Goal: Task Accomplishment & Management: Manage account settings

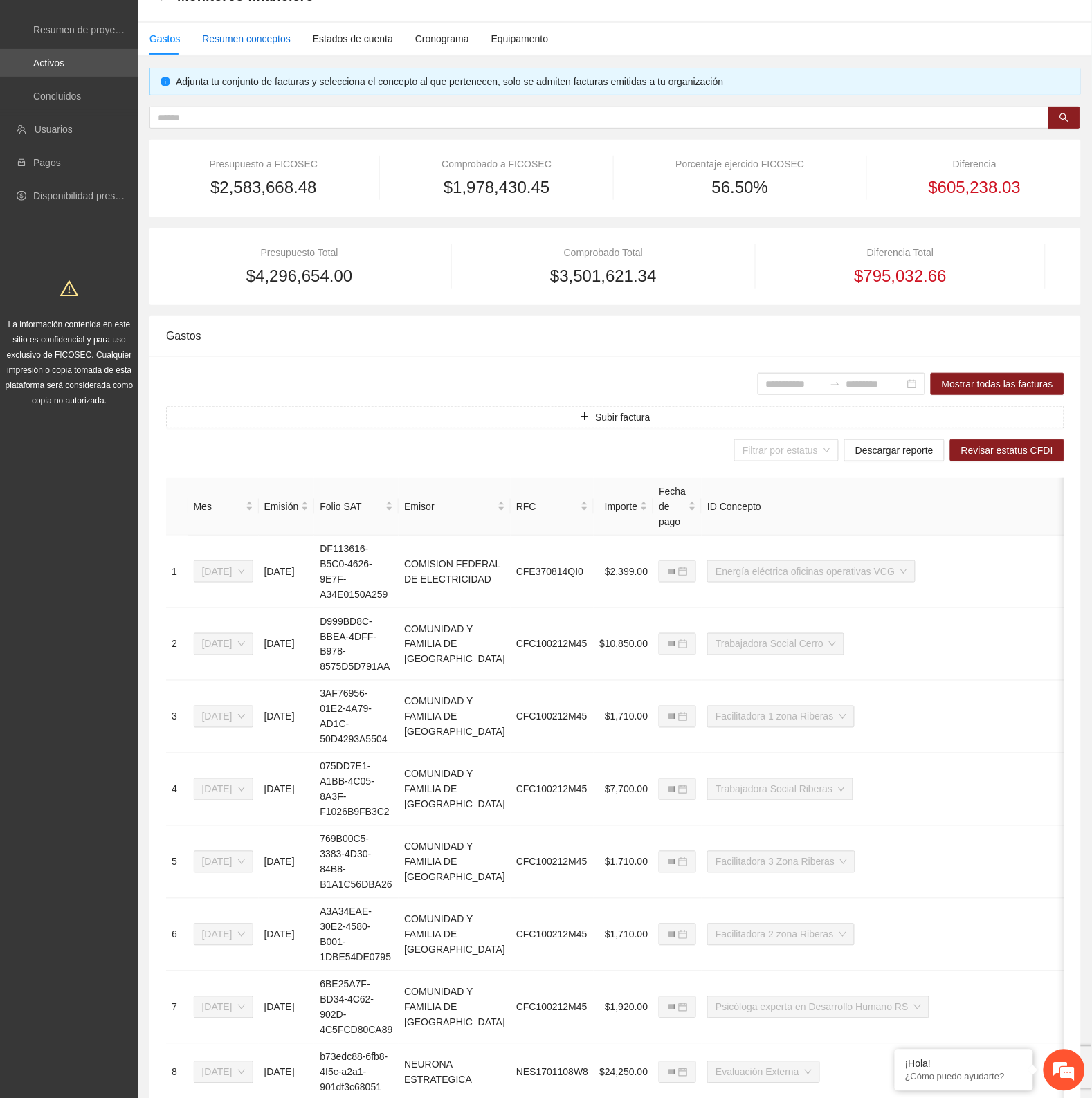
click at [253, 36] on div "Resumen conceptos" at bounding box center [246, 39] width 88 height 15
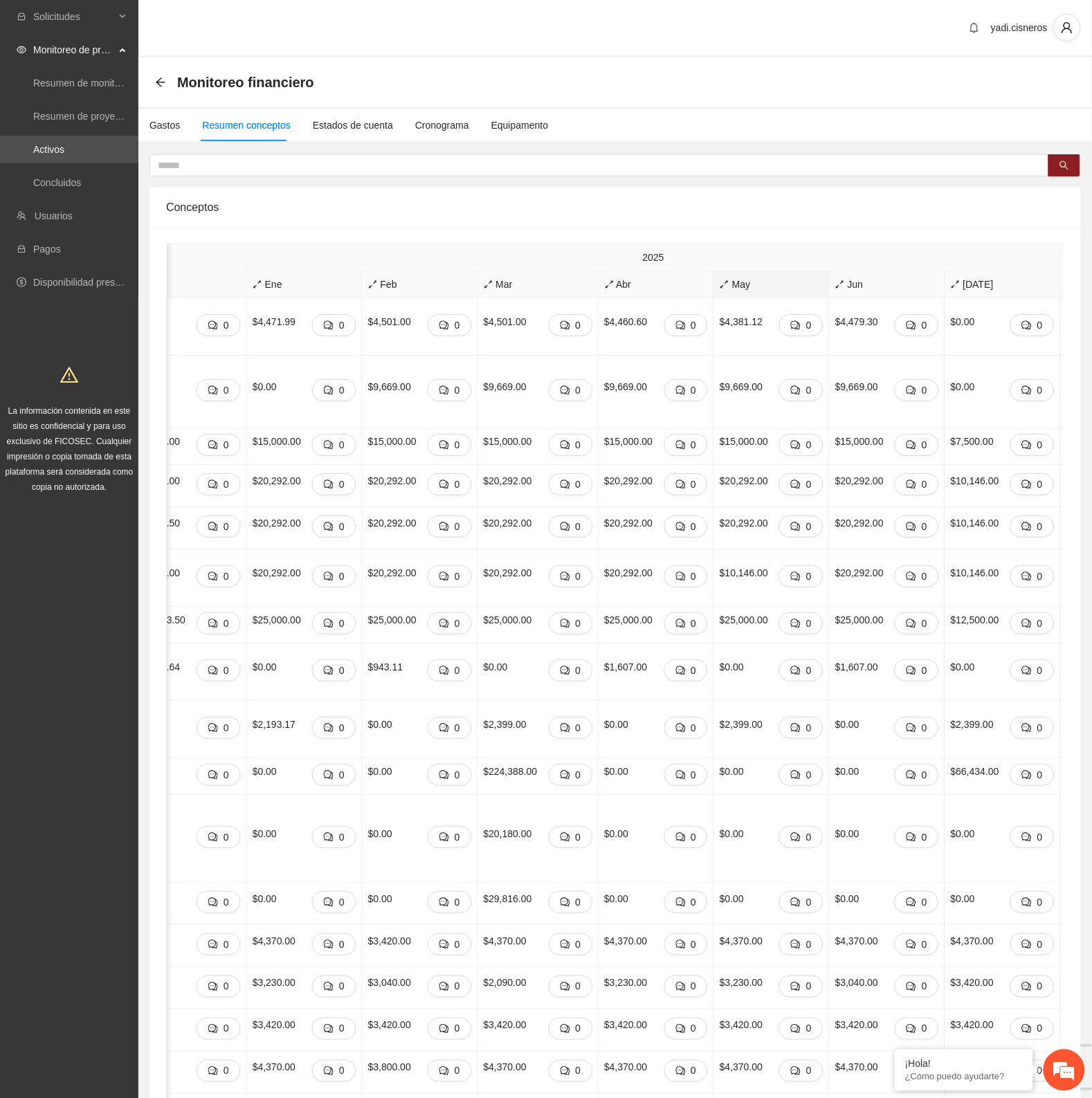
click at [720, 281] on span "May" at bounding box center [772, 284] width 103 height 15
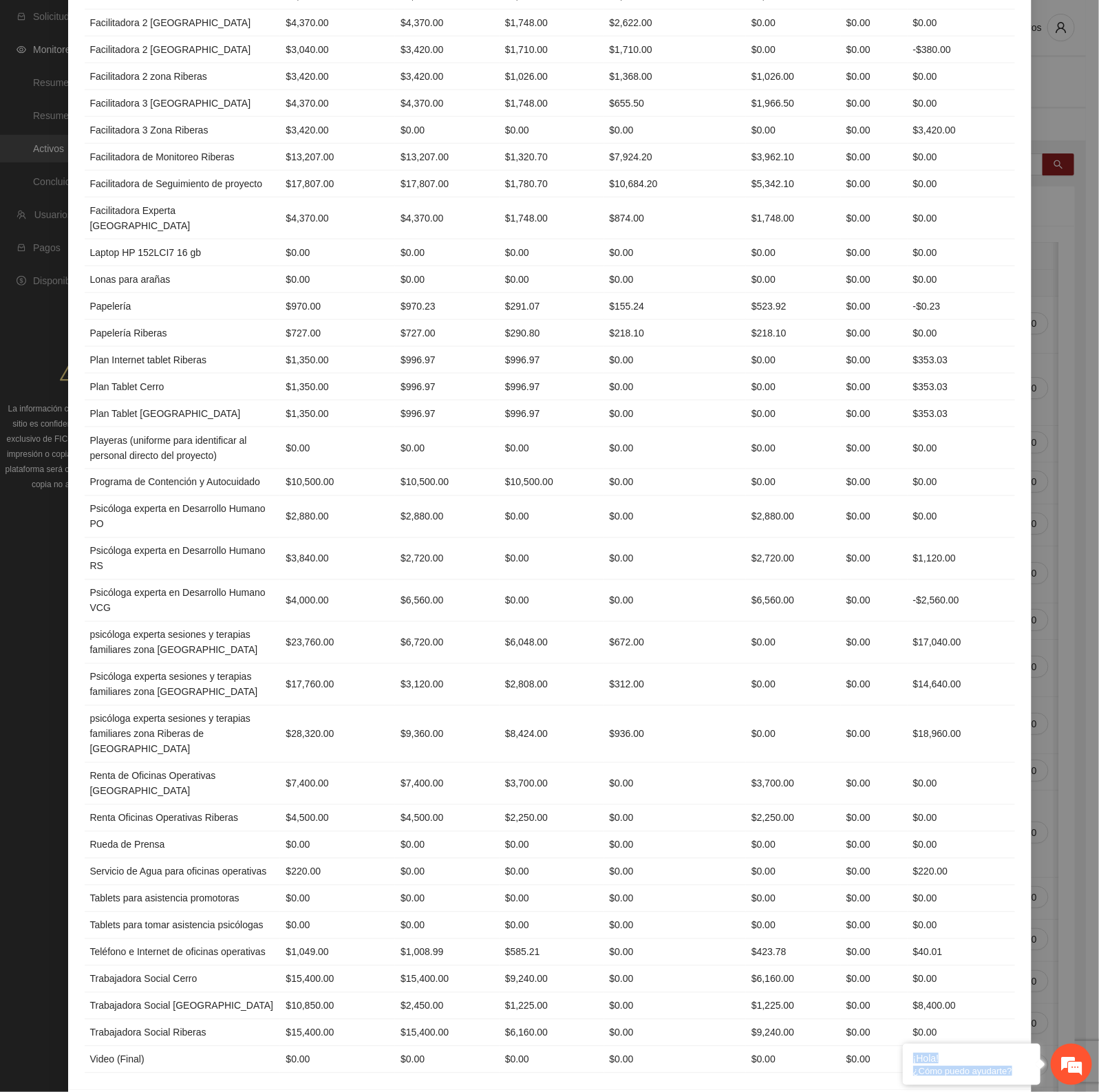
scroll to position [917, 0]
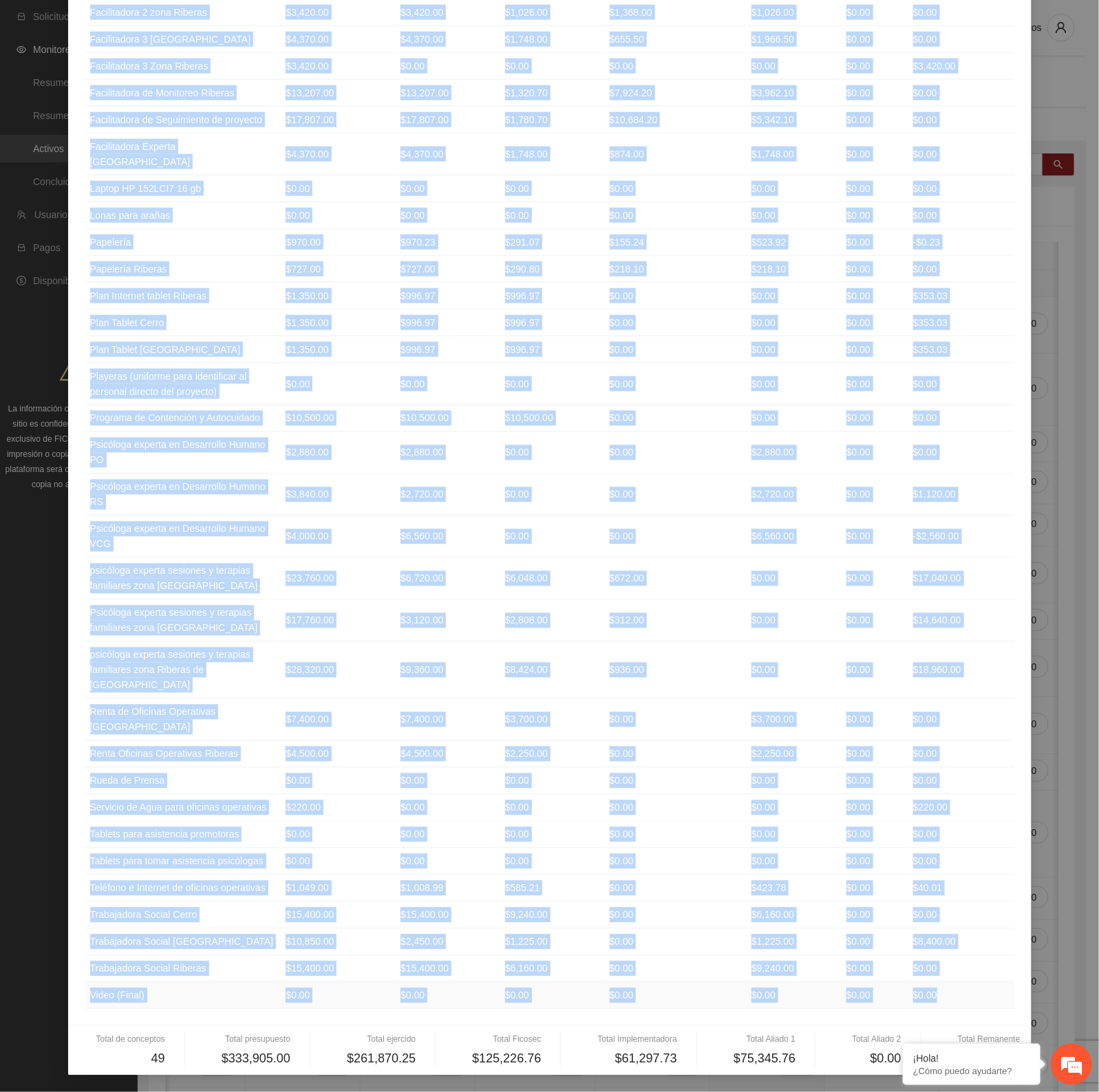
drag, startPoint x: 83, startPoint y: 137, endPoint x: 935, endPoint y: 994, distance: 1208.5
click at [935, 994] on table "Concepto Presupuesto Ejercido Ficosec Implementadora Aliado 1 Aliado 2 Remanent…" at bounding box center [550, 217] width 931 height 1584
copy table "Concepto Presupuesto Ejercido Ficosec Implementadora Aliado 1 Aliado 2 Remanent…"
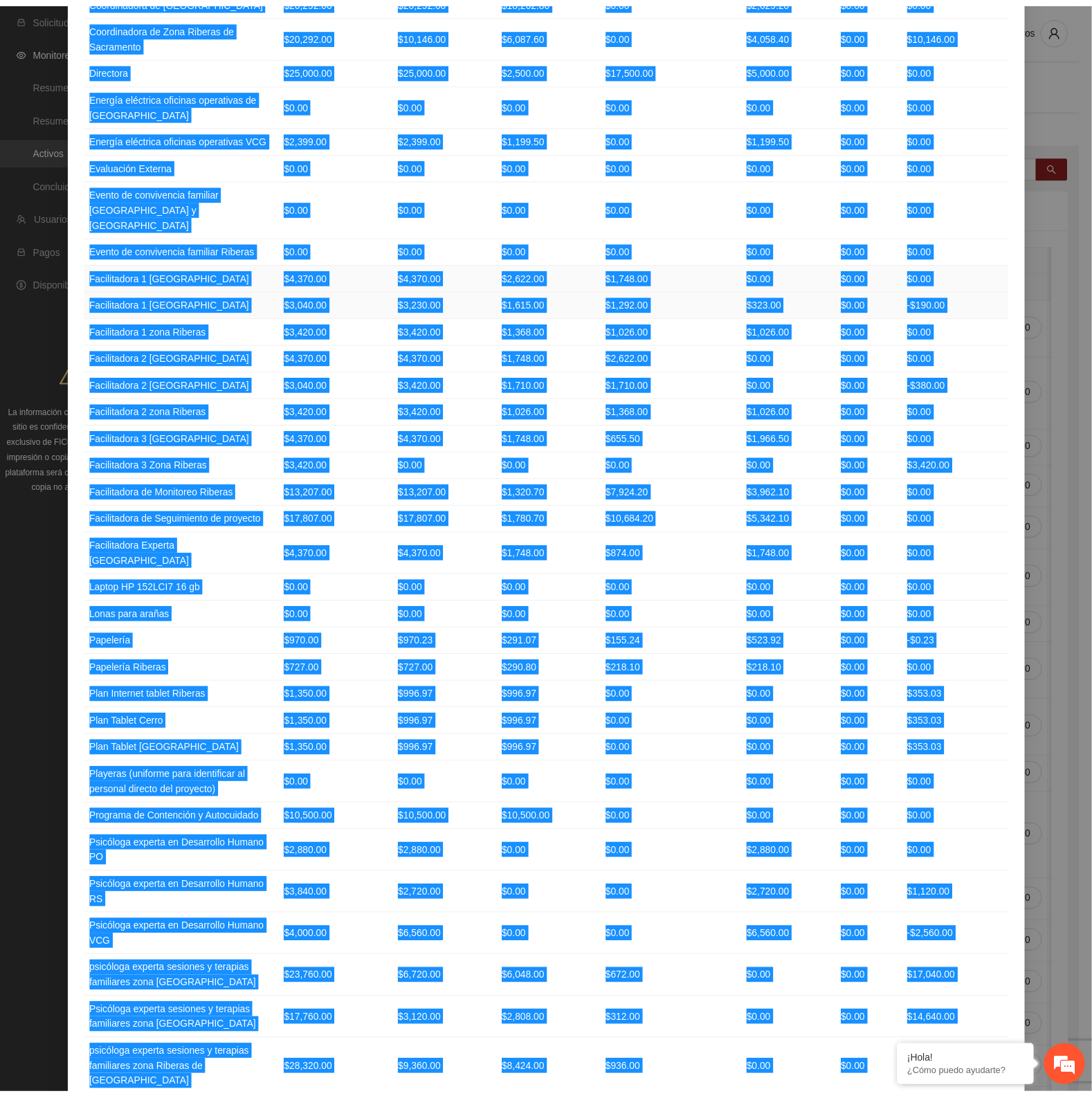
scroll to position [0, 0]
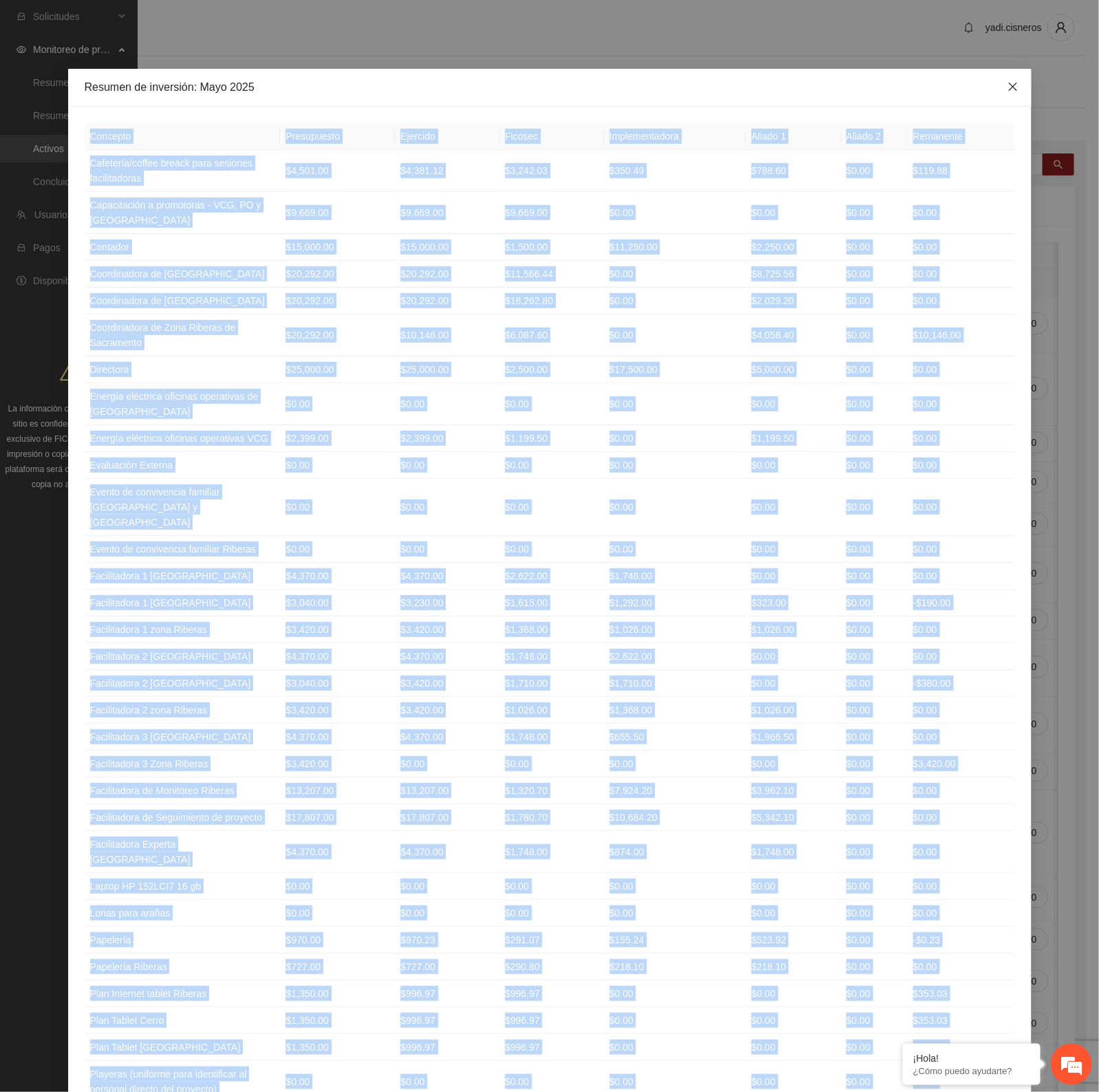
click at [1010, 84] on icon "close" at bounding box center [1013, 86] width 11 height 11
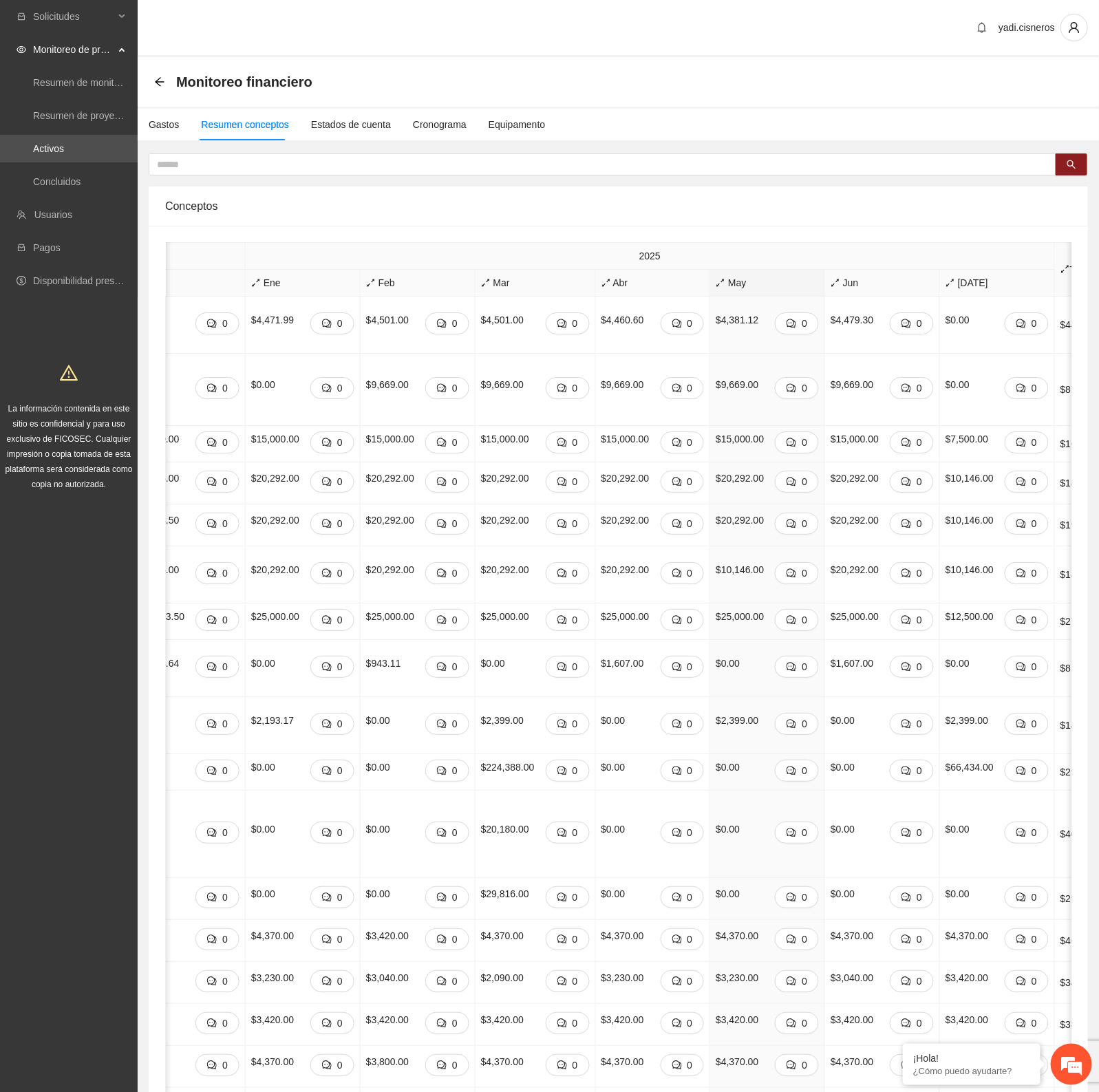
scroll to position [0, 594]
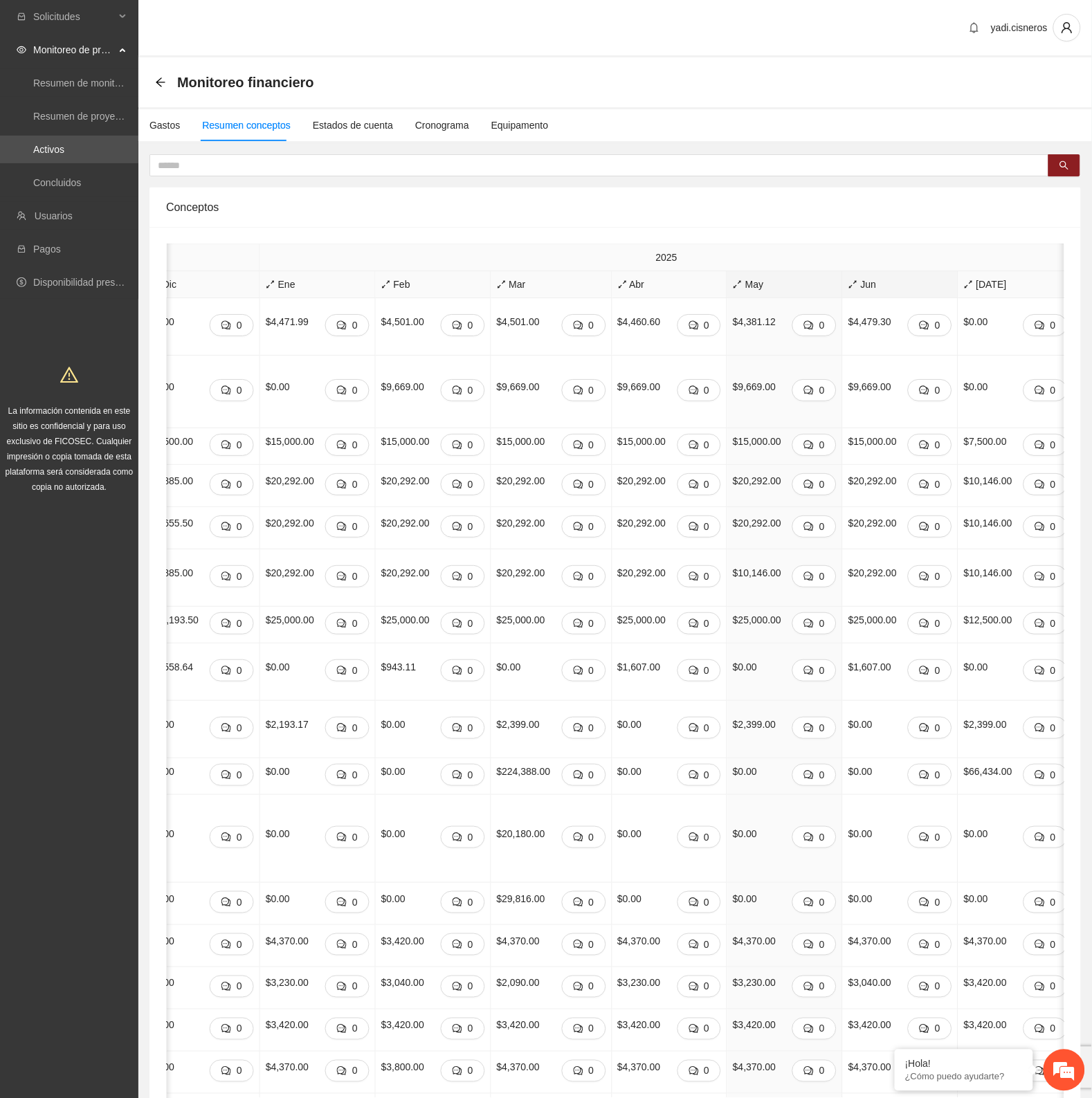
click at [849, 277] on span "Jun" at bounding box center [900, 284] width 103 height 15
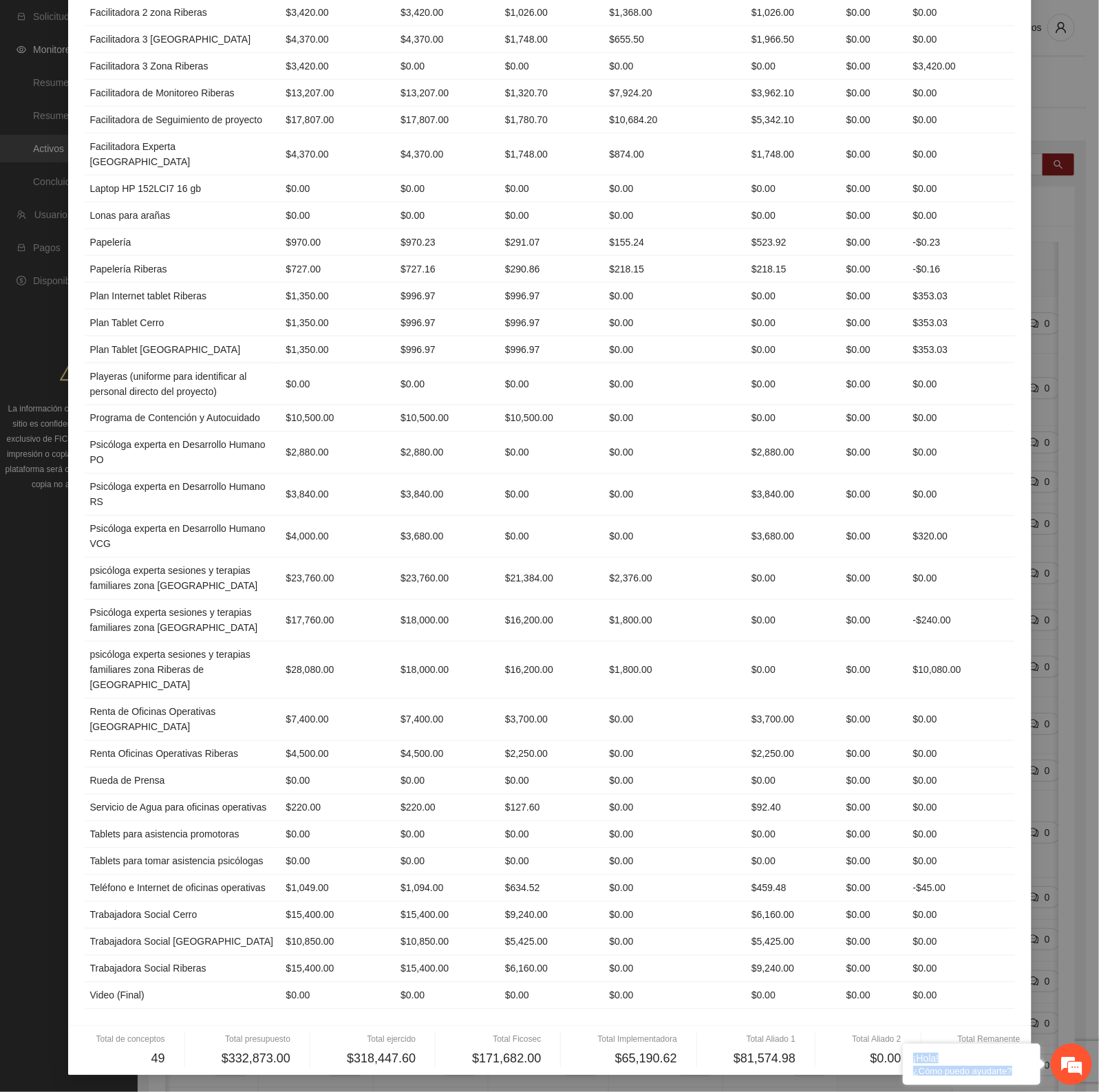
scroll to position [917, 0]
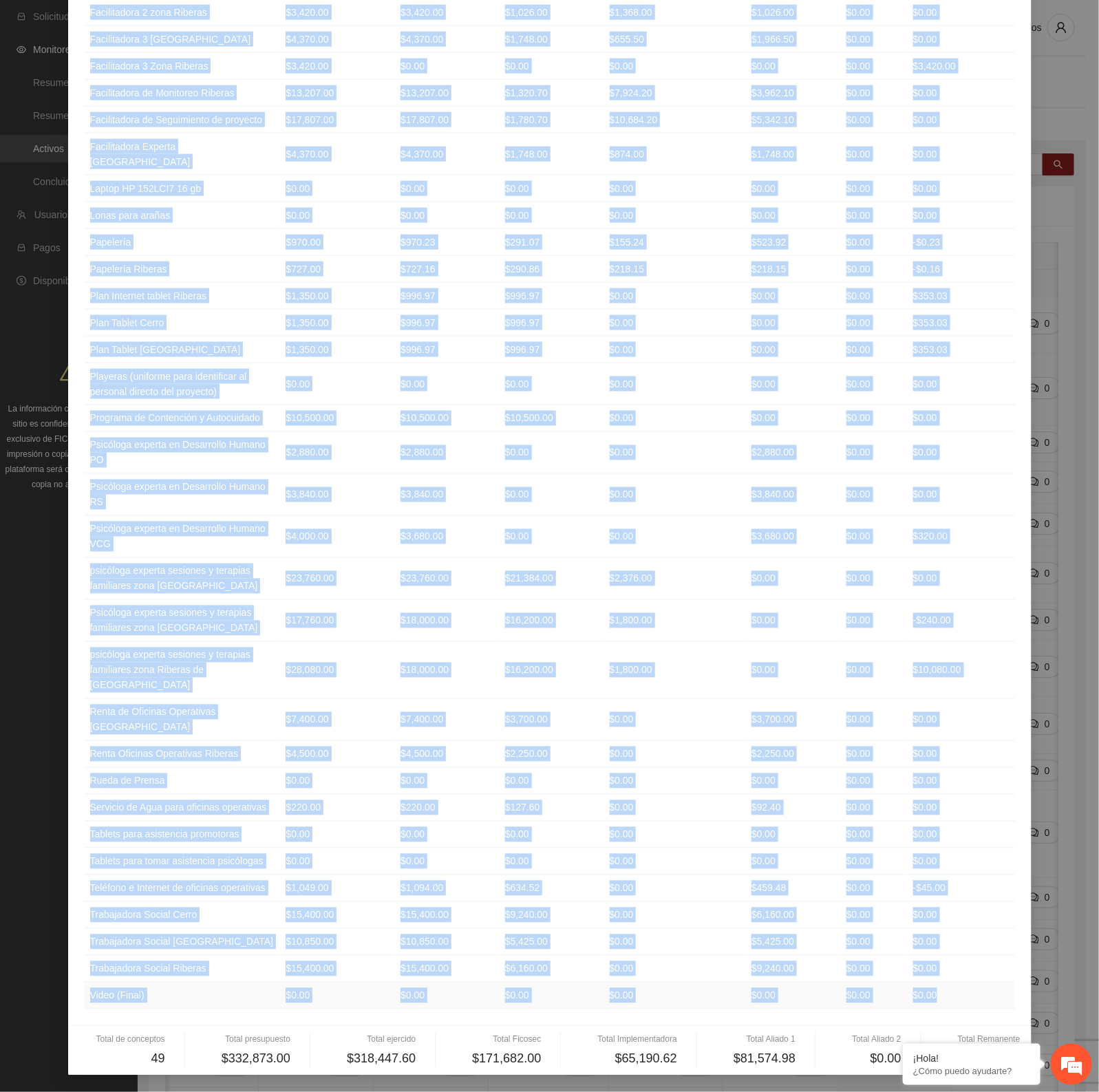
drag, startPoint x: 84, startPoint y: 137, endPoint x: 964, endPoint y: 1000, distance: 1232.5
click at [964, 1000] on table "Concepto Presupuesto Ejercido Ficosec Implementadora Aliado 1 Aliado 2 Remanent…" at bounding box center [550, 217] width 931 height 1584
copy table "Concepto Presupuesto Ejercido Ficosec Implementadora Aliado 1 Aliado 2 Remanent…"
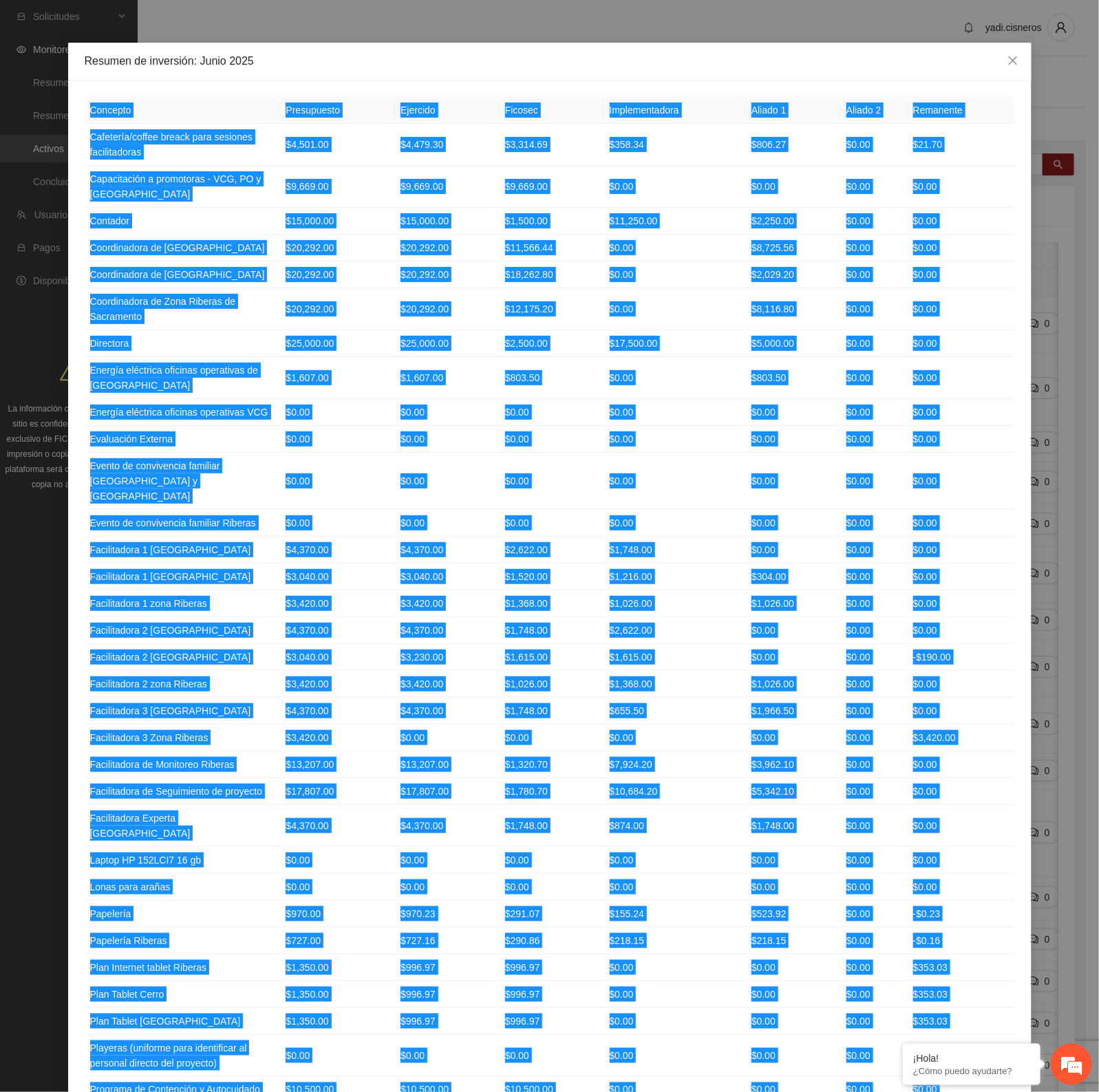
scroll to position [0, 0]
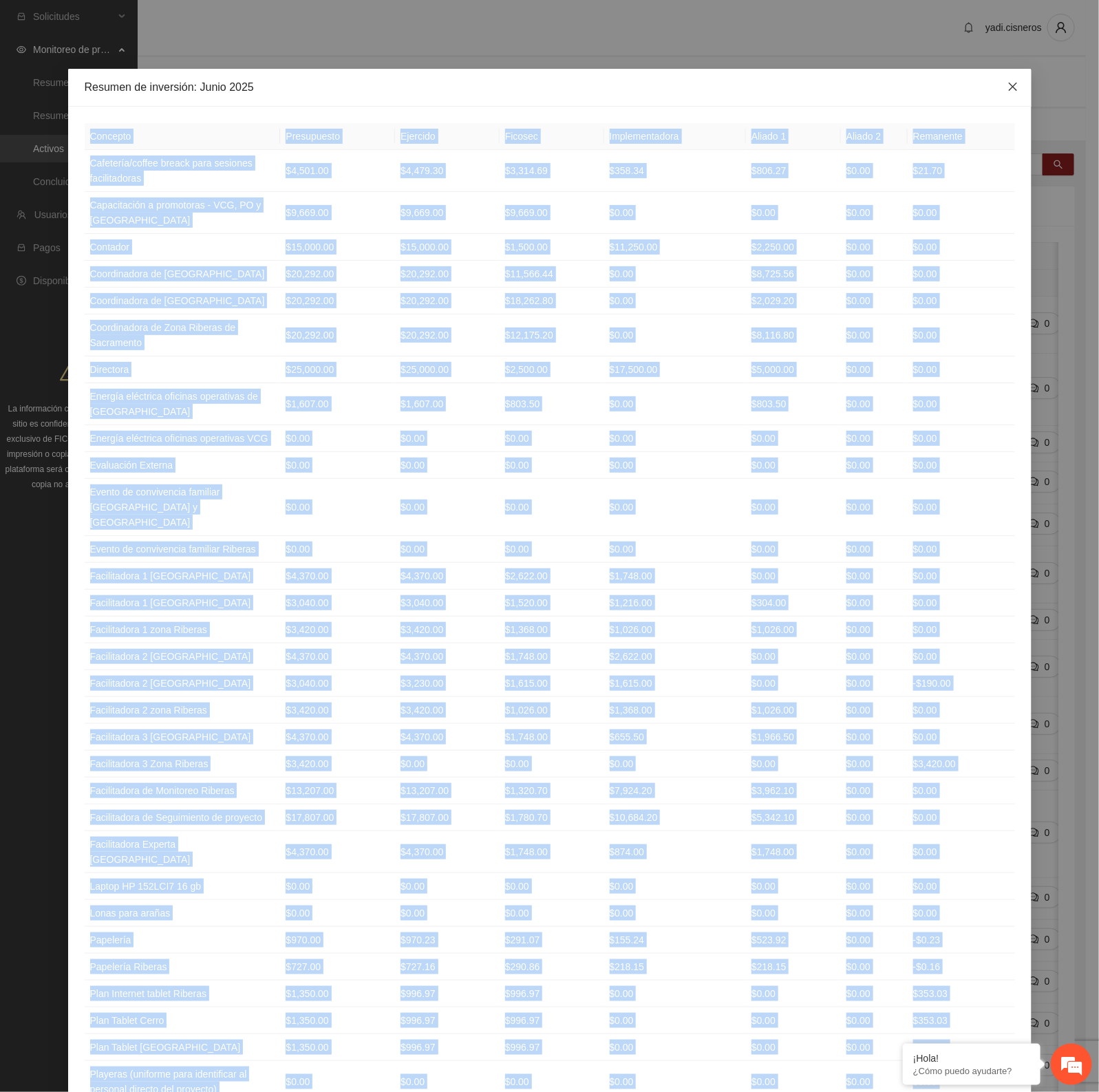
click at [1006, 80] on span "Close" at bounding box center [1013, 88] width 37 height 37
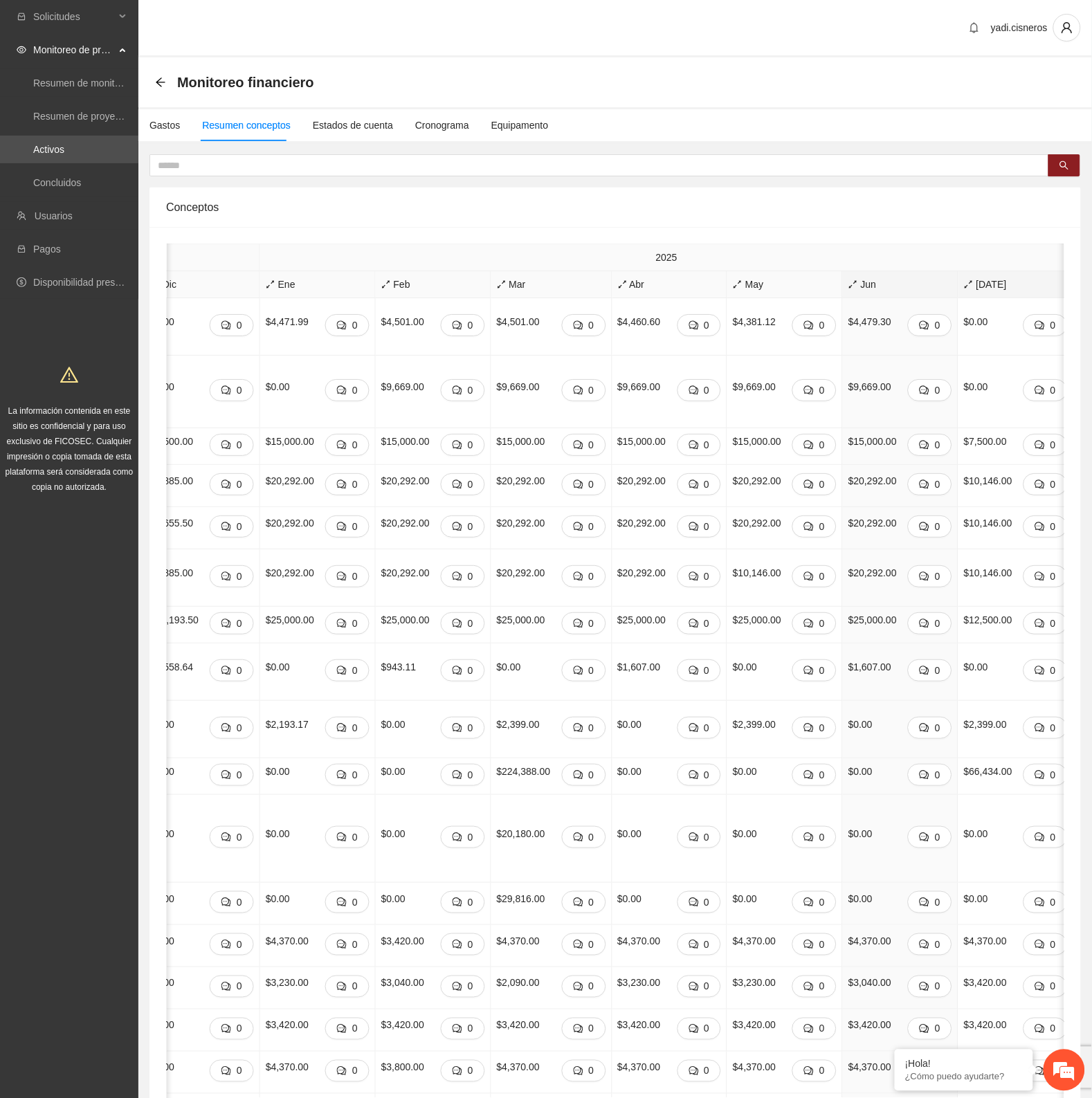
click at [964, 281] on span "Jul" at bounding box center [1016, 284] width 103 height 15
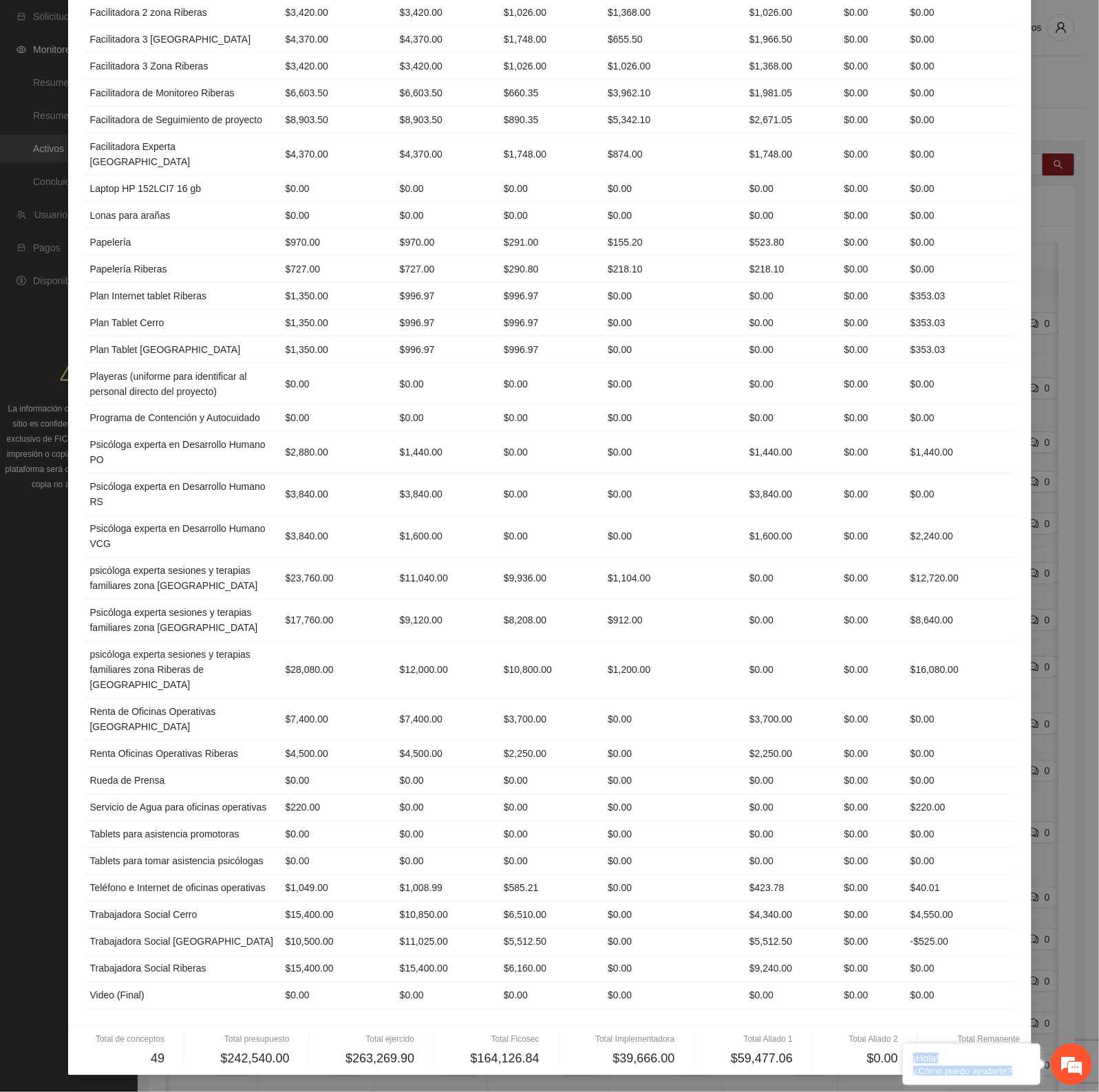
scroll to position [917, 0]
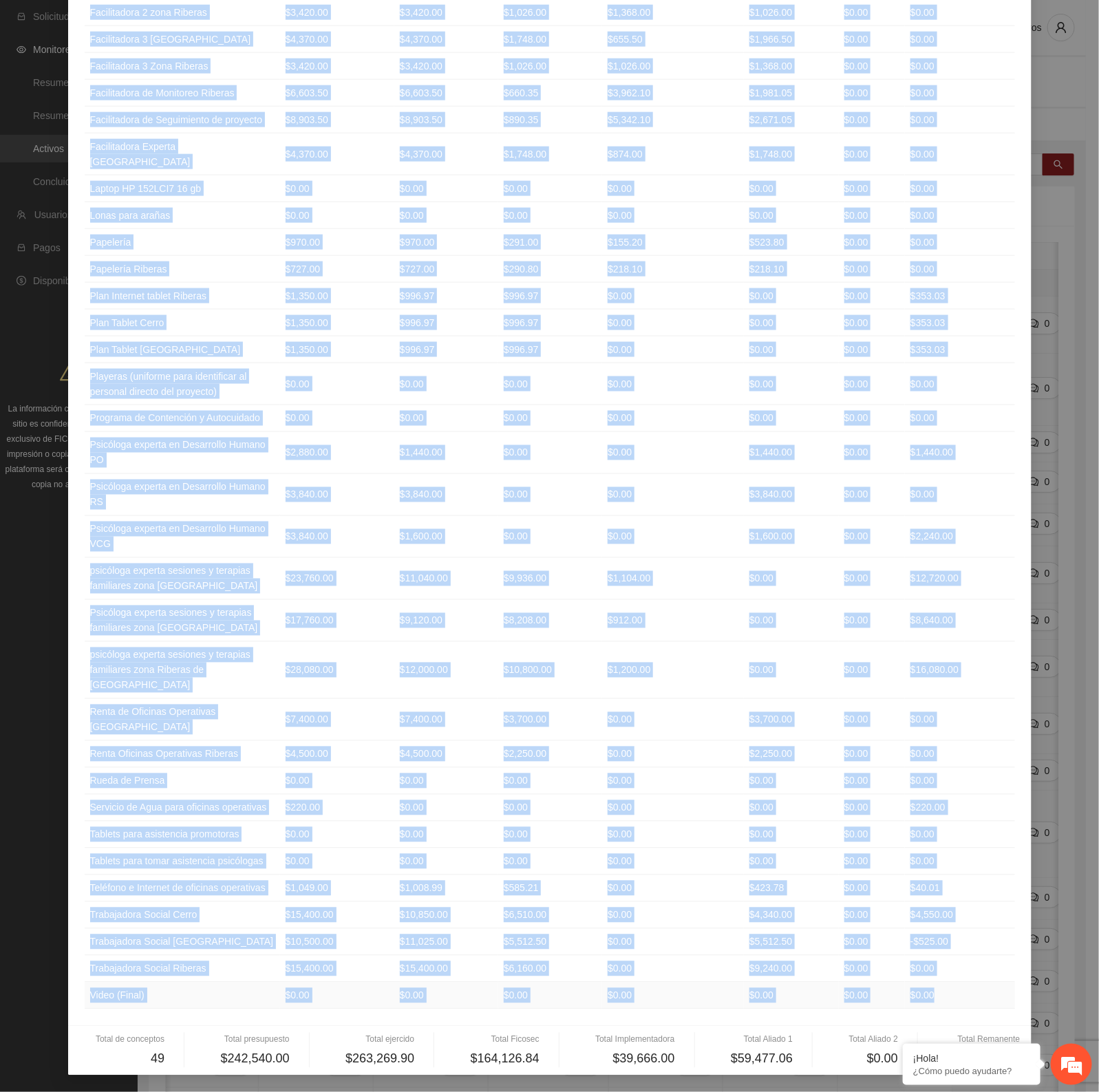
drag, startPoint x: 80, startPoint y: 136, endPoint x: 945, endPoint y: 984, distance: 1211.3
click at [945, 984] on table "Concepto Presupuesto Ejercido Ficosec Implementadora Aliado 1 Aliado 2 Remanent…" at bounding box center [550, 217] width 931 height 1584
copy table "Concepto Presupuesto Ejercido Ficosec Implementadora Aliado 1 Aliado 2 Remanent…"
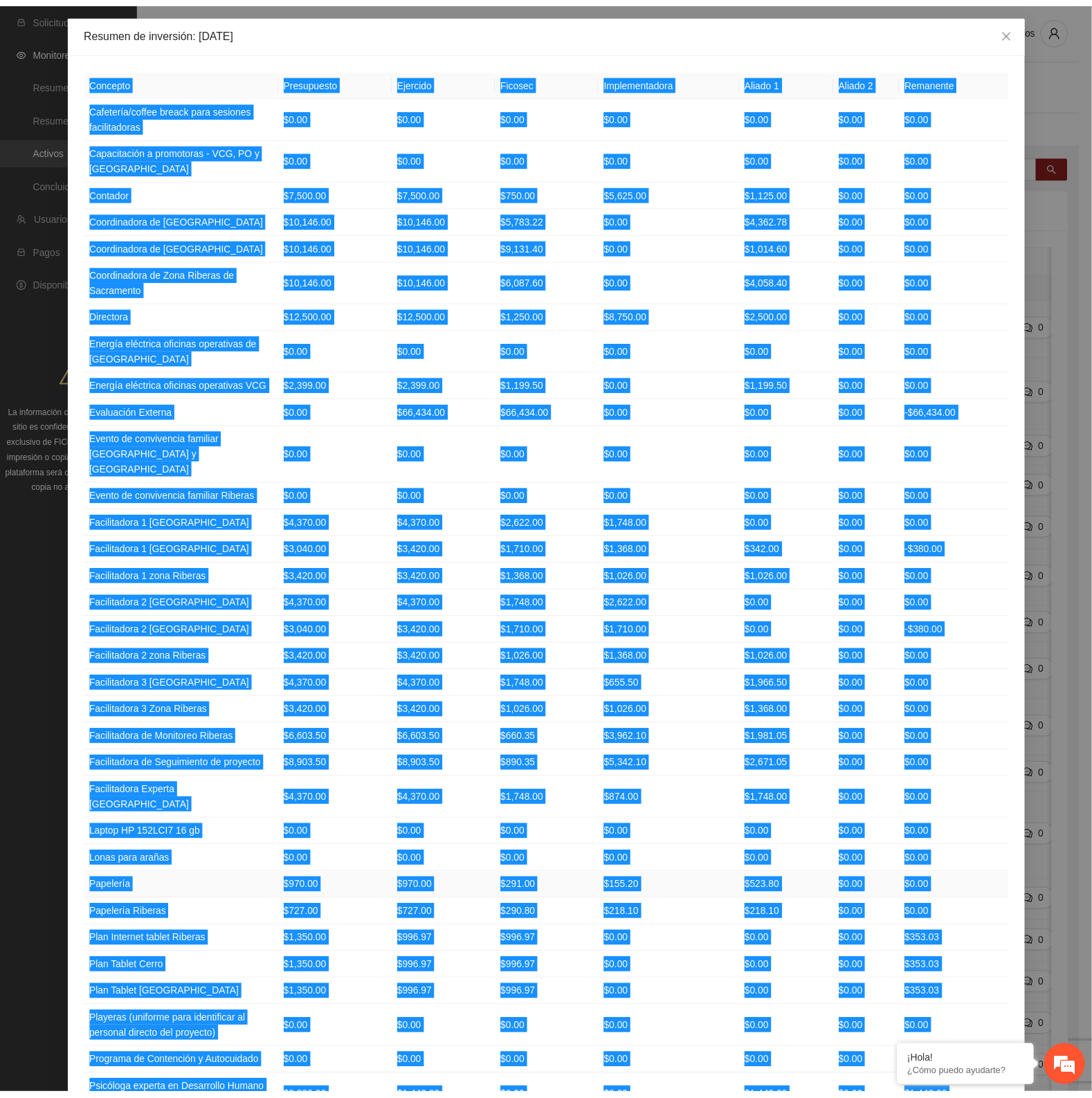
scroll to position [0, 0]
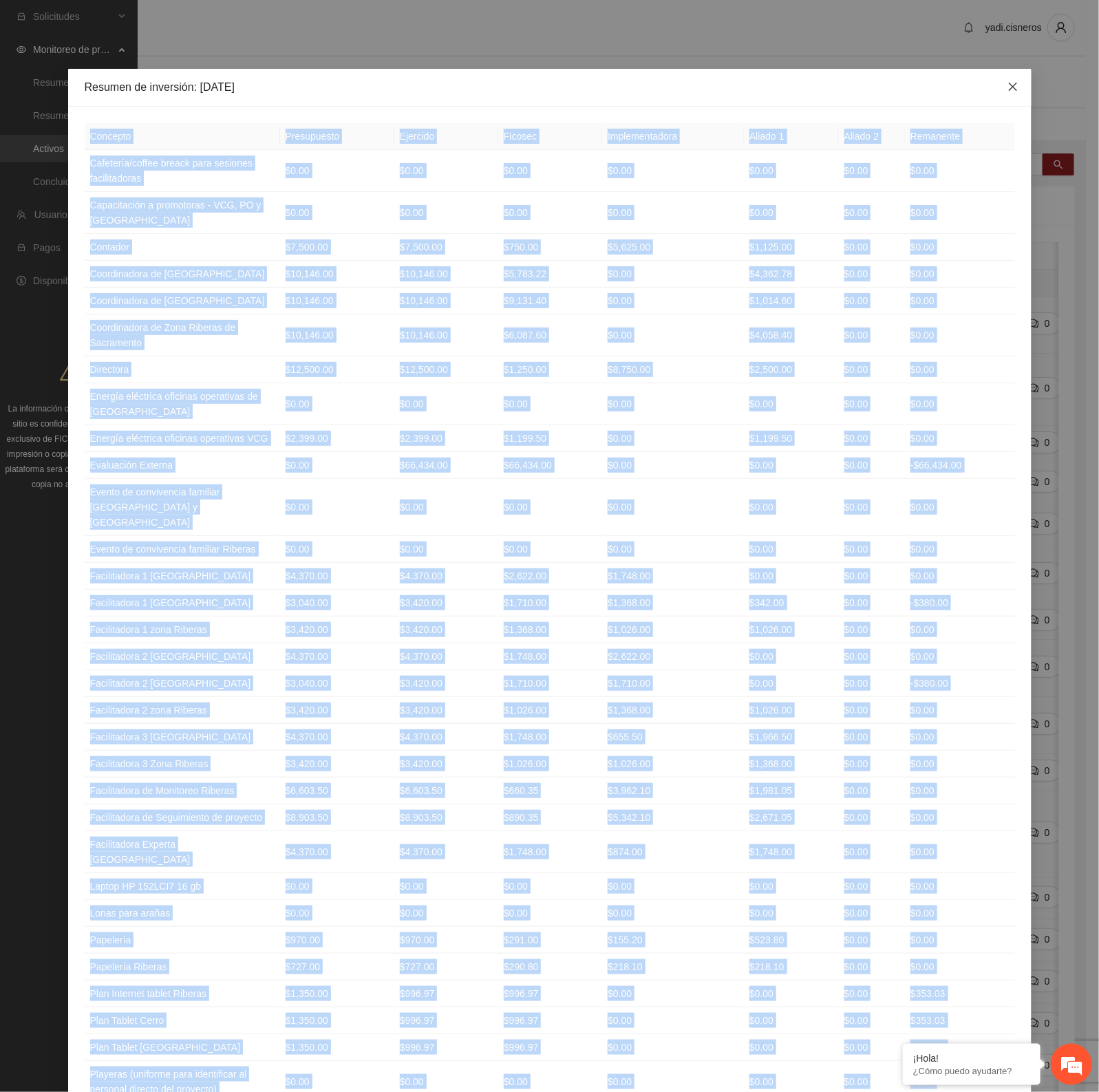
click at [1010, 83] on icon "close" at bounding box center [1013, 86] width 11 height 11
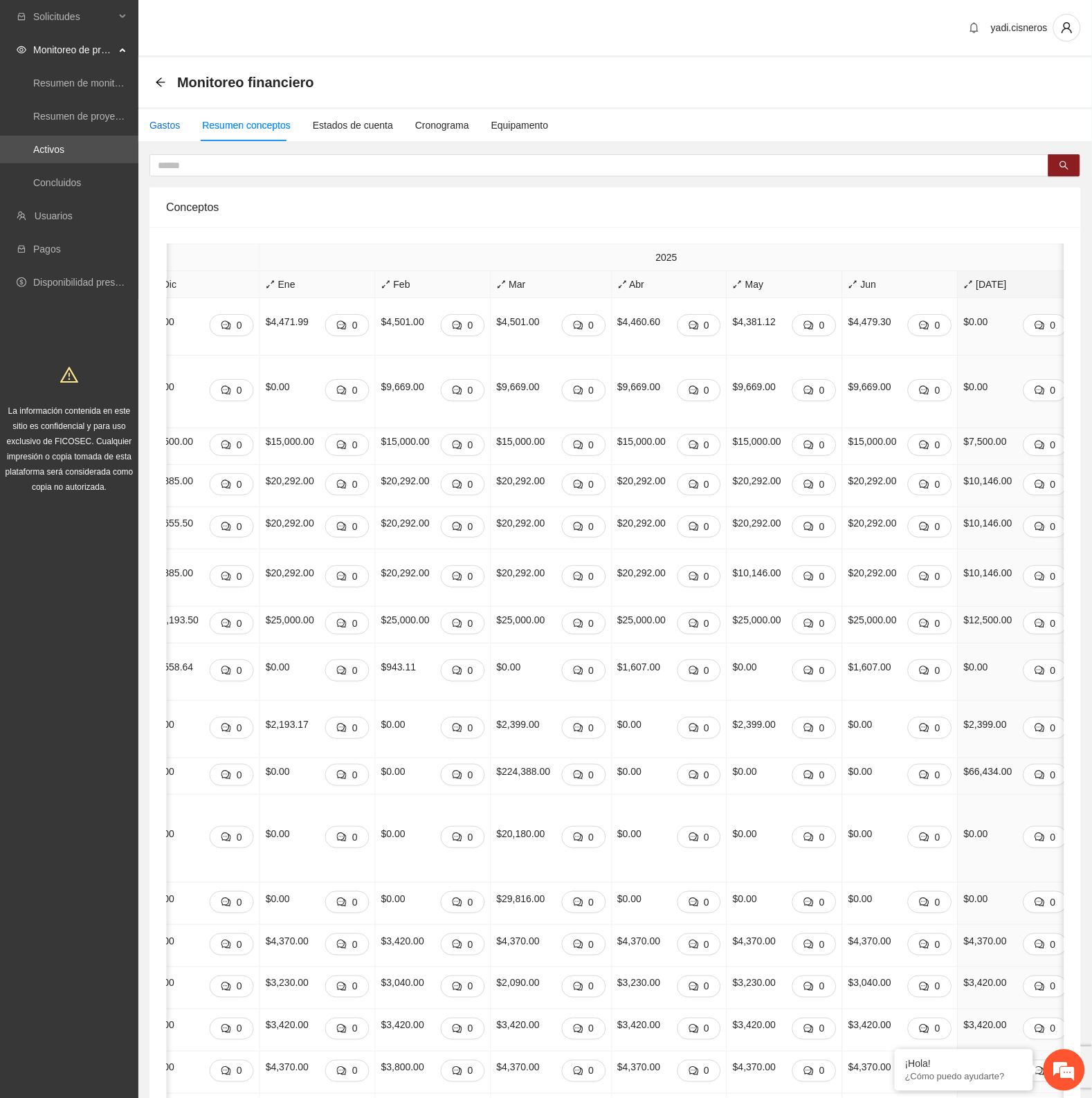
click at [163, 118] on div "Gastos" at bounding box center [164, 125] width 31 height 15
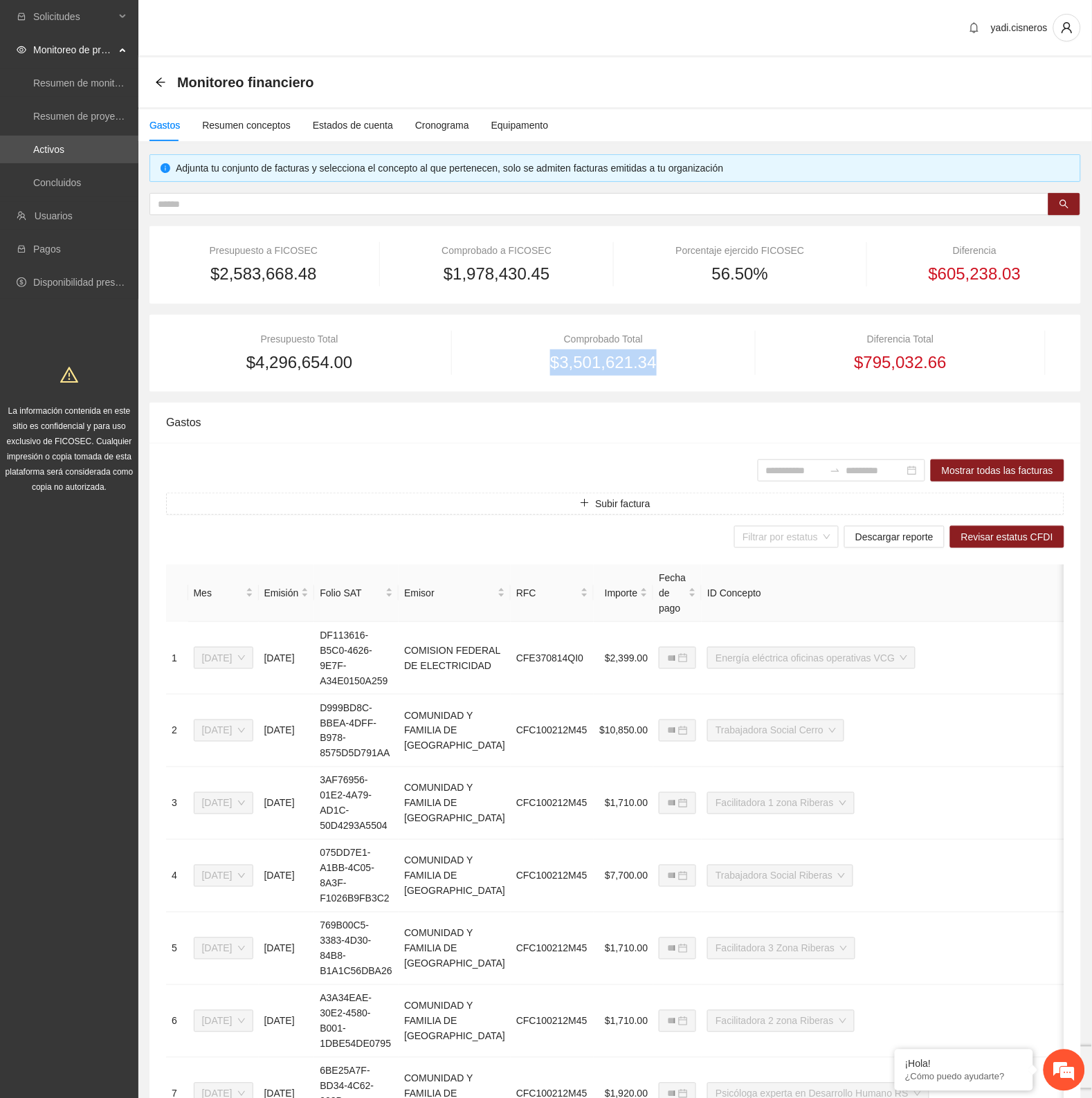
drag, startPoint x: 680, startPoint y: 362, endPoint x: 549, endPoint y: 372, distance: 131.4
click at [547, 371] on div "$3,501,621.34" at bounding box center [603, 362] width 266 height 26
copy span "$3,501,621.34"
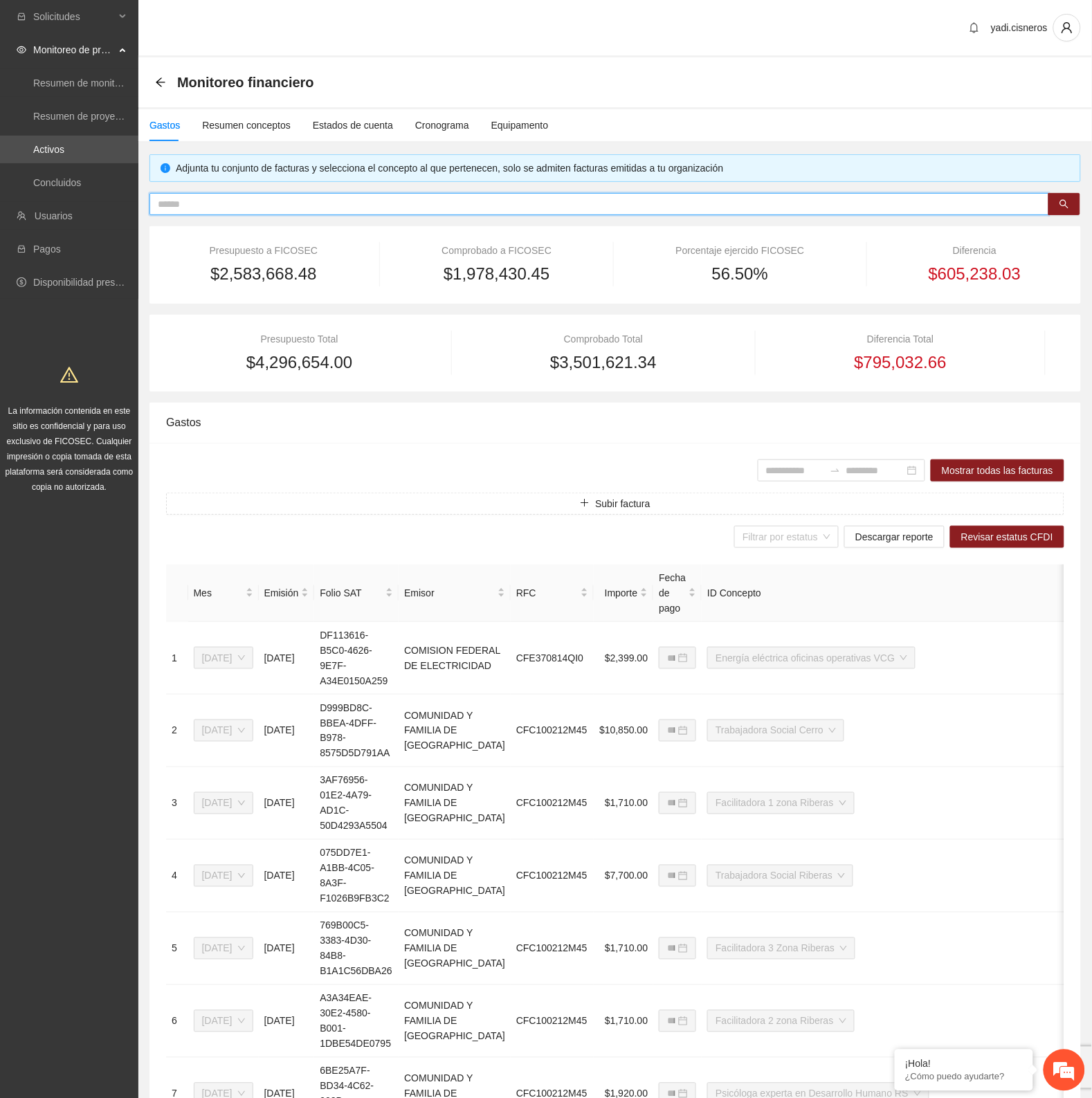
click at [824, 202] on input "text" at bounding box center [593, 204] width 872 height 15
type input "***"
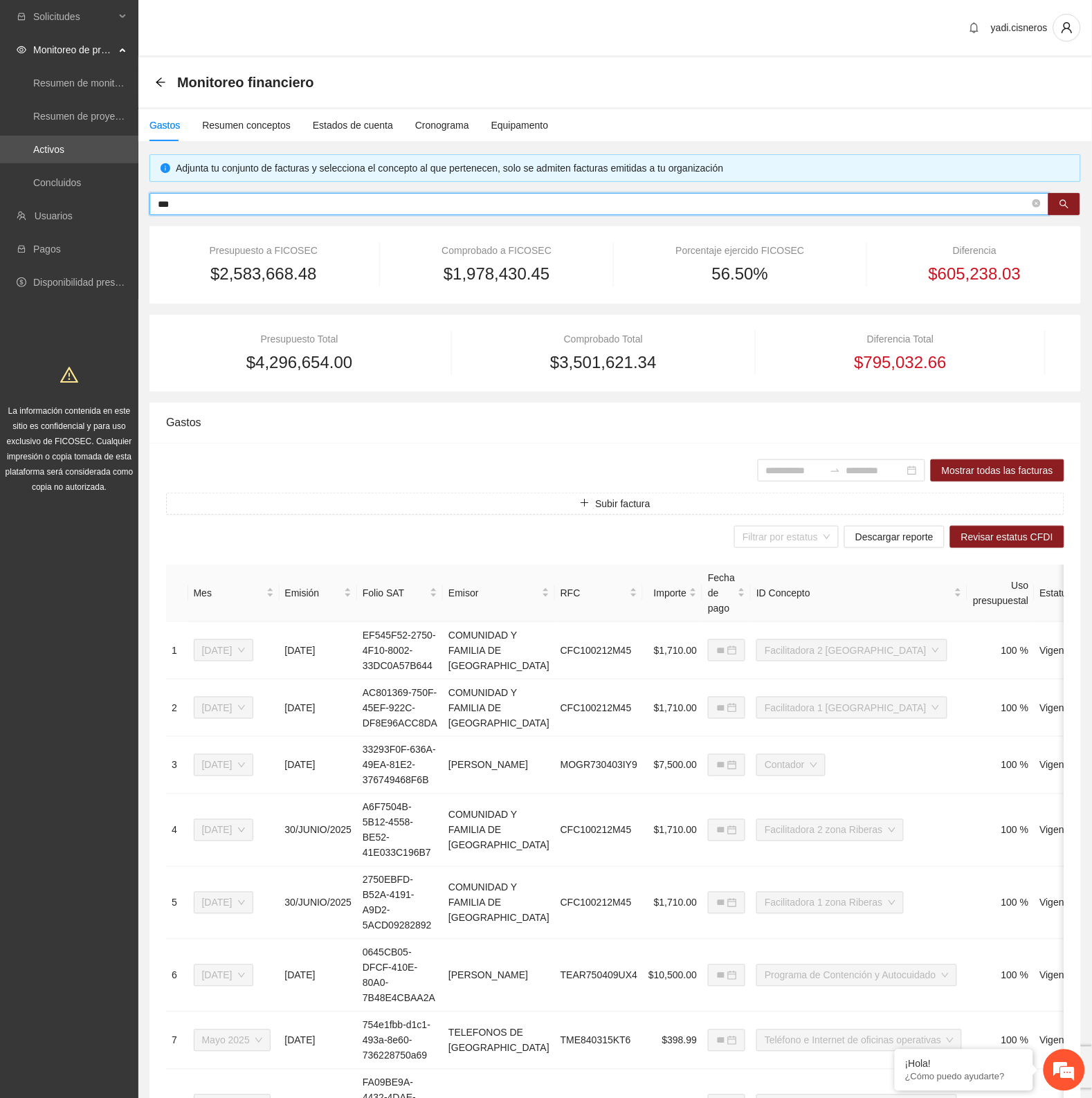
type input "**********"
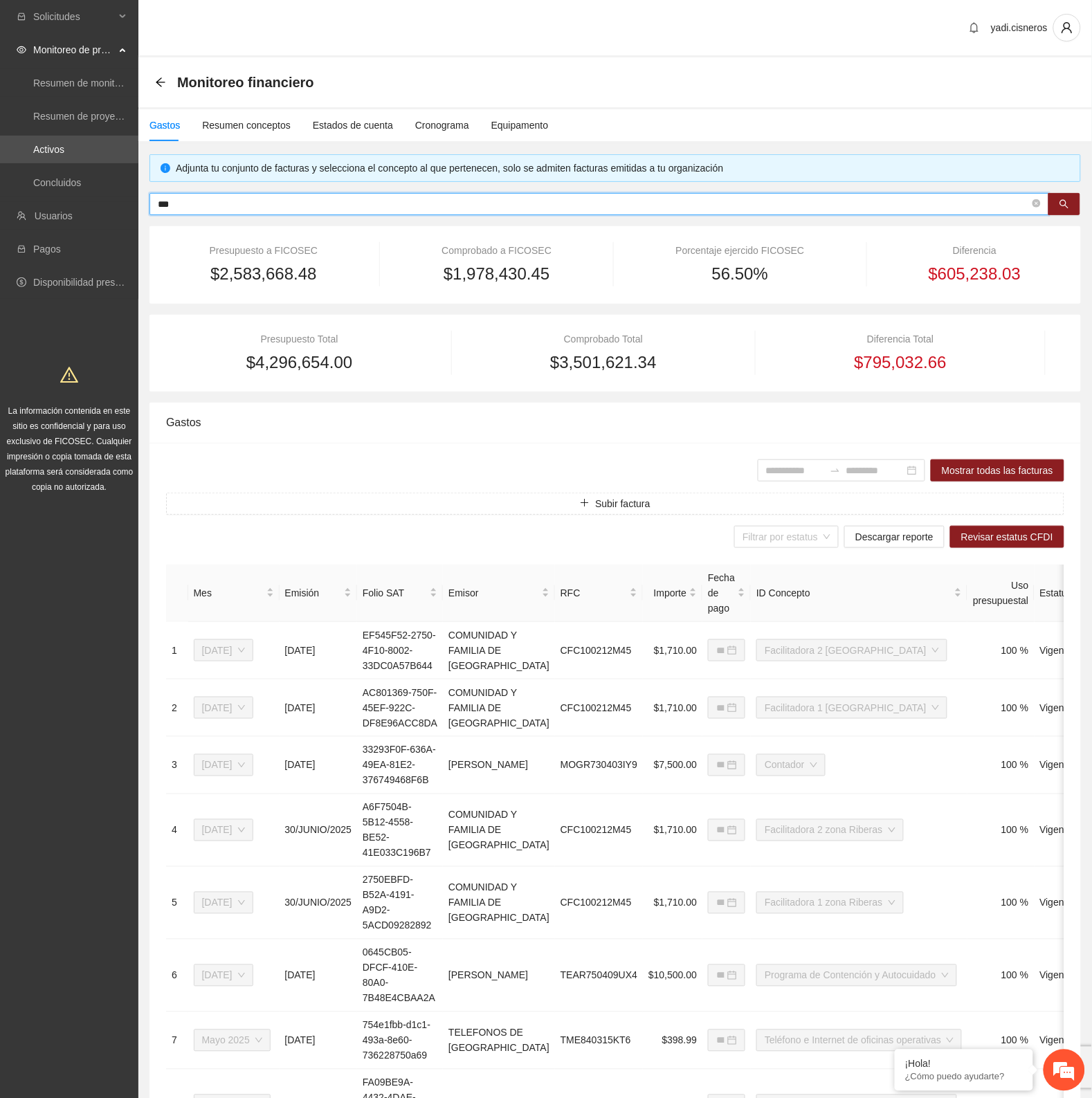
type input "**********"
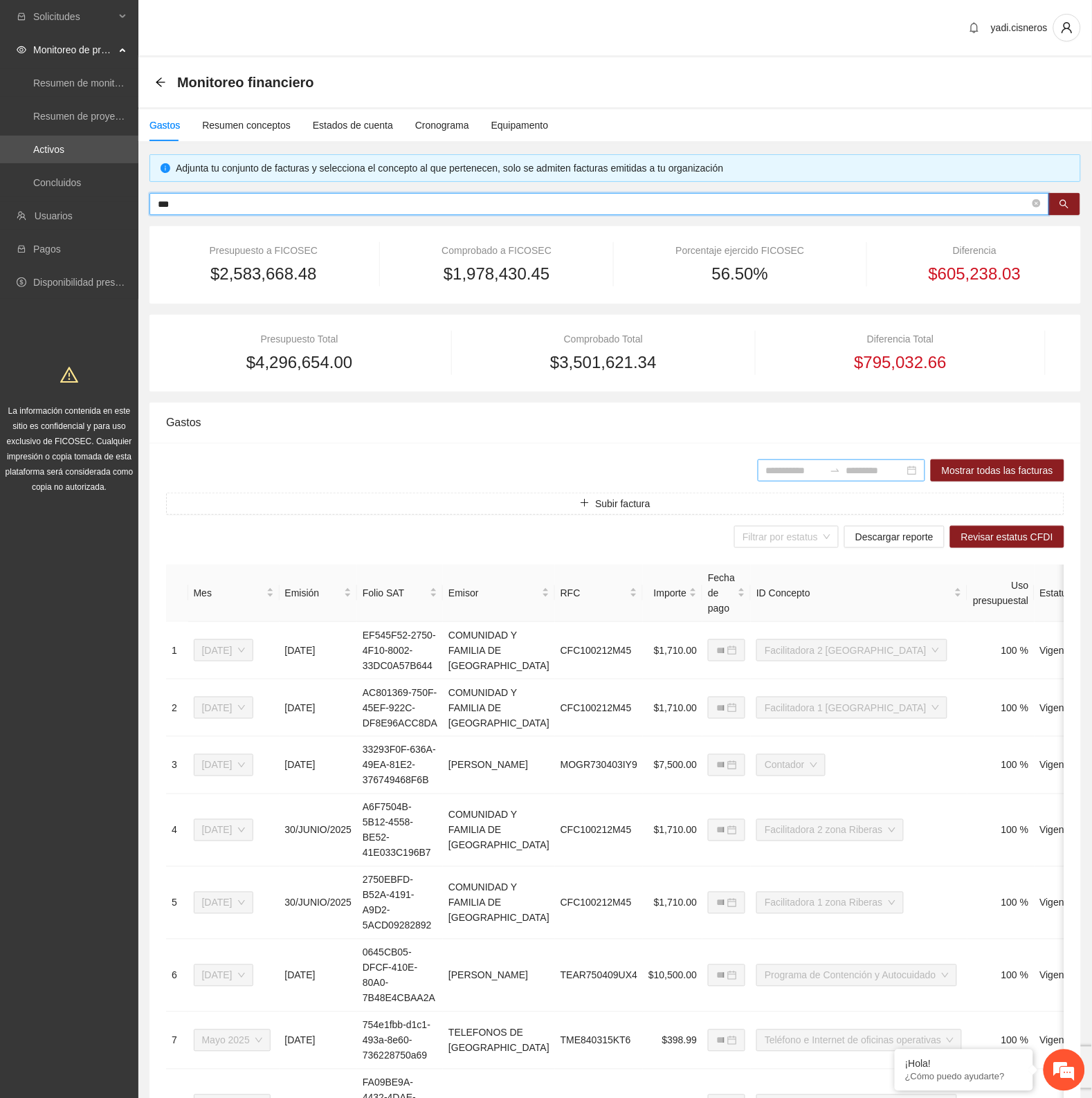
click at [766, 465] on input at bounding box center [795, 471] width 58 height 15
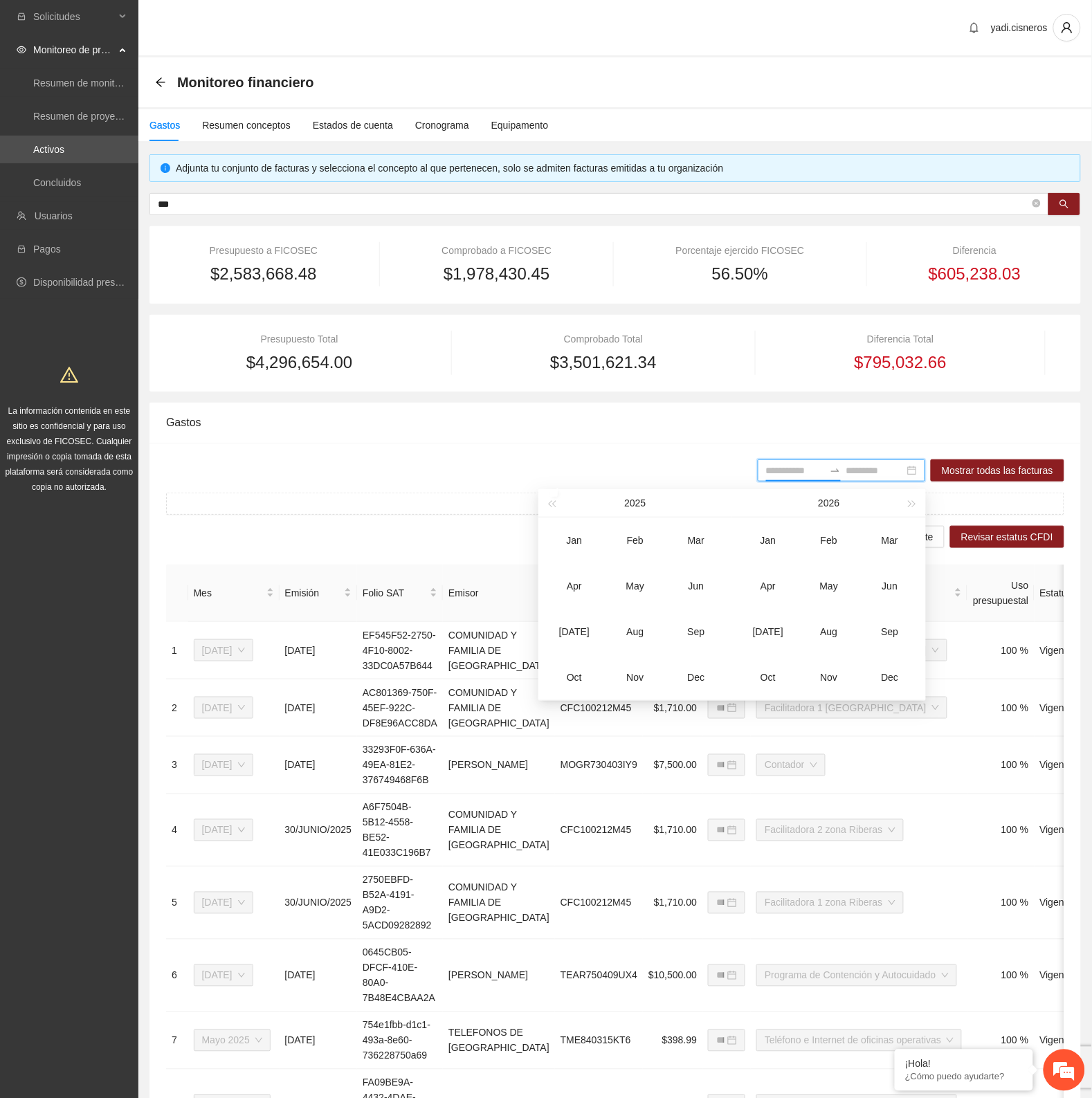
type input "*******"
click at [634, 592] on div "May" at bounding box center [635, 587] width 42 height 17
type input "*******"
click at [582, 627] on div "Jul" at bounding box center [574, 632] width 42 height 17
type input "*******"
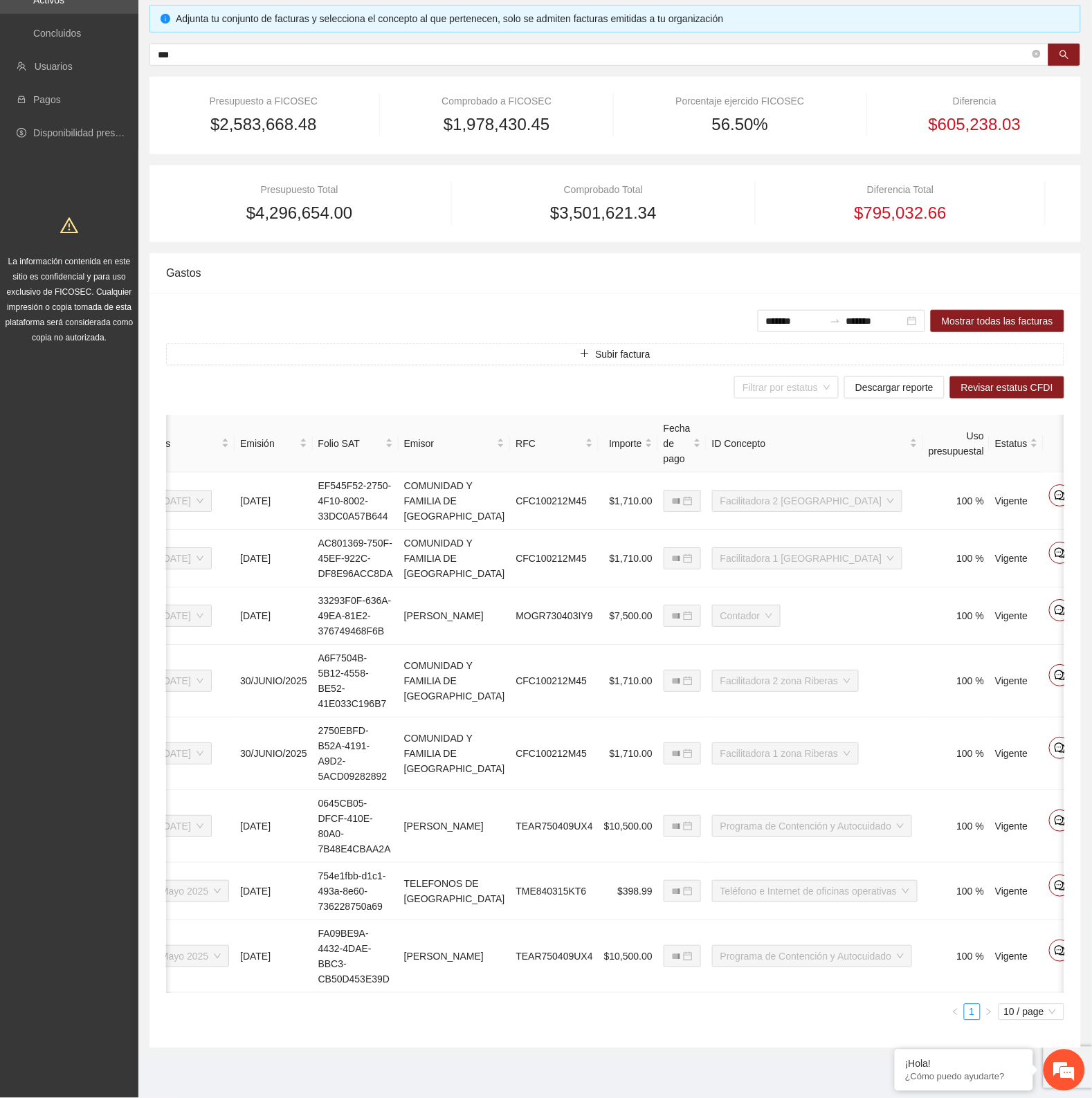
scroll to position [0, 42]
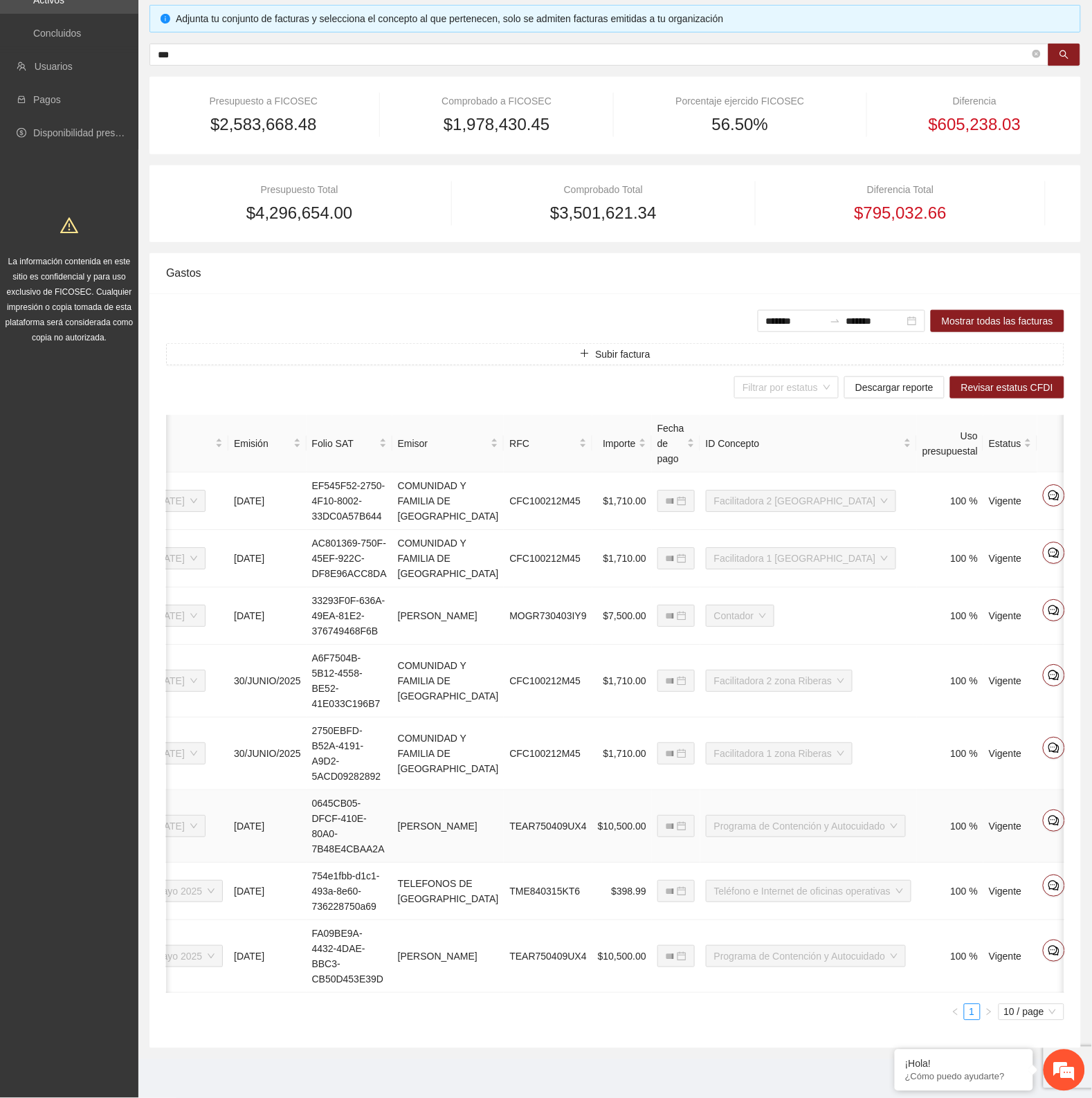
click at [1076, 816] on icon "edit" at bounding box center [1081, 821] width 11 height 11
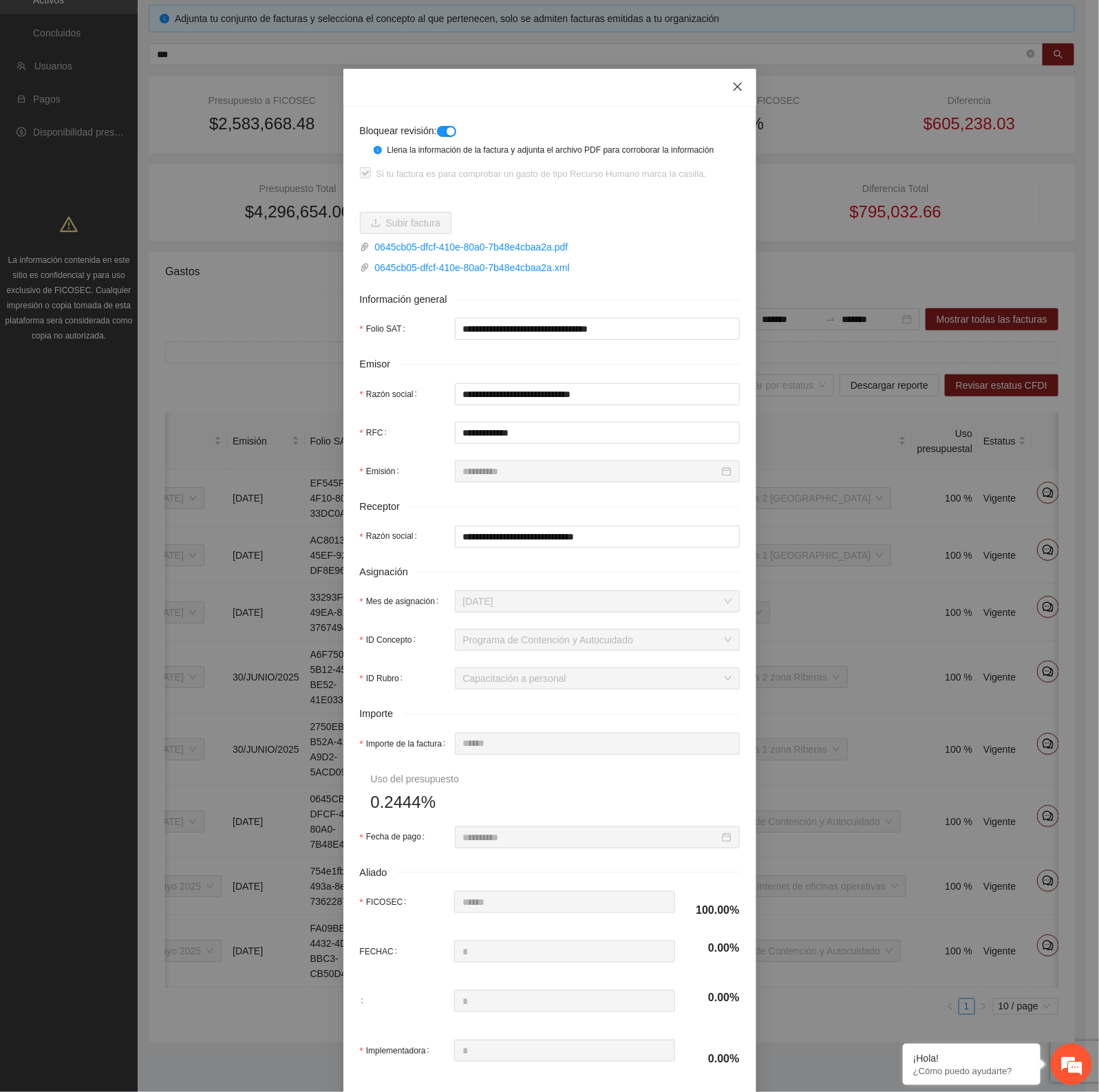
click at [732, 86] on icon "close" at bounding box center [737, 86] width 11 height 11
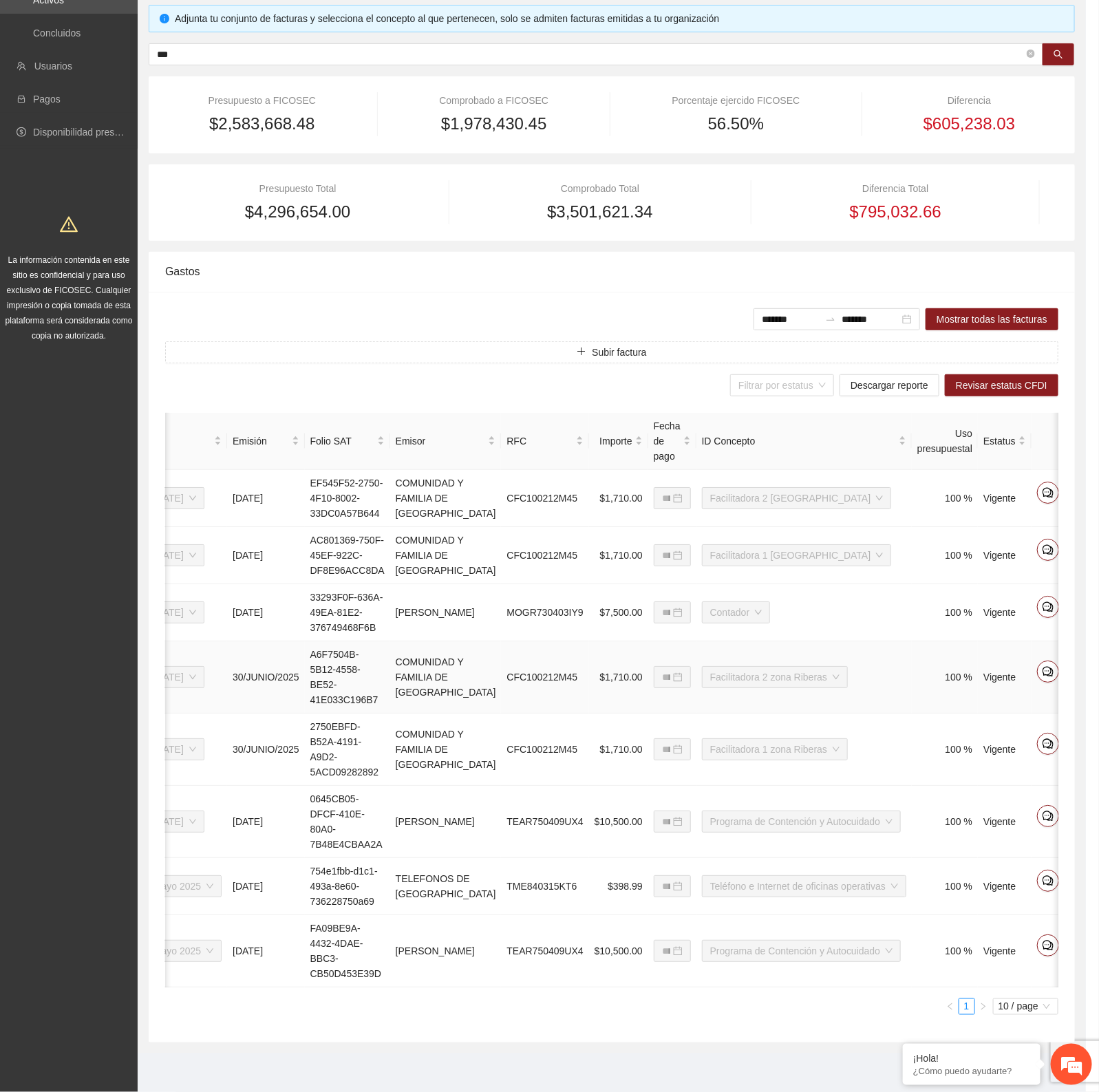
scroll to position [0, 29]
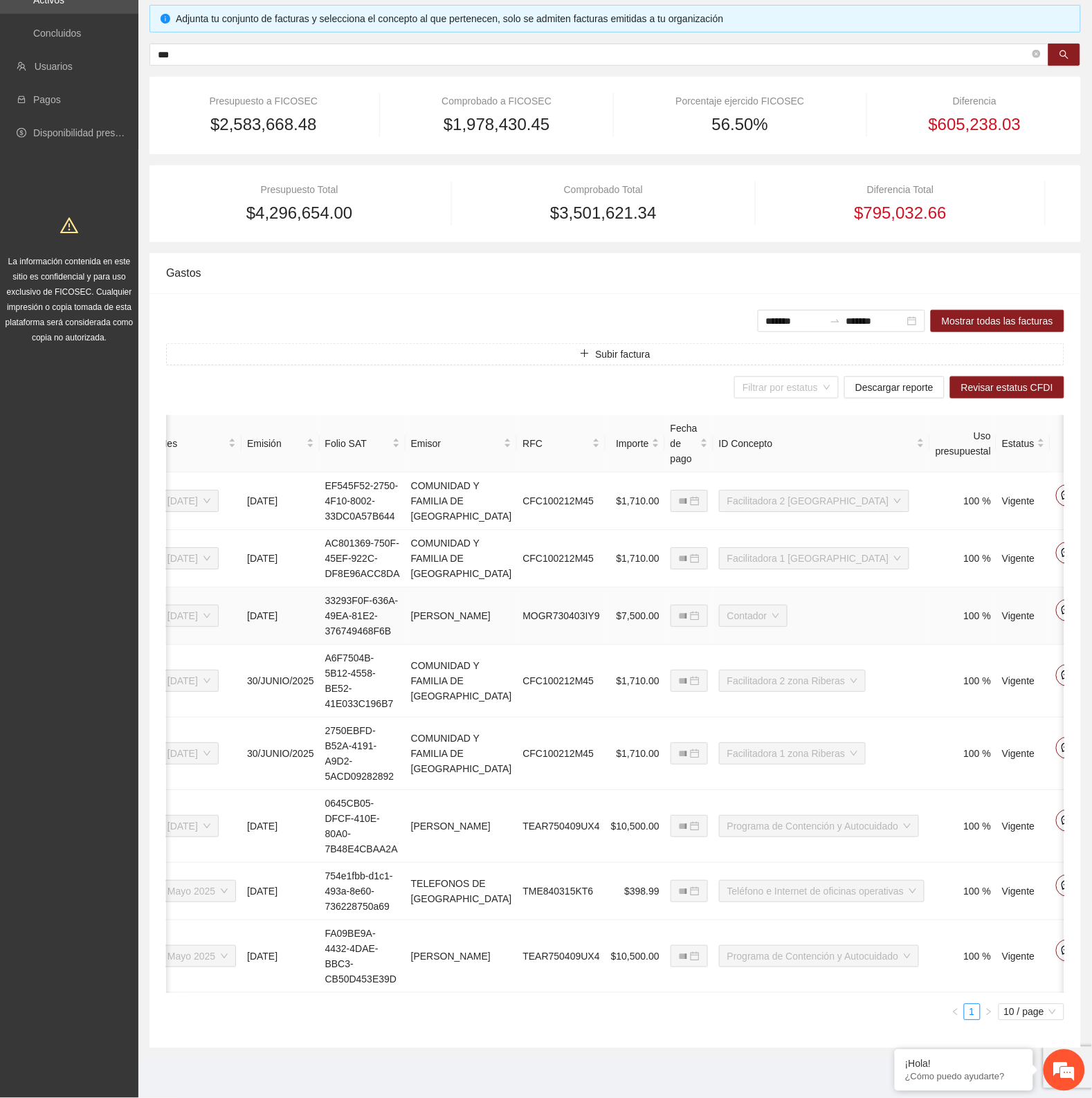
click at [1084, 605] on span "edit" at bounding box center [1095, 610] width 20 height 11
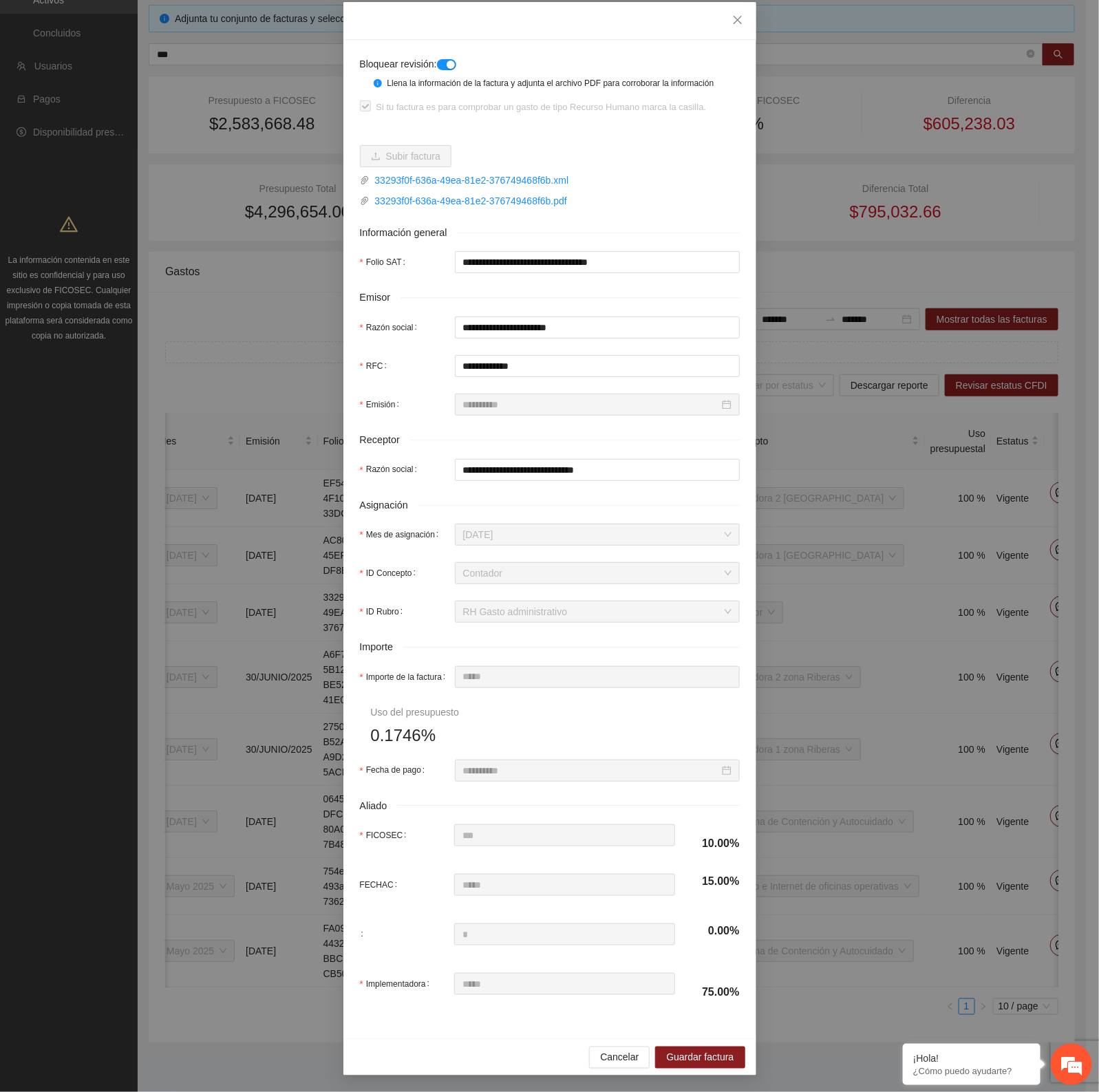
scroll to position [70, 0]
click at [408, 834] on div "FICOSEC ***" at bounding box center [518, 836] width 315 height 22
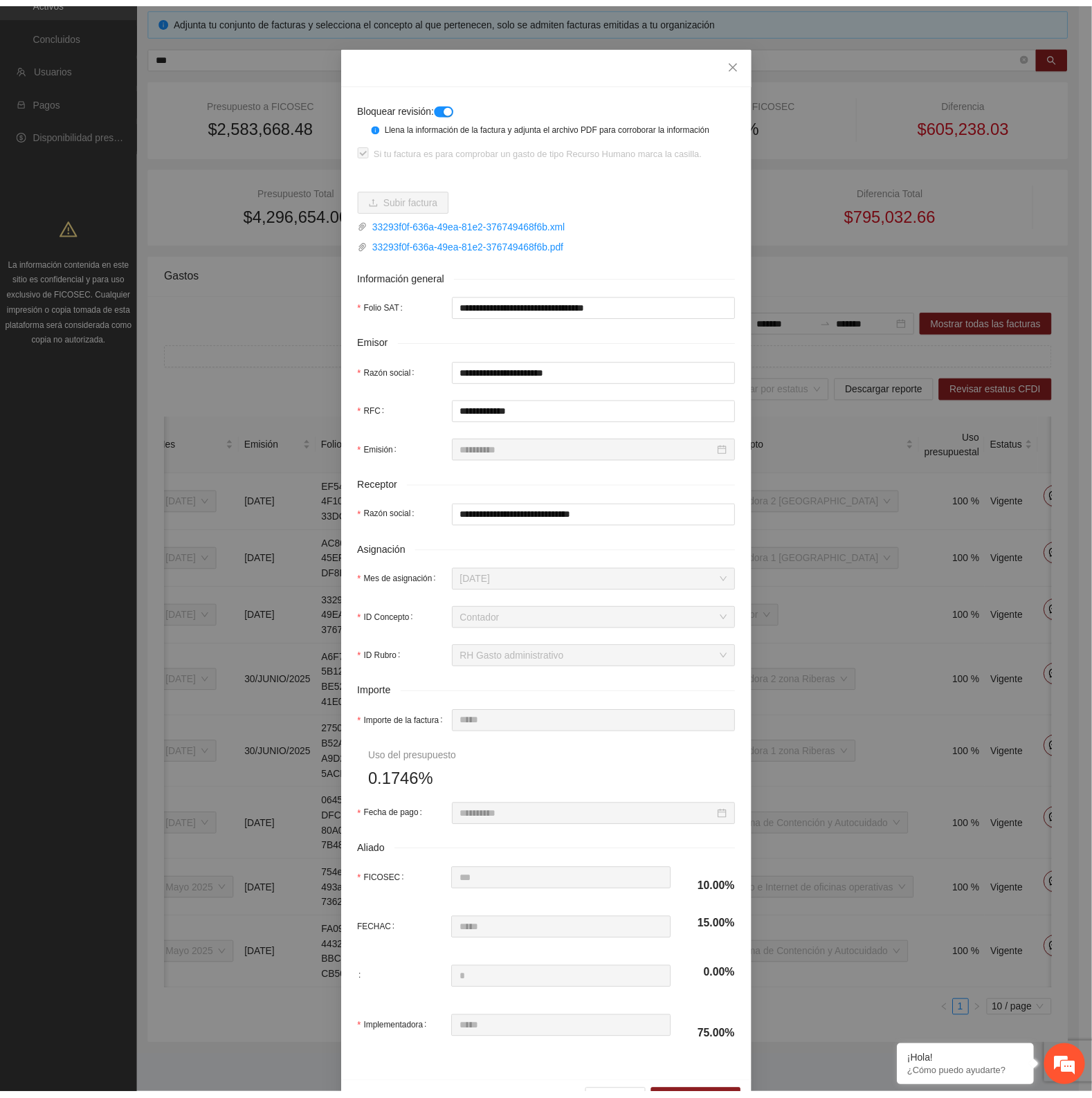
scroll to position [0, 0]
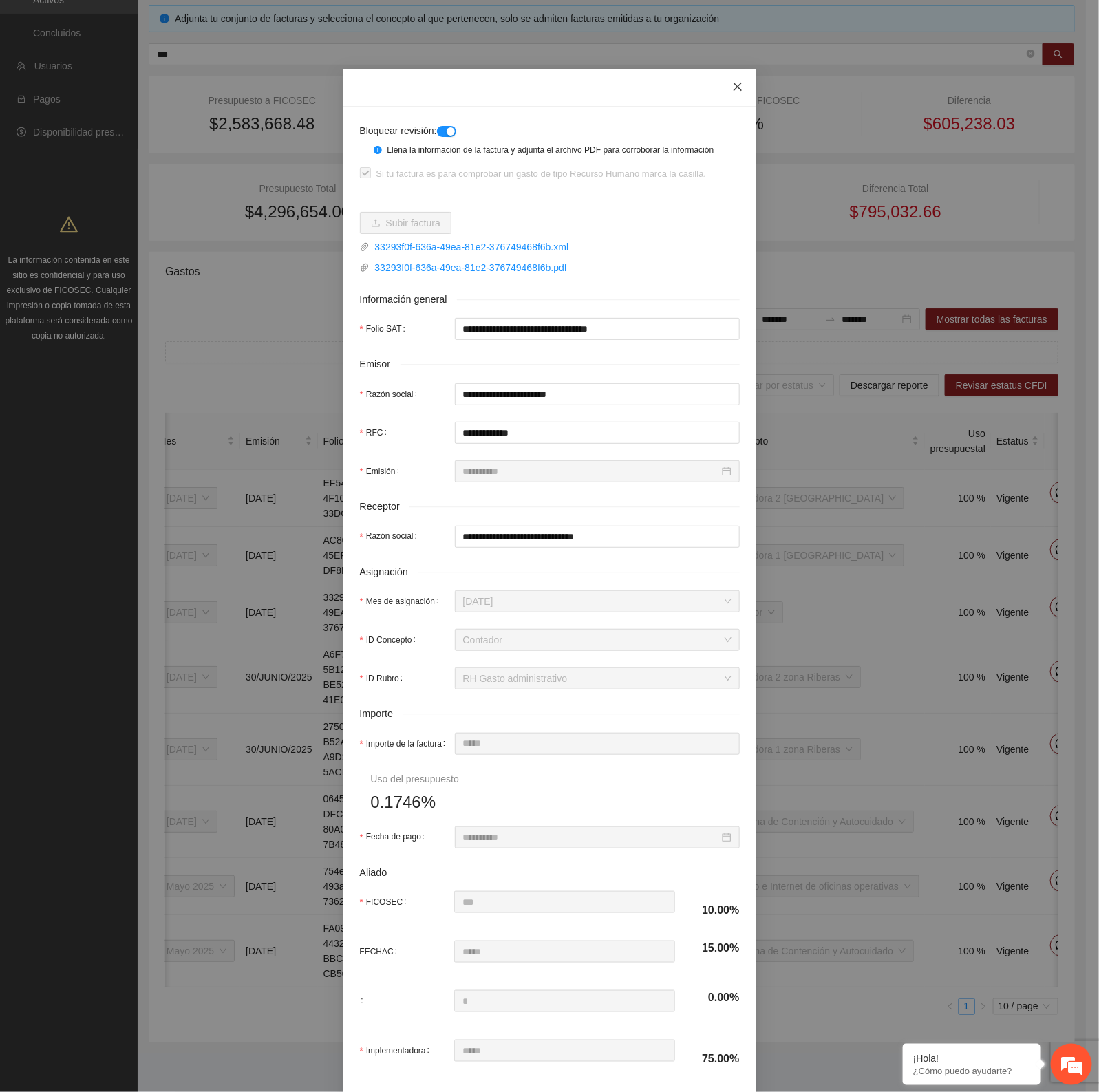
click at [732, 84] on icon "close" at bounding box center [737, 86] width 11 height 11
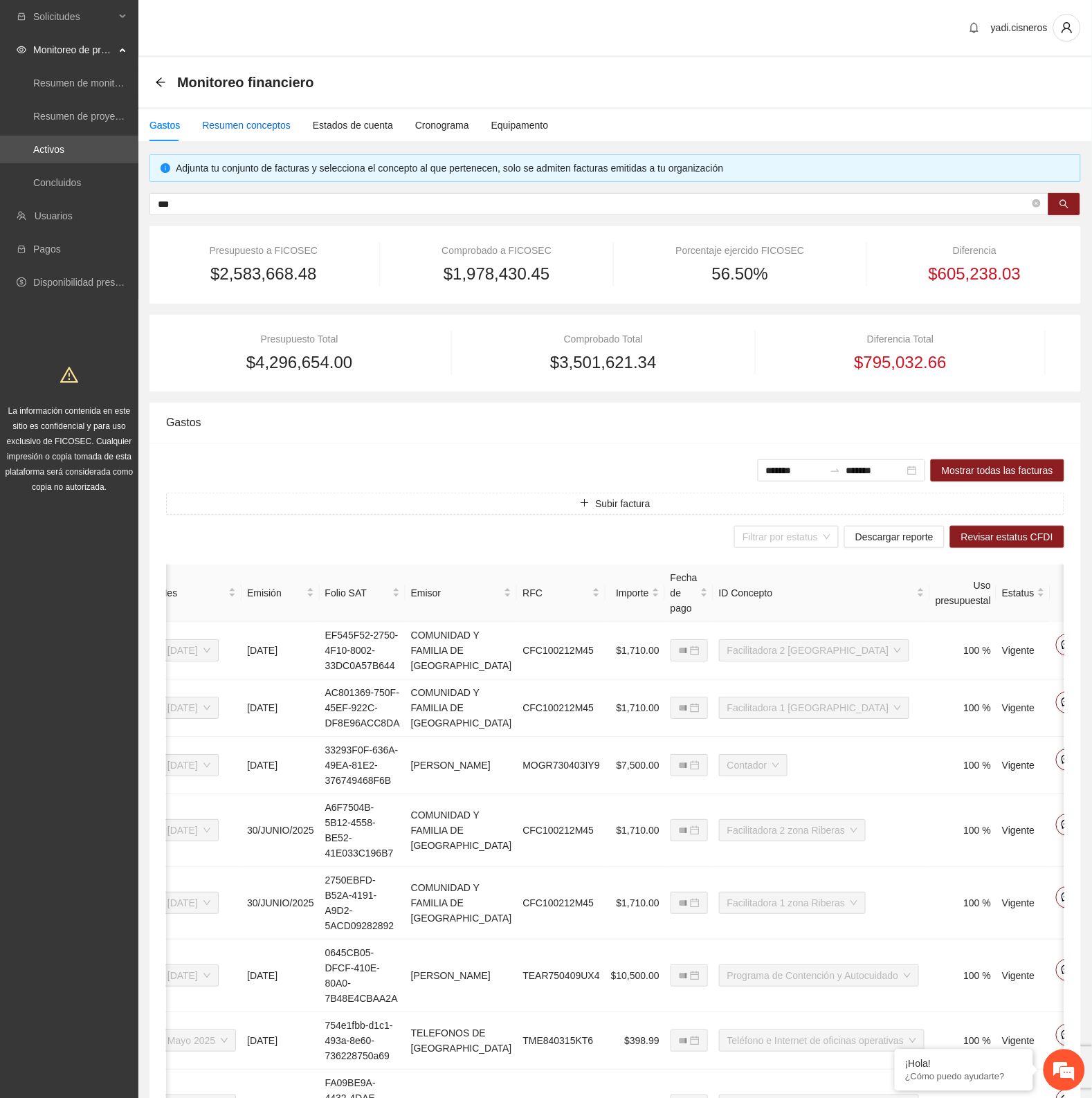
click at [278, 123] on div "Resumen conceptos" at bounding box center [246, 125] width 88 height 15
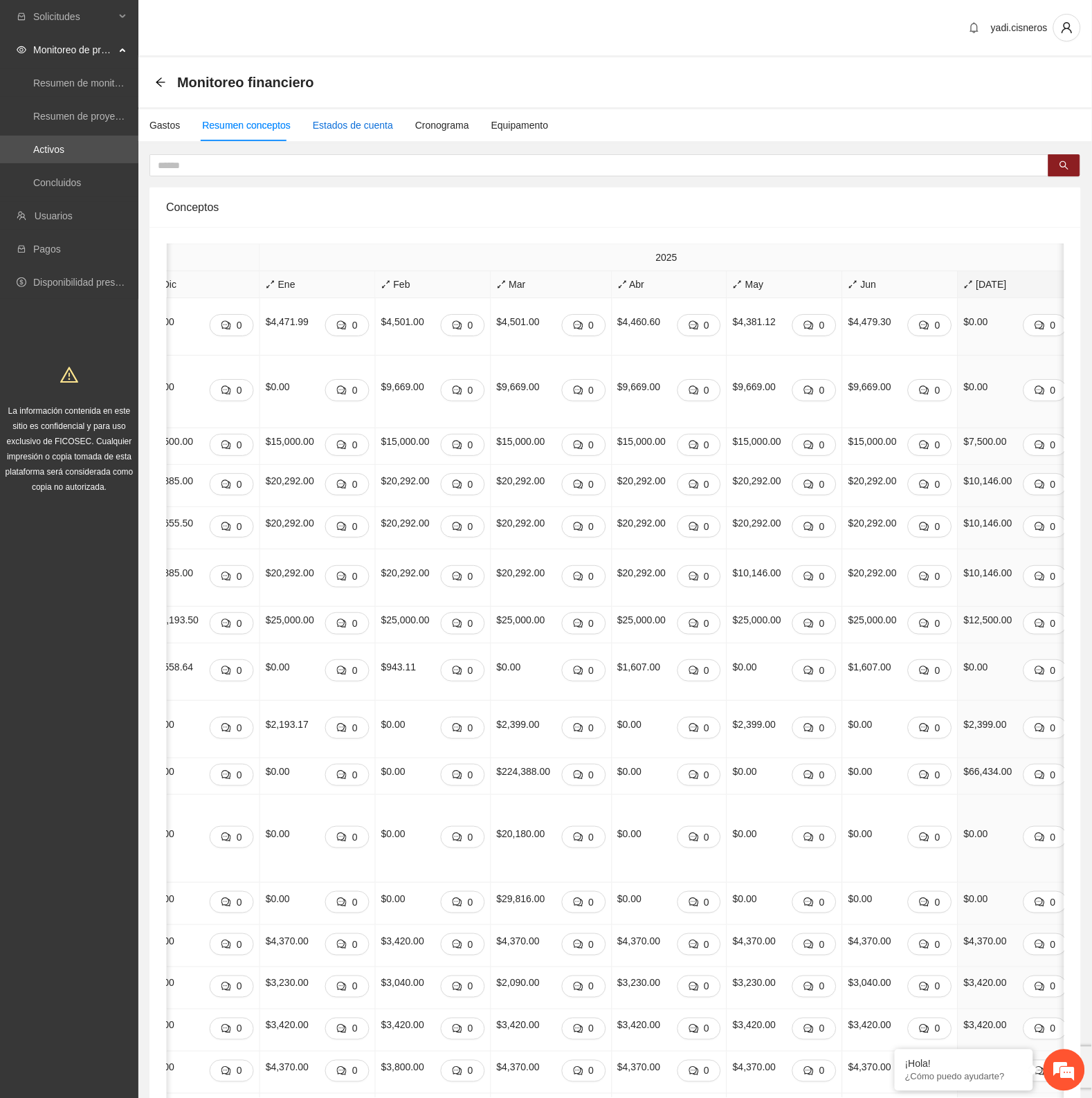
click at [324, 125] on div "Estados de cuenta" at bounding box center [353, 125] width 81 height 15
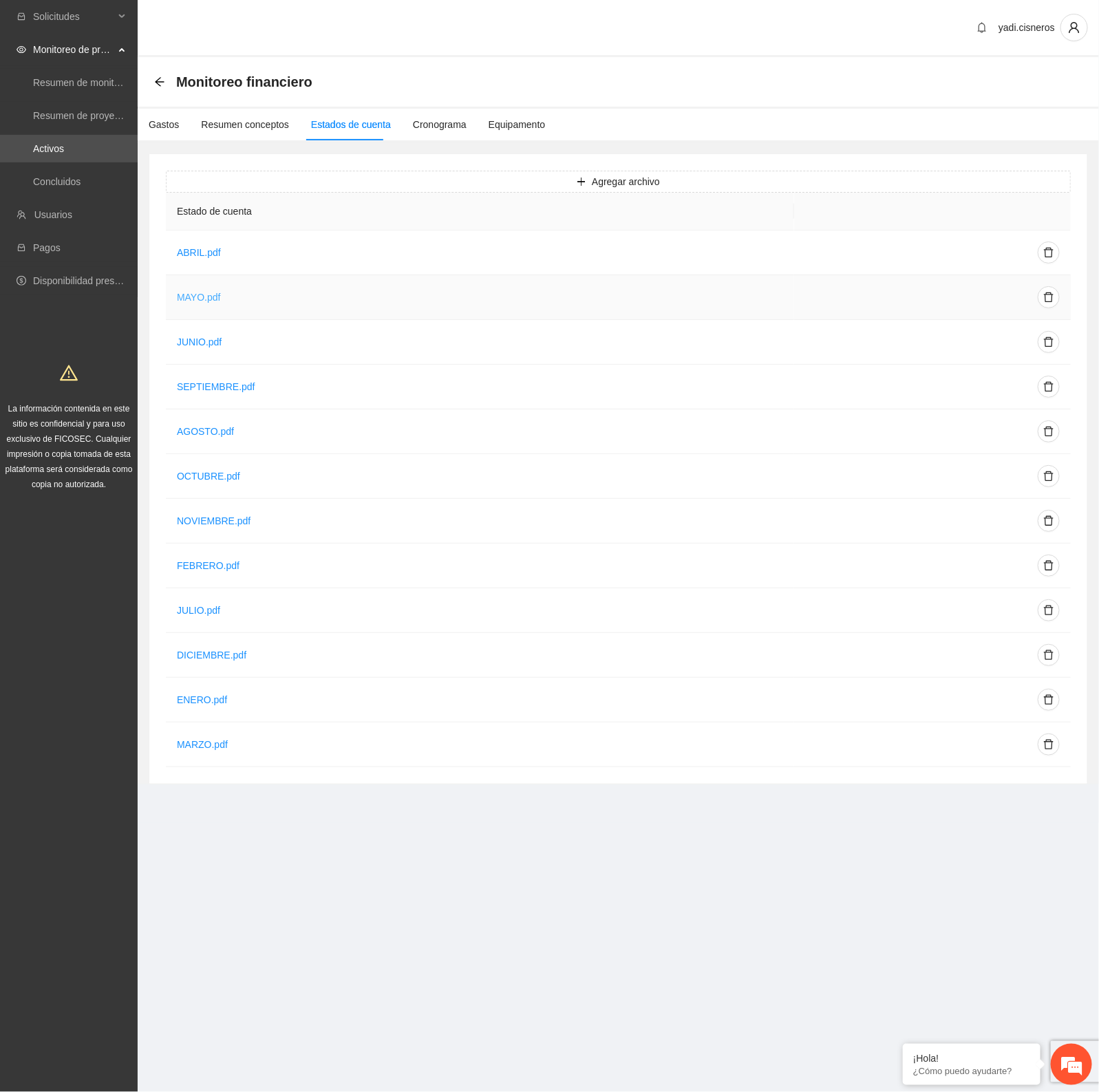
click at [191, 298] on link "MAYO.pdf" at bounding box center [199, 297] width 44 height 11
click at [191, 297] on link "MAYO.pdf" at bounding box center [199, 297] width 44 height 11
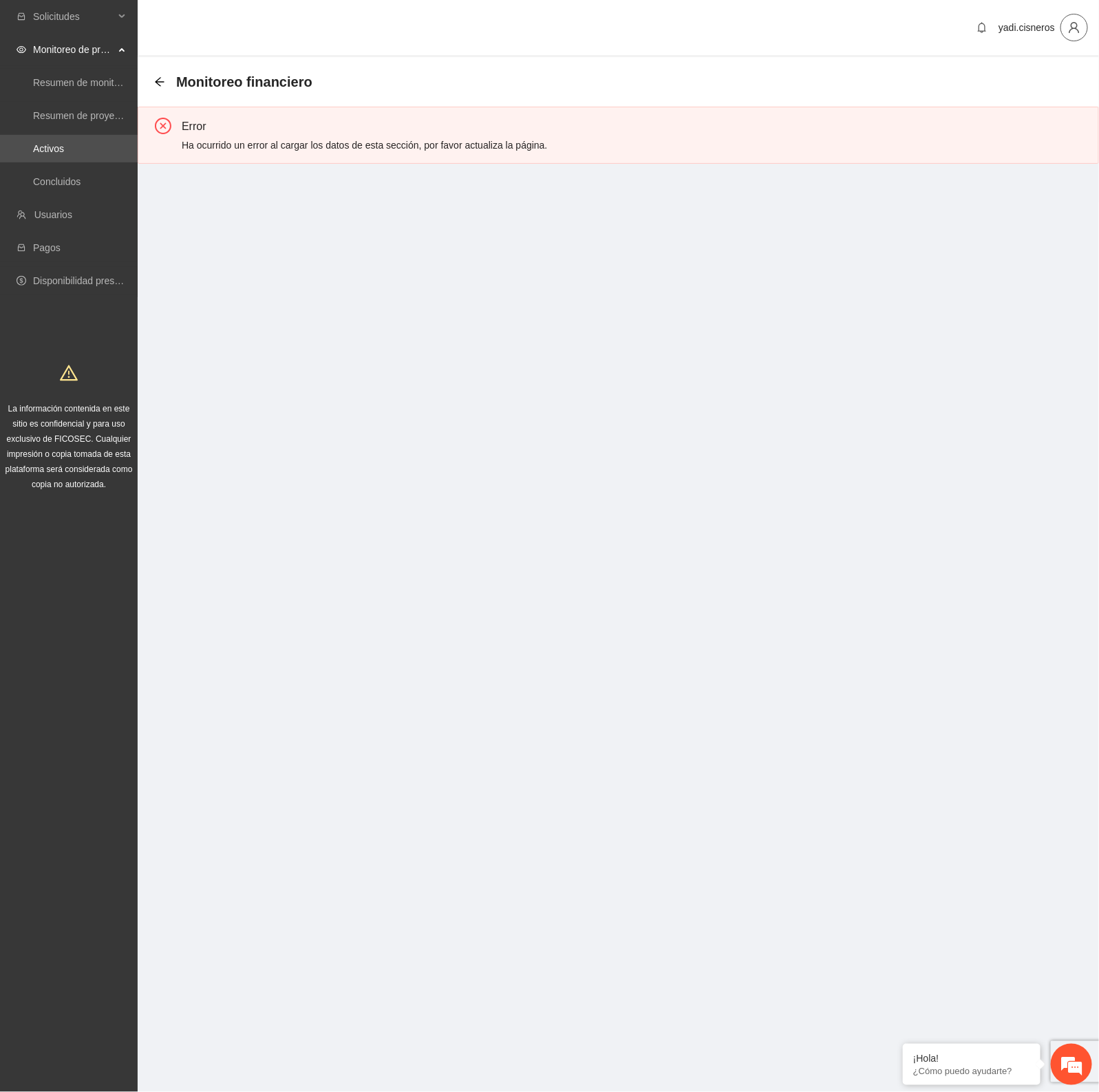
click at [1076, 26] on icon "user" at bounding box center [1075, 27] width 13 height 13
click at [1004, 84] on span "Cerrar sesión" at bounding box center [1038, 79] width 87 height 15
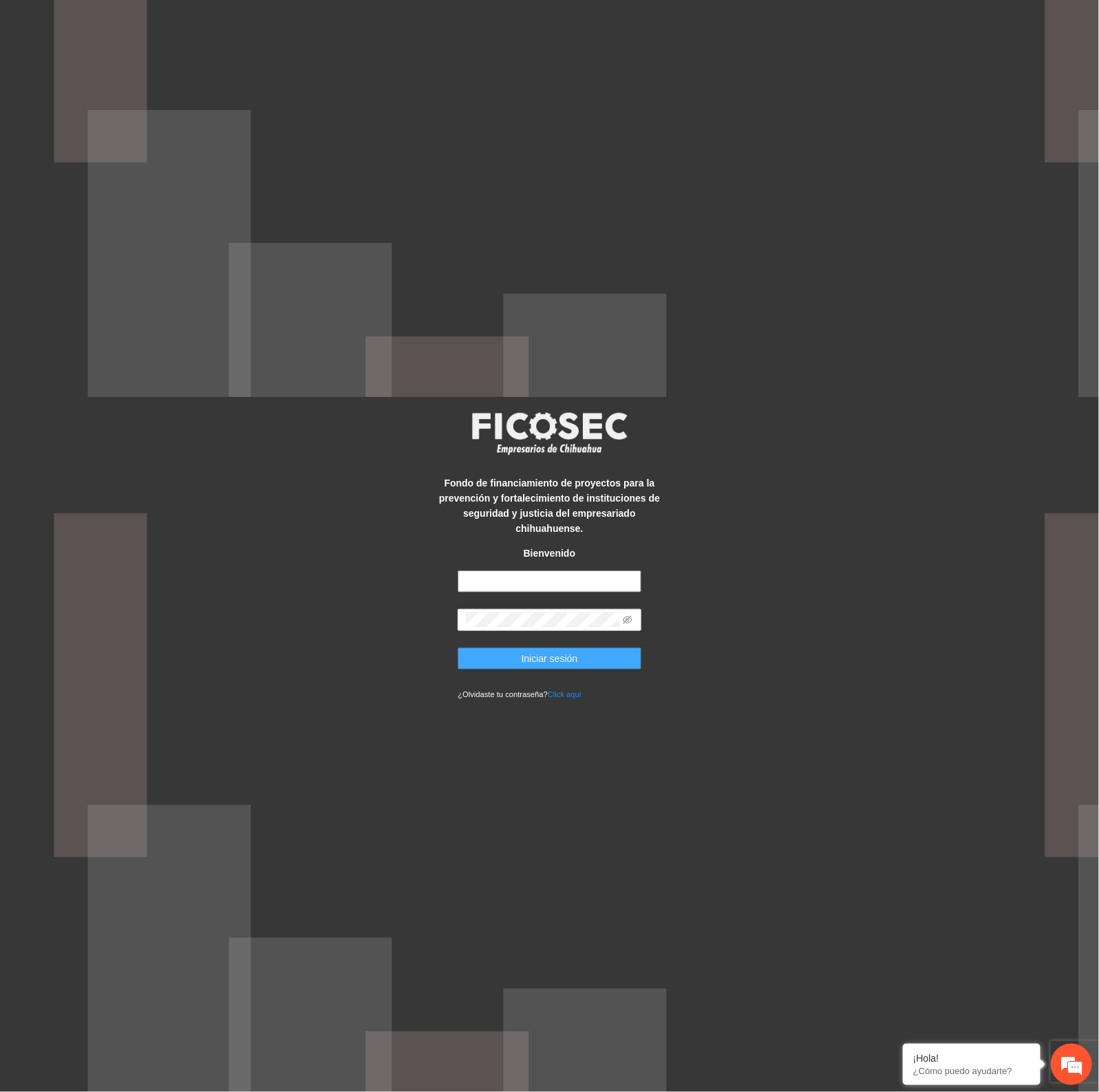
type input "**********"
click at [541, 651] on span "Iniciar sesión" at bounding box center [550, 659] width 57 height 15
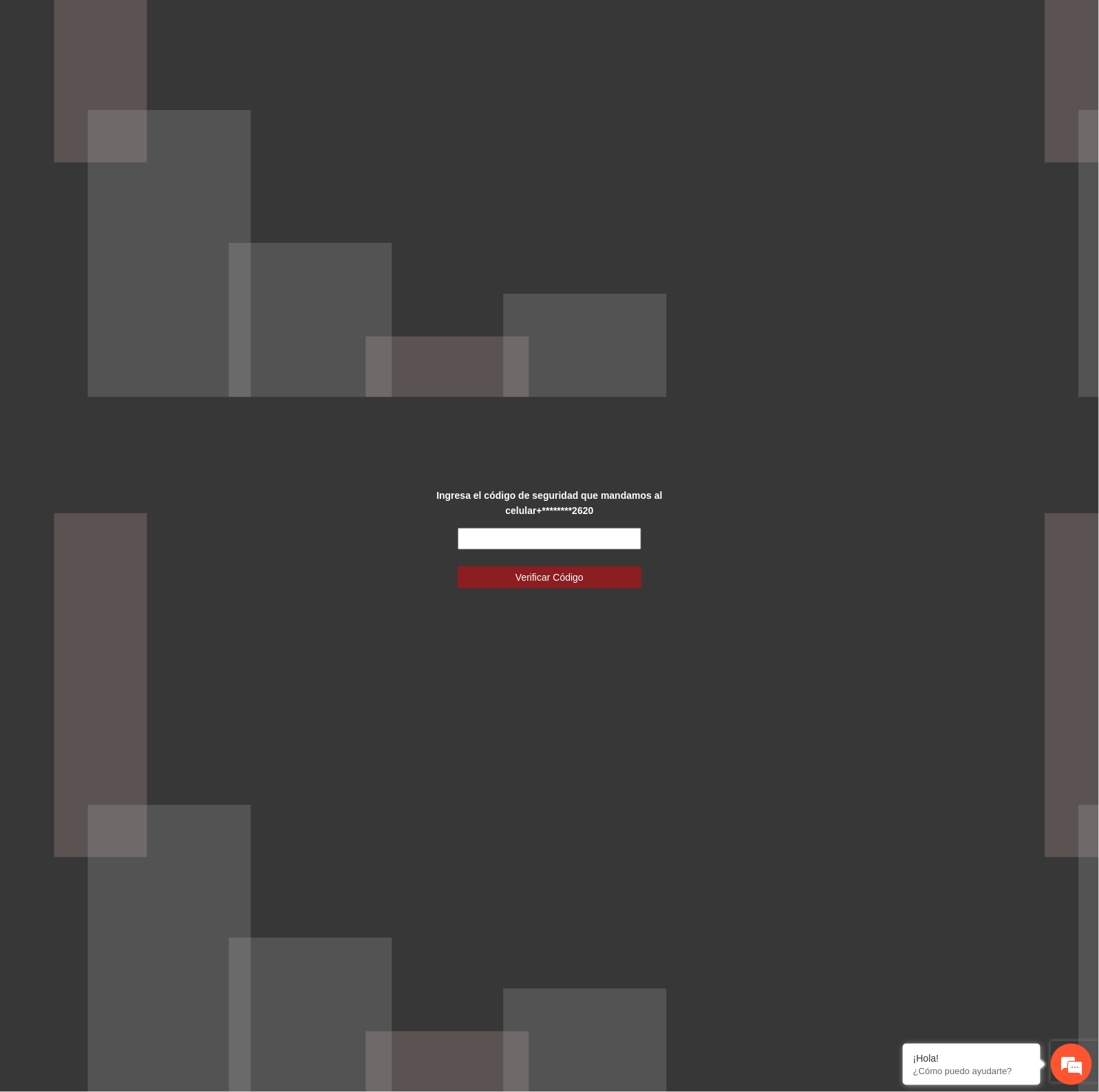
click at [570, 537] on input "text" at bounding box center [549, 539] width 183 height 22
type input "******"
click at [575, 575] on span "Verificar Código" at bounding box center [549, 578] width 68 height 15
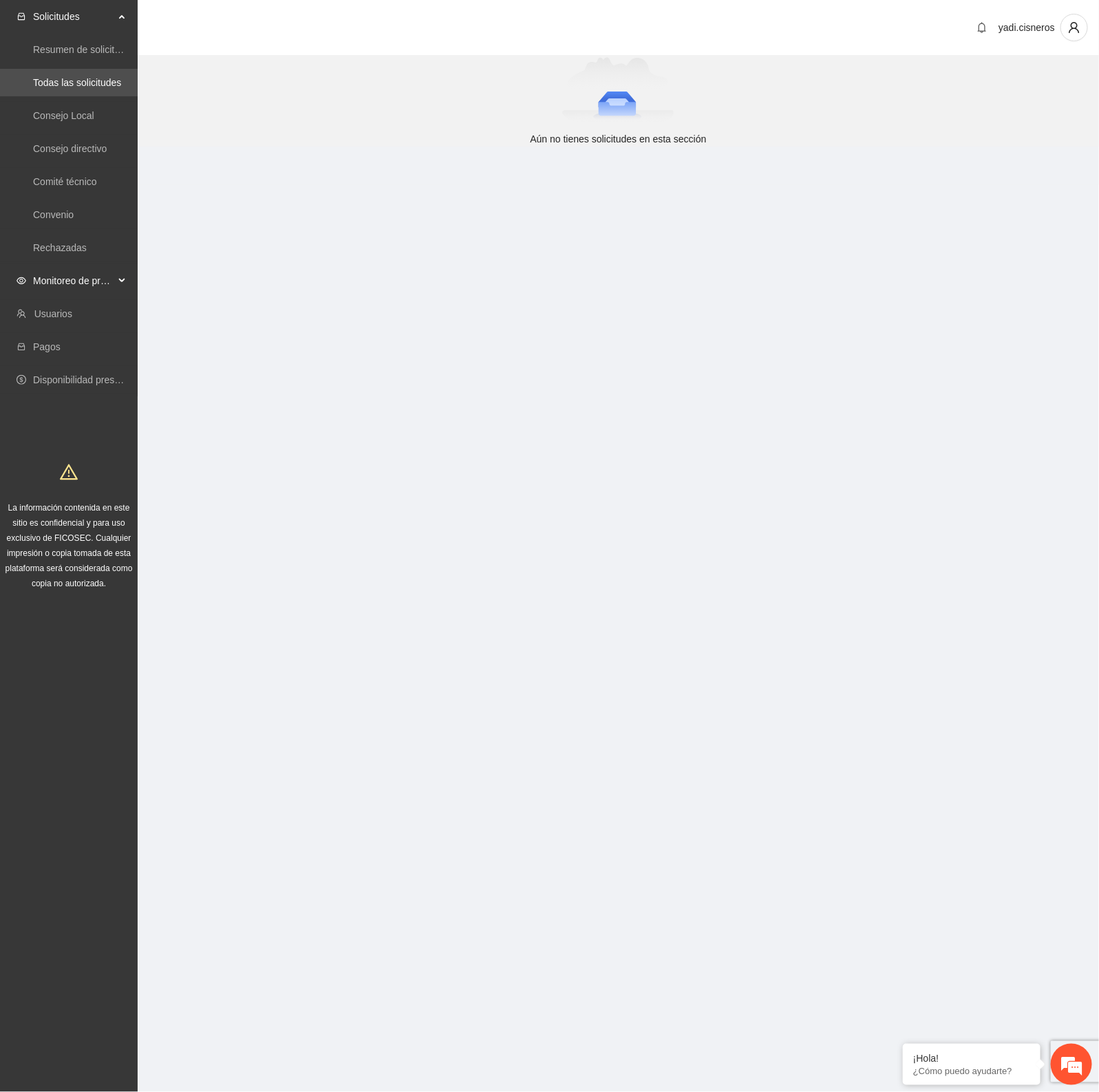
click at [71, 279] on span "Monitoreo de proyectos" at bounding box center [73, 281] width 81 height 28
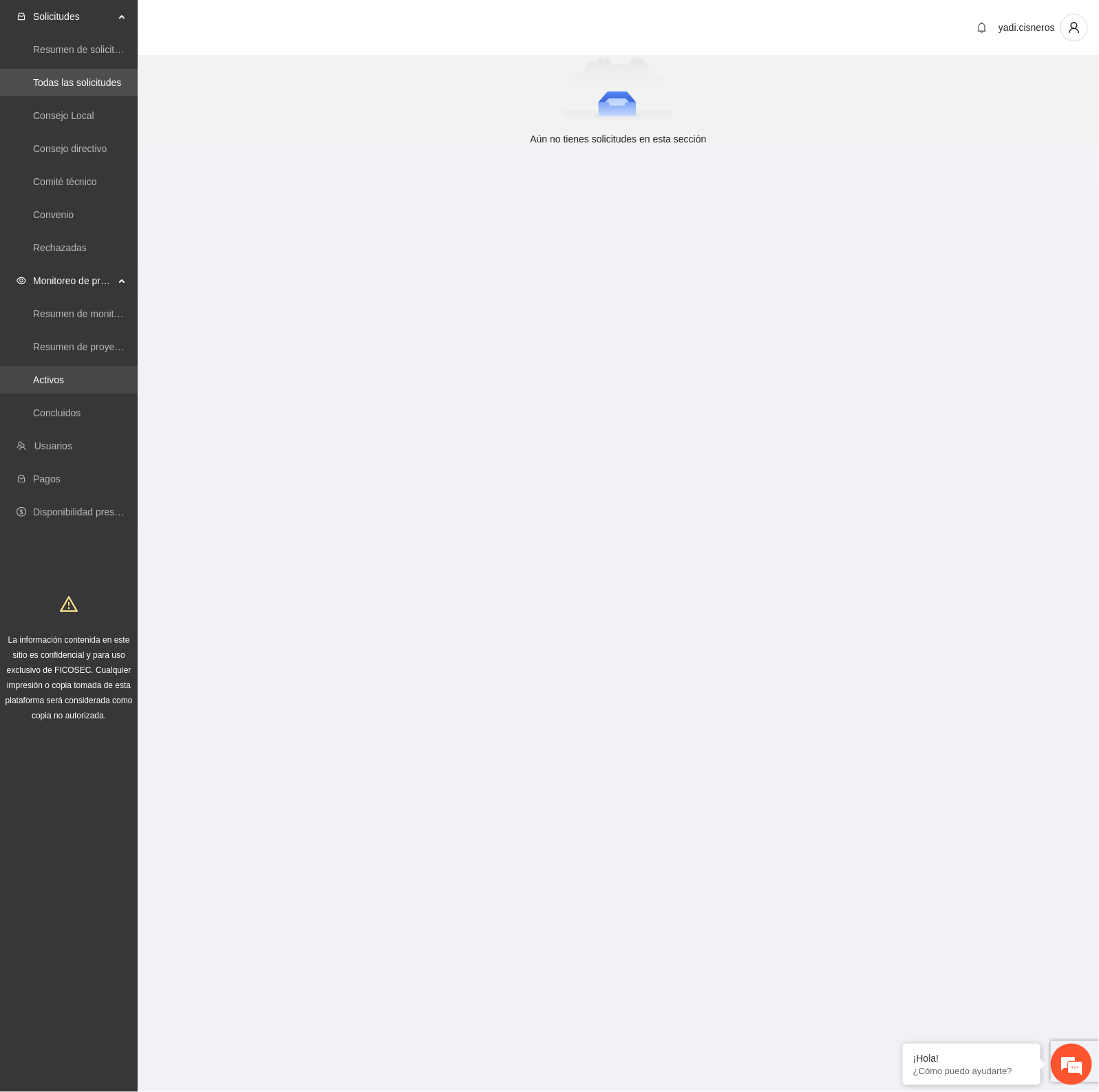
click at [58, 374] on link "Activos" at bounding box center [48, 379] width 31 height 11
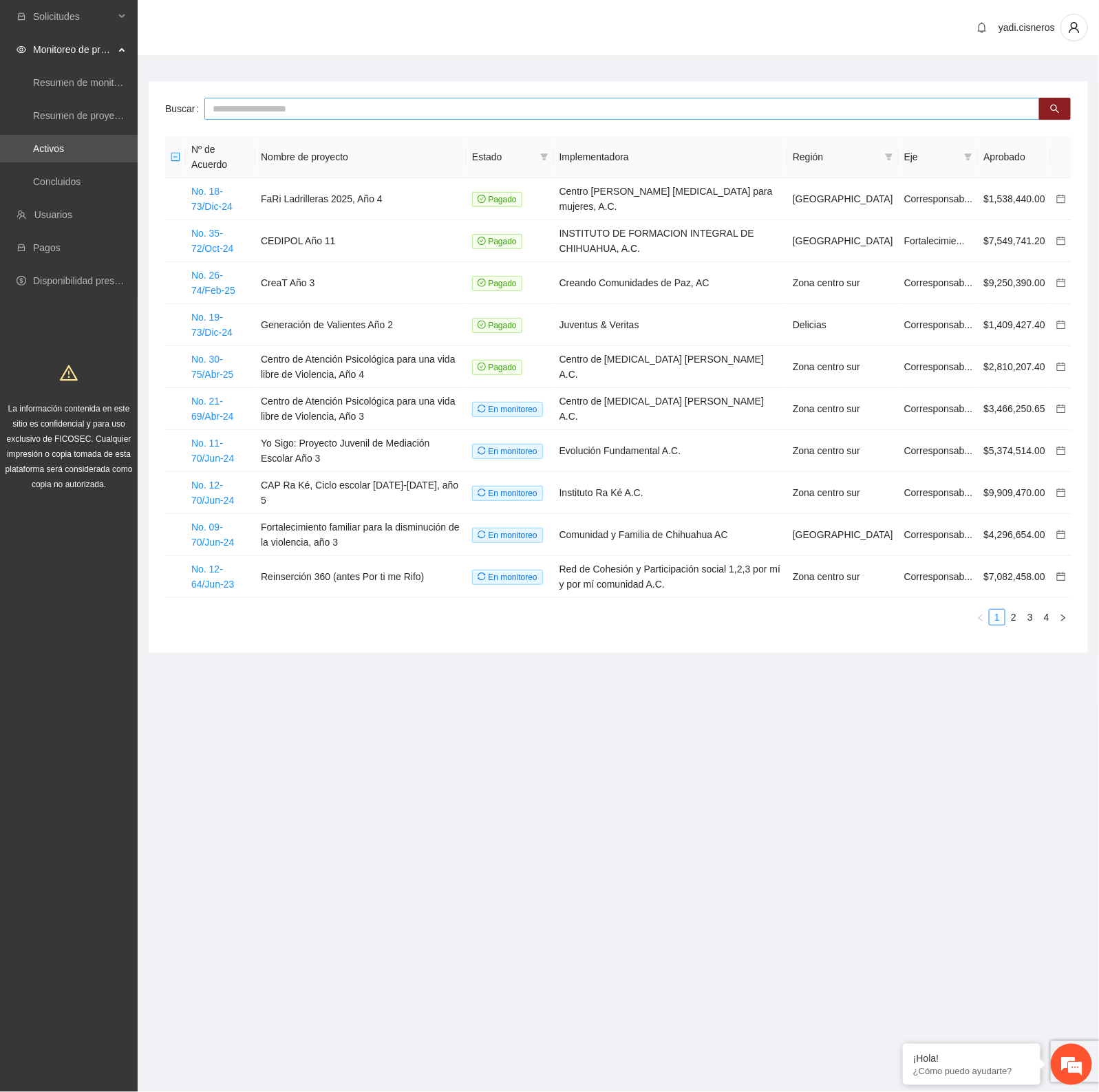
click at [328, 102] on input "text" at bounding box center [622, 109] width 836 height 22
click at [64, 153] on link "Activos" at bounding box center [48, 148] width 31 height 11
click at [283, 98] on input "text" at bounding box center [622, 109] width 836 height 22
type input "**********"
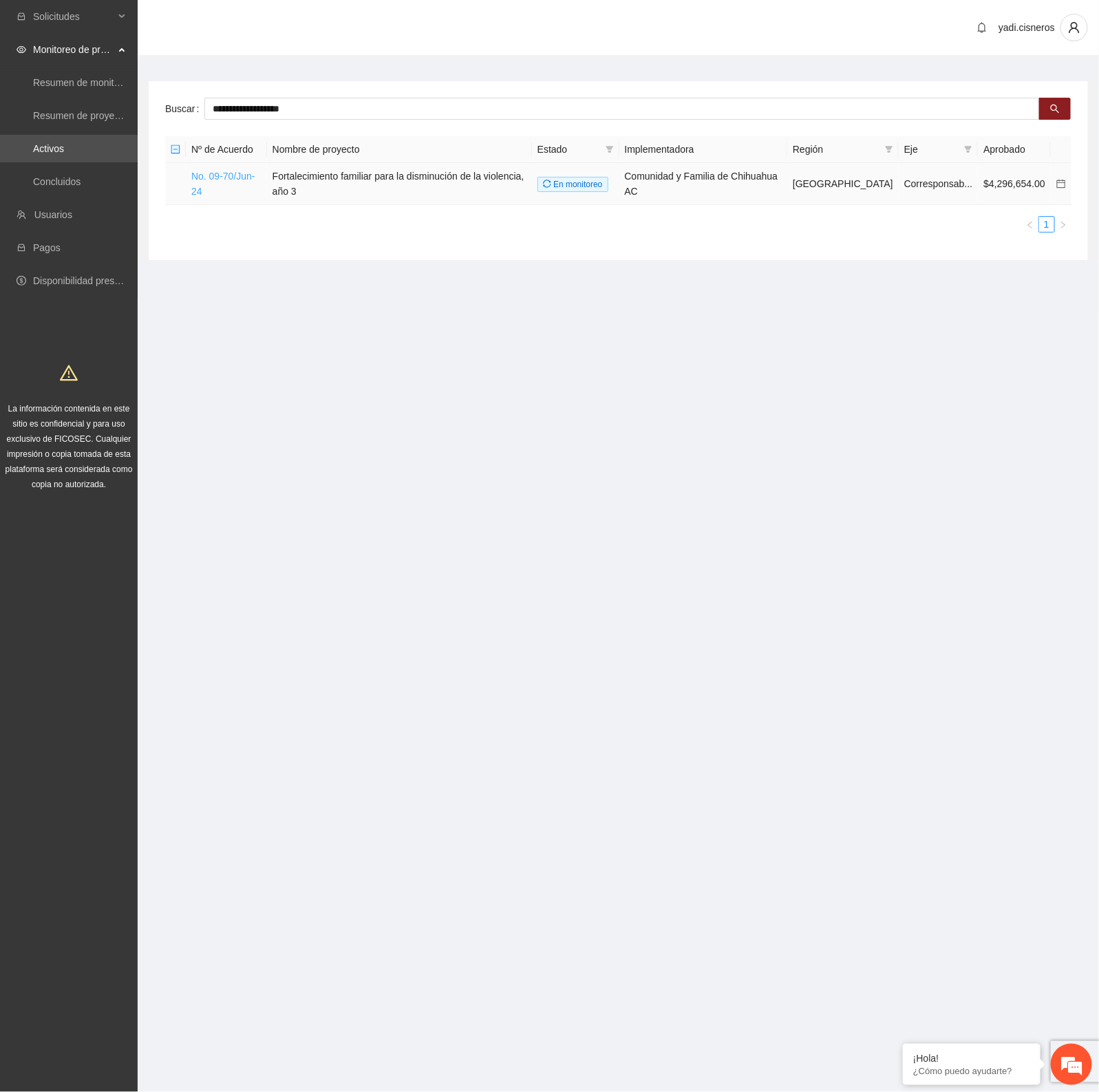
click at [241, 174] on link "No. 09-70/Jun-24" at bounding box center [224, 183] width 64 height 26
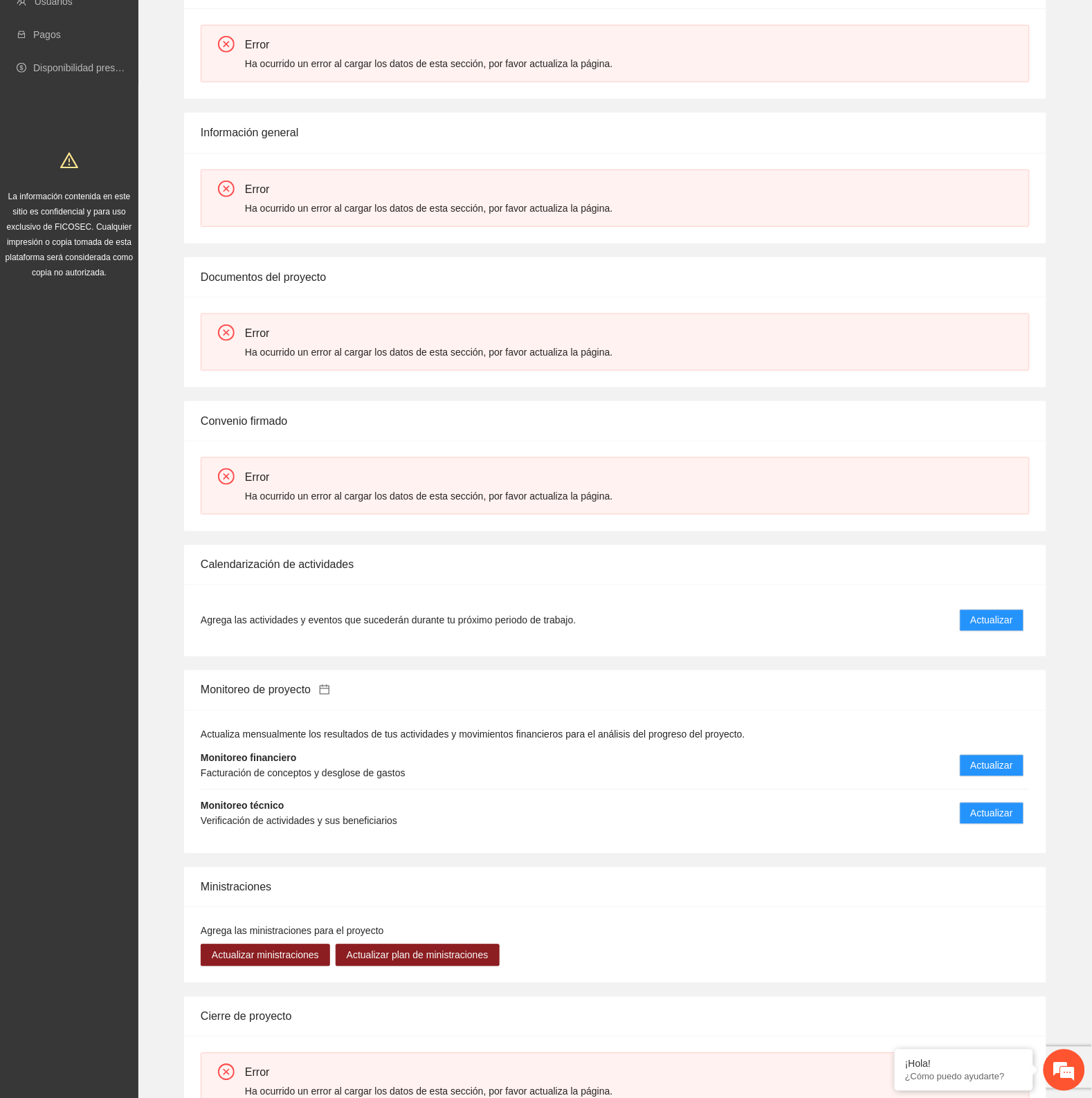
scroll to position [298, 0]
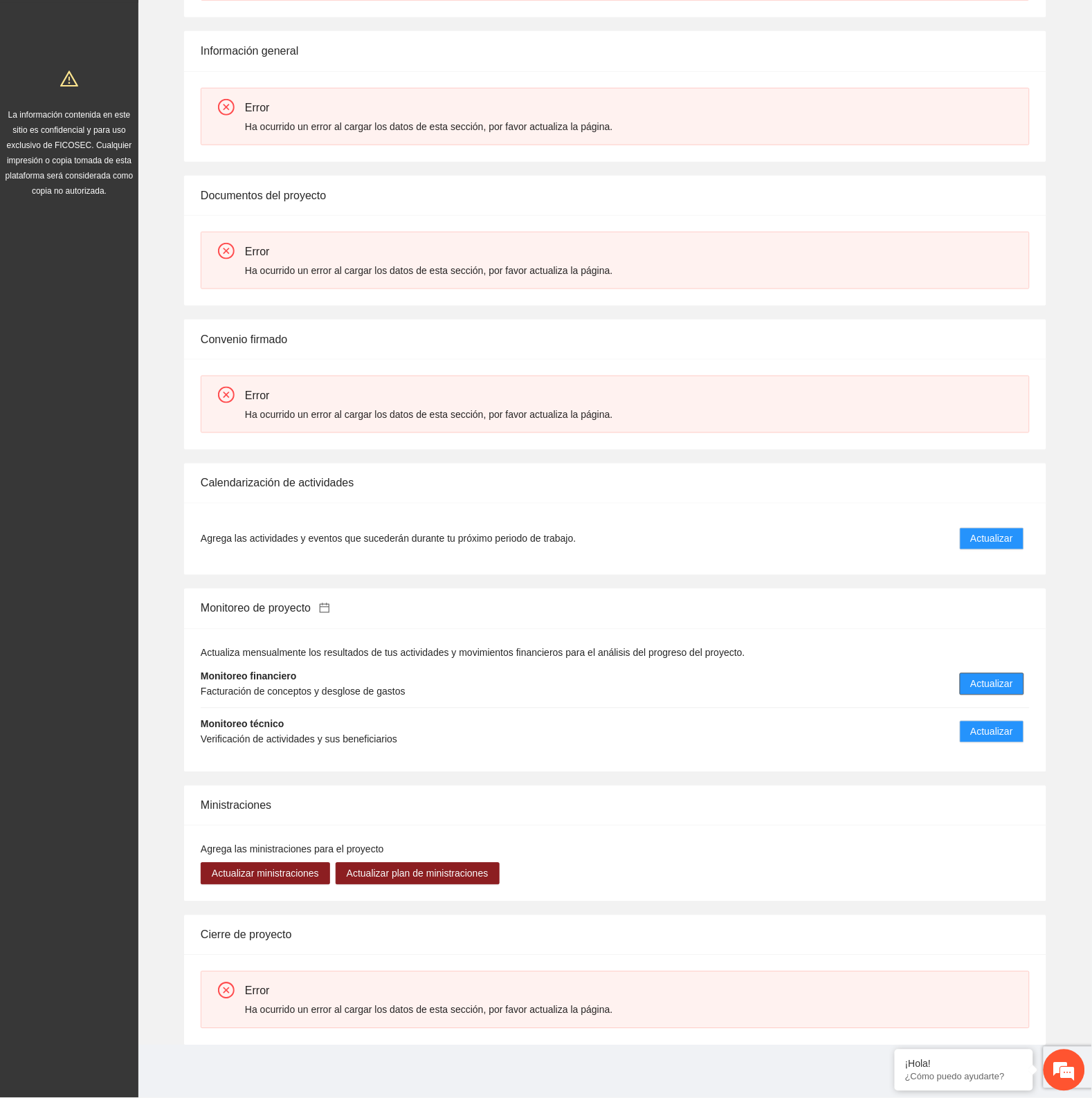
click at [1004, 689] on span "Actualizar" at bounding box center [992, 684] width 42 height 15
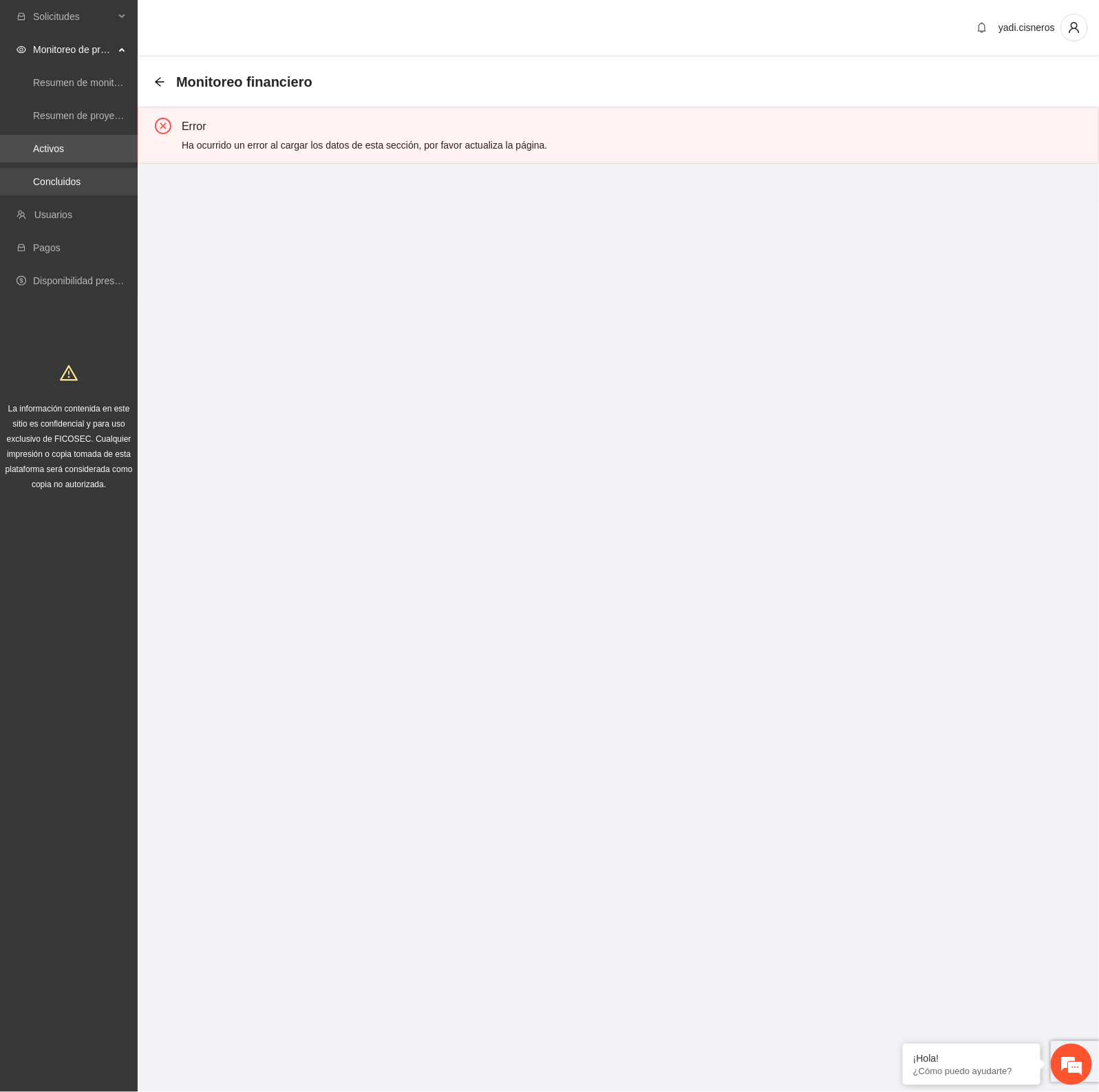
click at [62, 179] on link "Concluidos" at bounding box center [57, 181] width 47 height 11
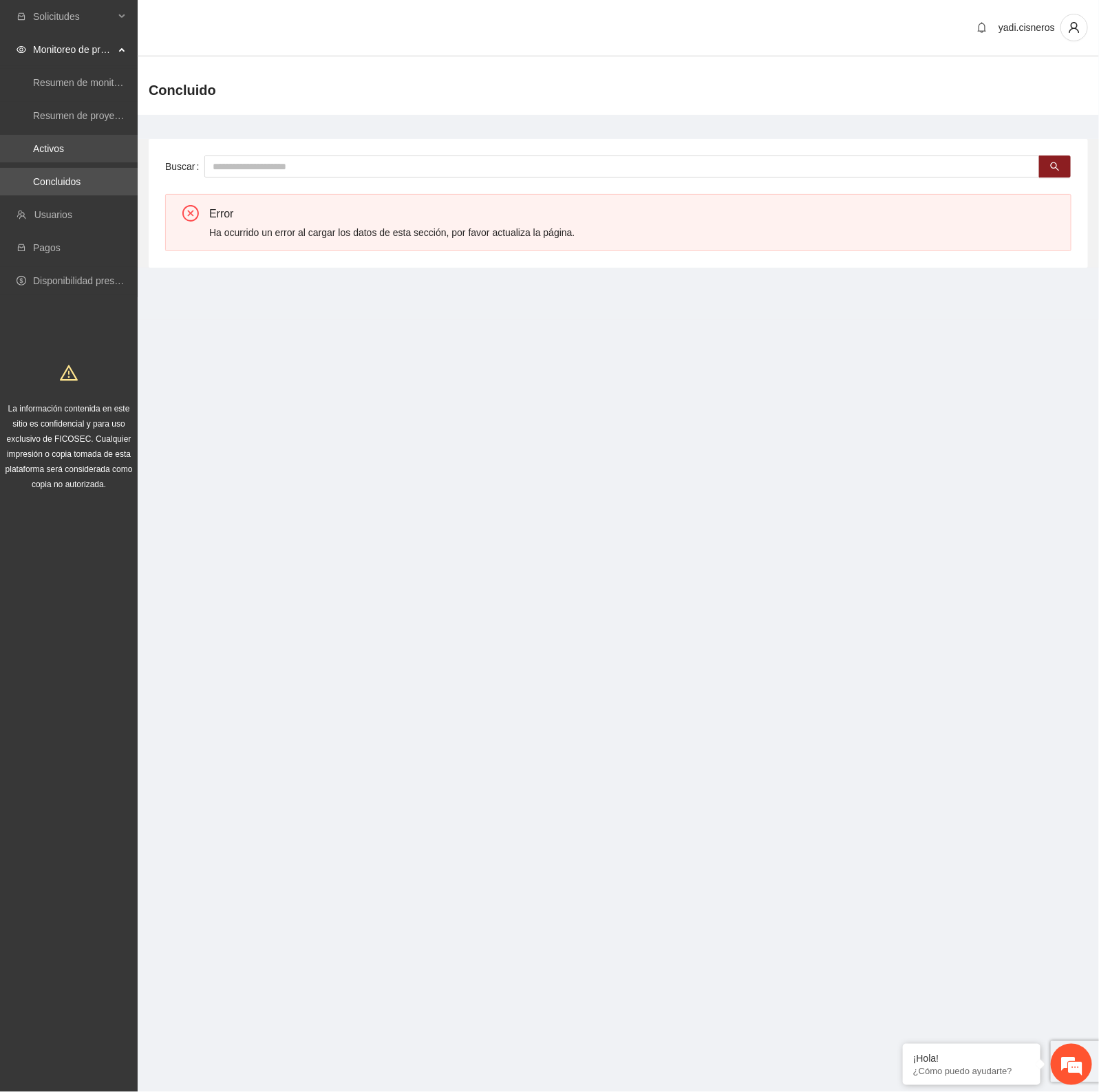
click at [60, 152] on link "Activos" at bounding box center [48, 148] width 31 height 11
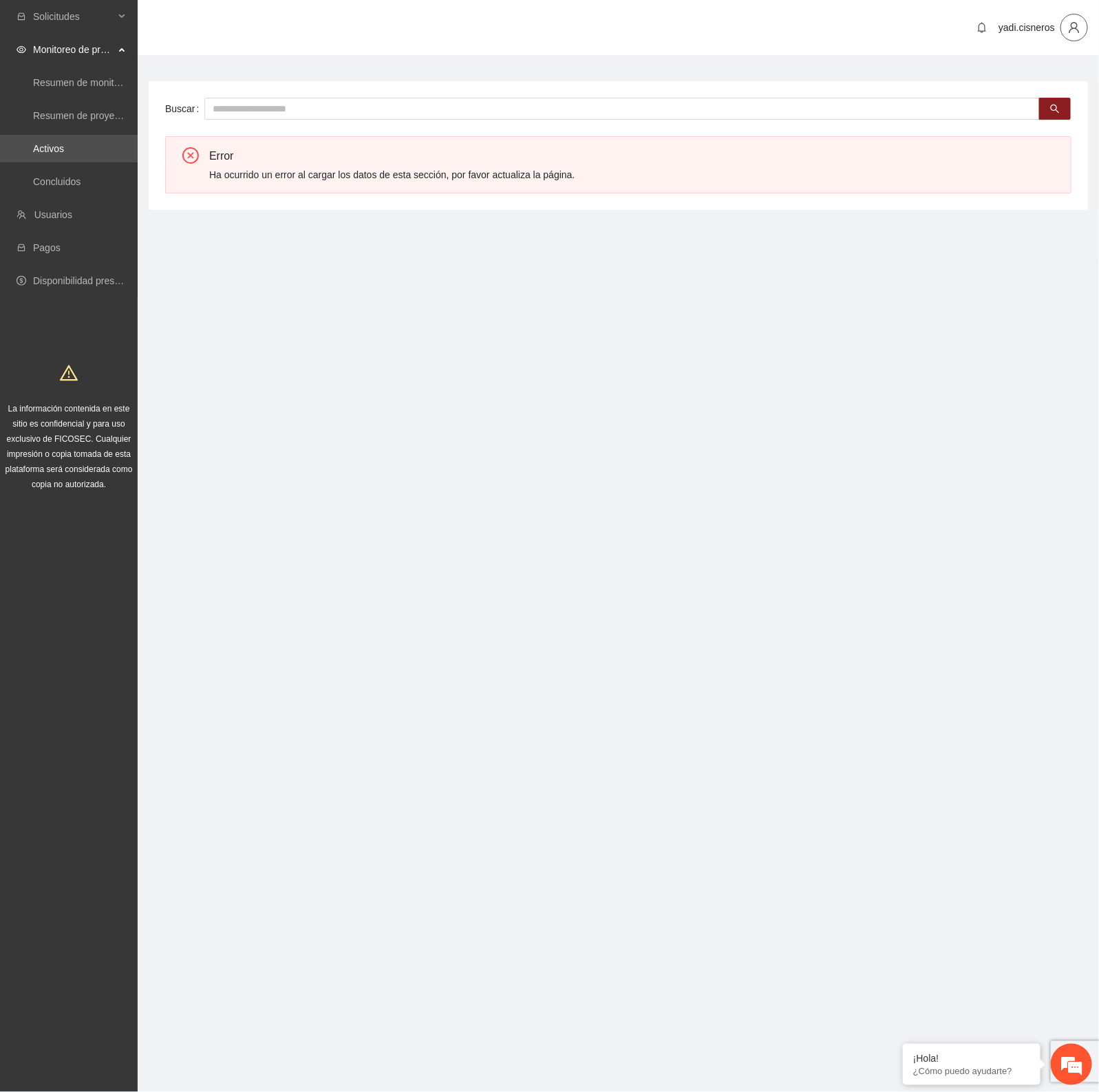
click at [1071, 21] on icon "user" at bounding box center [1075, 27] width 13 height 13
click at [1013, 73] on span "Cerrar sesión" at bounding box center [1038, 79] width 87 height 15
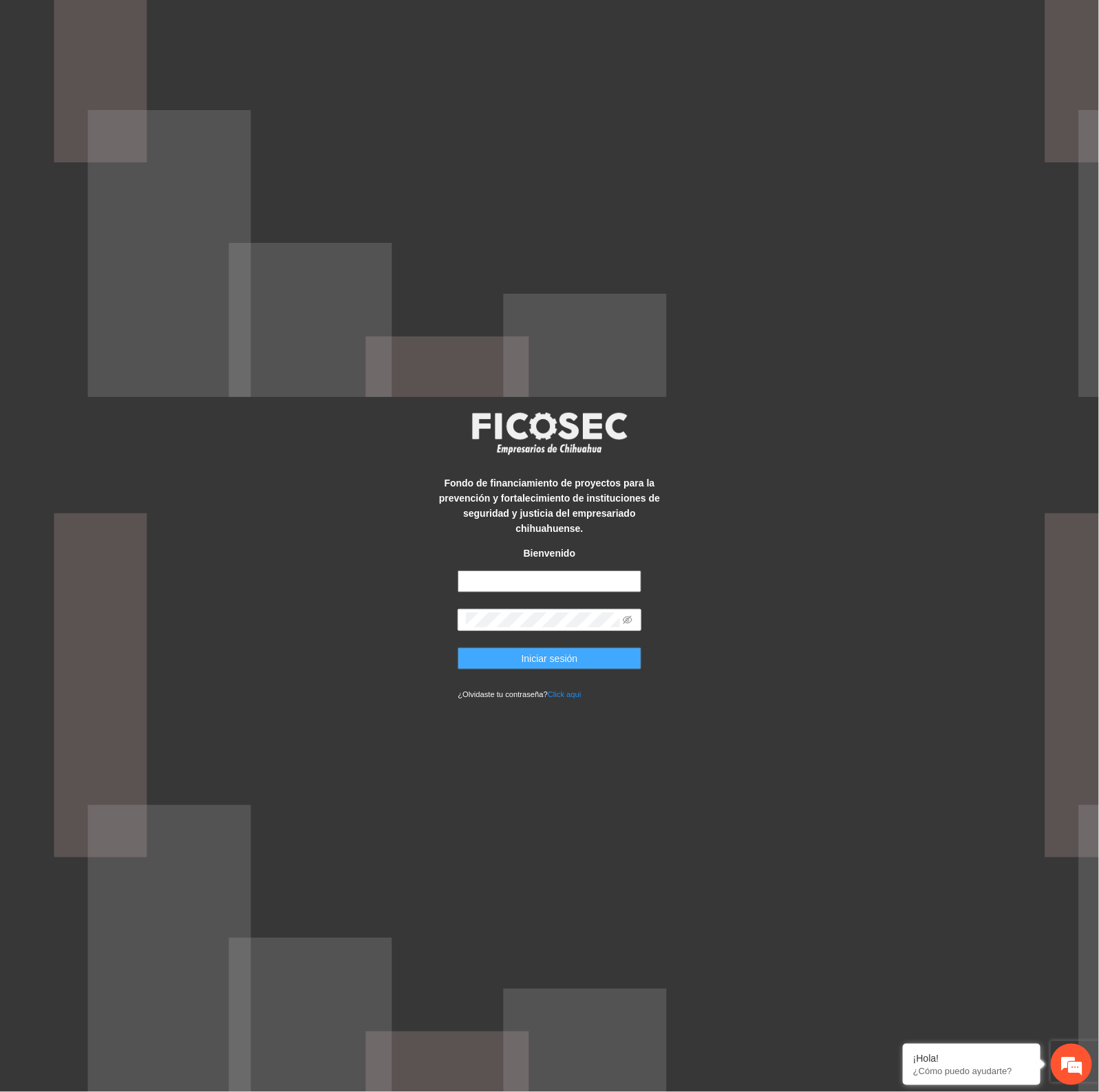
type input "**********"
click at [551, 651] on span "Iniciar sesión" at bounding box center [550, 659] width 57 height 15
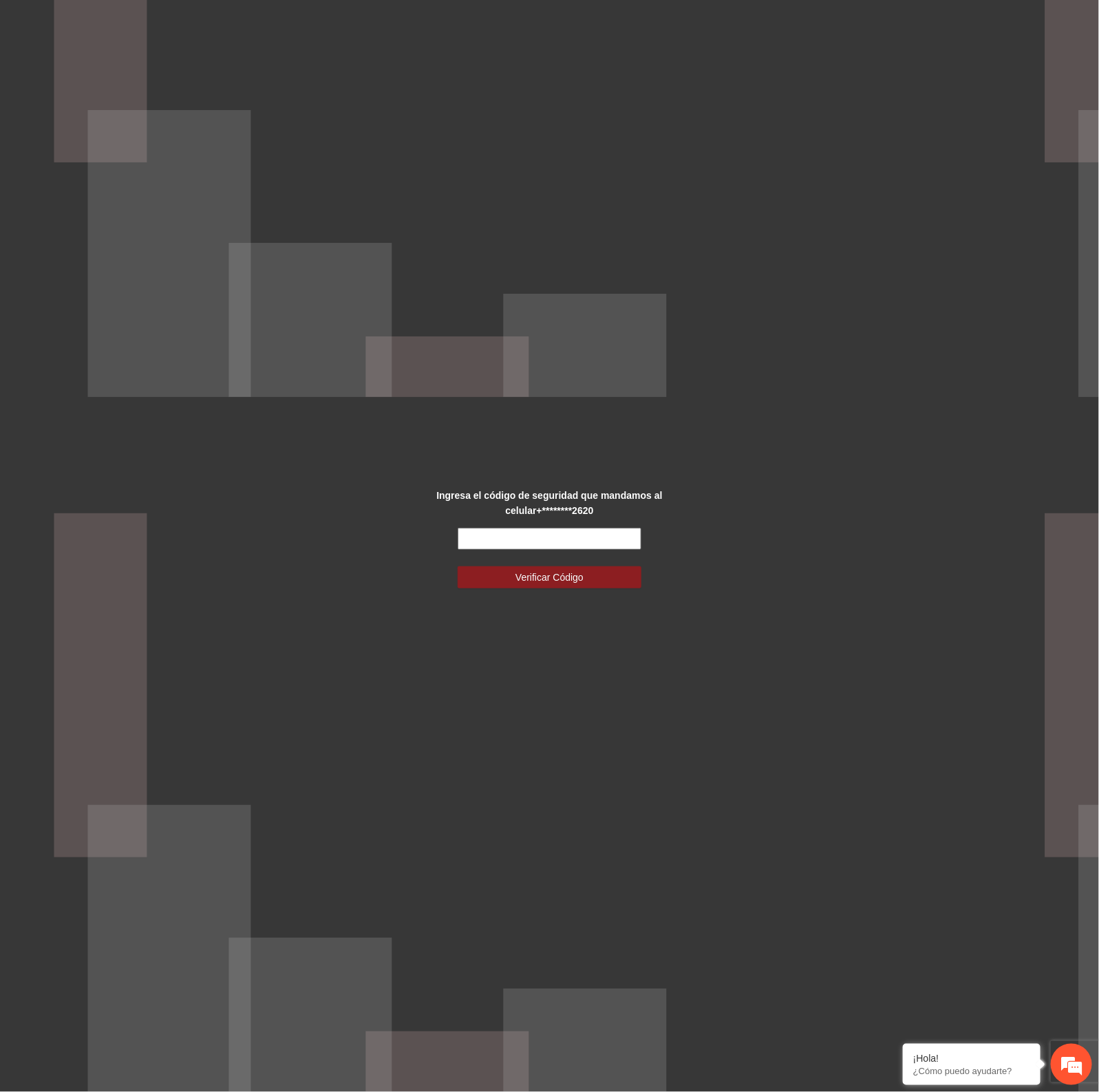
click at [562, 531] on input "text" at bounding box center [549, 539] width 183 height 22
type input "******"
click at [458, 567] on button "Verificar Código" at bounding box center [549, 578] width 183 height 22
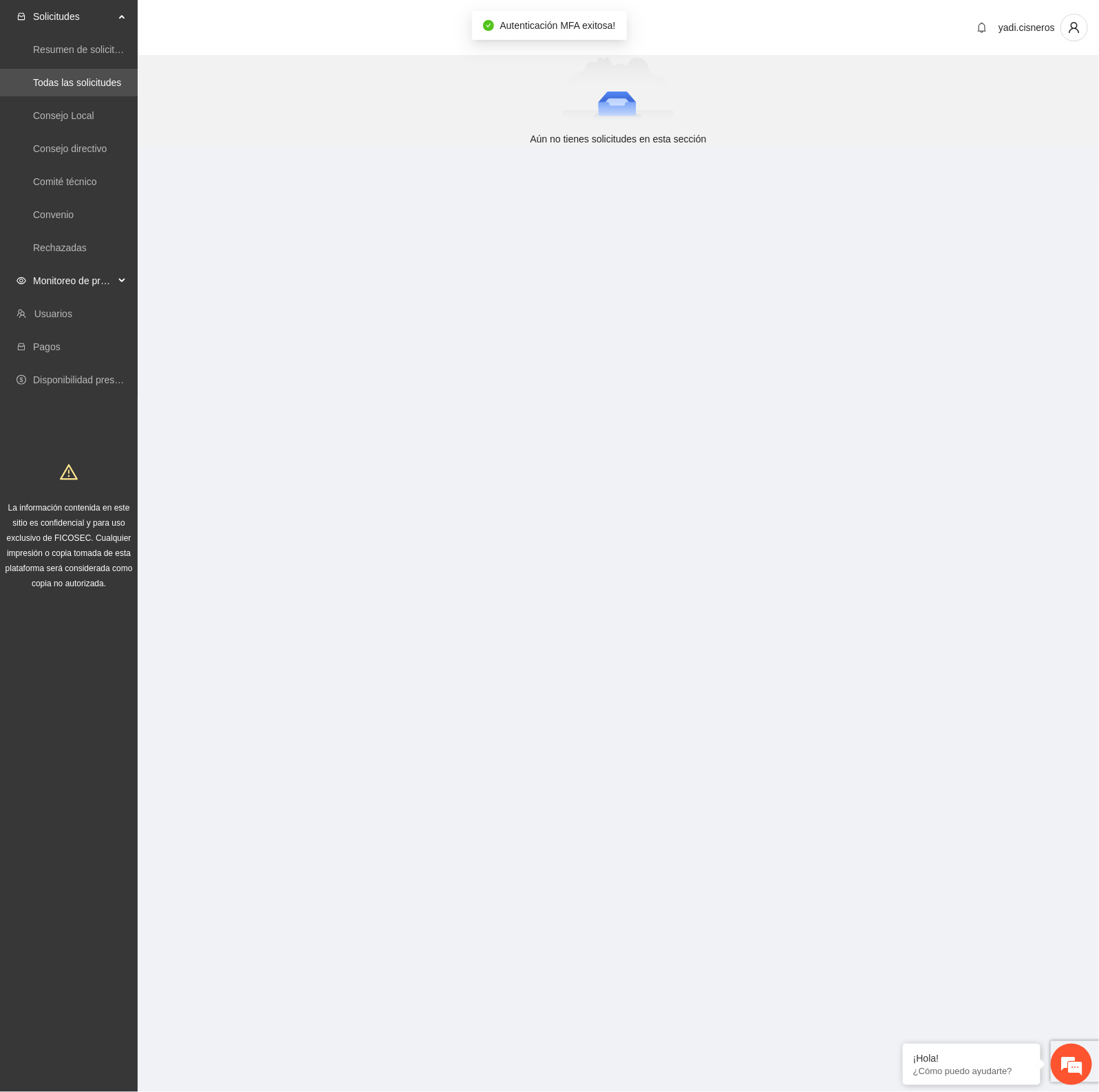
drag, startPoint x: 69, startPoint y: 279, endPoint x: 69, endPoint y: 289, distance: 10.0
click at [69, 279] on span "Monitoreo de proyectos" at bounding box center [73, 281] width 81 height 28
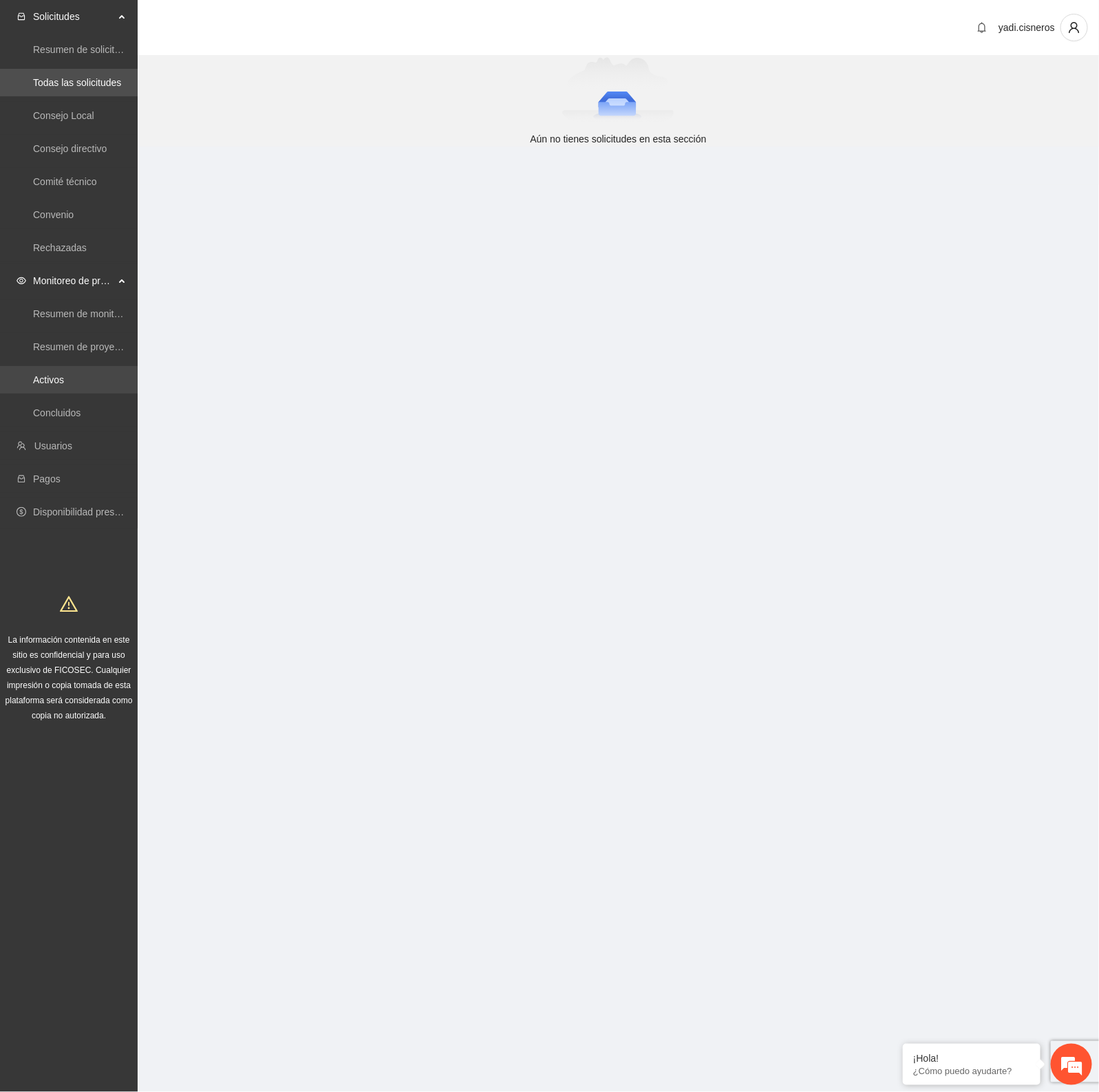
click at [64, 374] on link "Activos" at bounding box center [48, 379] width 31 height 11
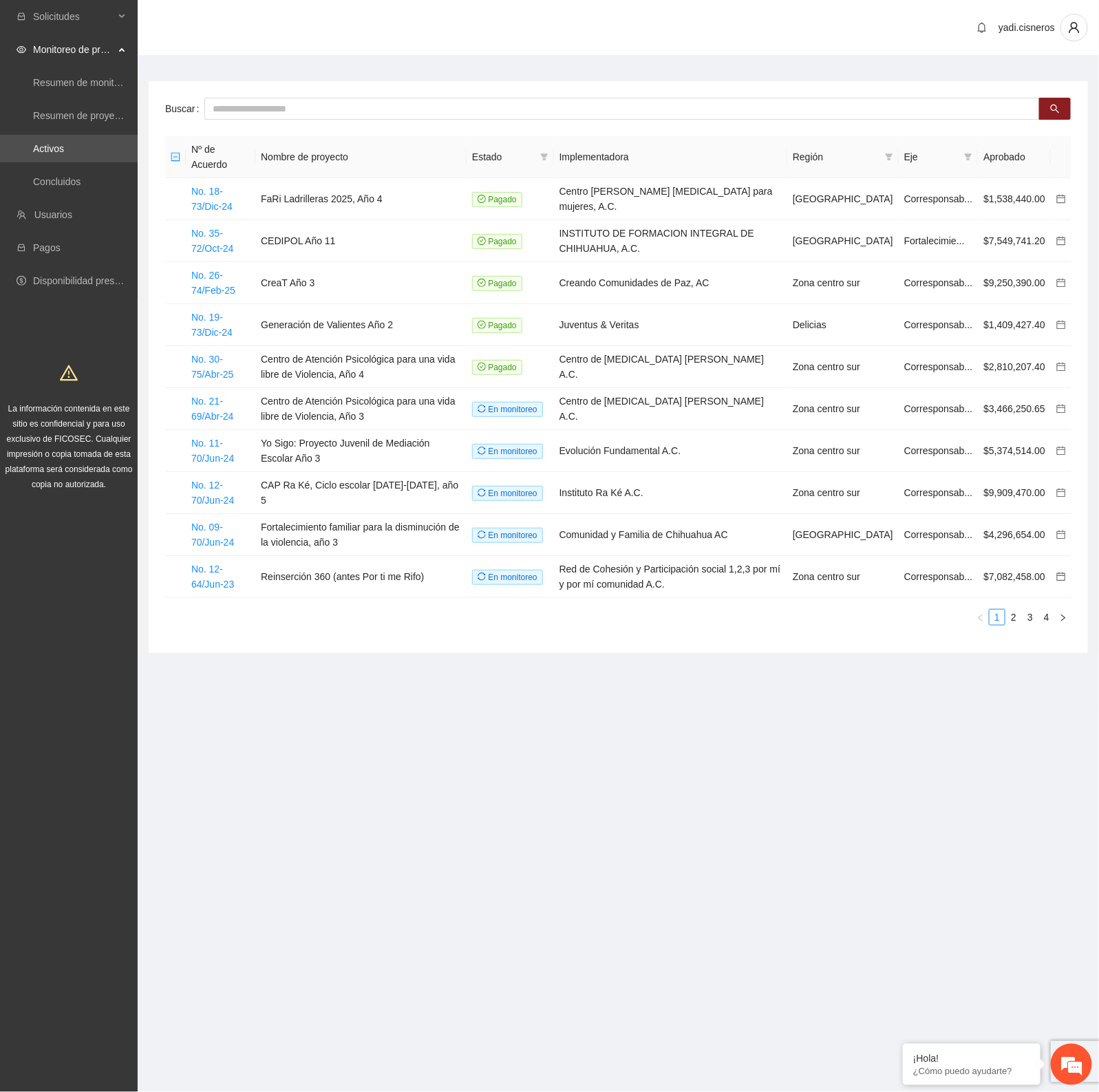
click at [476, 762] on section "Solicitudes Monitoreo de proyectos Resumen de monitoreo Resumen de proyectos ap…" at bounding box center [549, 546] width 1099 height 1092
click at [235, 116] on input "text" at bounding box center [622, 109] width 836 height 22
click at [263, 114] on input "text" at bounding box center [622, 109] width 836 height 22
type input "*"
type input "**********"
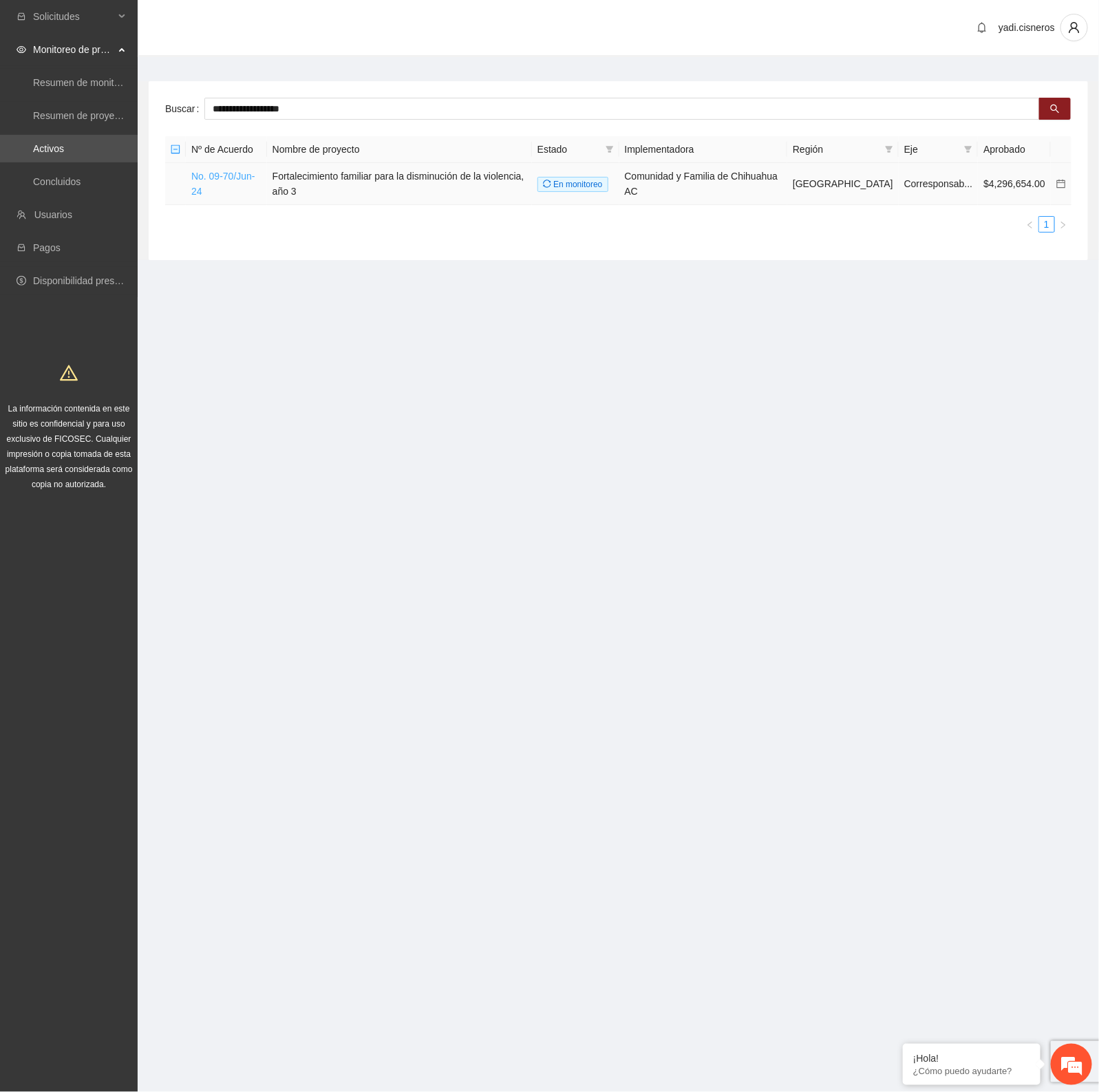
click at [224, 173] on link "No. 09-70/Jun-24" at bounding box center [224, 183] width 64 height 26
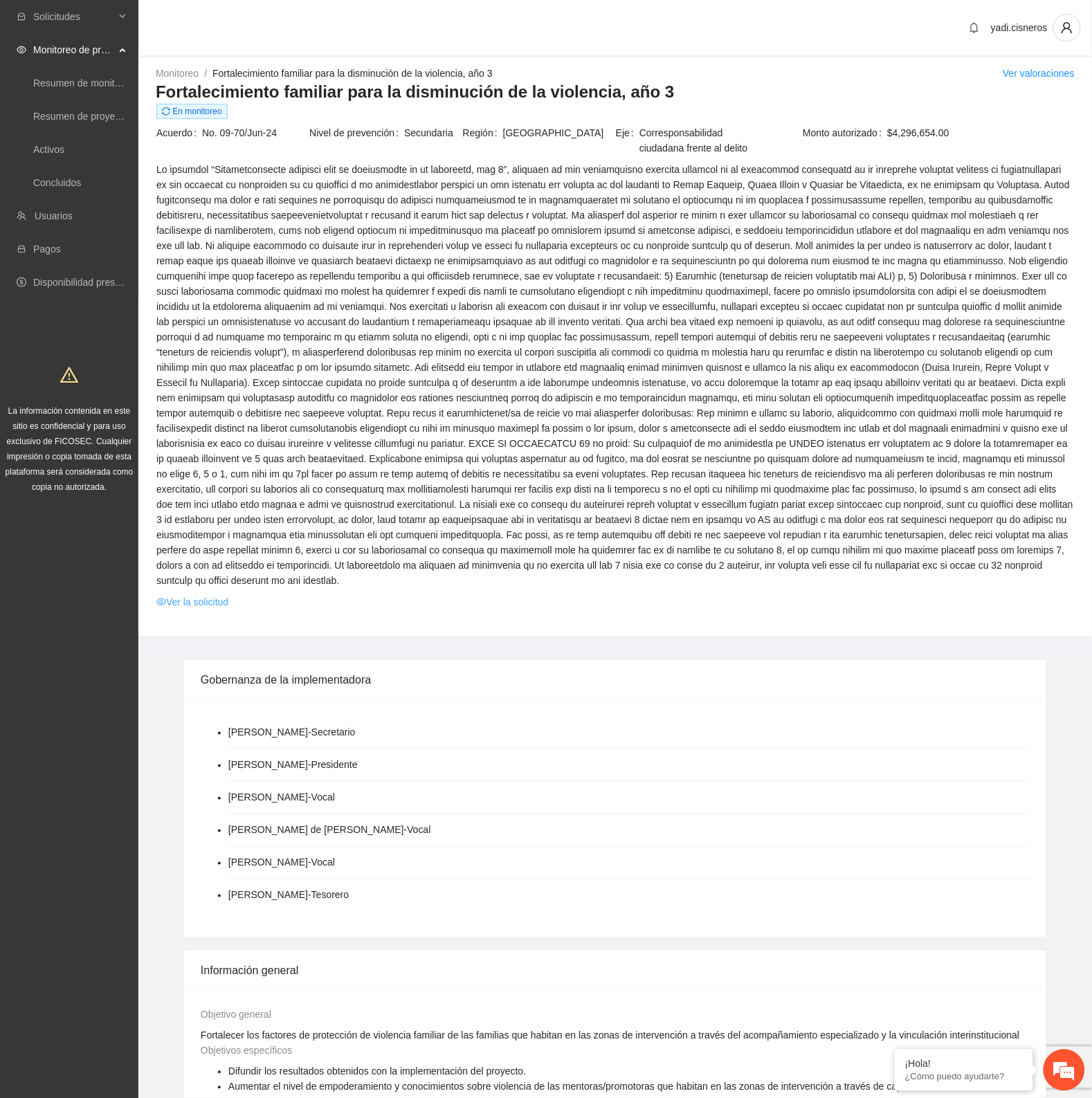
click at [192, 594] on link "Ver la solicitud" at bounding box center [192, 602] width 72 height 15
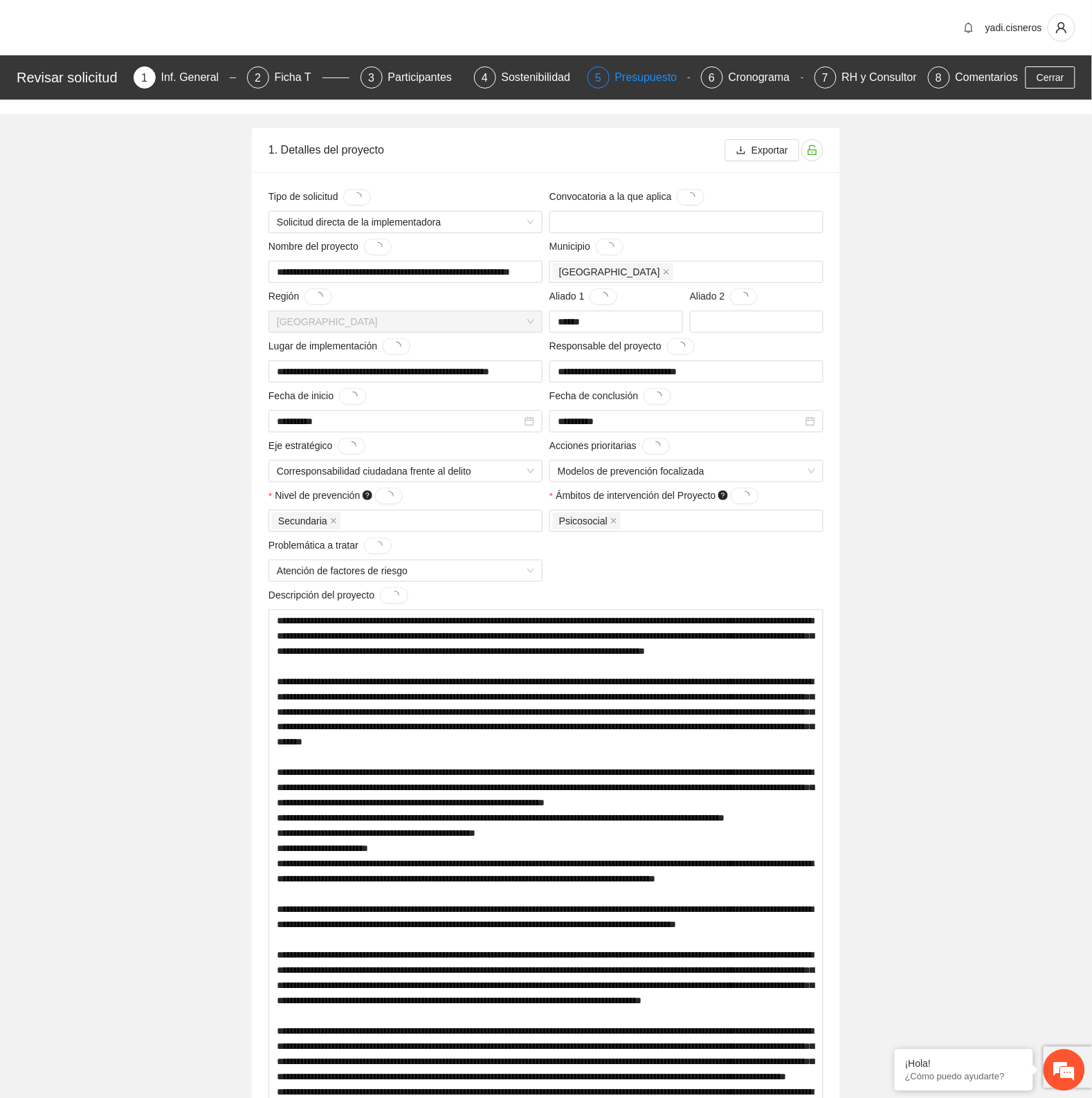
click at [660, 77] on div "Presupuesto" at bounding box center [652, 77] width 74 height 22
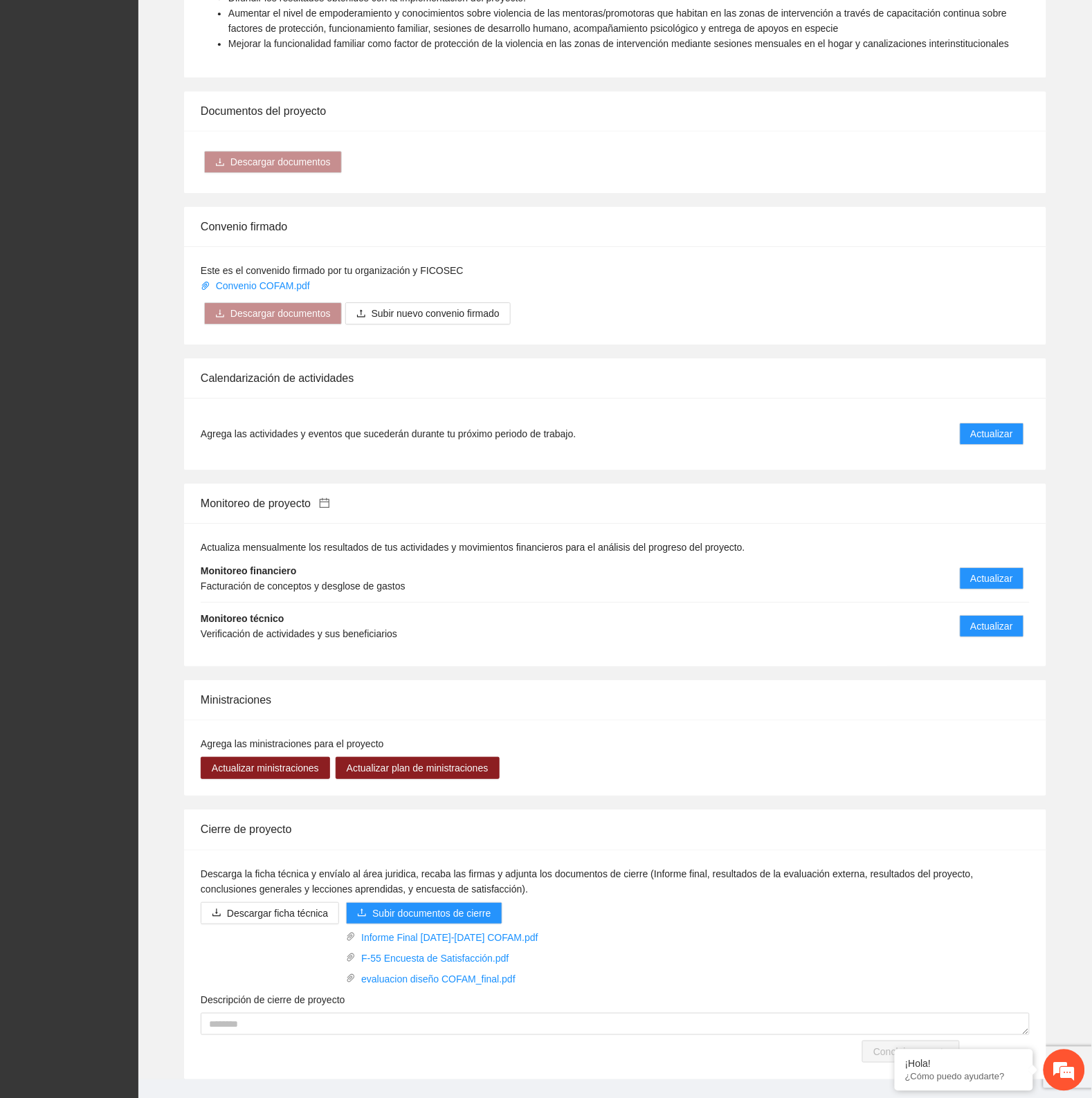
scroll to position [1094, 0]
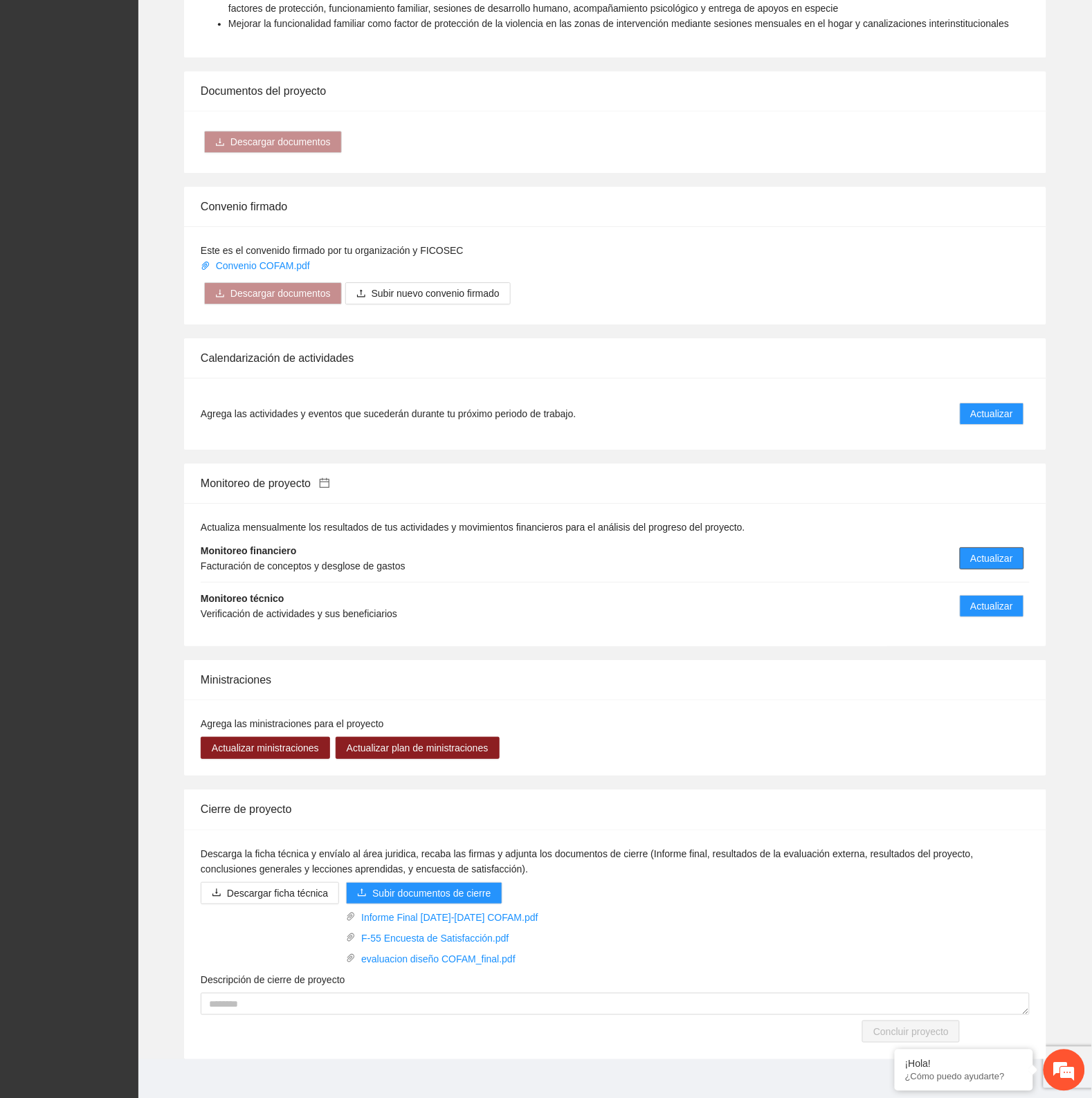
click at [977, 551] on span "Actualizar" at bounding box center [992, 559] width 42 height 15
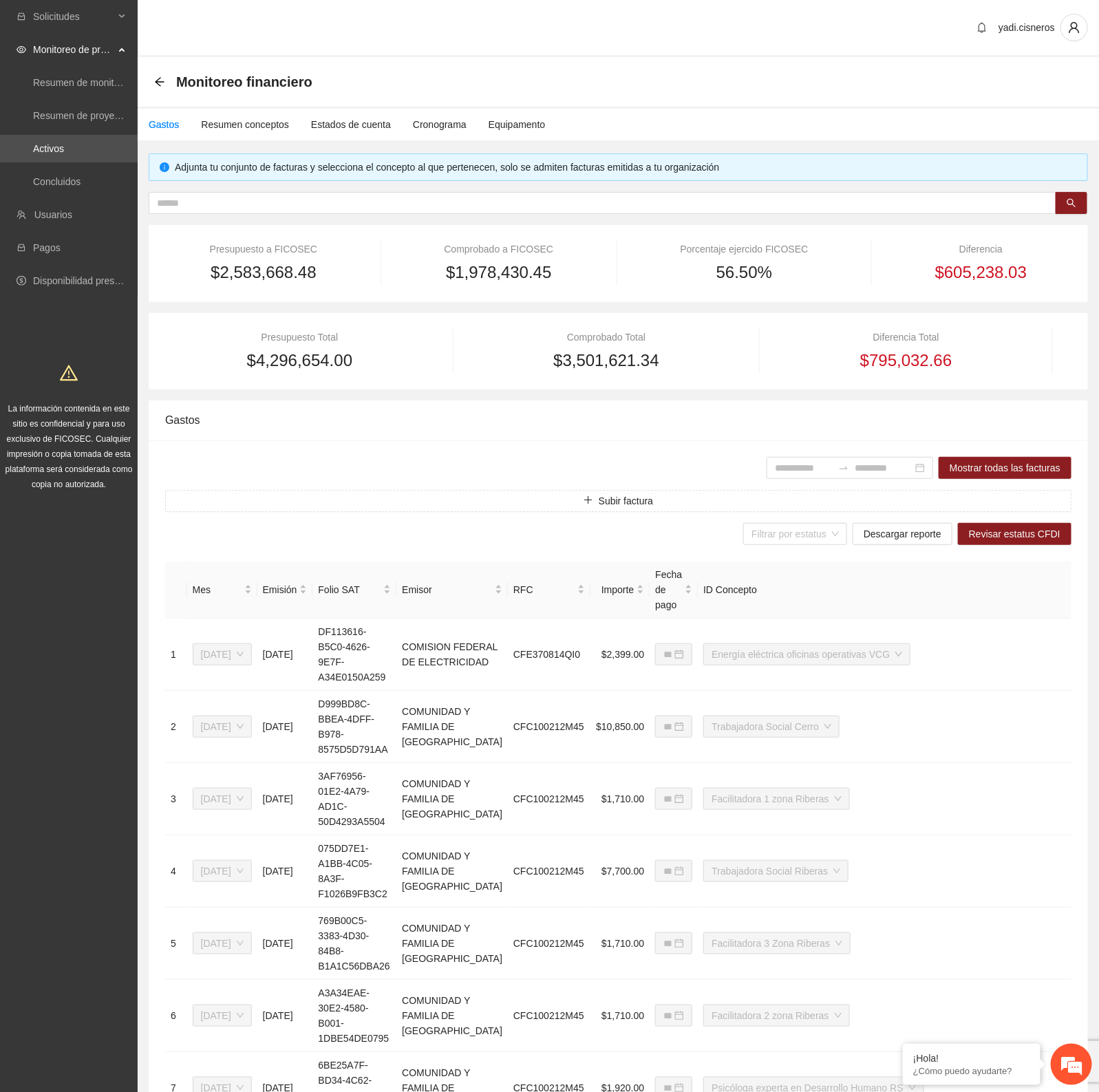
type input "**********"
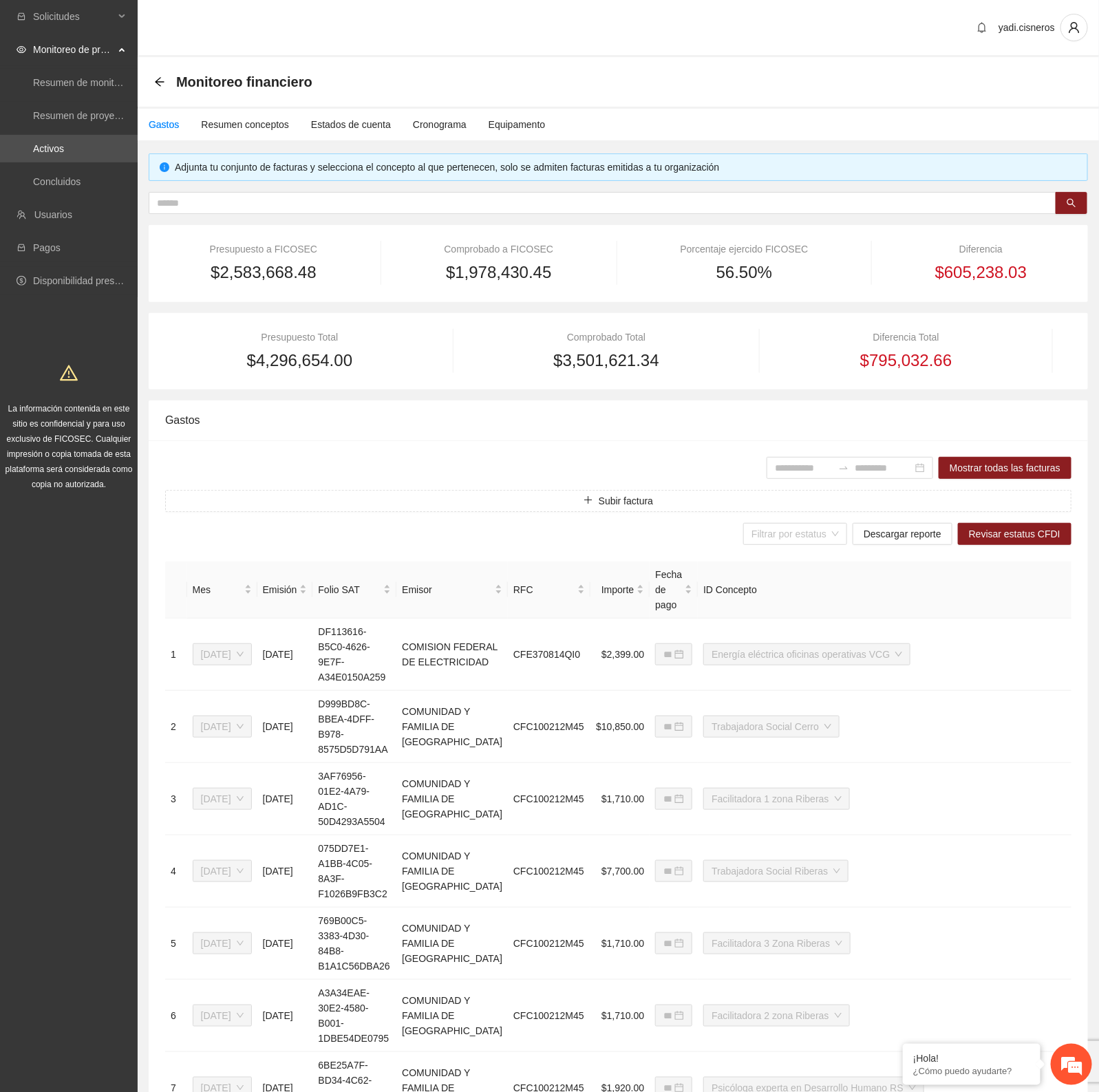
type input "**********"
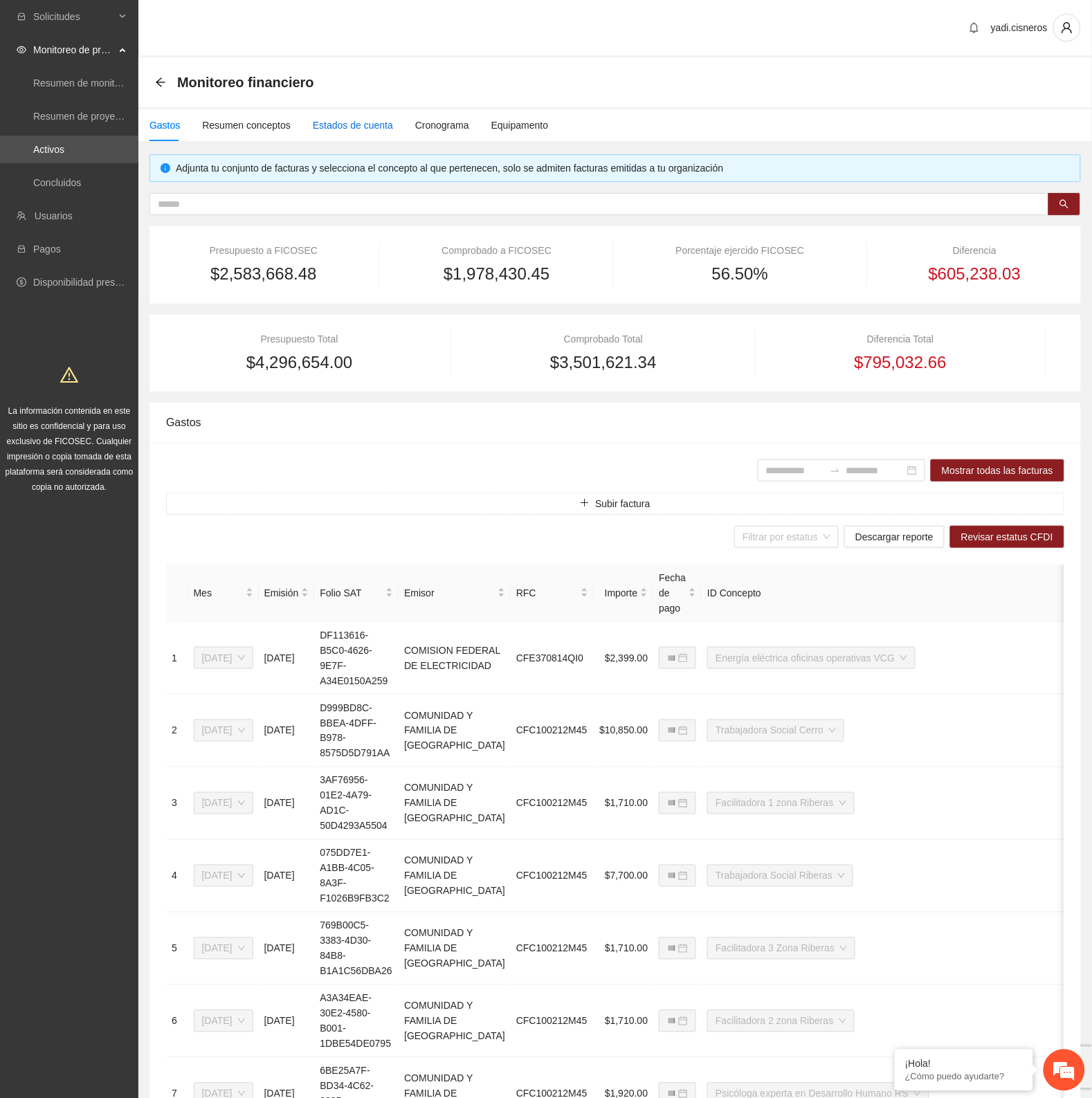
click at [343, 130] on div "Estados de cuenta" at bounding box center [353, 125] width 81 height 15
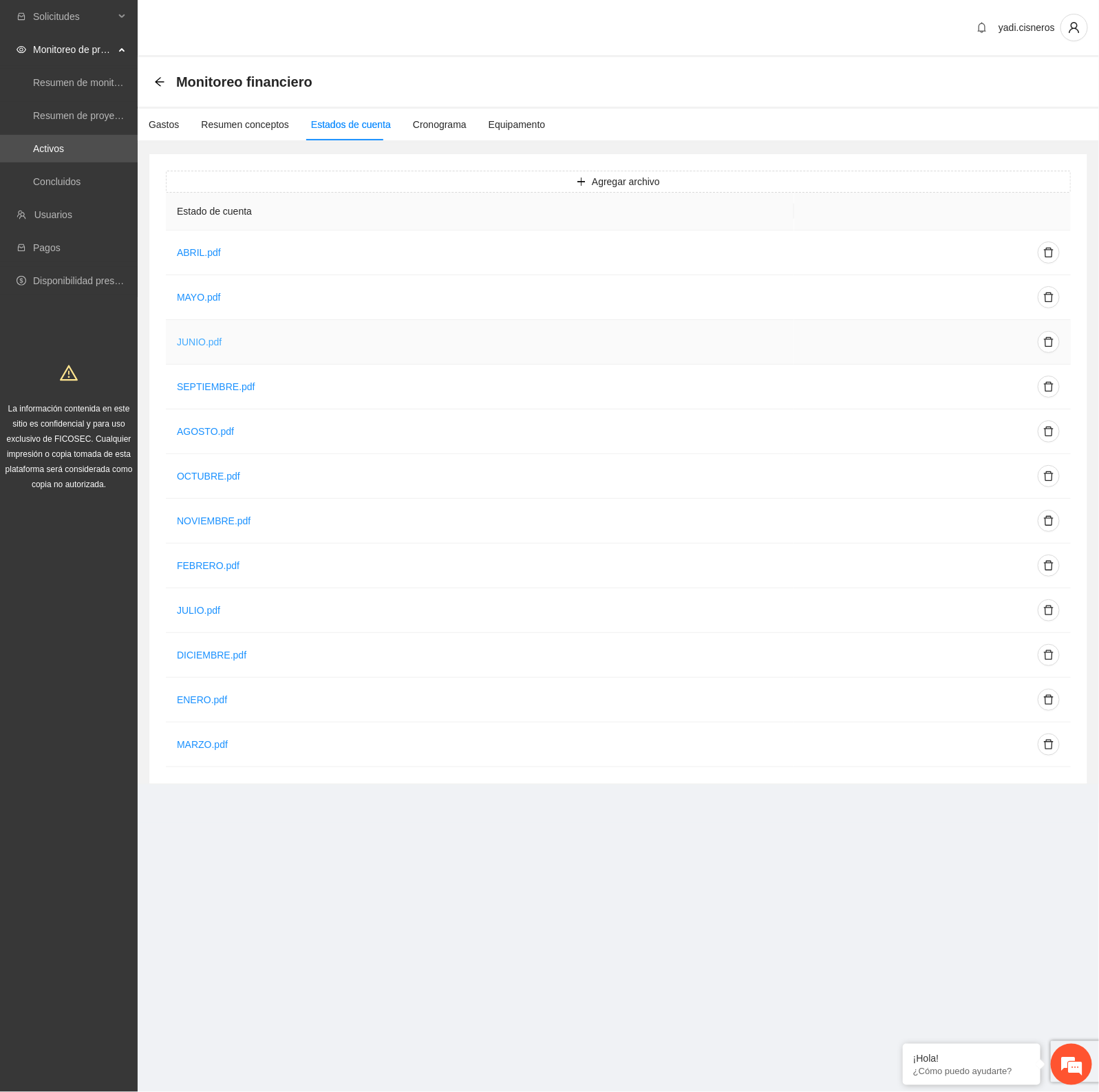
click at [202, 342] on link "JUNIO.pdf" at bounding box center [199, 342] width 45 height 11
click at [197, 294] on link "MAYO.pdf" at bounding box center [199, 297] width 44 height 11
click at [197, 606] on link "JULIO.pdf" at bounding box center [198, 610] width 43 height 11
click at [224, 121] on div "Resumen conceptos" at bounding box center [245, 125] width 88 height 15
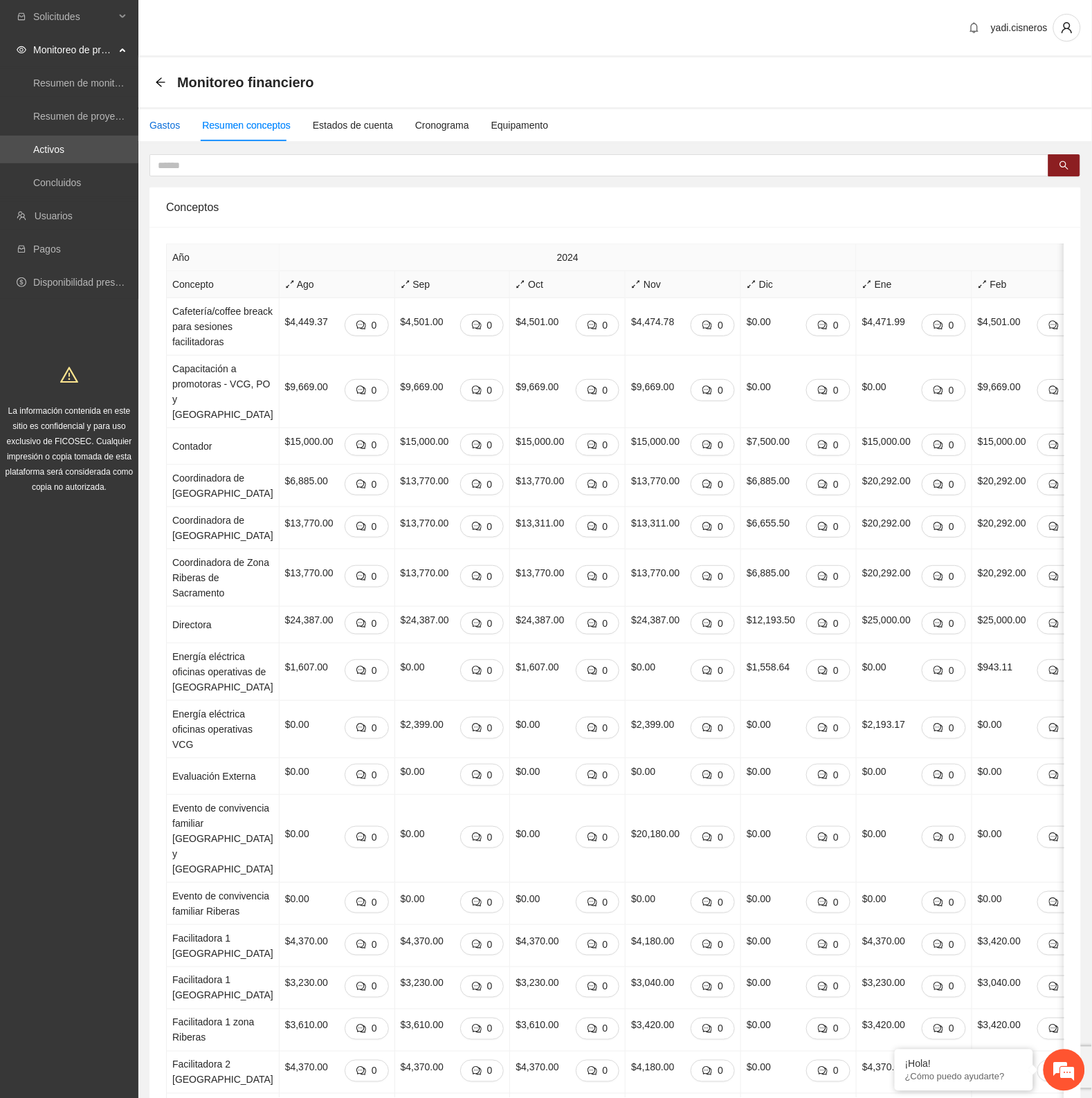
click at [177, 120] on div "Gastos" at bounding box center [164, 125] width 31 height 15
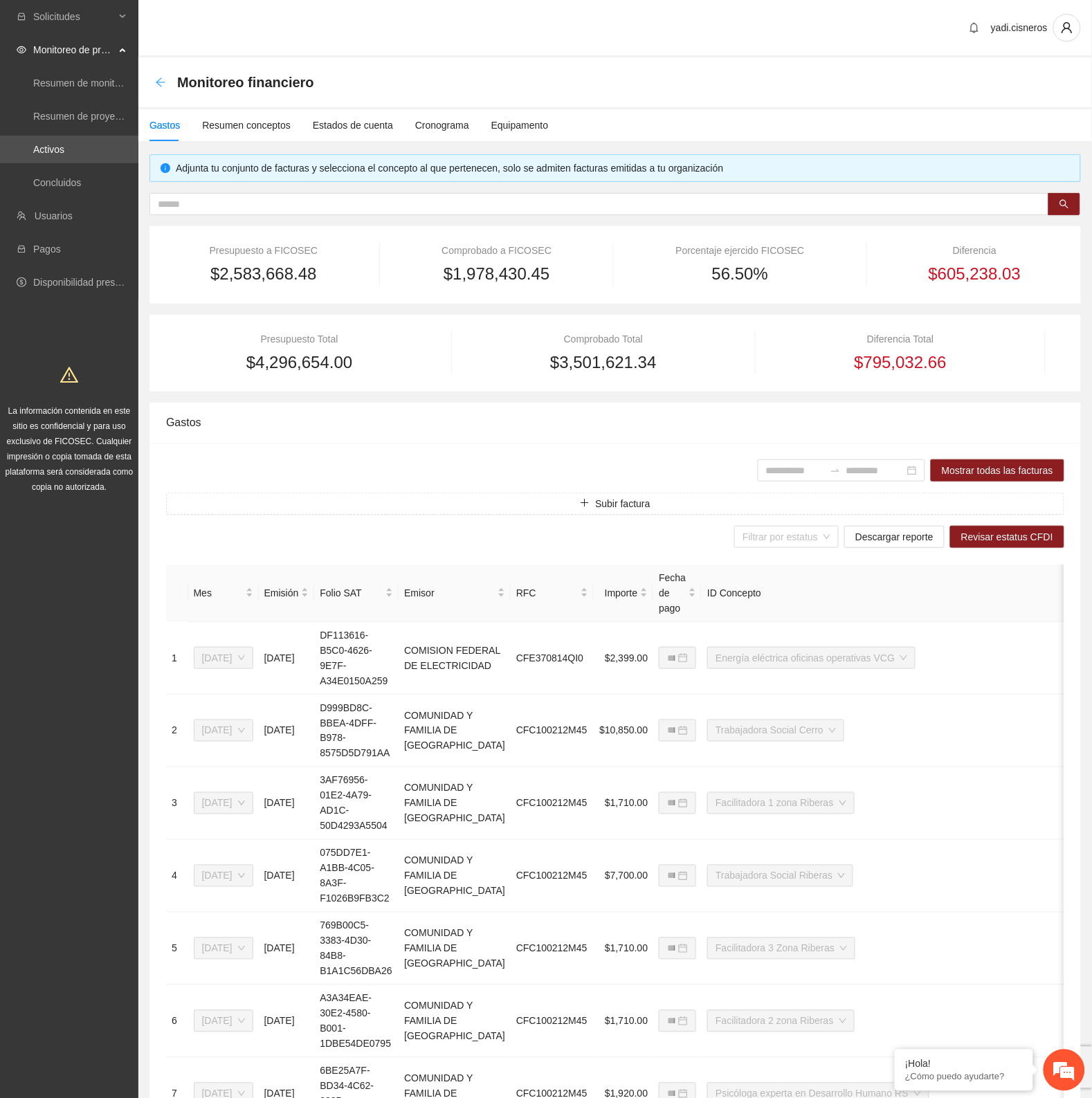
click at [164, 81] on icon "arrow-left" at bounding box center [160, 81] width 9 height 9
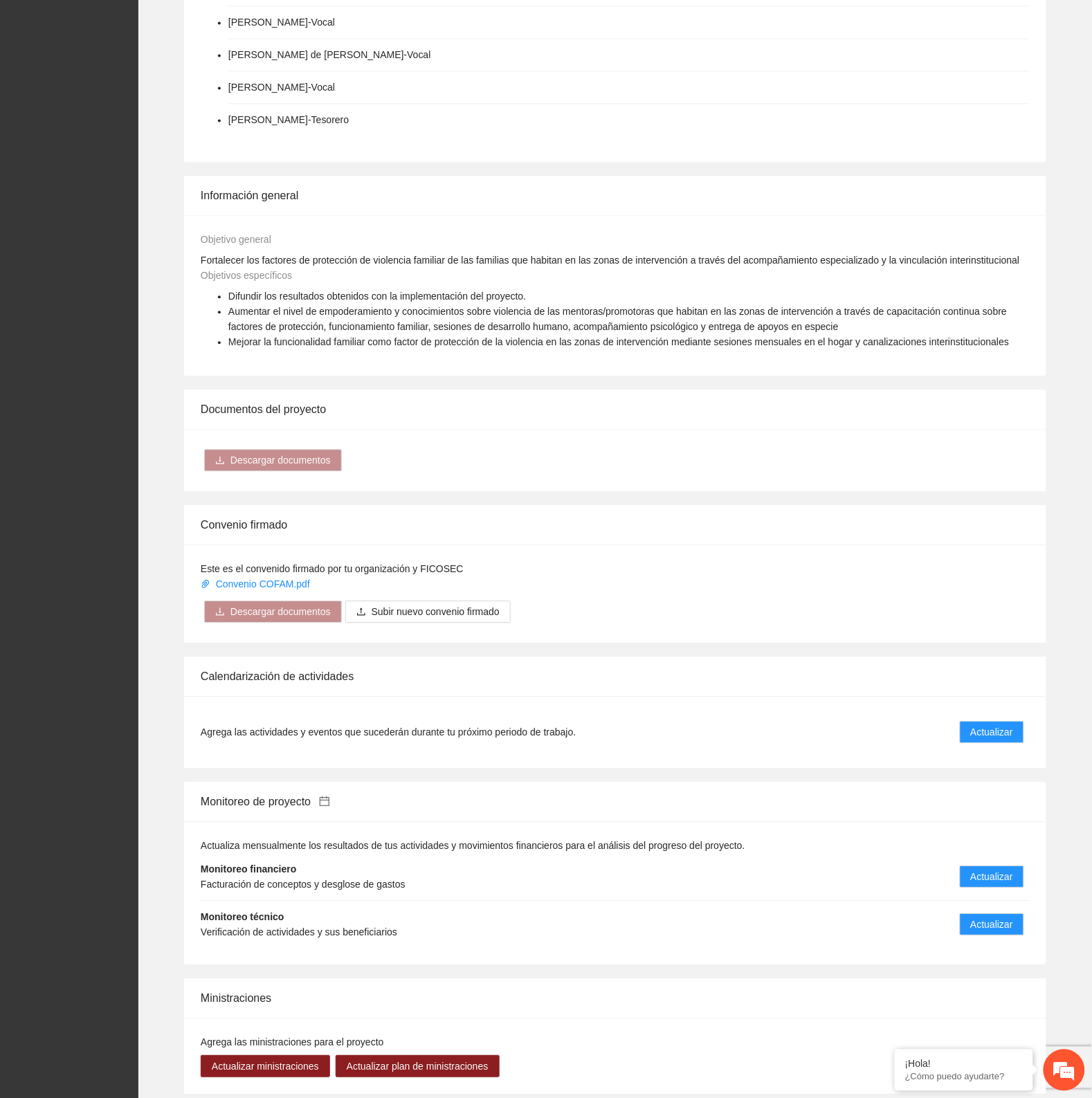
scroll to position [1026, 0]
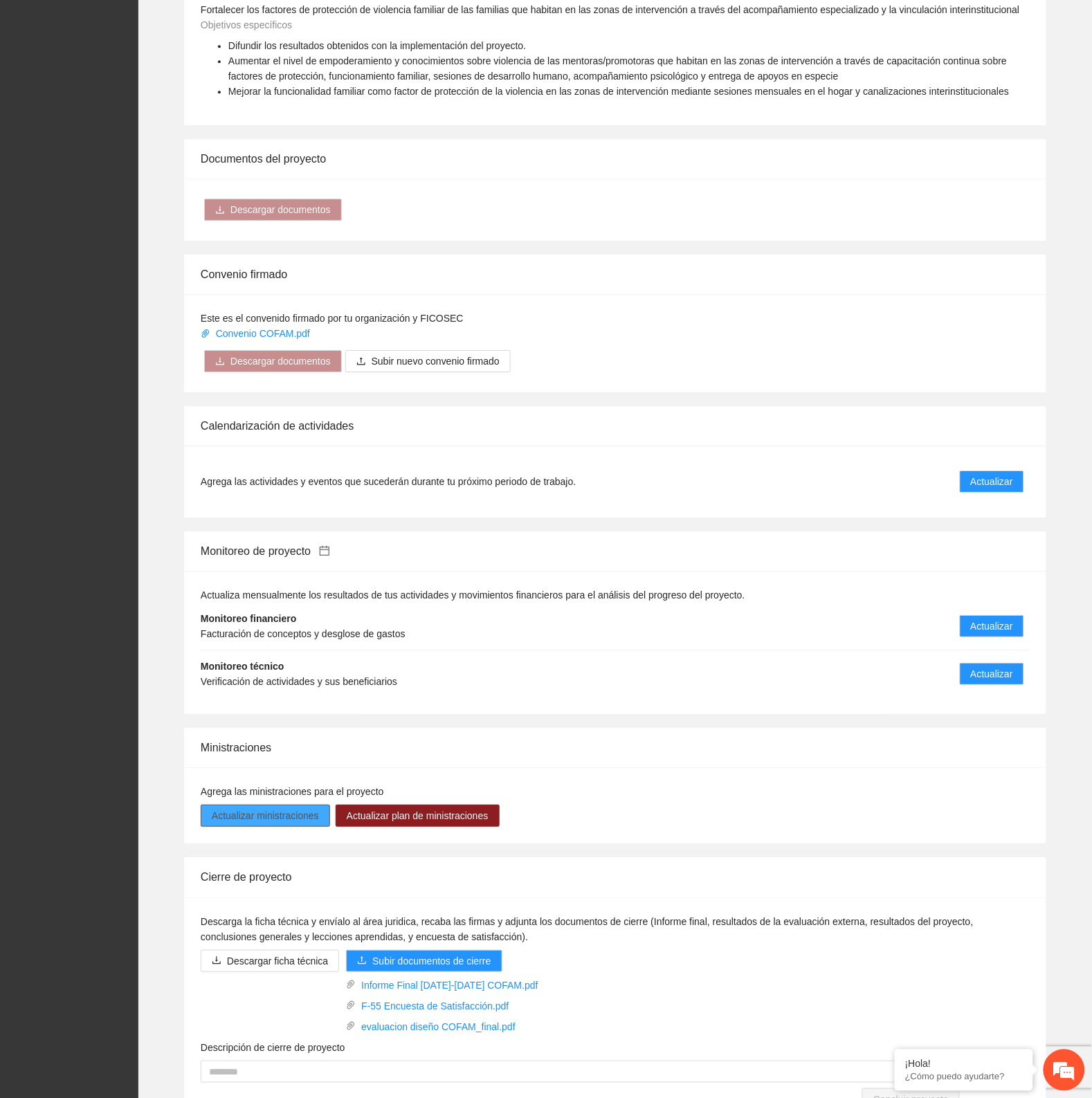
click at [295, 808] on span "Actualizar ministraciones" at bounding box center [265, 816] width 108 height 15
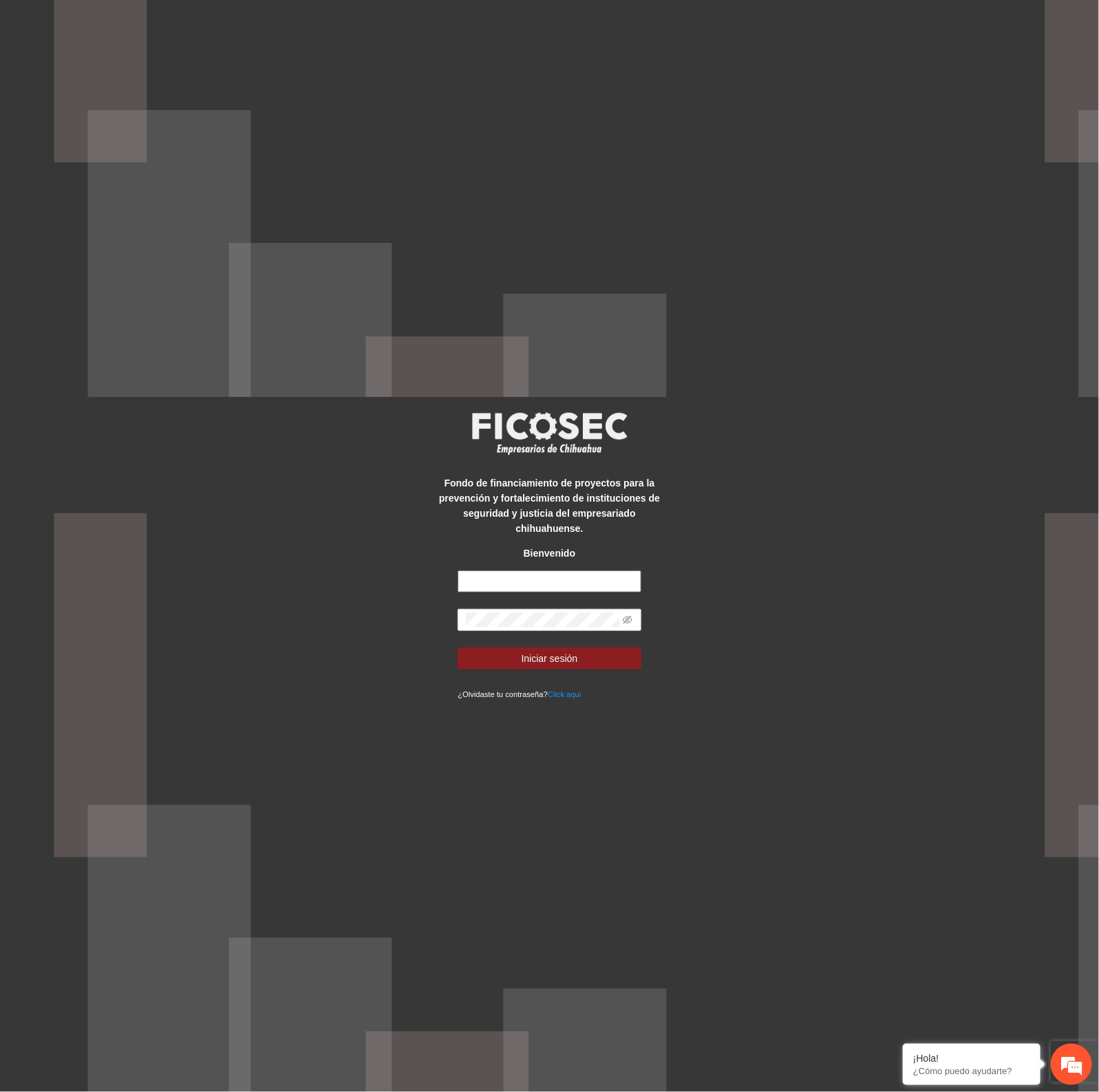
type input "**********"
click at [583, 650] on button "Iniciar sesión" at bounding box center [549, 659] width 183 height 22
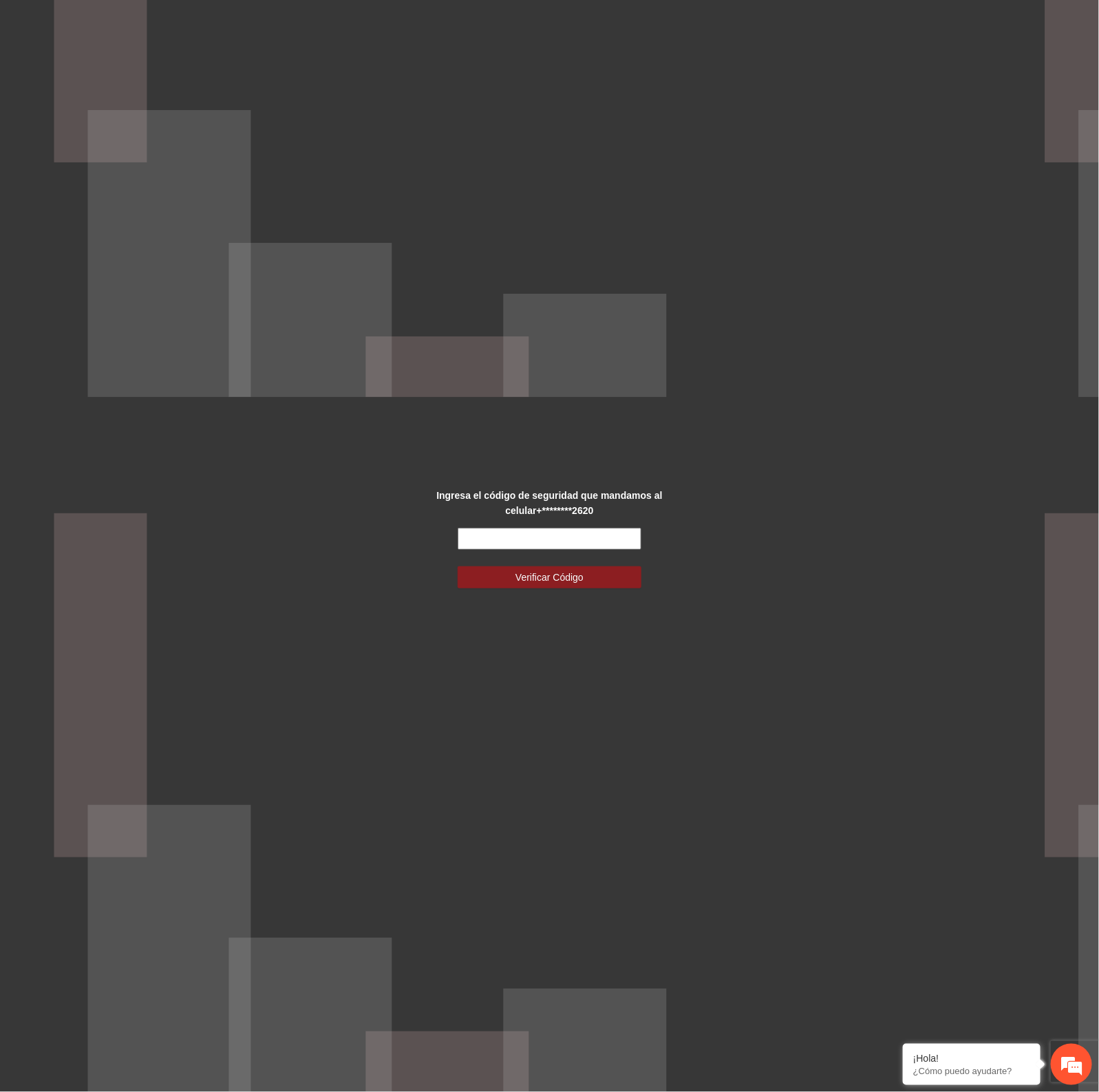
click at [596, 537] on input "text" at bounding box center [549, 539] width 183 height 22
type input "******"
click at [602, 575] on button "Verificar Código" at bounding box center [549, 578] width 183 height 22
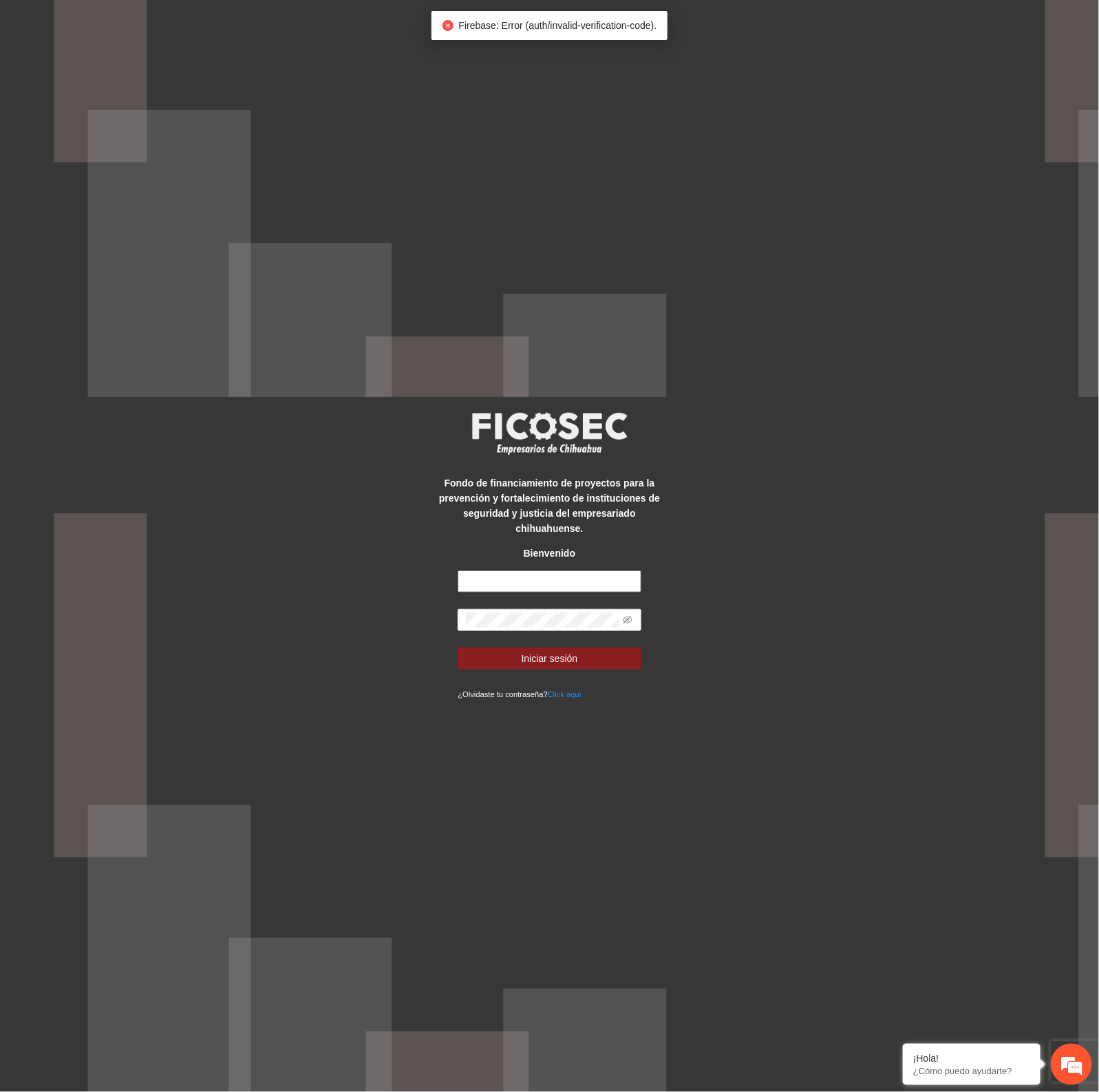
type input "**********"
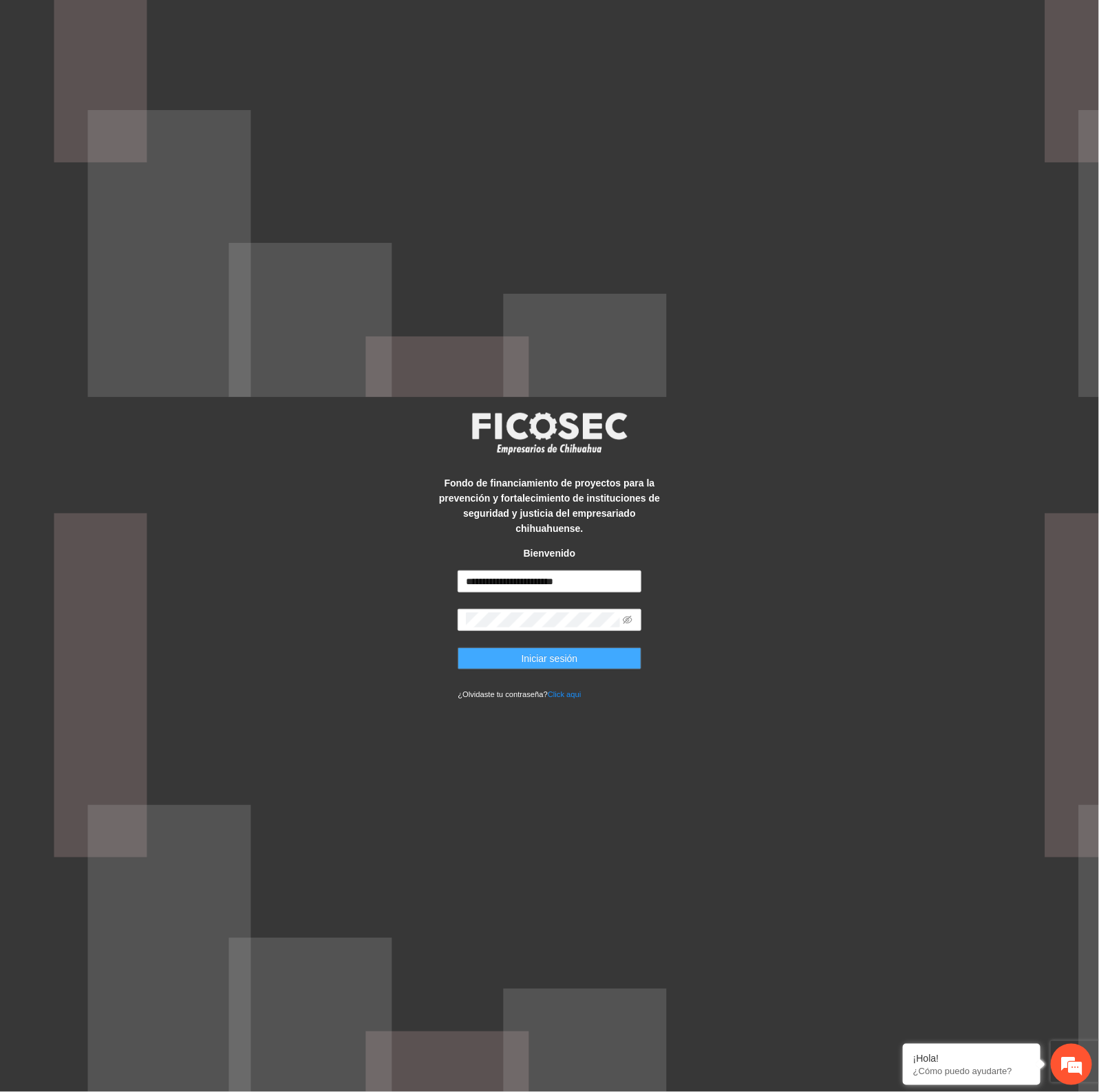
click at [597, 651] on button "Iniciar sesión" at bounding box center [549, 659] width 183 height 22
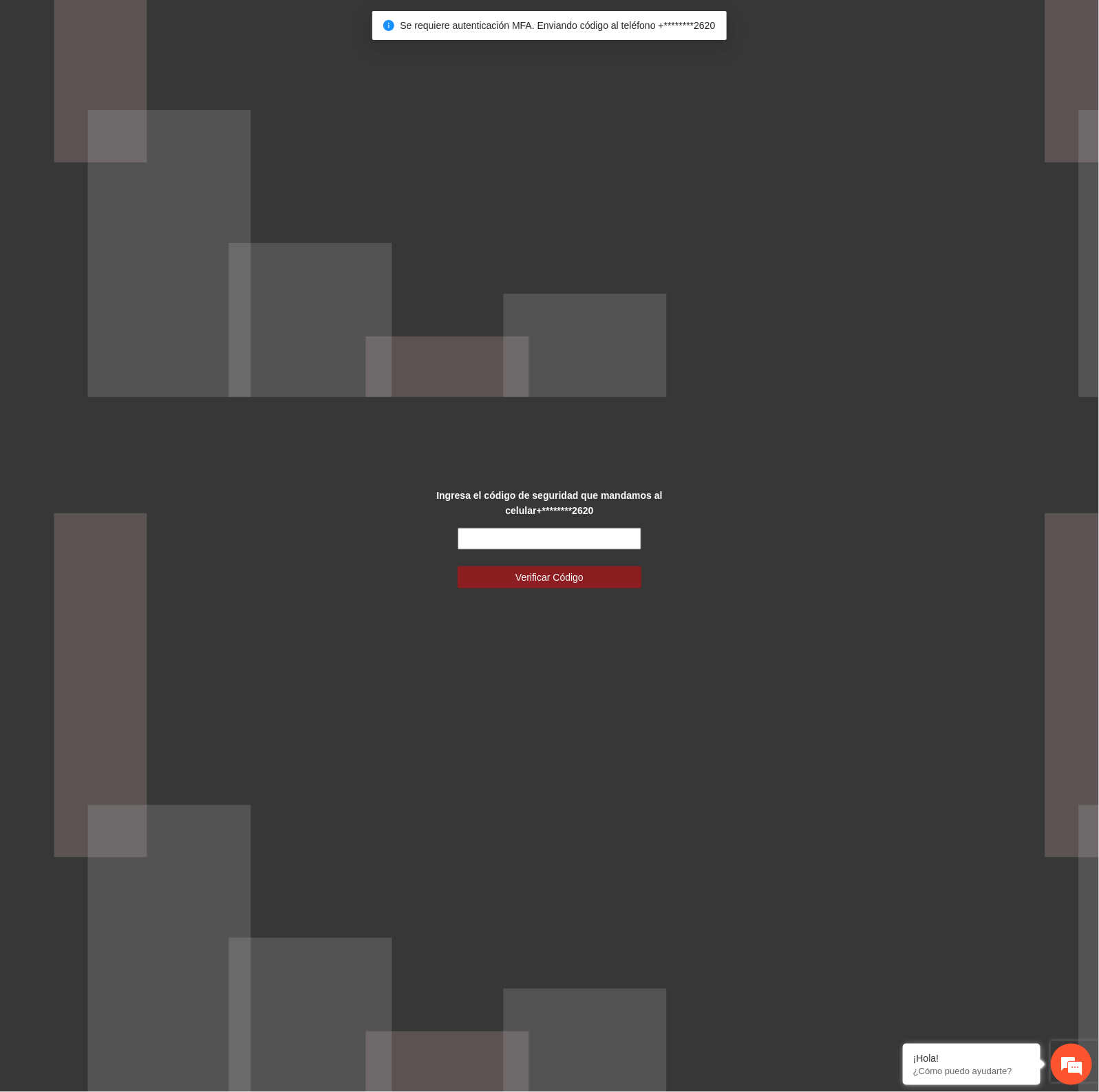
click at [597, 539] on input "text" at bounding box center [549, 539] width 183 height 22
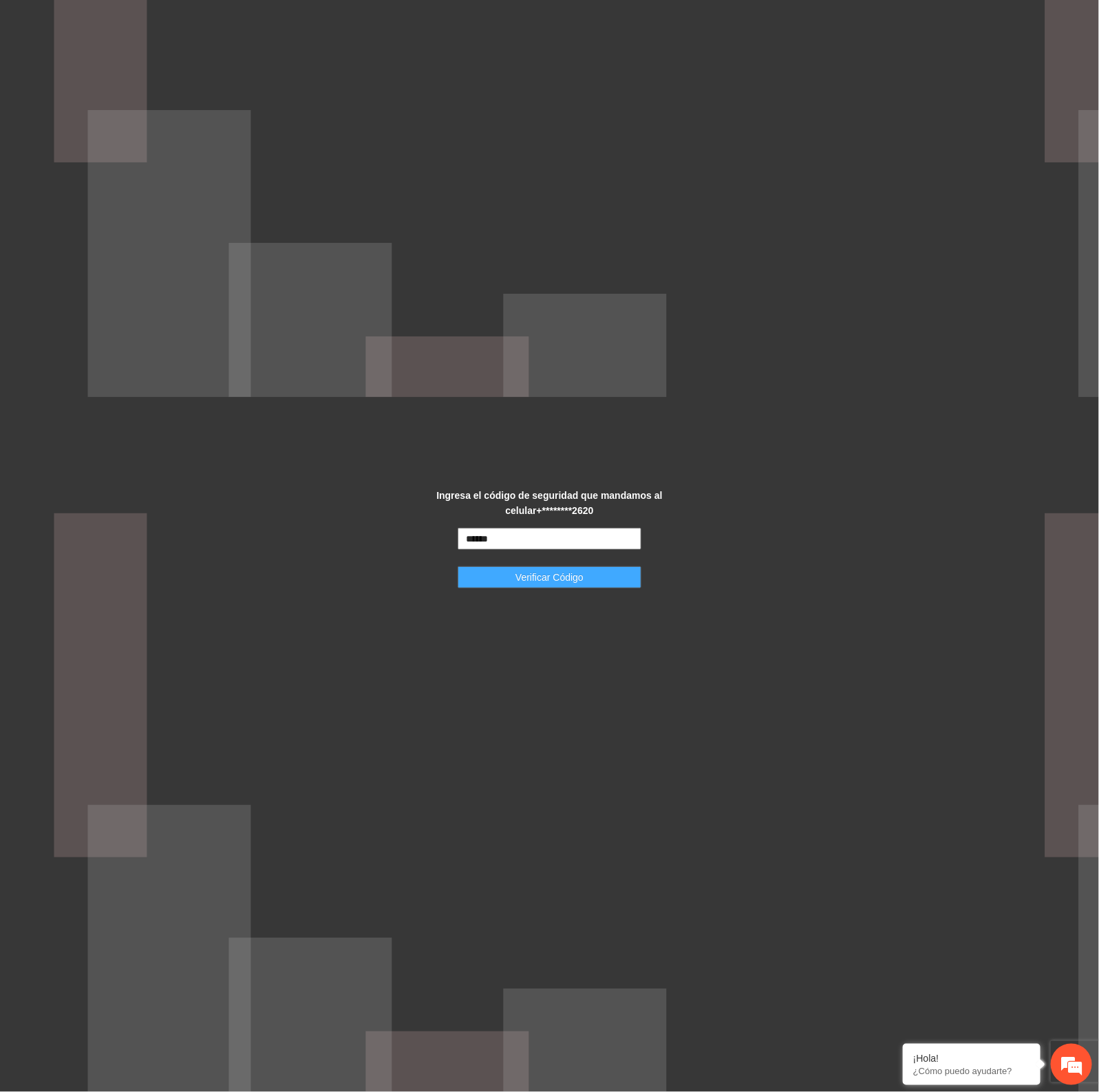
type input "******"
click at [601, 583] on button "Verificar Código" at bounding box center [549, 578] width 183 height 22
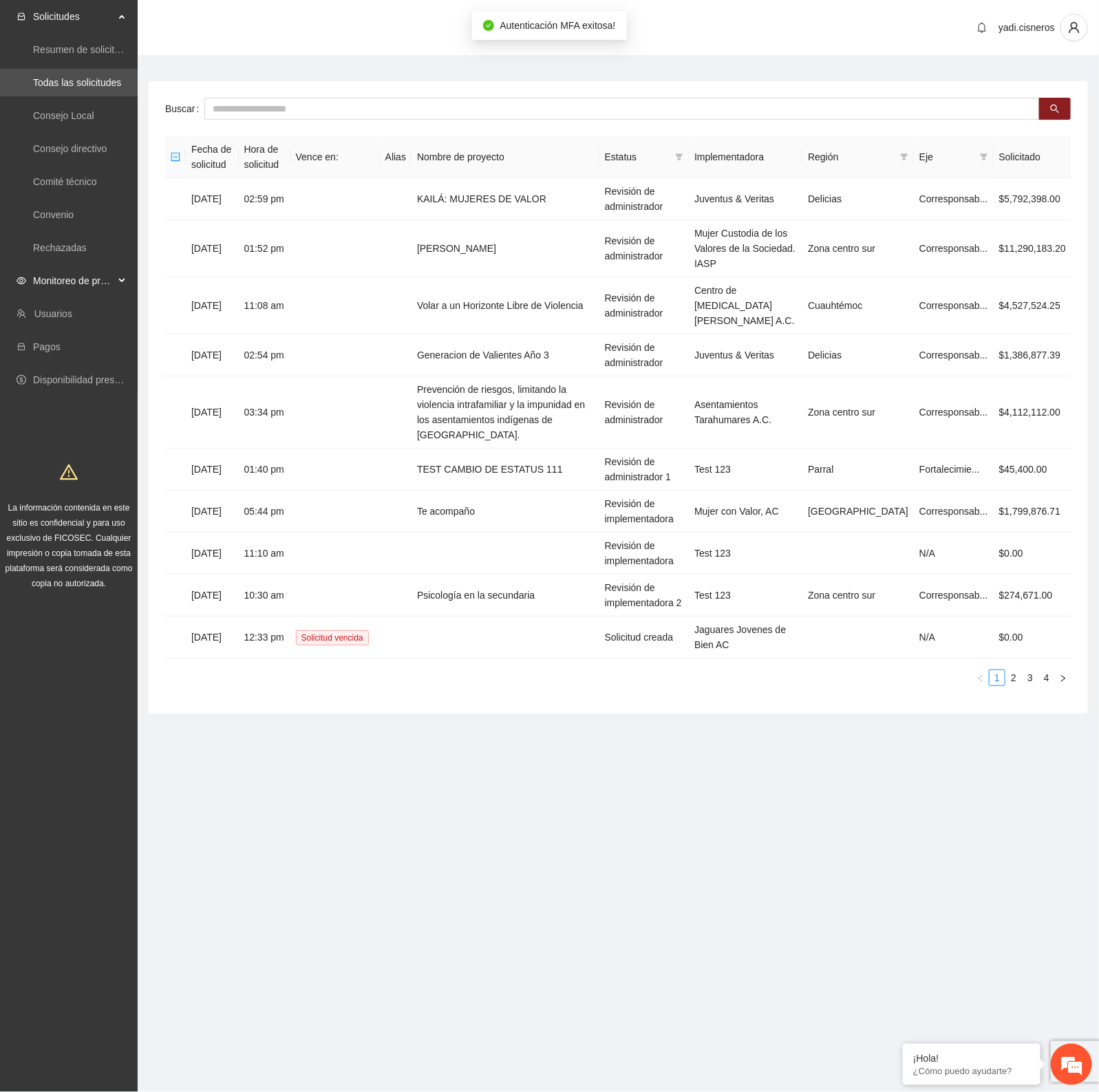
click at [66, 282] on span "Monitoreo de proyectos" at bounding box center [73, 281] width 81 height 28
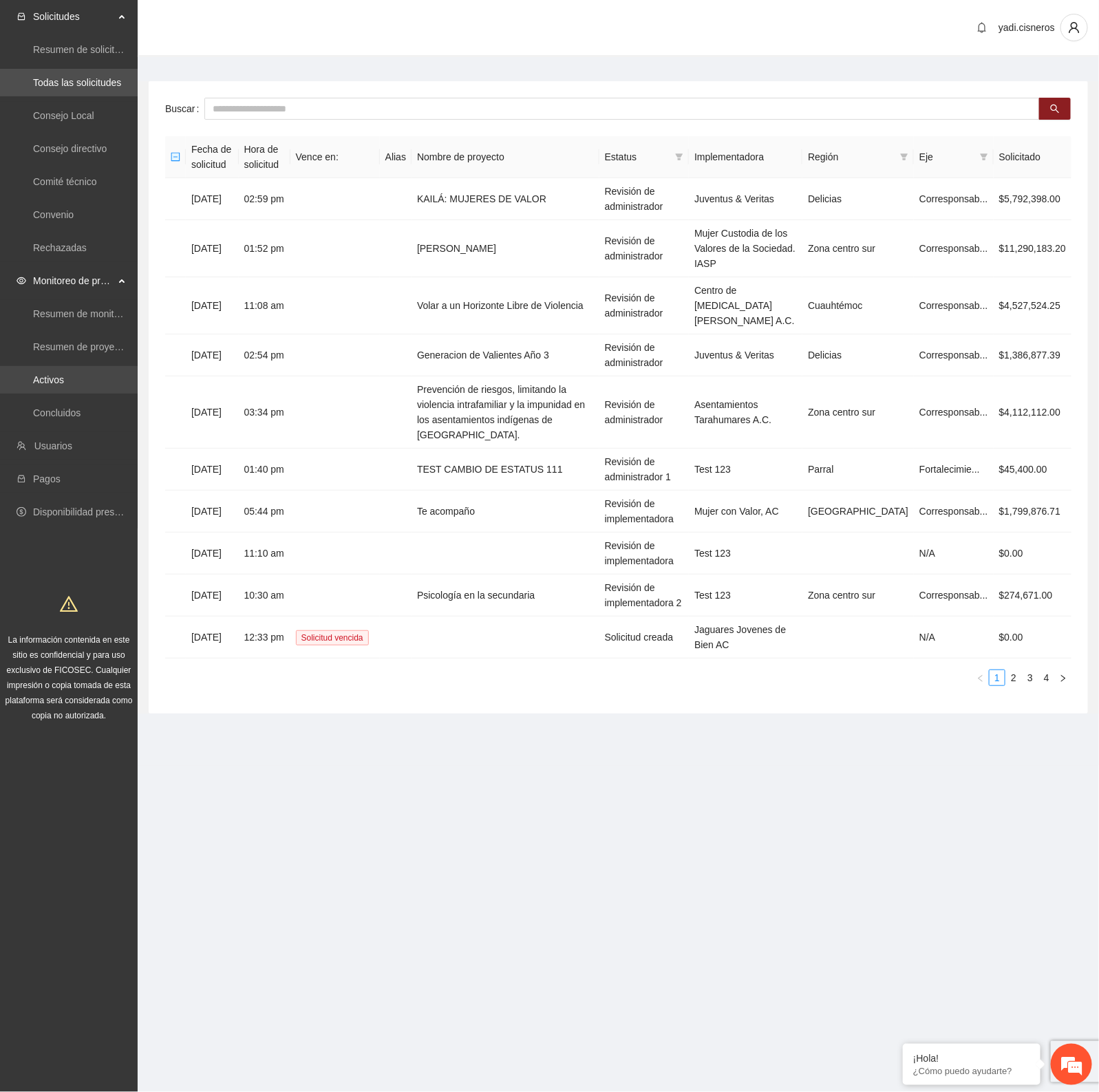
click at [64, 374] on link "Activos" at bounding box center [48, 379] width 31 height 11
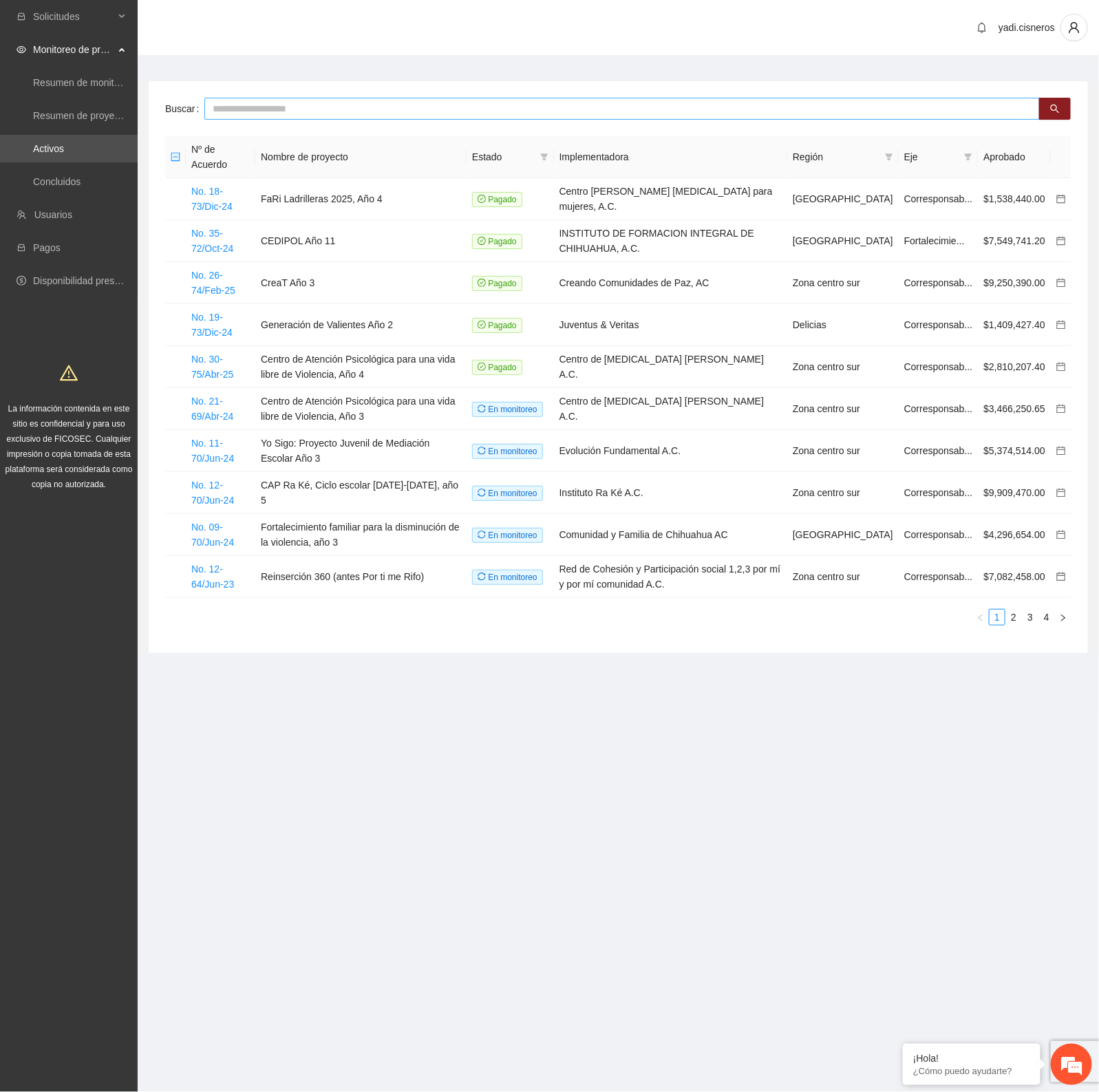
click at [342, 105] on input "text" at bounding box center [622, 109] width 836 height 22
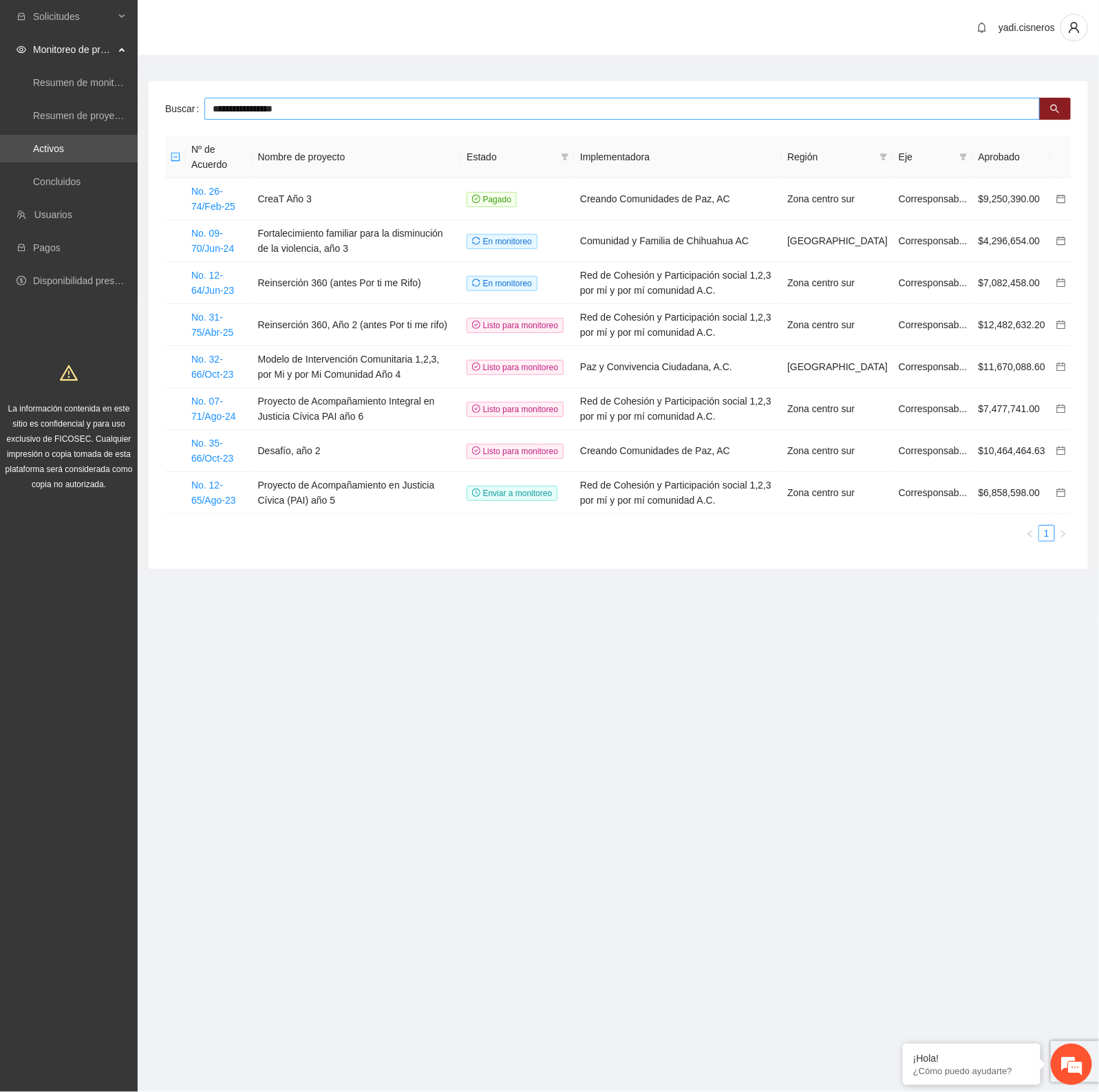
type input "**********"
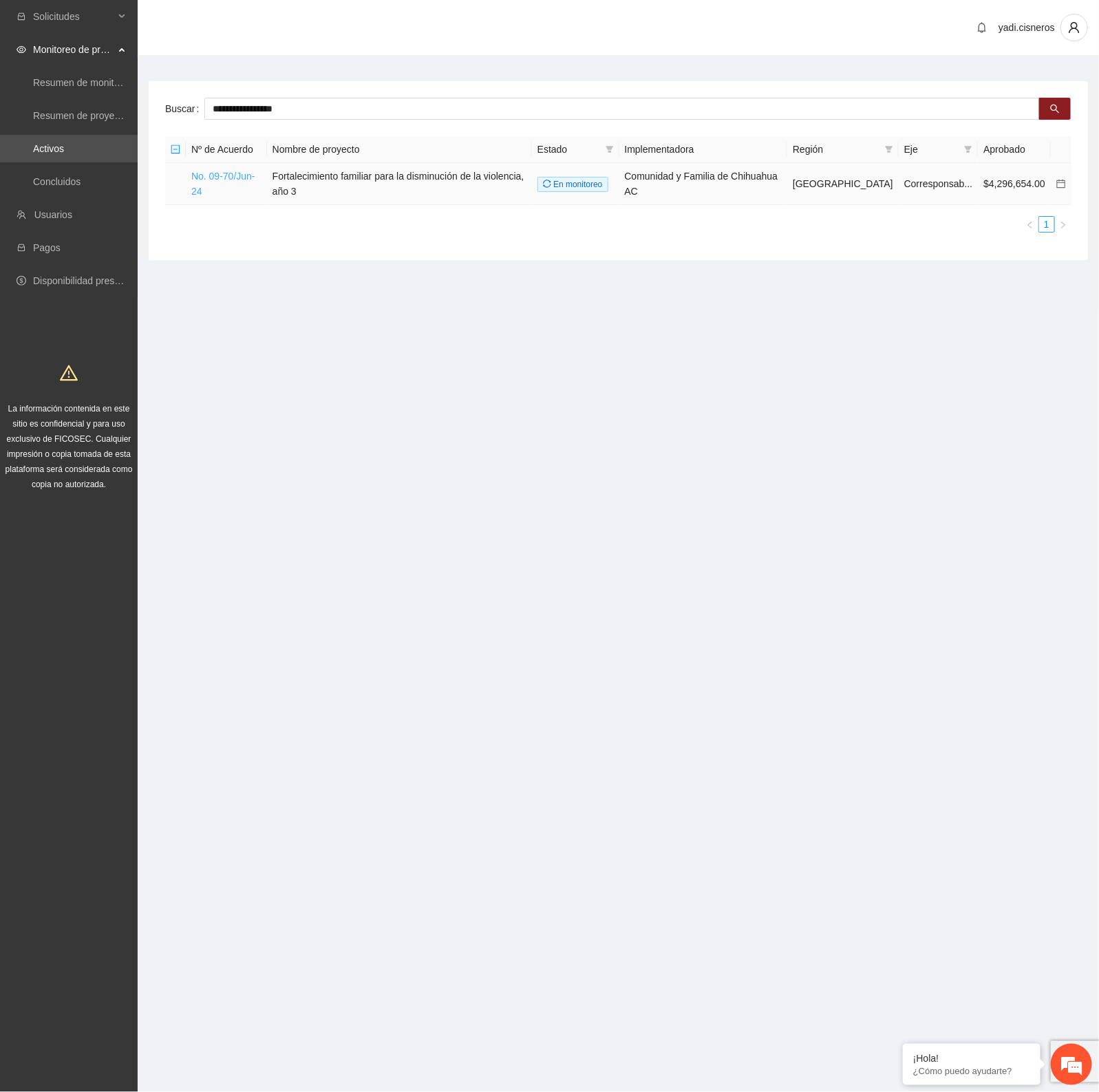
click at [225, 176] on link "No. 09-70/Jun-24" at bounding box center [224, 183] width 64 height 26
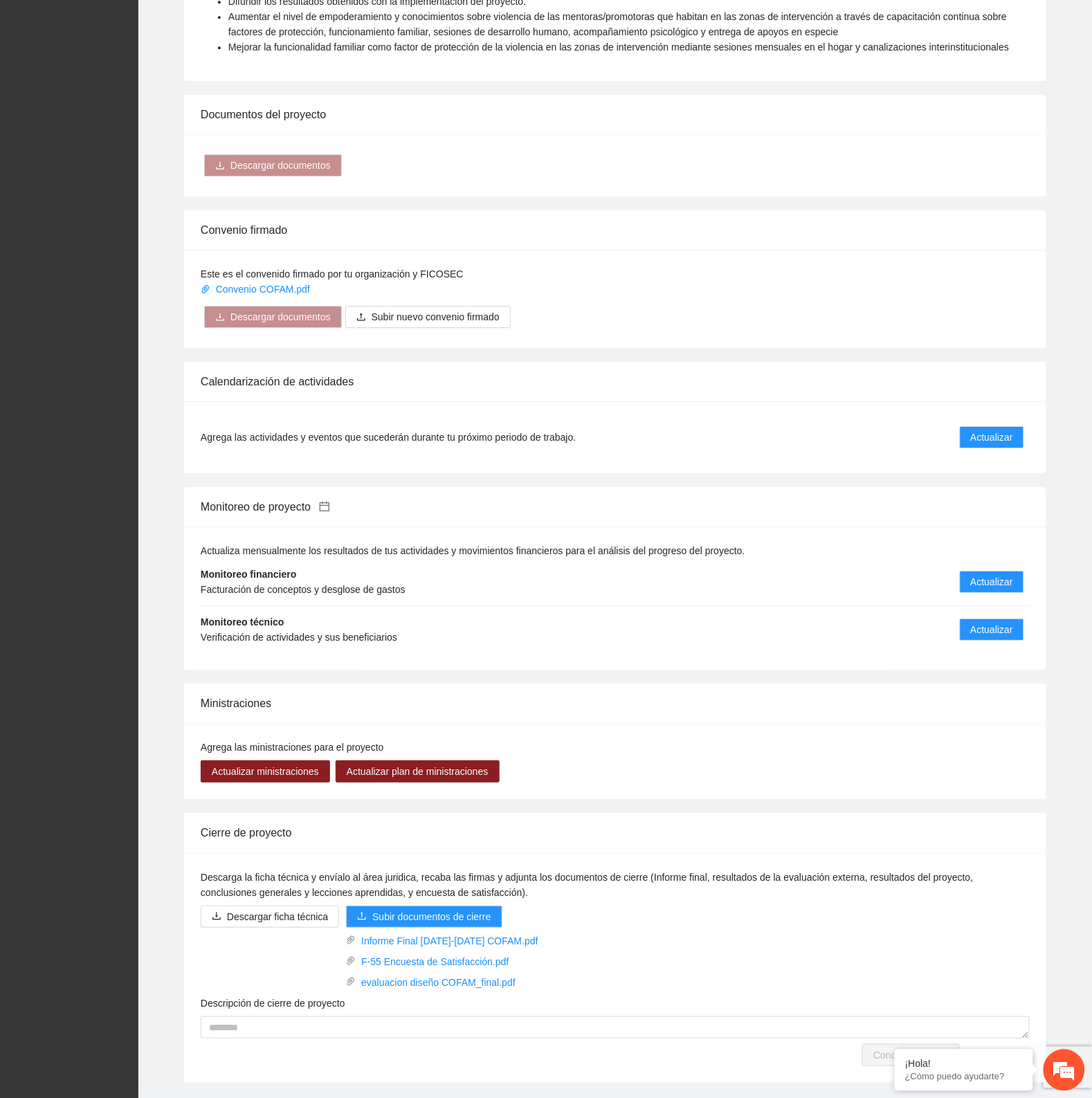
scroll to position [1094, 0]
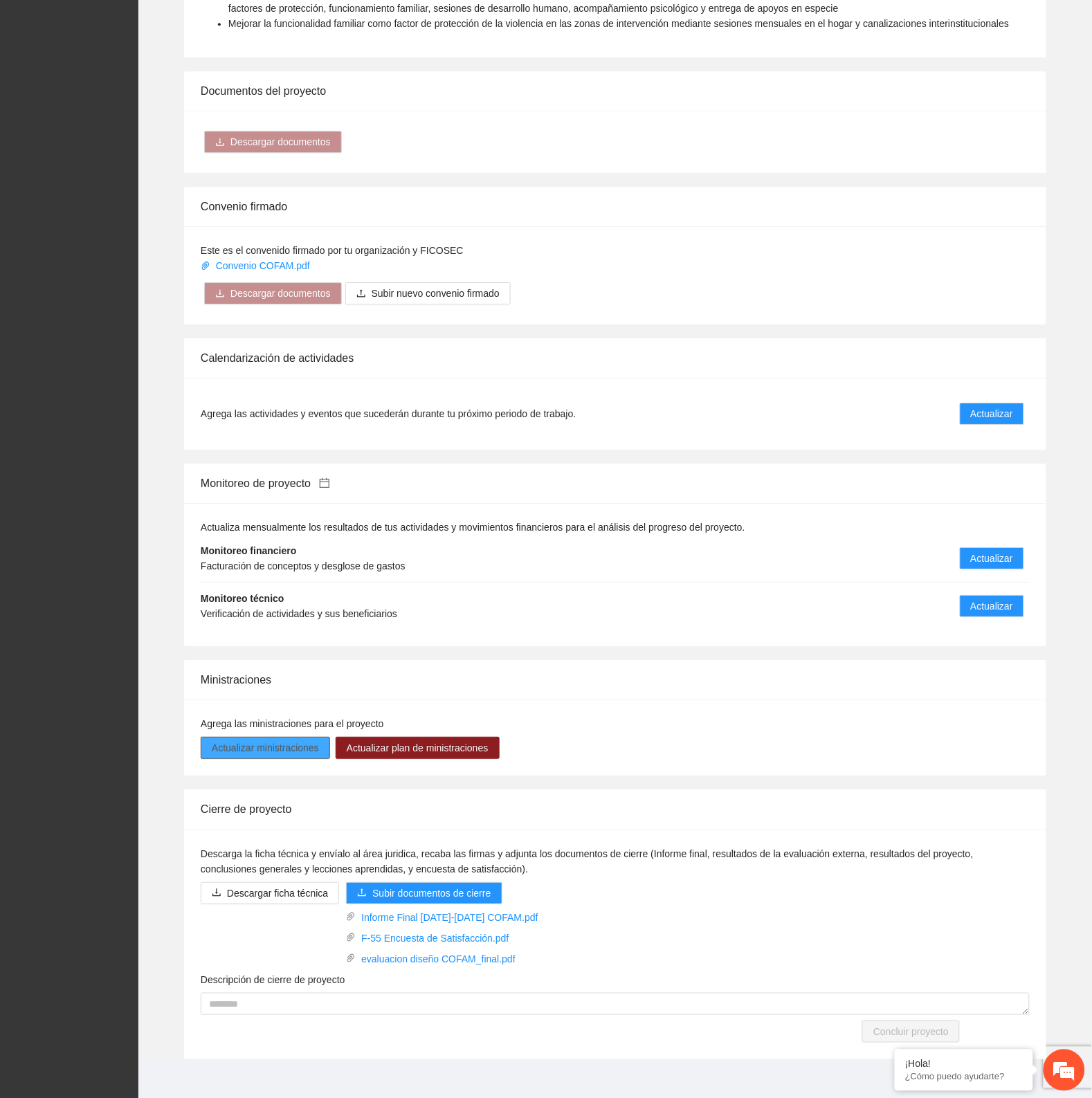
click at [303, 740] on span "Actualizar ministraciones" at bounding box center [265, 748] width 108 height 15
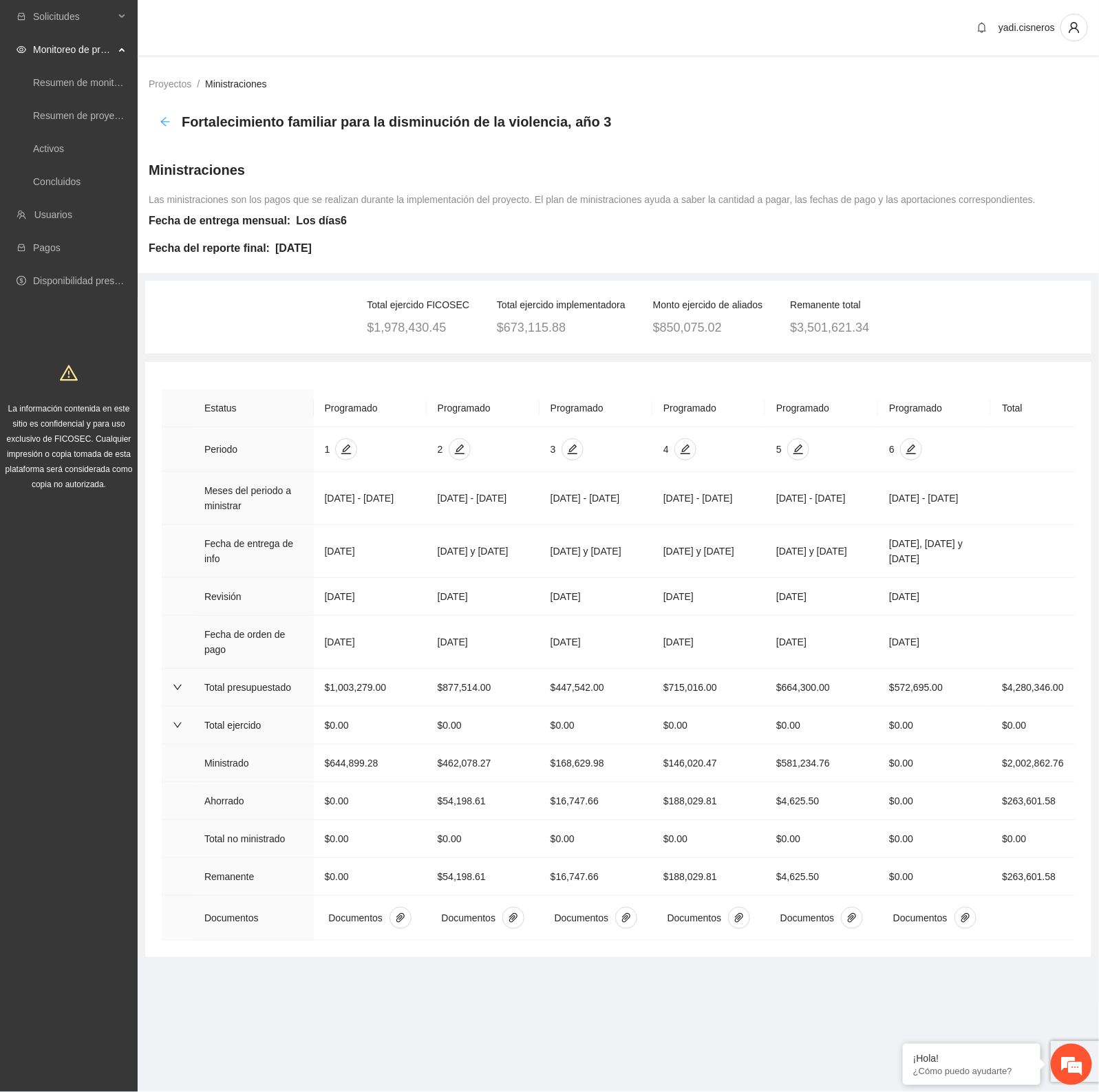
click at [163, 121] on icon "arrow-left" at bounding box center [164, 121] width 11 height 11
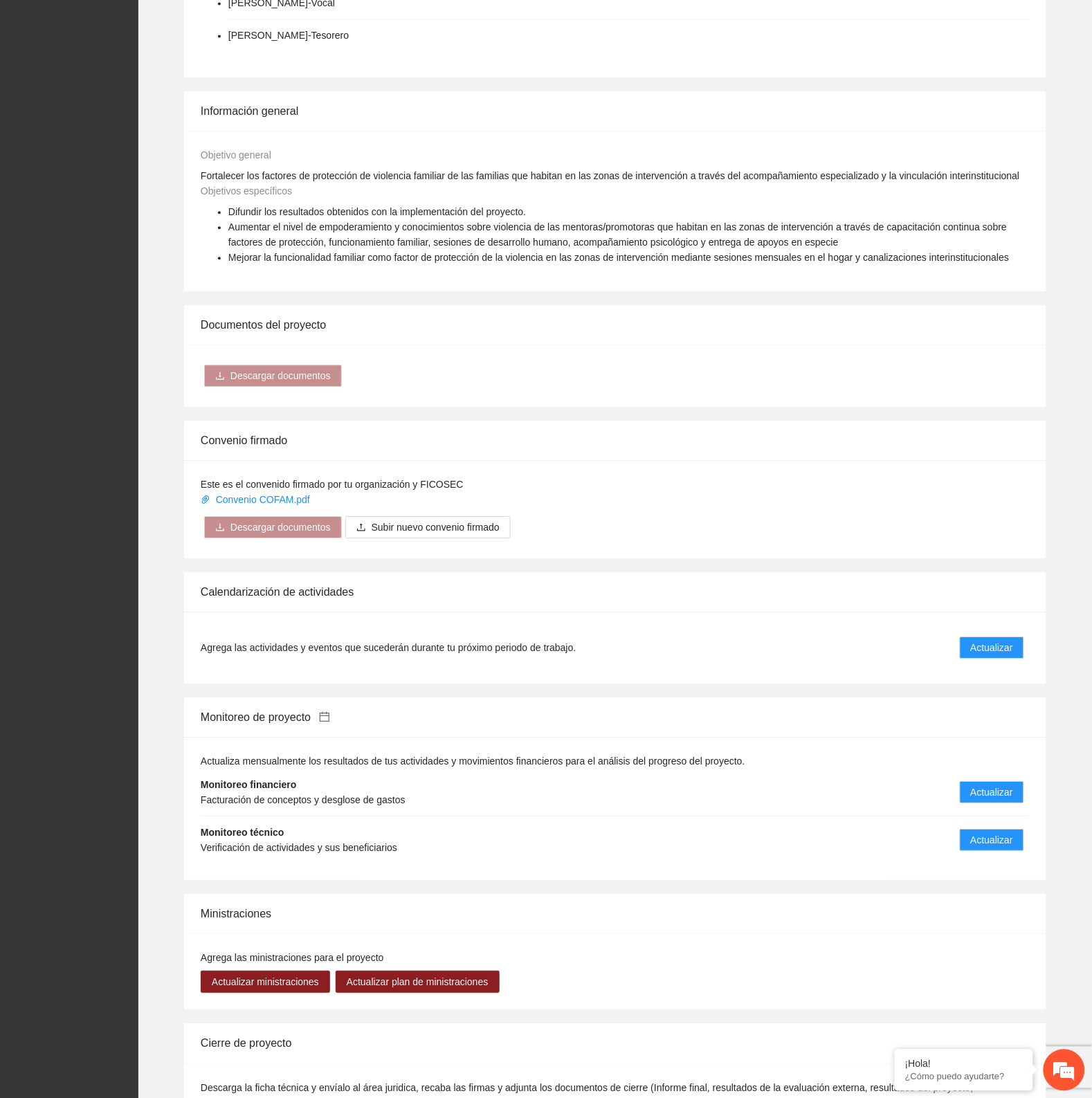
scroll to position [865, 0]
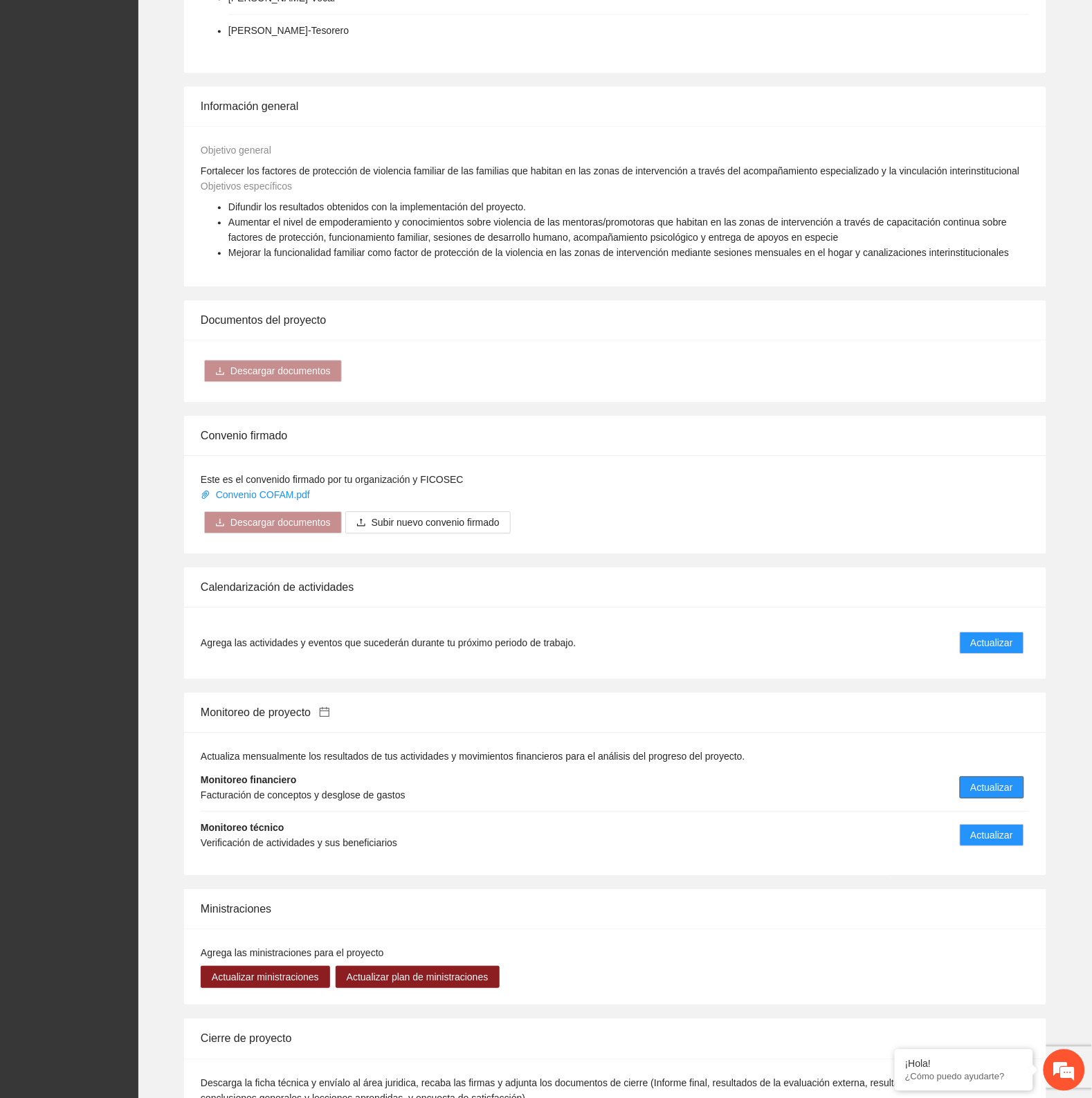
click at [1011, 780] on span "Actualizar" at bounding box center [992, 788] width 42 height 15
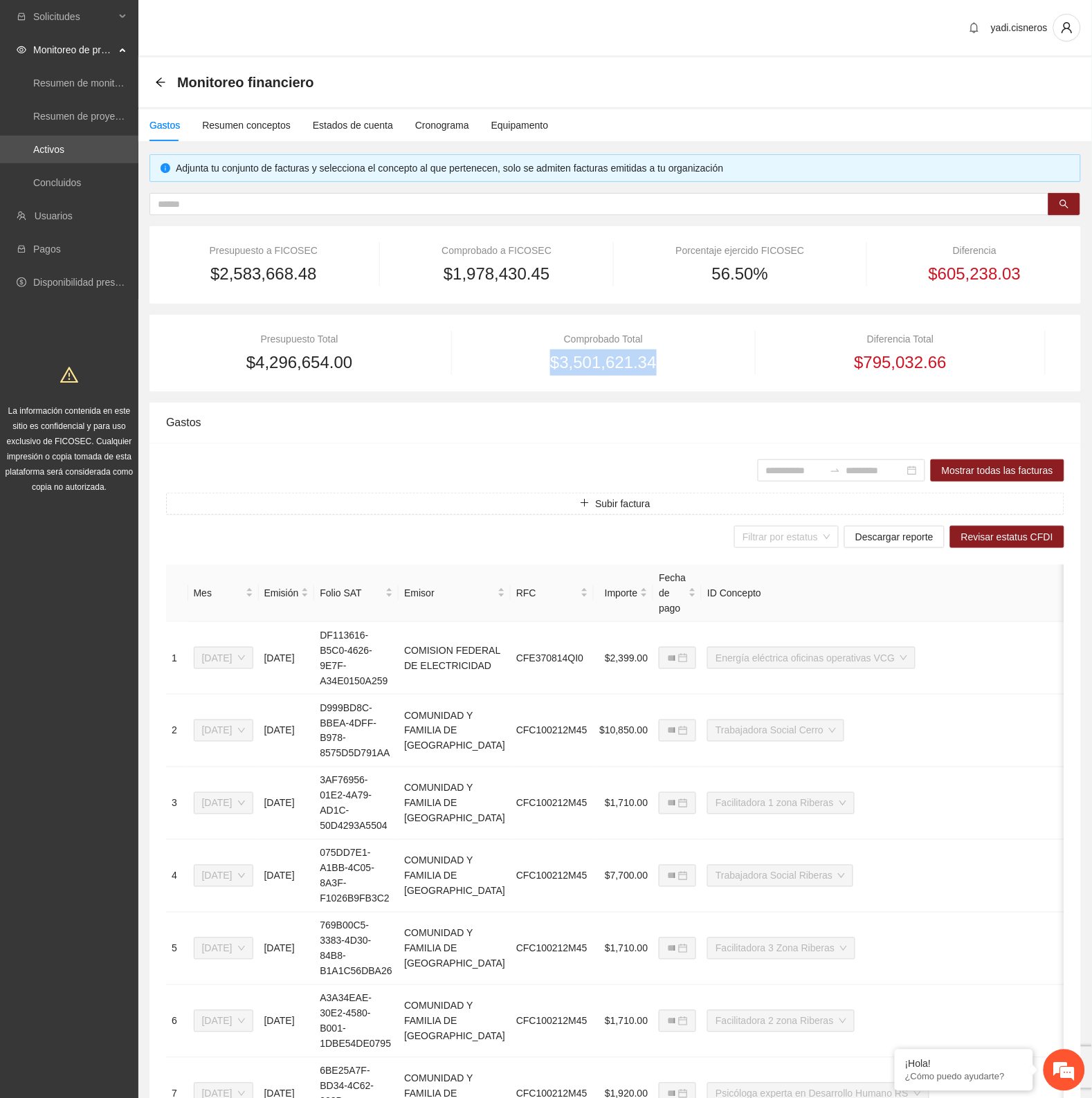
drag, startPoint x: 682, startPoint y: 360, endPoint x: 523, endPoint y: 357, distance: 159.0
click at [523, 357] on div "$3,501,621.34" at bounding box center [603, 362] width 266 height 26
copy span "$3,501,621.34"
click at [350, 208] on input "text" at bounding box center [593, 204] width 872 height 15
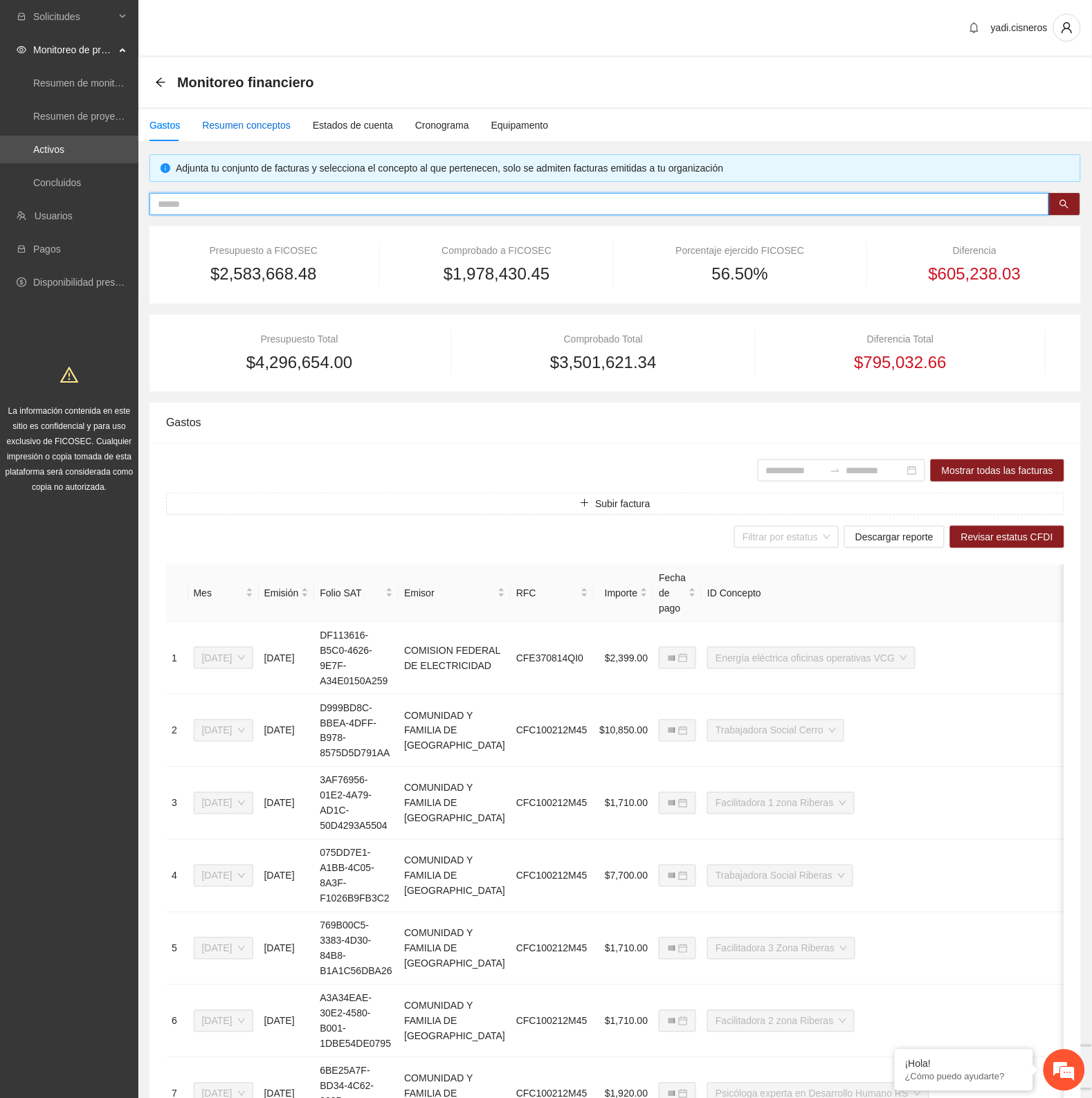
click at [232, 121] on div "Resumen conceptos" at bounding box center [246, 125] width 88 height 15
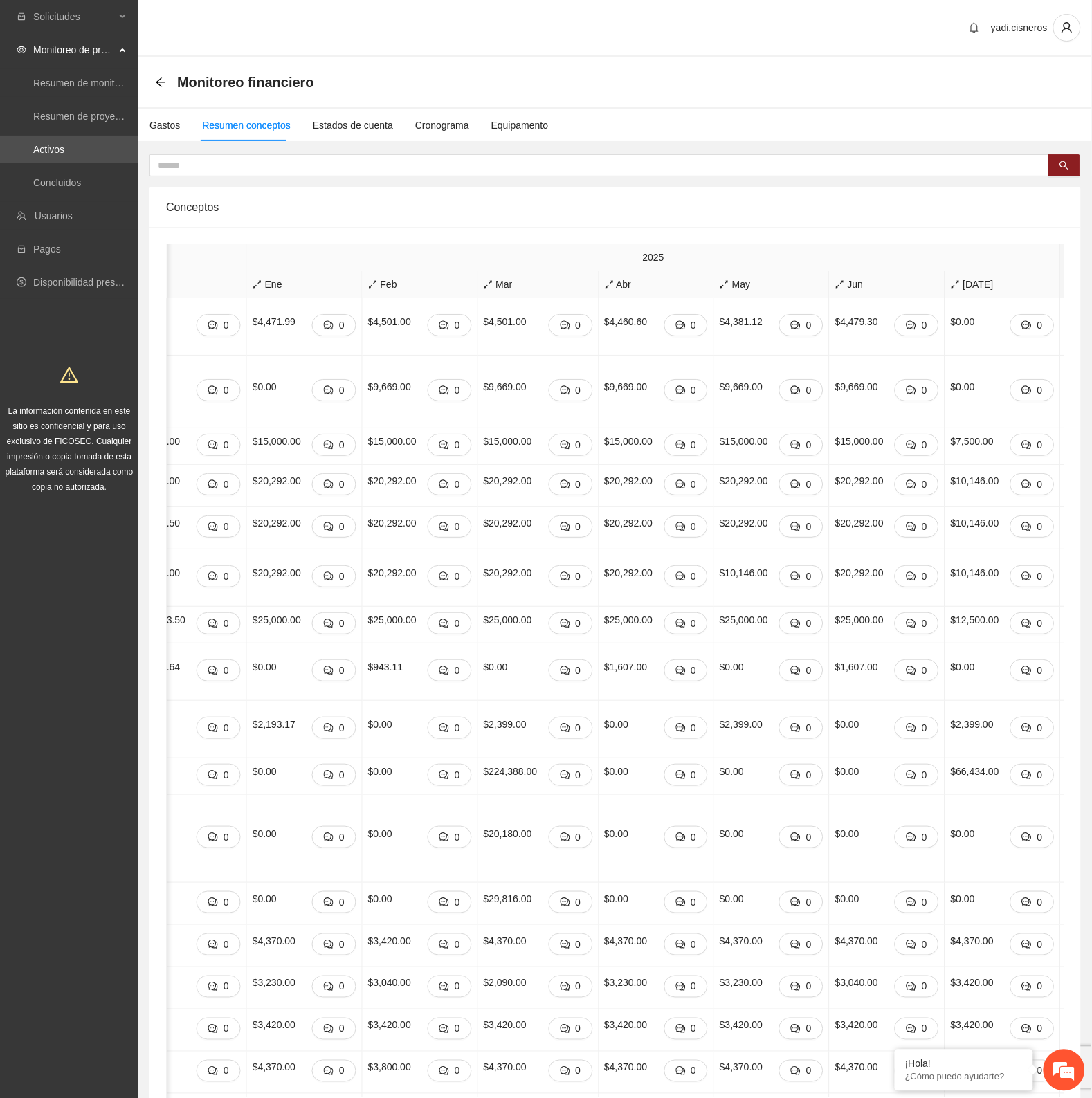
click at [1067, 272] on span "Total" at bounding box center [1094, 271] width 54 height 15
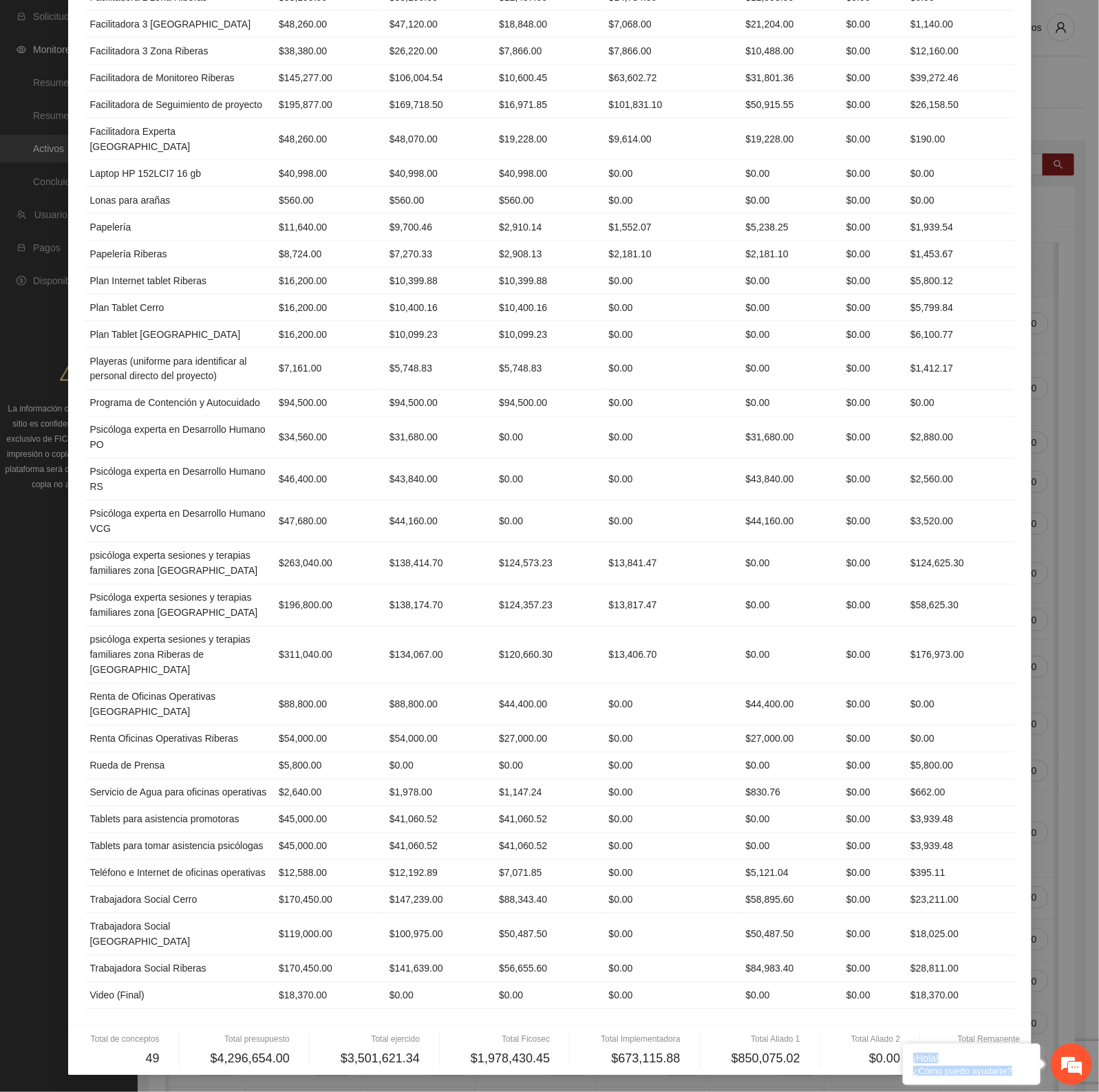
scroll to position [917, 0]
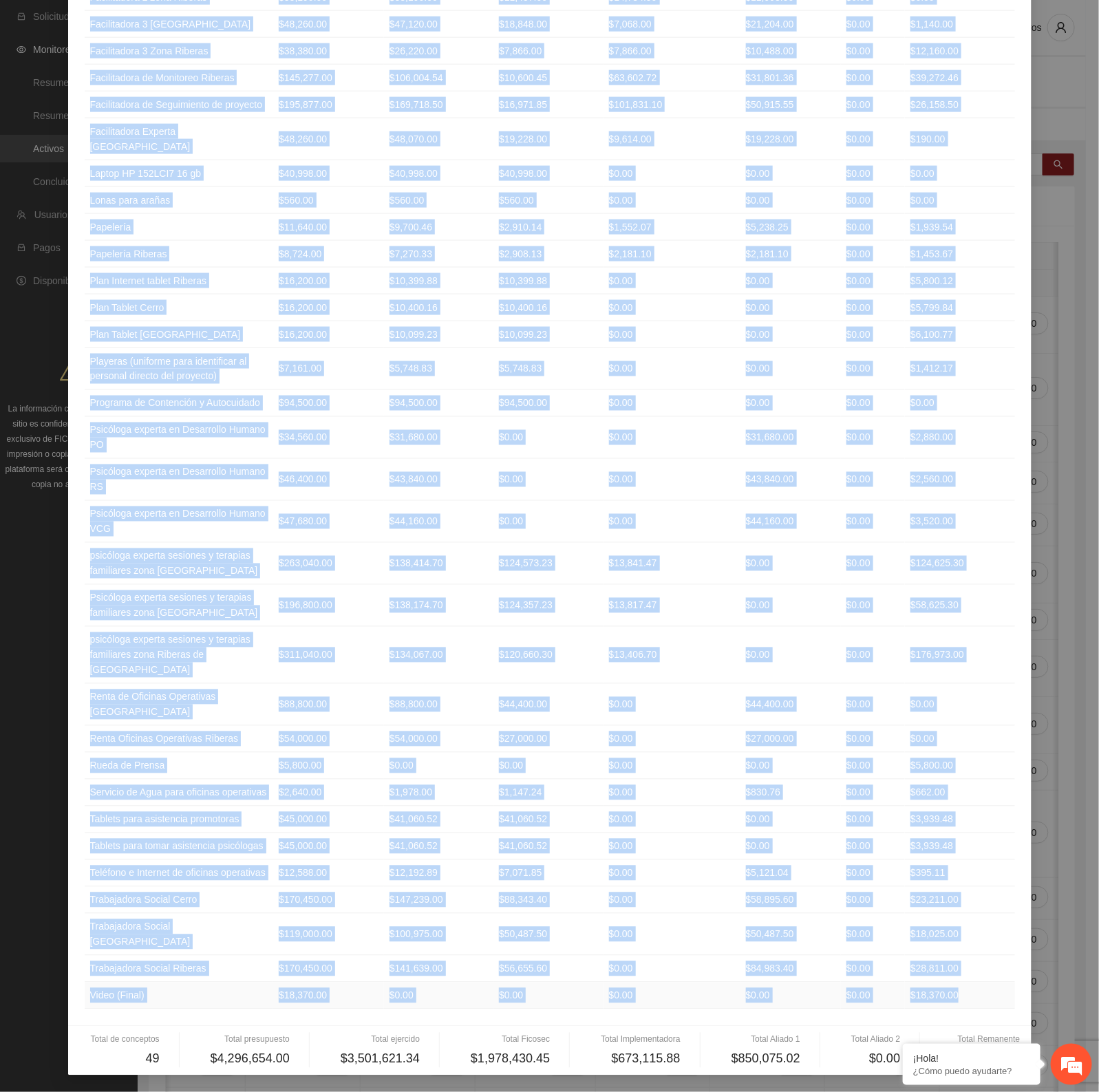
drag, startPoint x: 84, startPoint y: 136, endPoint x: 979, endPoint y: 994, distance: 1239.8
click at [979, 994] on table "Concepto Presupuesto Ejercido Ficosec Implementadora Aliado 1 Aliado 2 Remanent…" at bounding box center [550, 202] width 931 height 1615
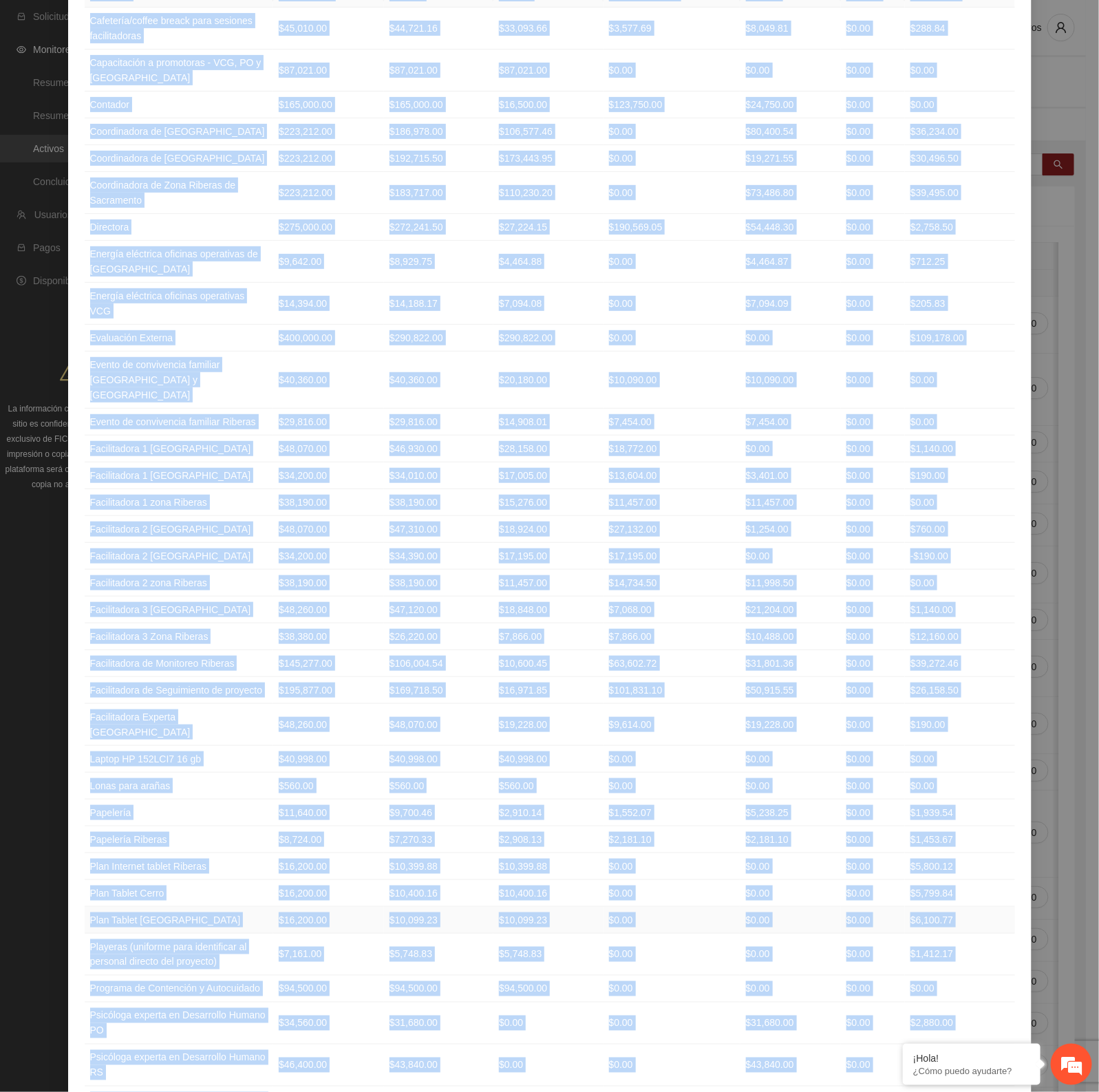
scroll to position [56, 0]
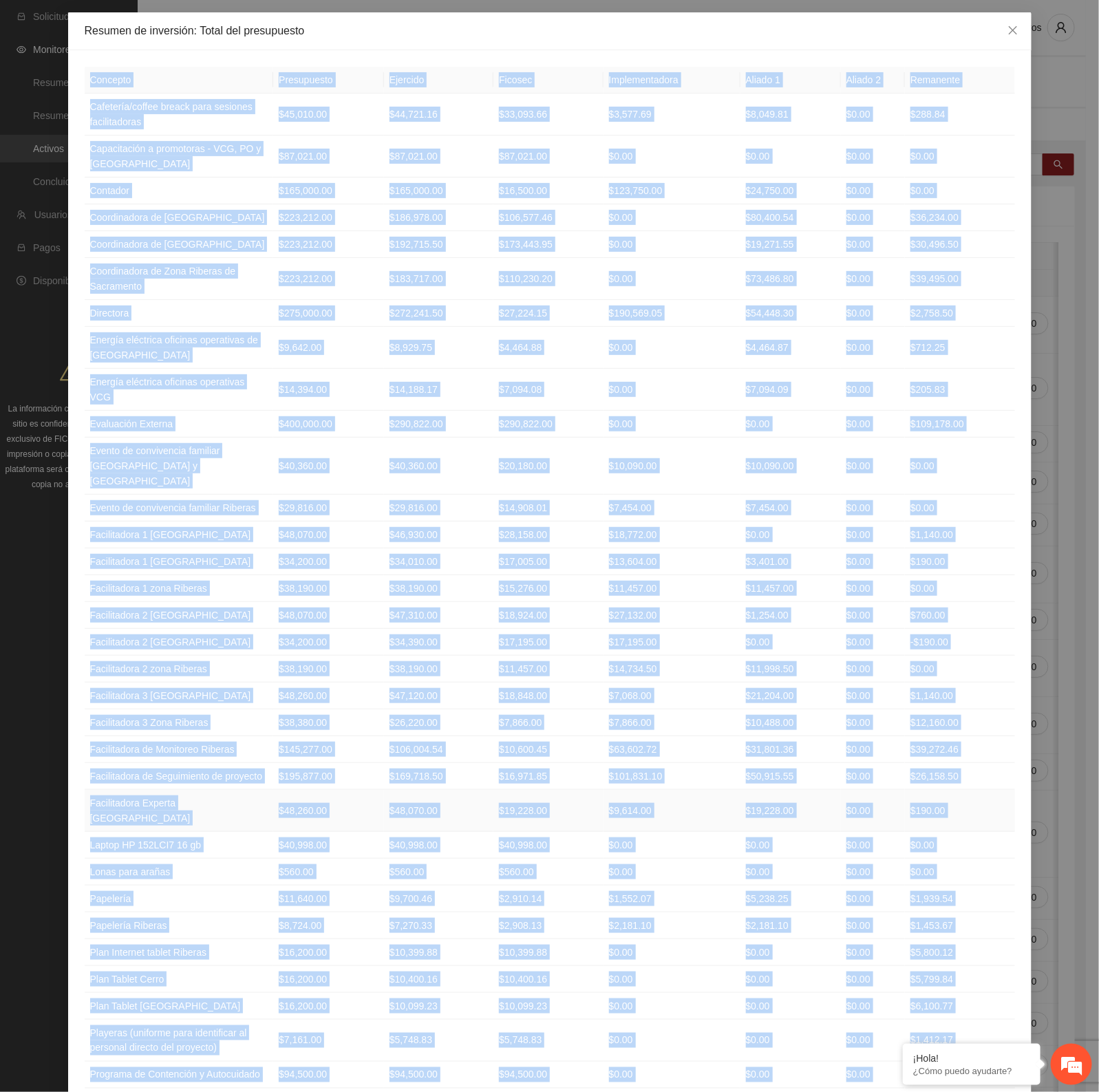
copy table "Concepto Presupuesto Ejercido Ficosec Implementadora Aliado 1 Aliado 2 Remanent…"
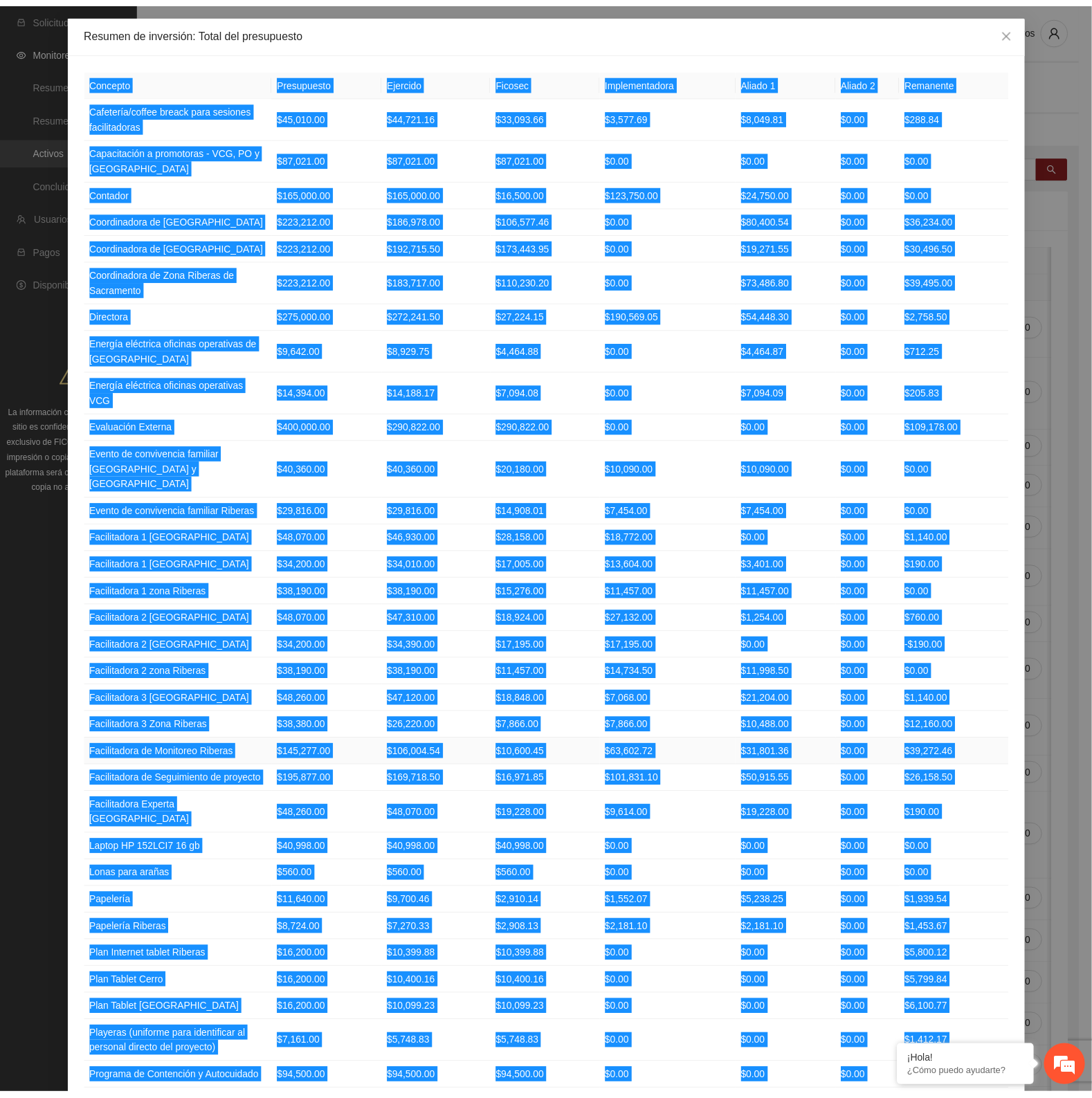
scroll to position [0, 0]
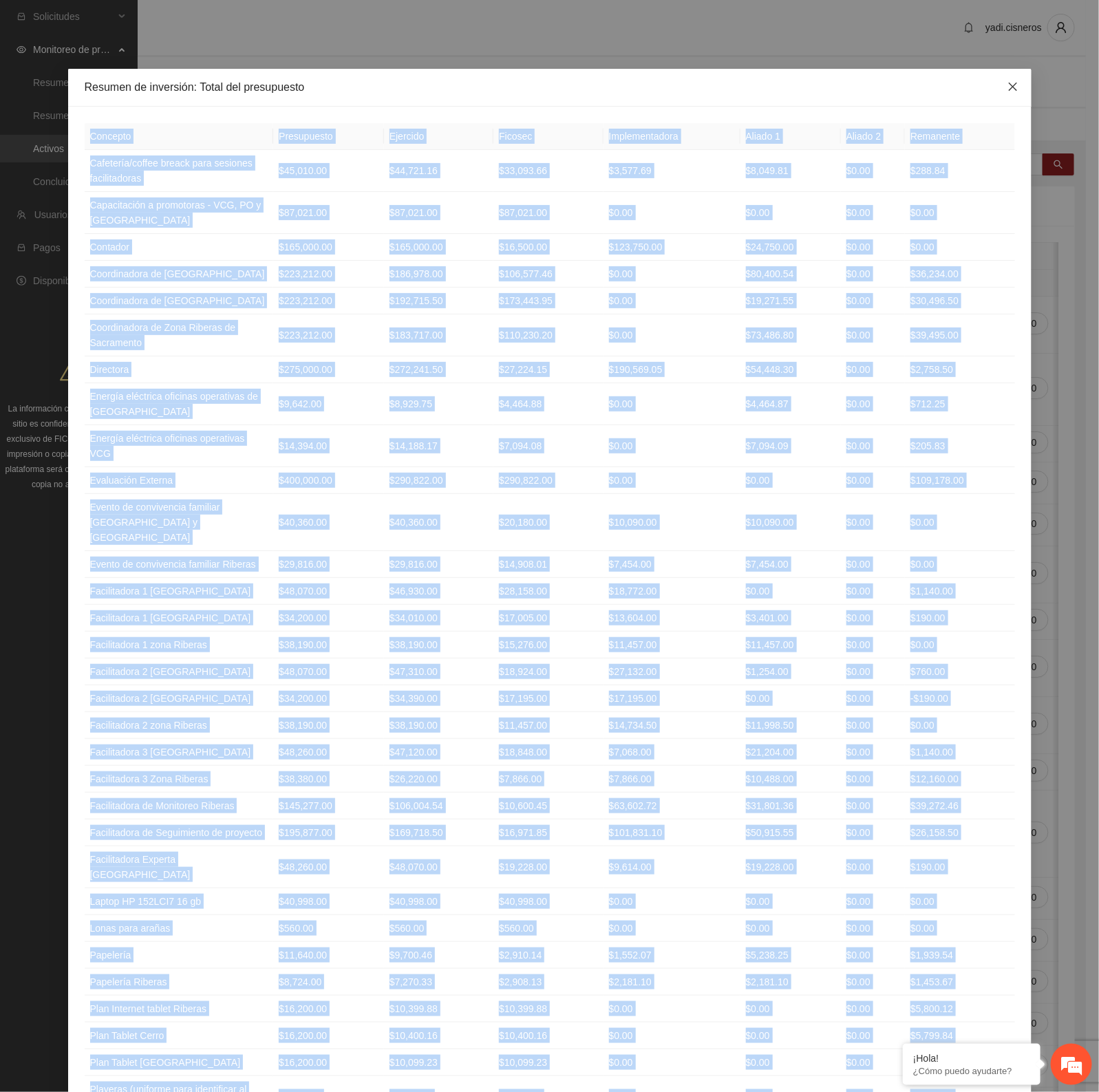
click at [1005, 77] on span "Close" at bounding box center [1013, 88] width 37 height 37
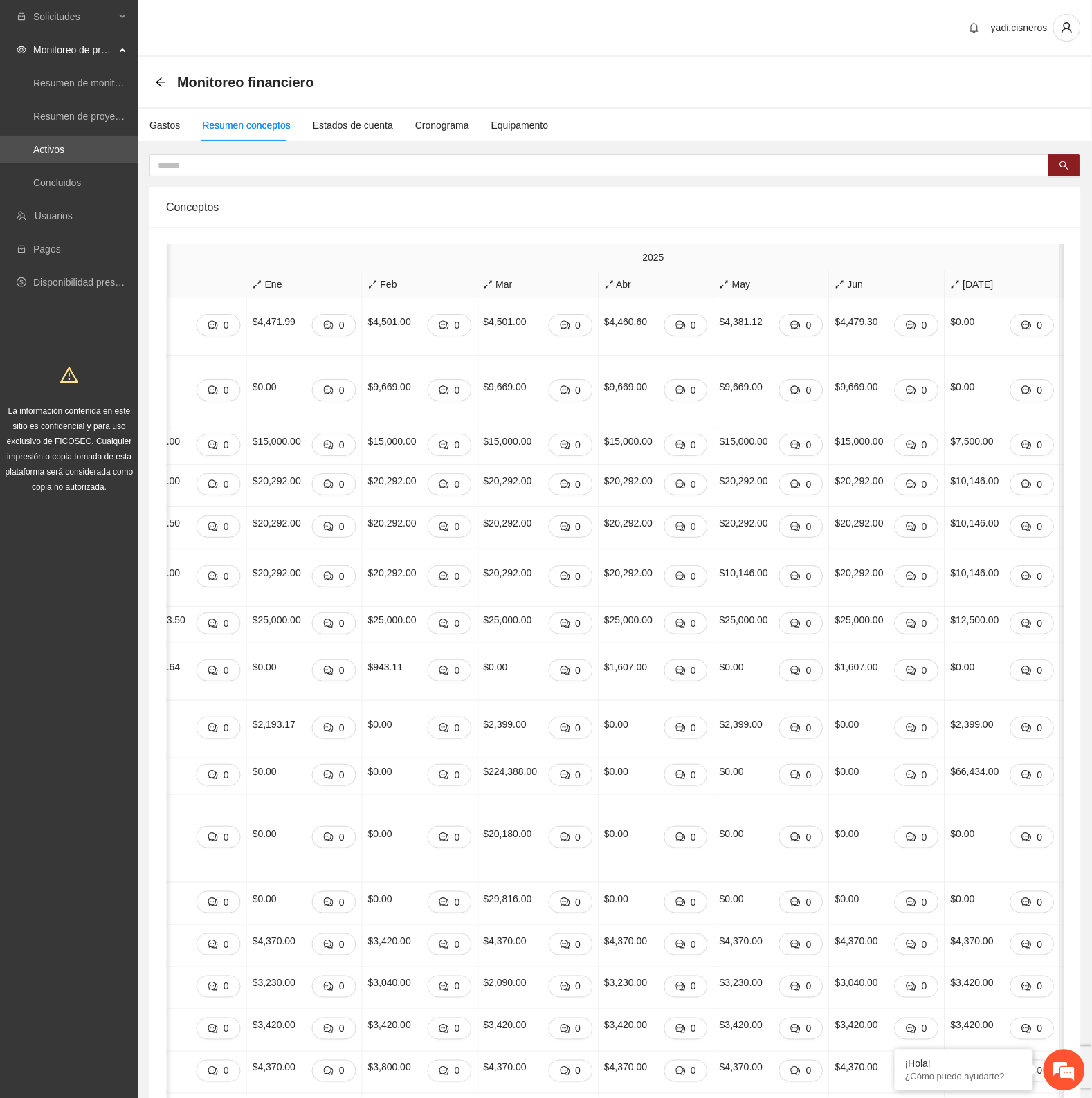
scroll to position [0, 597]
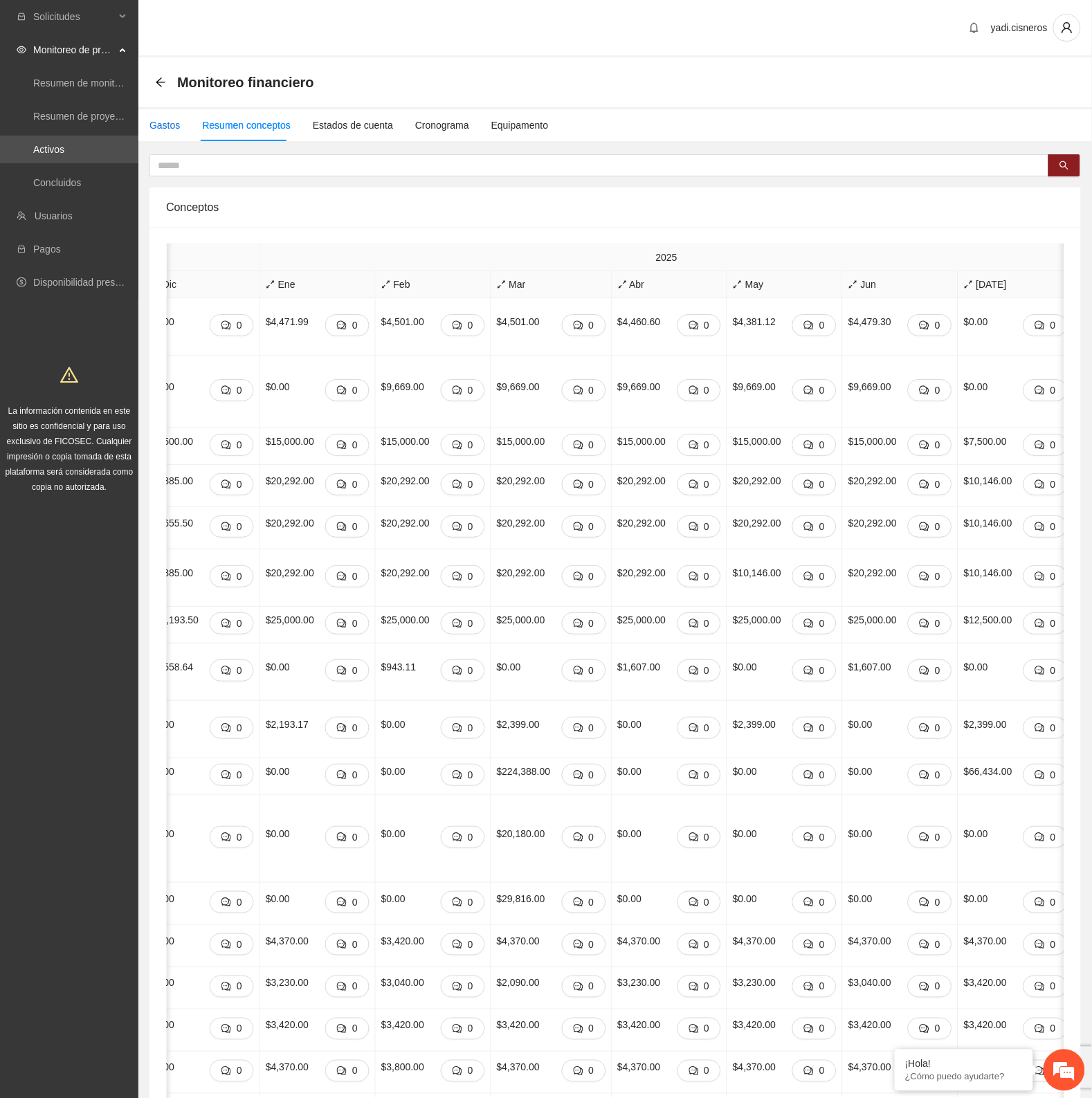
click at [167, 126] on div "Gastos" at bounding box center [164, 125] width 31 height 15
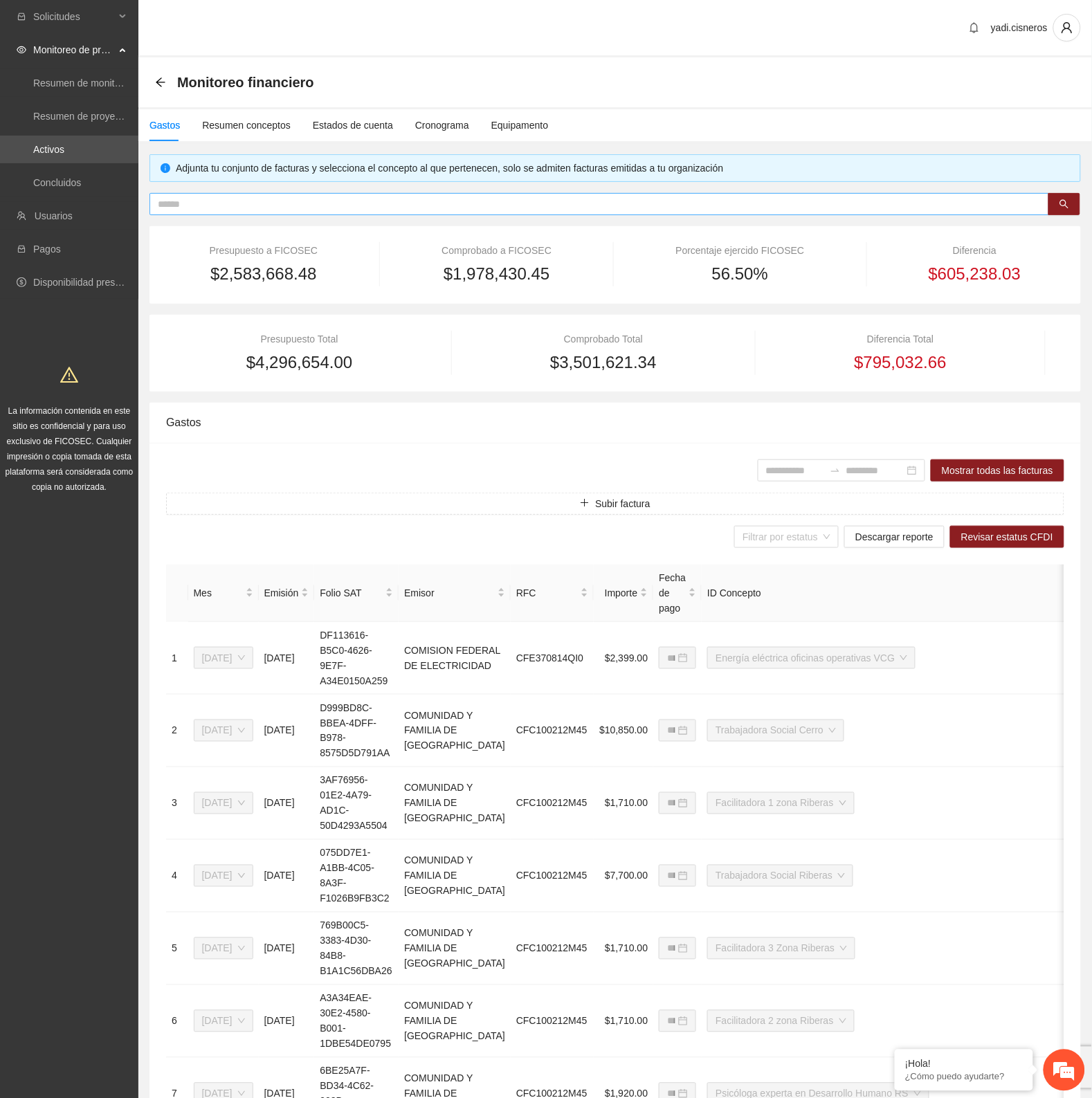
click at [435, 211] on input "text" at bounding box center [593, 204] width 872 height 15
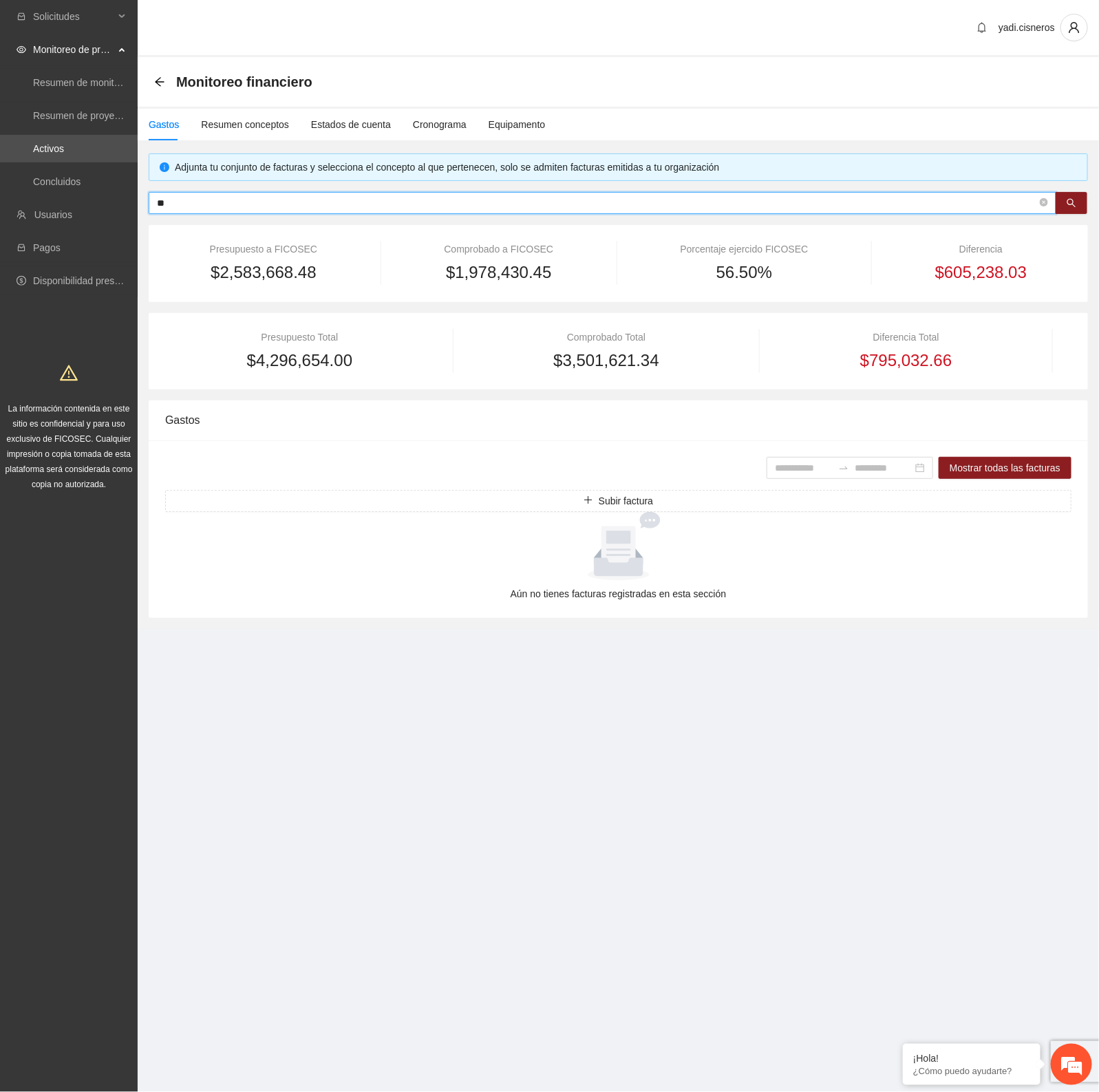
type input "*"
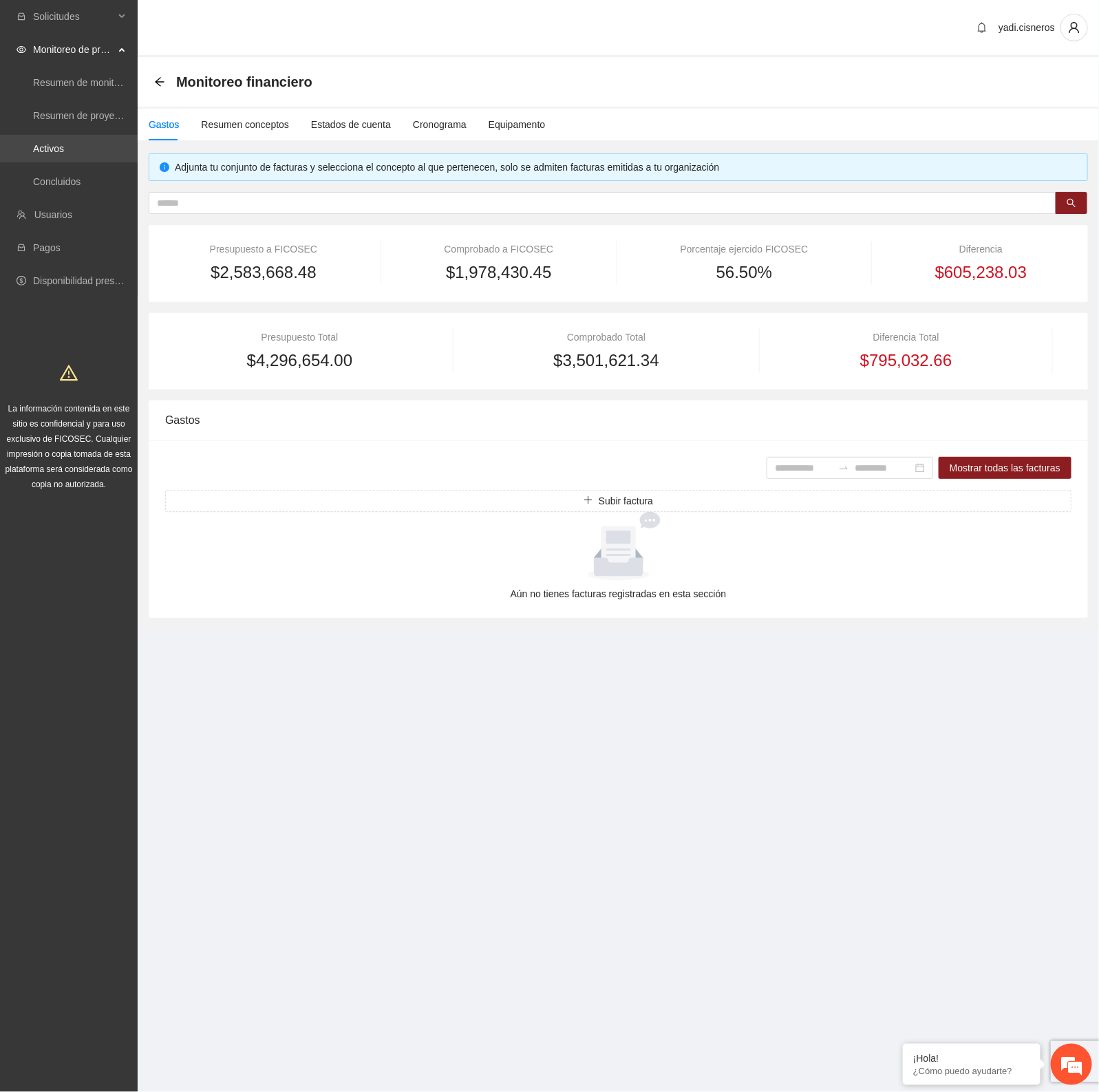
click at [64, 143] on link "Activos" at bounding box center [48, 148] width 31 height 11
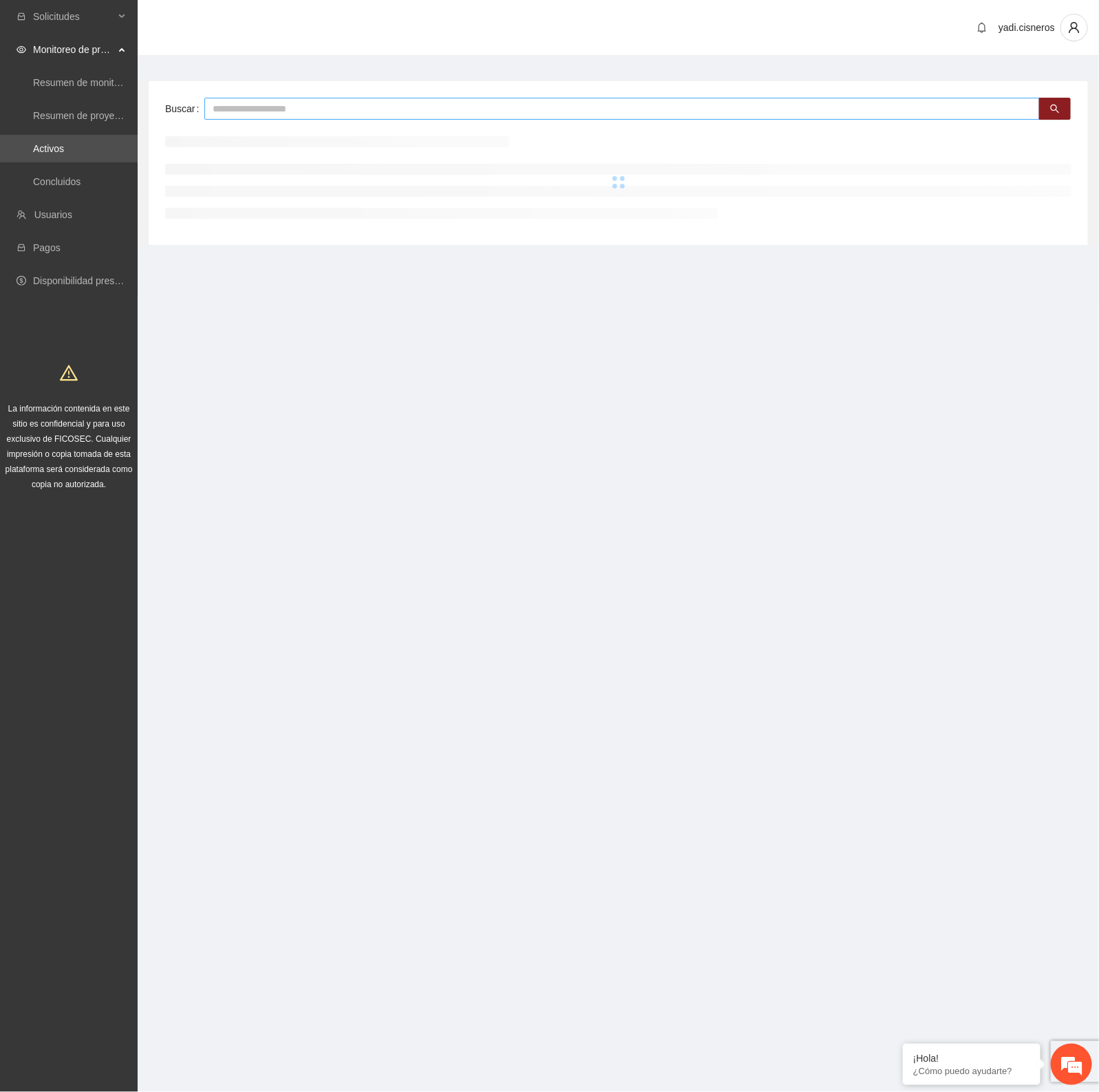
click at [212, 107] on input "text" at bounding box center [622, 109] width 836 height 22
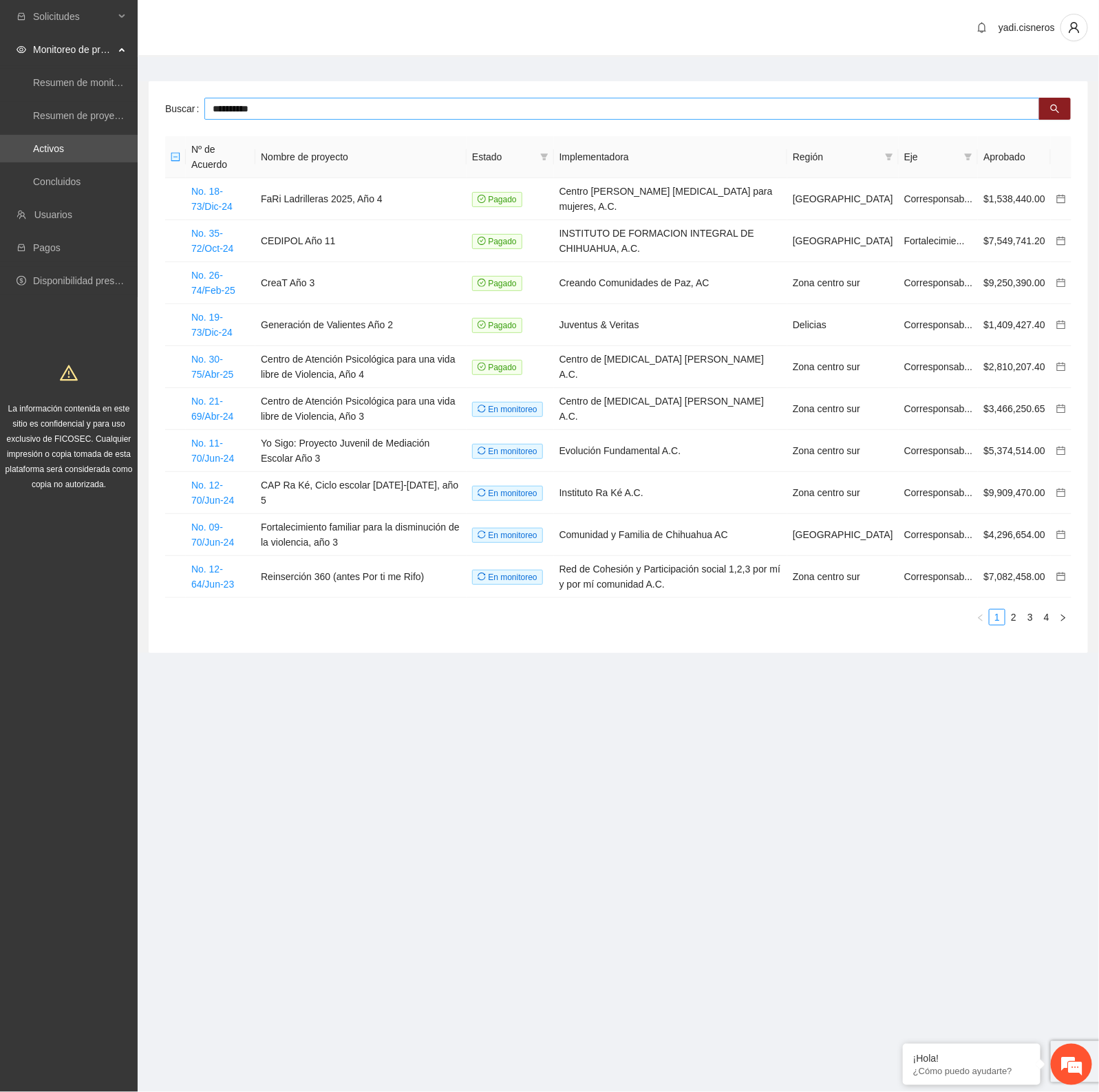
type input "**********"
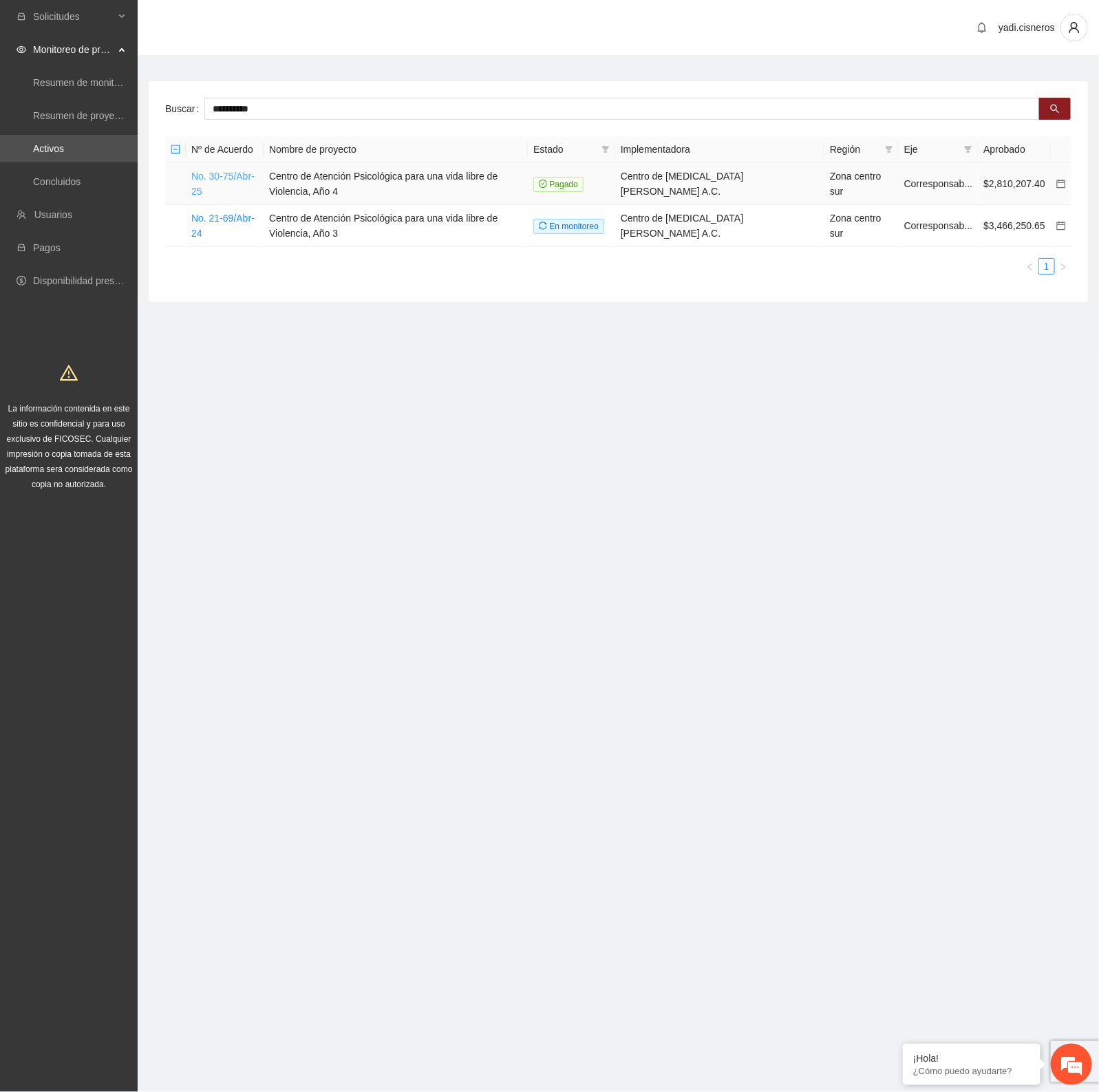
click at [232, 175] on link "No. 30-75/Abr-25" at bounding box center [223, 183] width 63 height 26
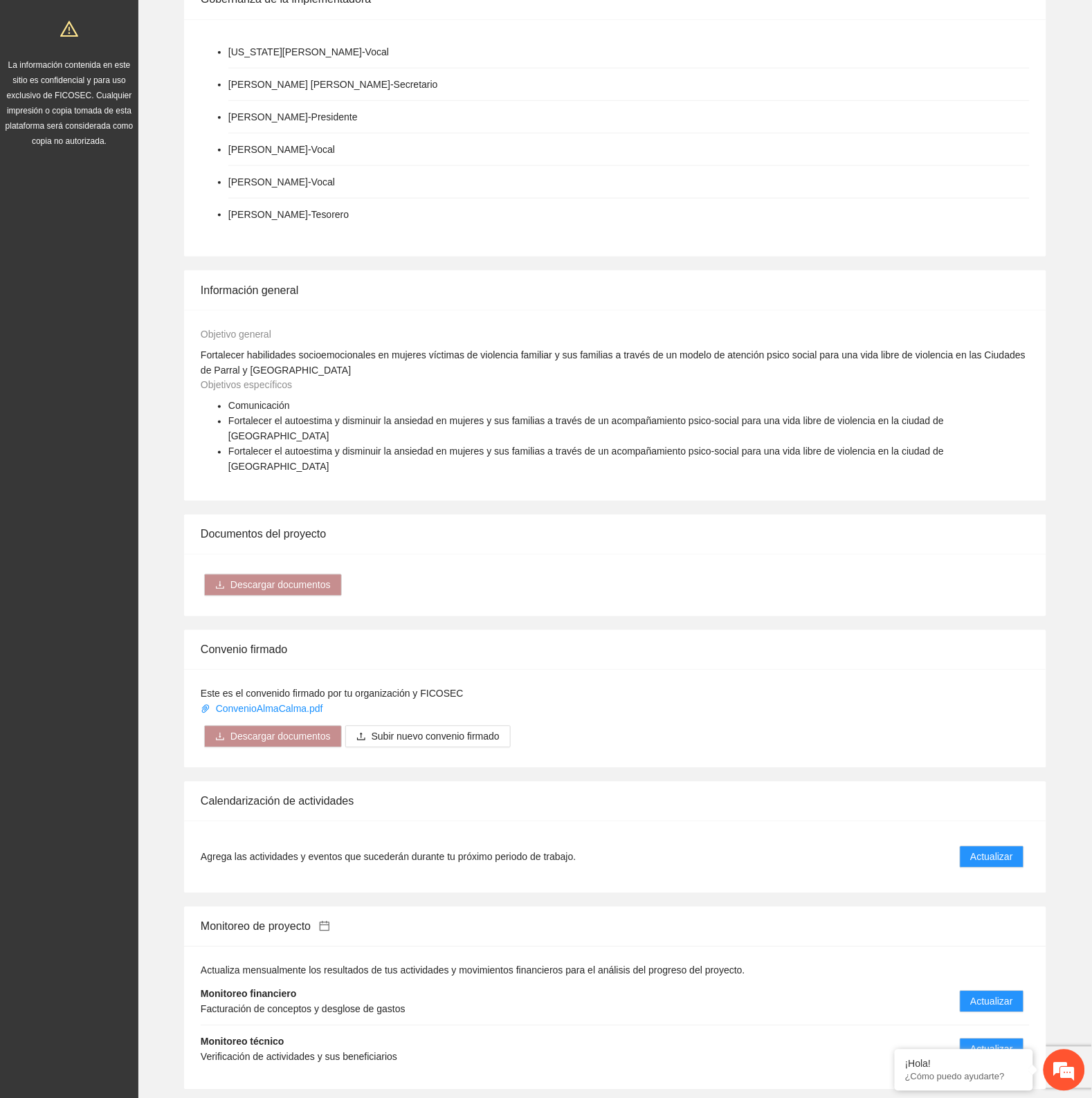
scroll to position [605, 0]
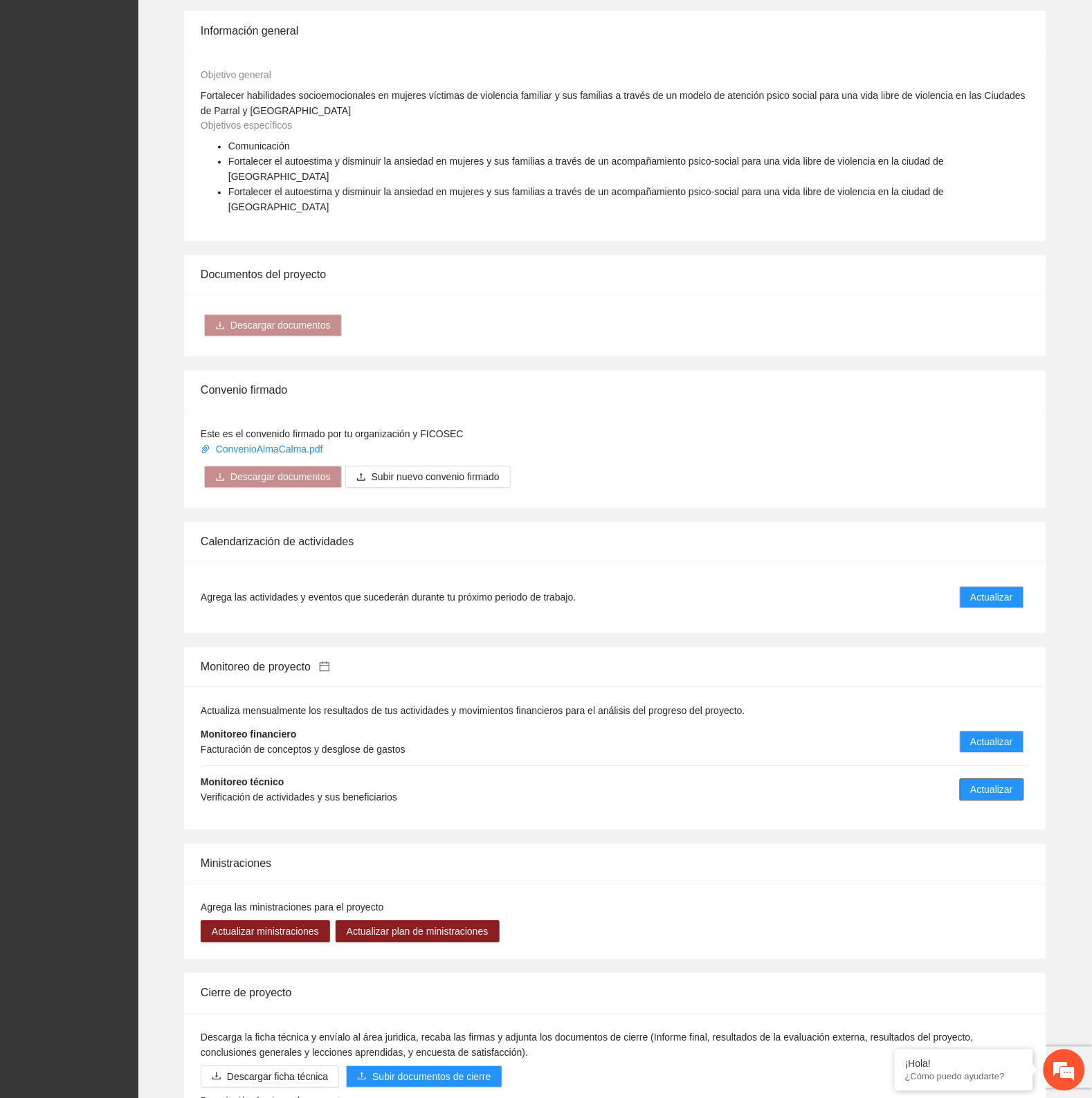
click at [1004, 783] on span "Actualizar" at bounding box center [992, 790] width 42 height 15
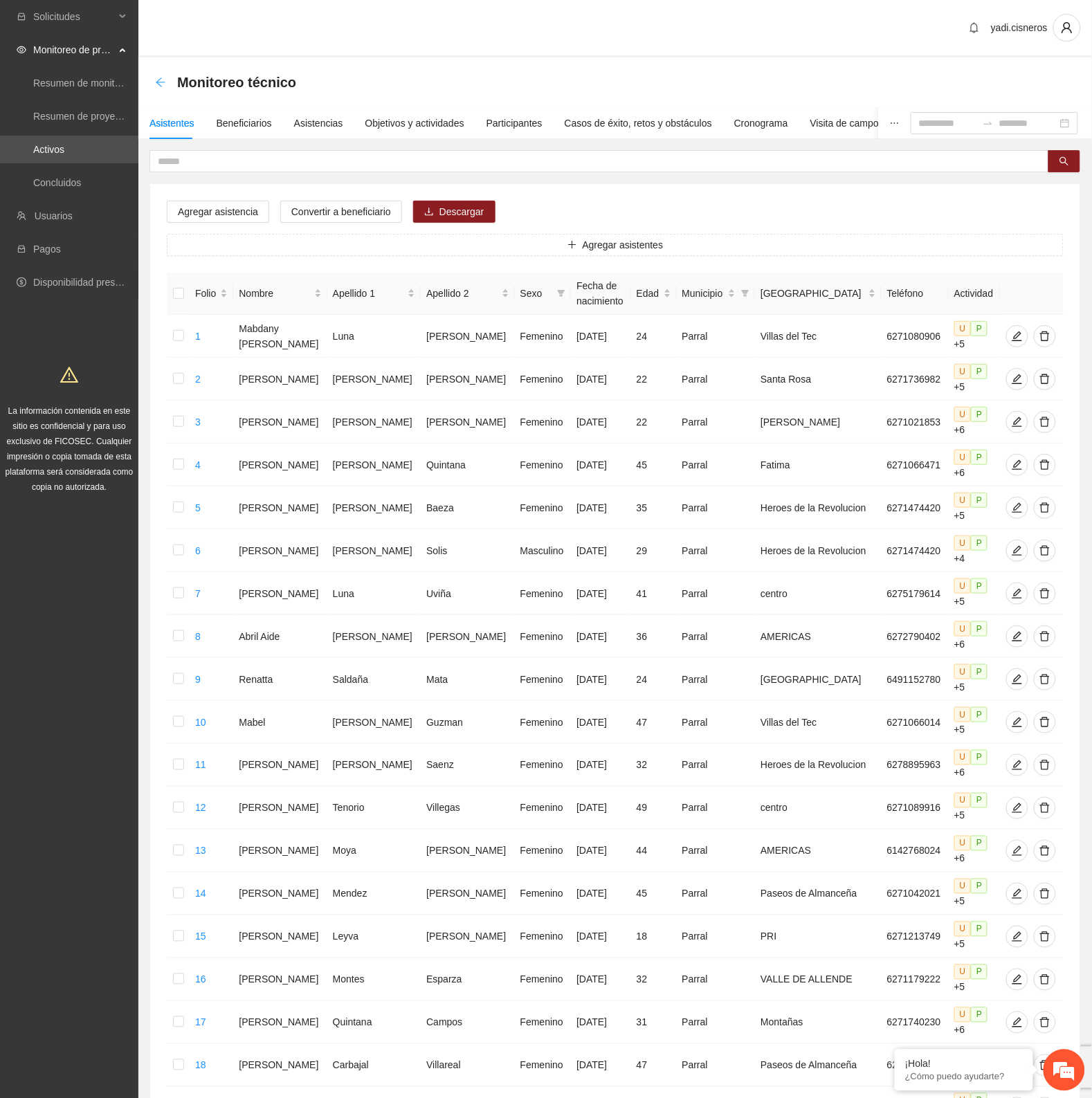
click at [164, 78] on icon "arrow-left" at bounding box center [160, 82] width 11 height 11
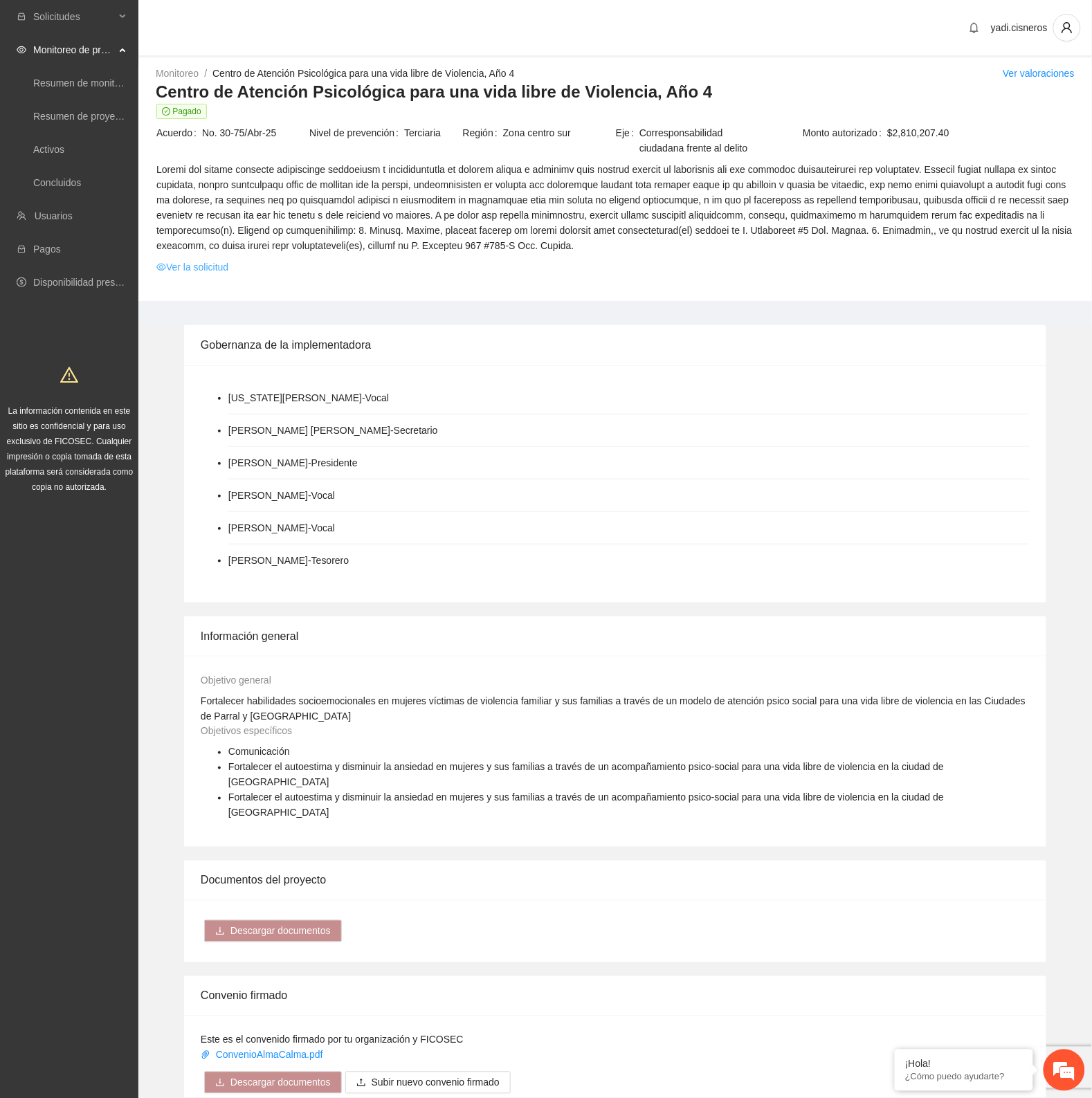
click at [209, 269] on link "Ver la solicitud" at bounding box center [192, 267] width 72 height 15
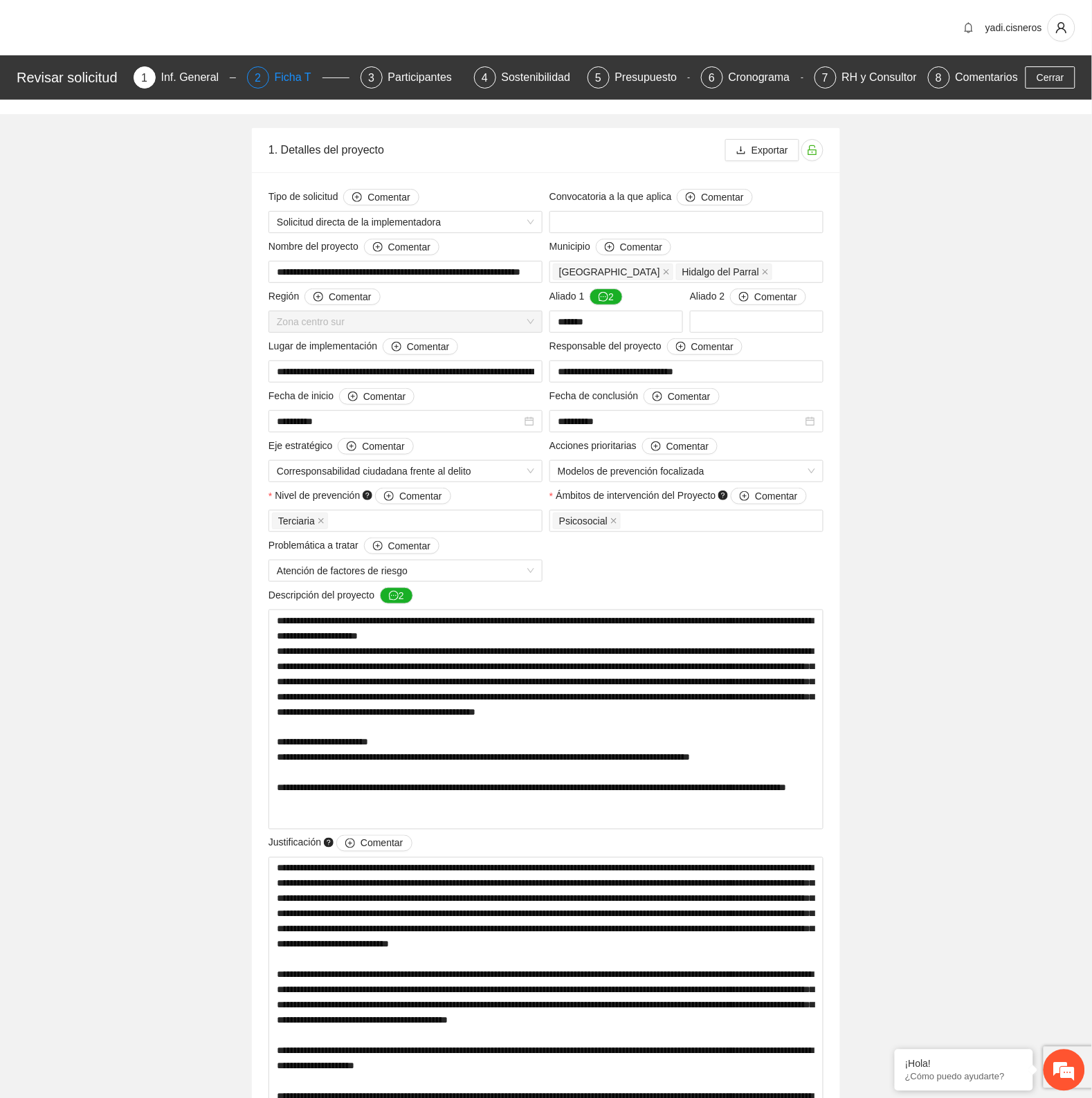
click at [294, 77] on div "Ficha T" at bounding box center [298, 77] width 47 height 22
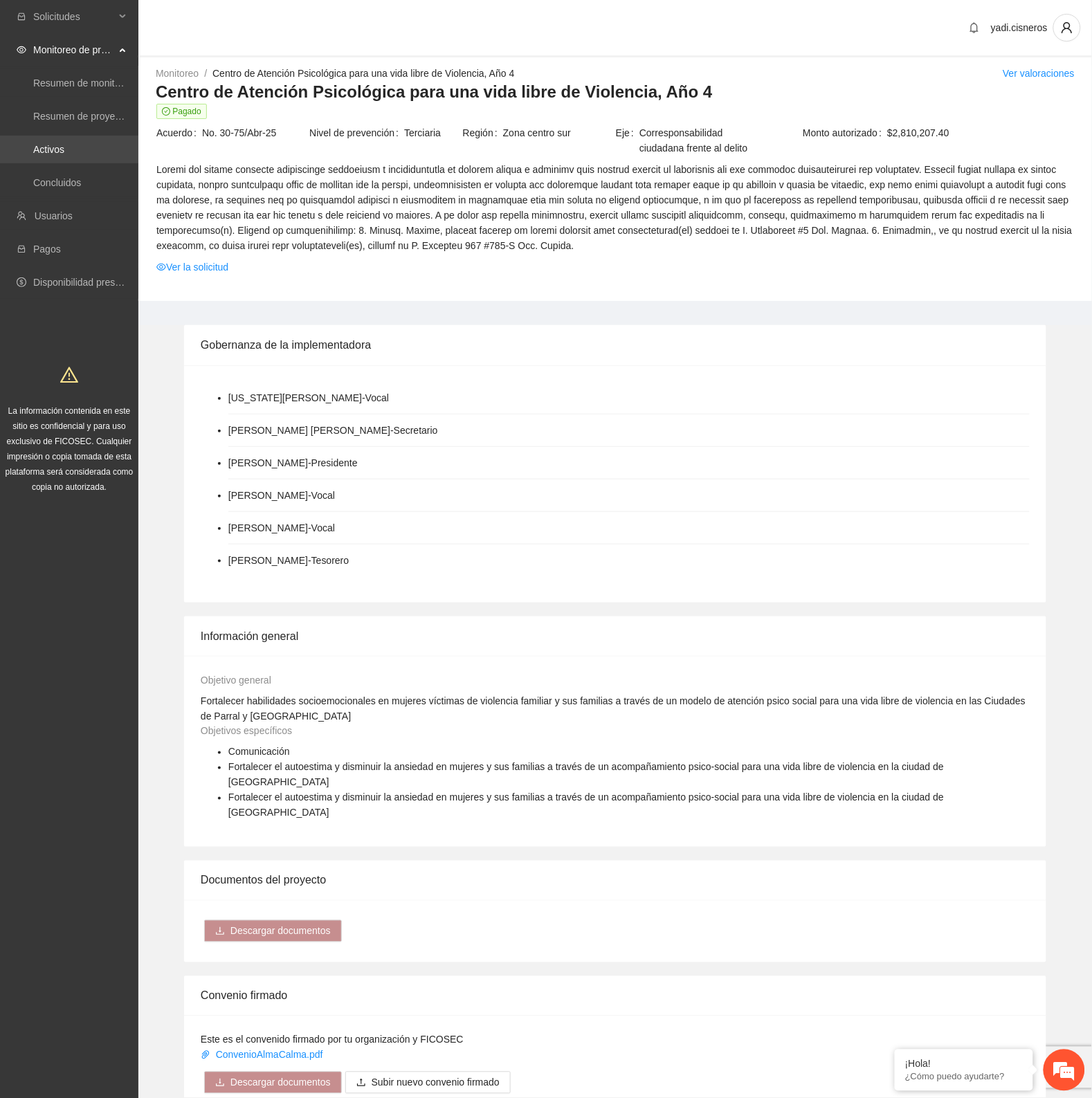
click at [38, 144] on link "Activos" at bounding box center [48, 149] width 31 height 11
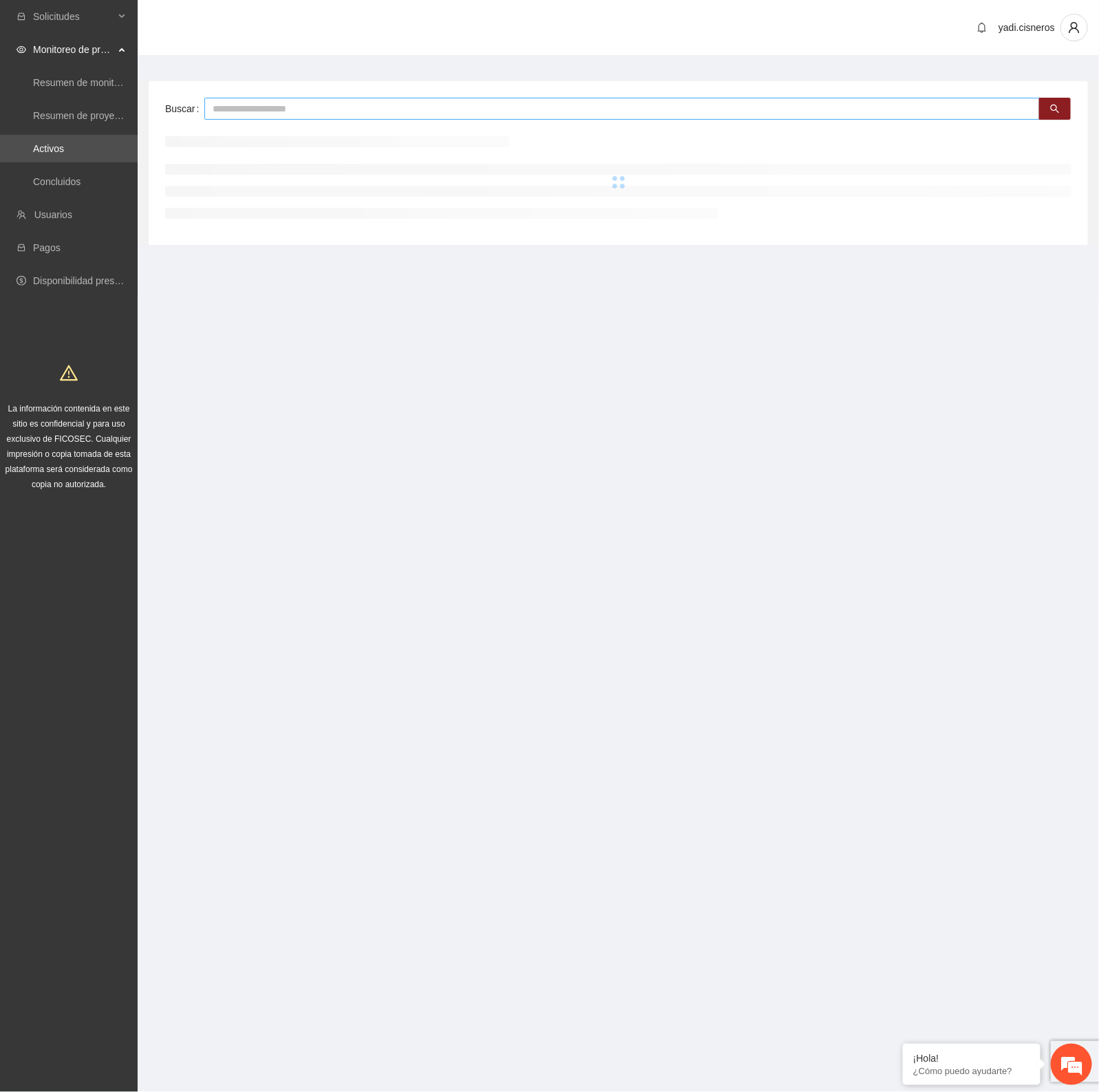
click at [344, 107] on input "text" at bounding box center [622, 109] width 836 height 22
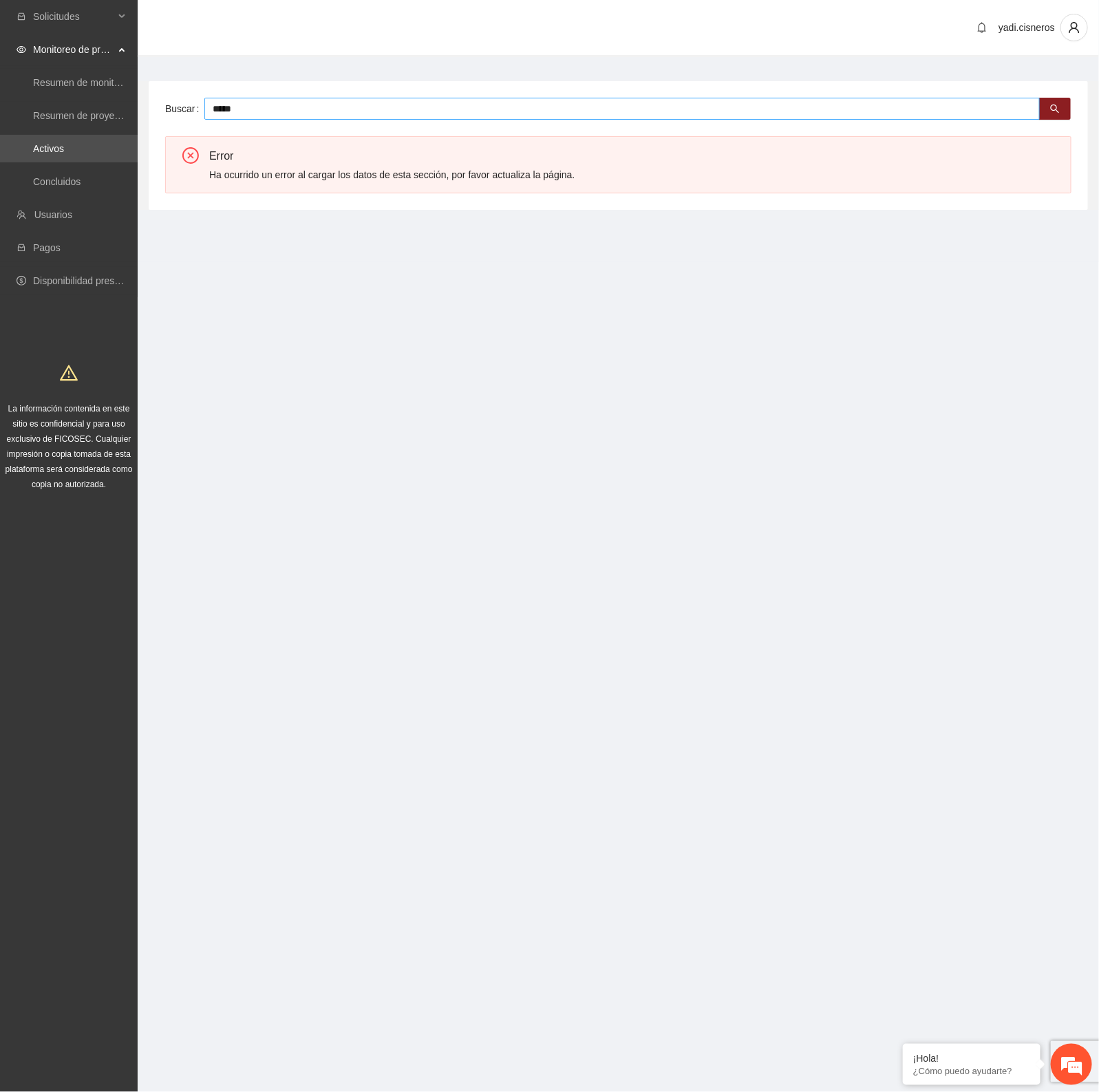
drag, startPoint x: 256, startPoint y: 107, endPoint x: 2, endPoint y: 38, distance: 263.2
click at [0, 40] on section "Solicitudes Monitoreo de proyectos Resumen de monitoreo Resumen de proyectos ap…" at bounding box center [549, 546] width 1099 height 1092
type input "********"
click at [48, 153] on link "Activos" at bounding box center [48, 148] width 31 height 11
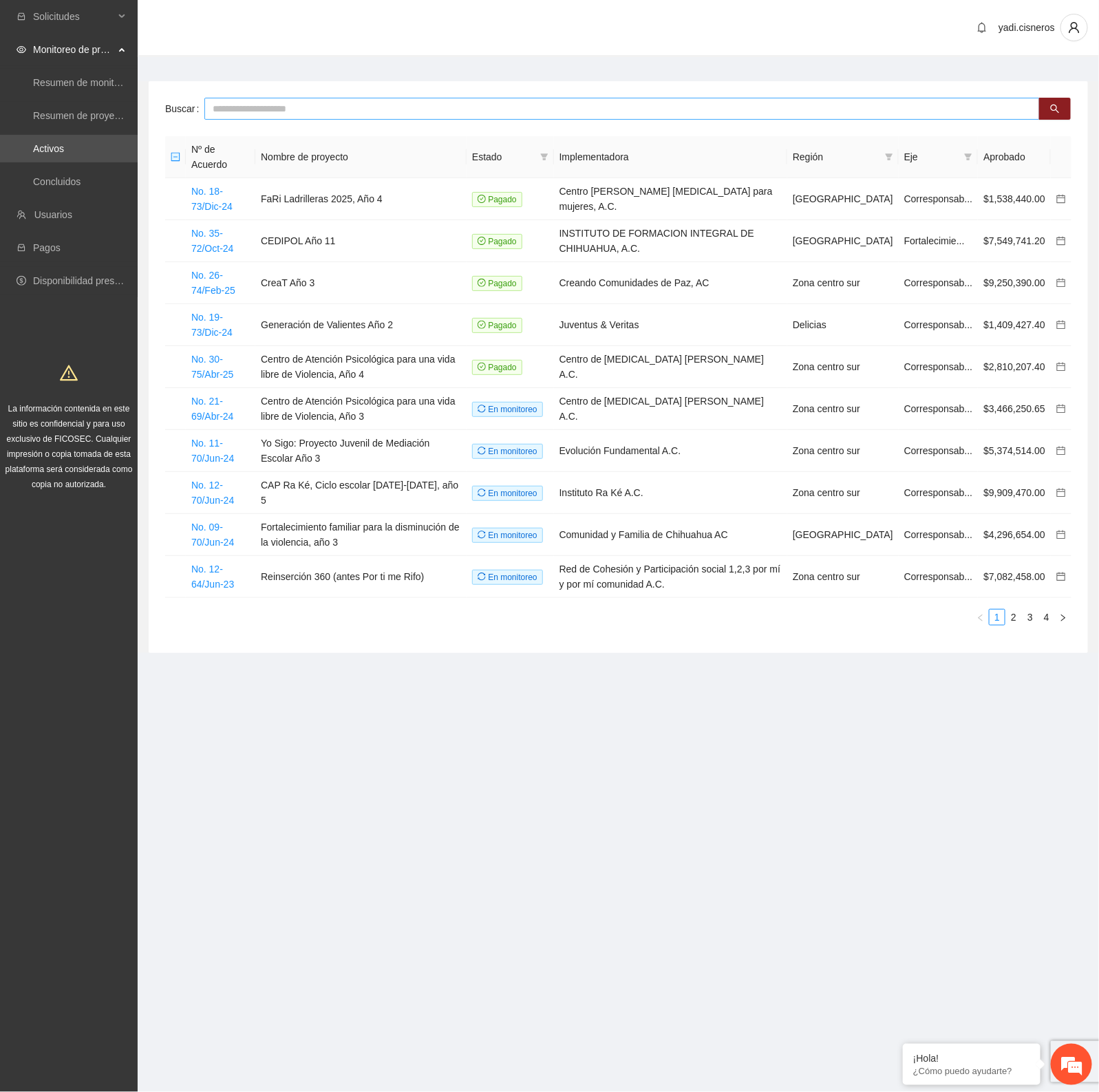
click at [386, 105] on input "text" at bounding box center [622, 109] width 836 height 22
type input "**********"
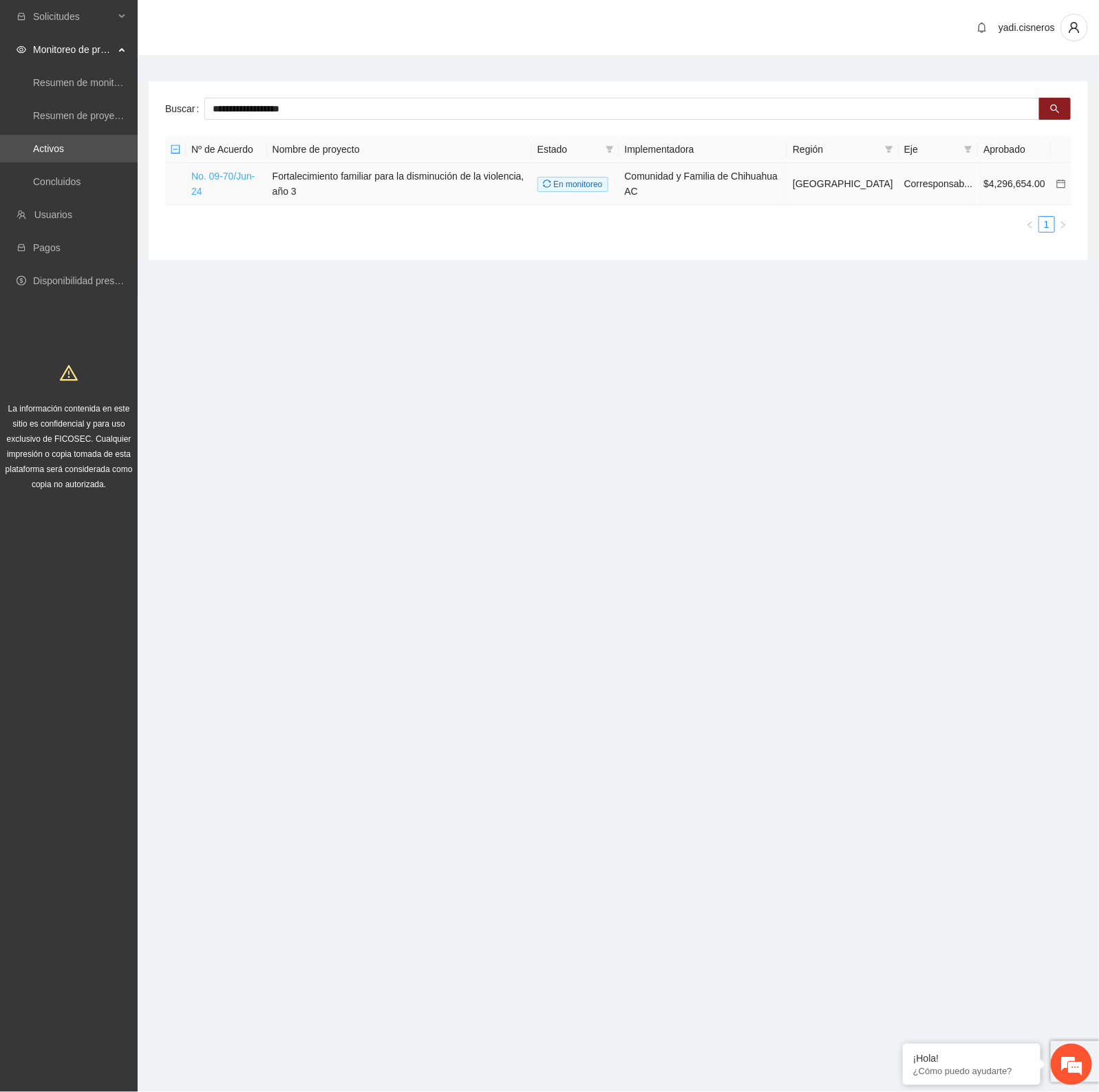
click at [234, 178] on link "No. 09-70/Jun-24" at bounding box center [224, 183] width 64 height 26
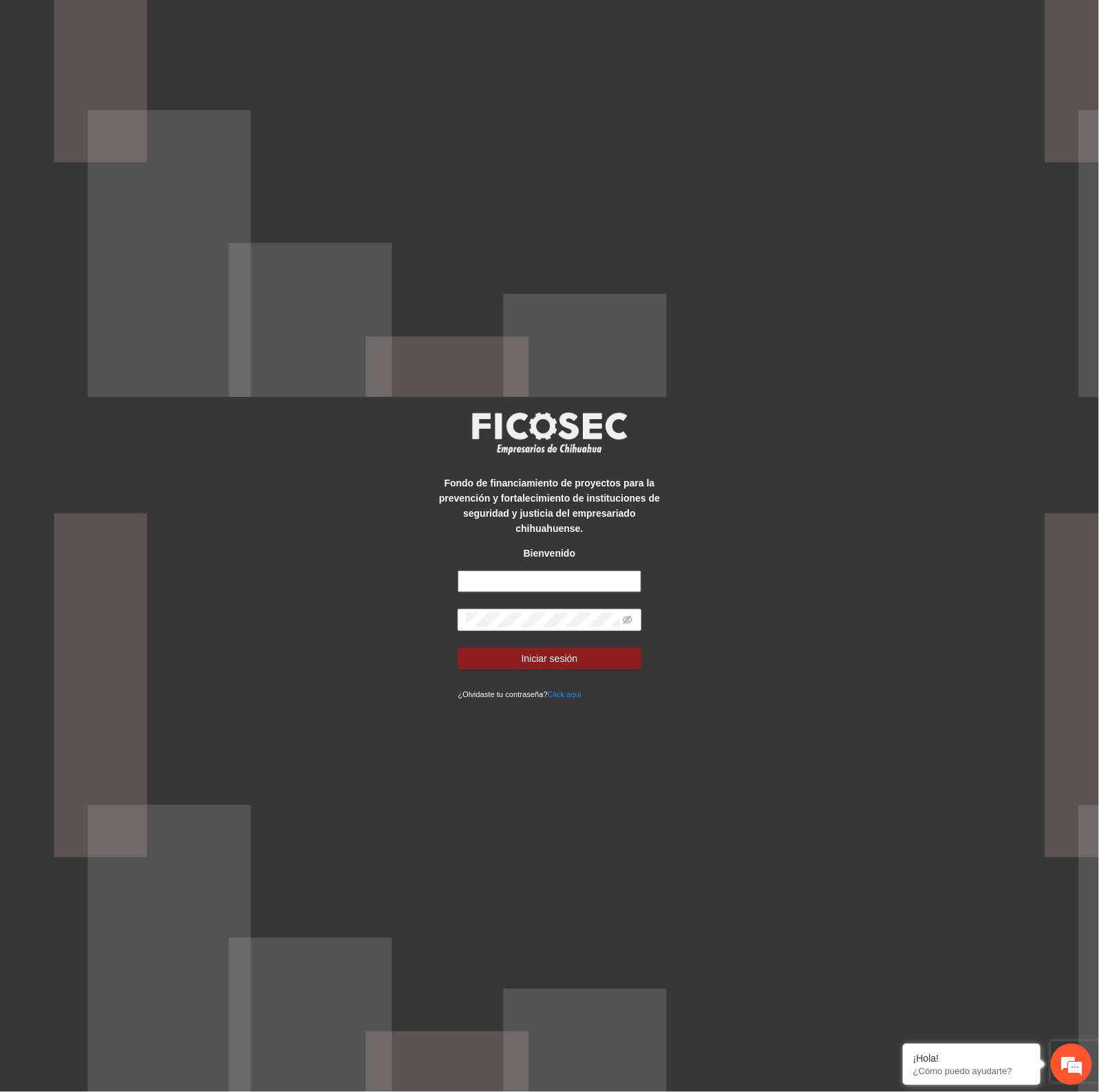
type input "**********"
click at [504, 655] on button "Iniciar sesión" at bounding box center [549, 659] width 183 height 22
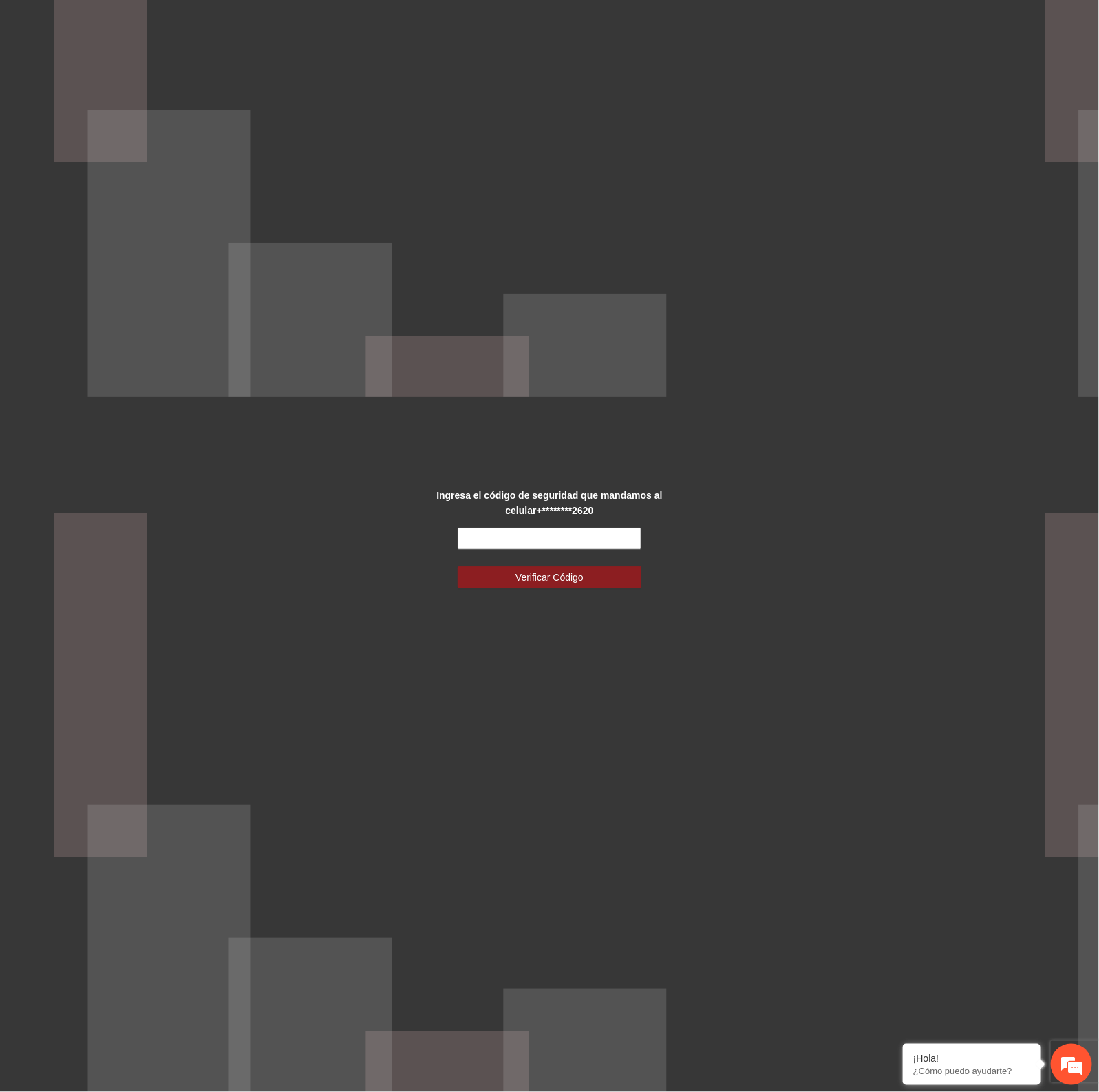
click at [559, 541] on input "text" at bounding box center [549, 539] width 183 height 22
type input "******"
click at [458, 567] on button "Verificar Código" at bounding box center [549, 578] width 183 height 22
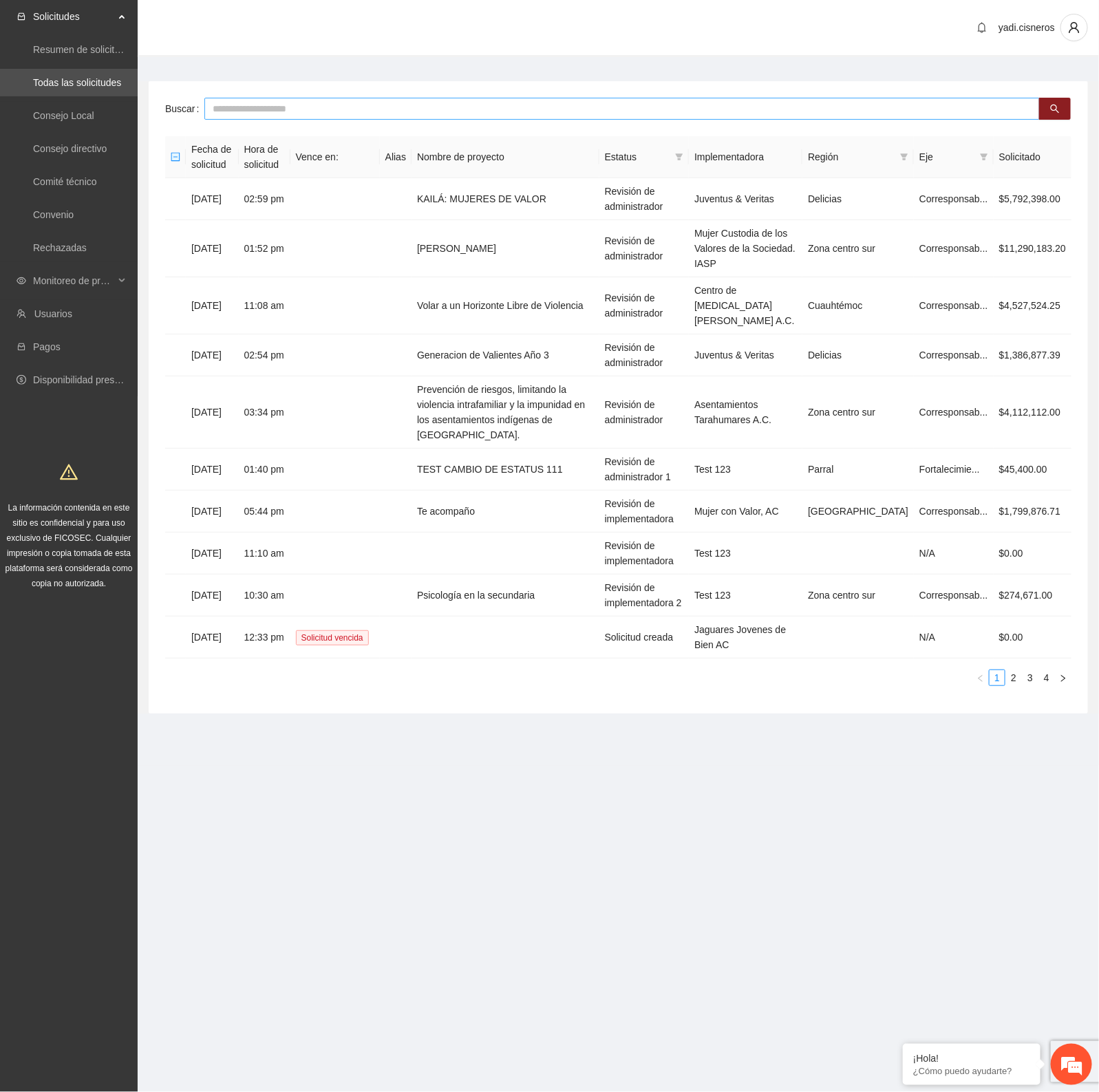
click at [397, 112] on input "text" at bounding box center [622, 109] width 836 height 22
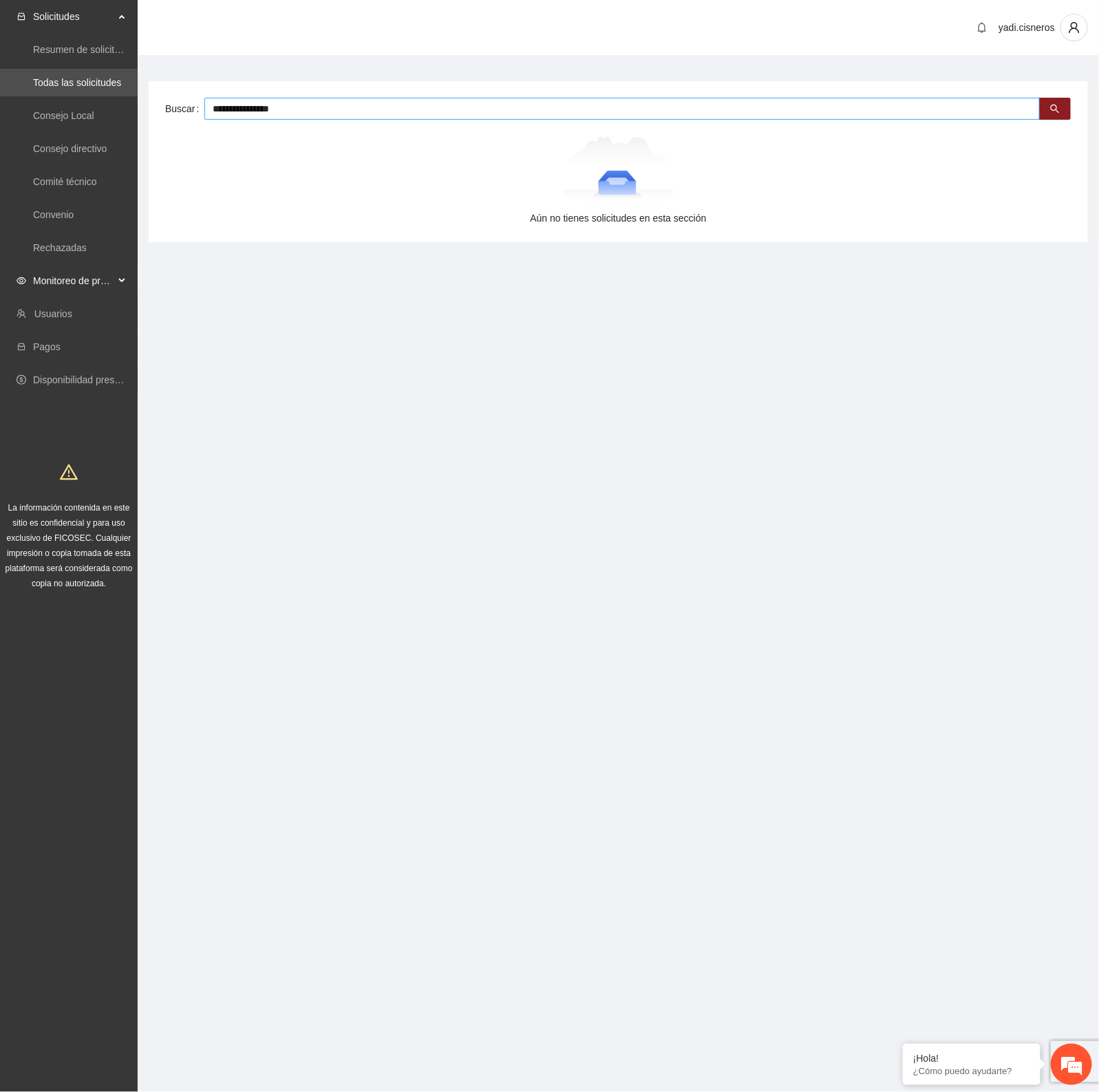
type input "**********"
click at [41, 277] on span "Monitoreo de proyectos" at bounding box center [73, 281] width 81 height 28
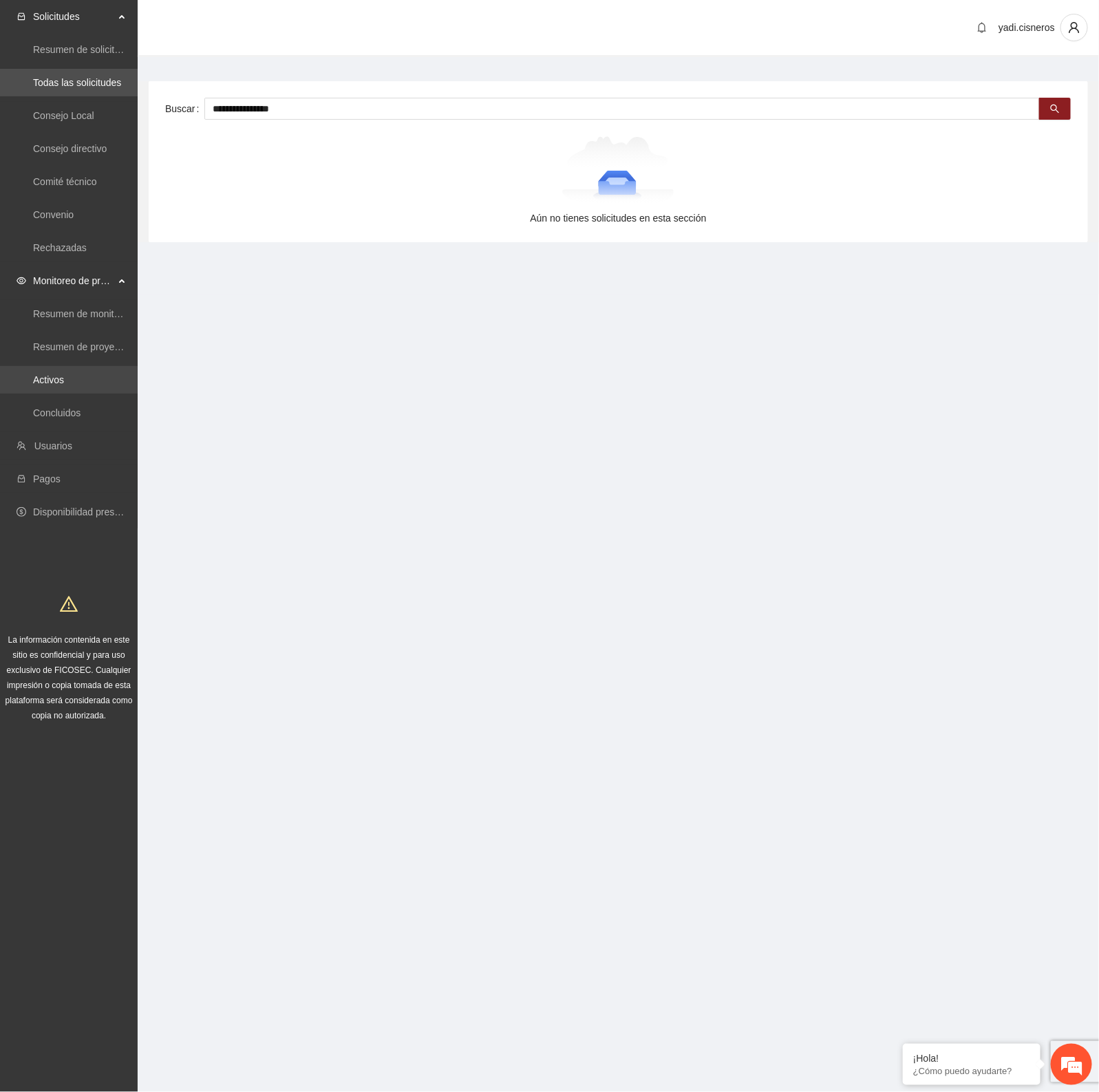
click at [51, 382] on link "Activos" at bounding box center [48, 379] width 31 height 11
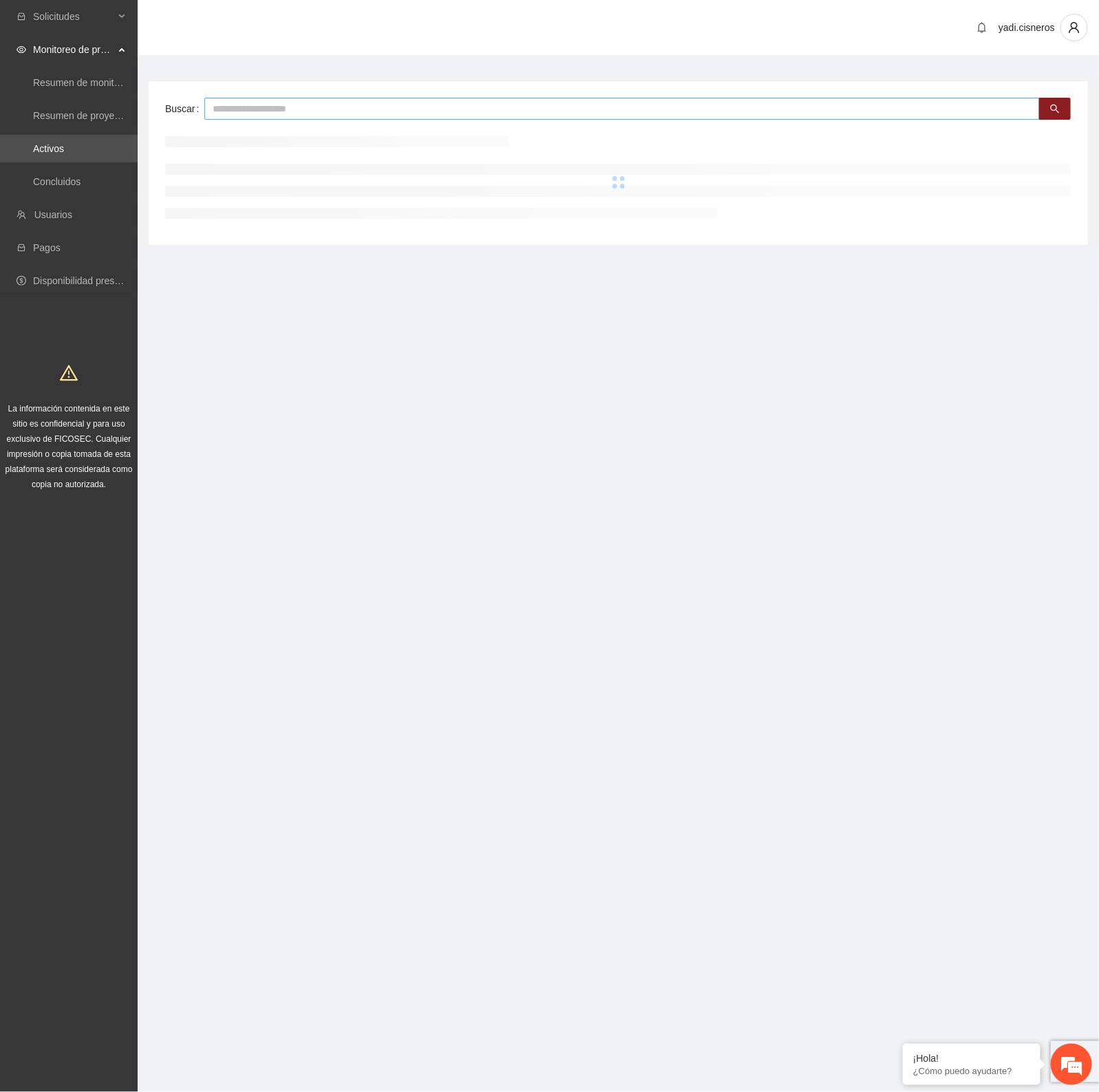
click at [283, 111] on input "text" at bounding box center [622, 109] width 836 height 22
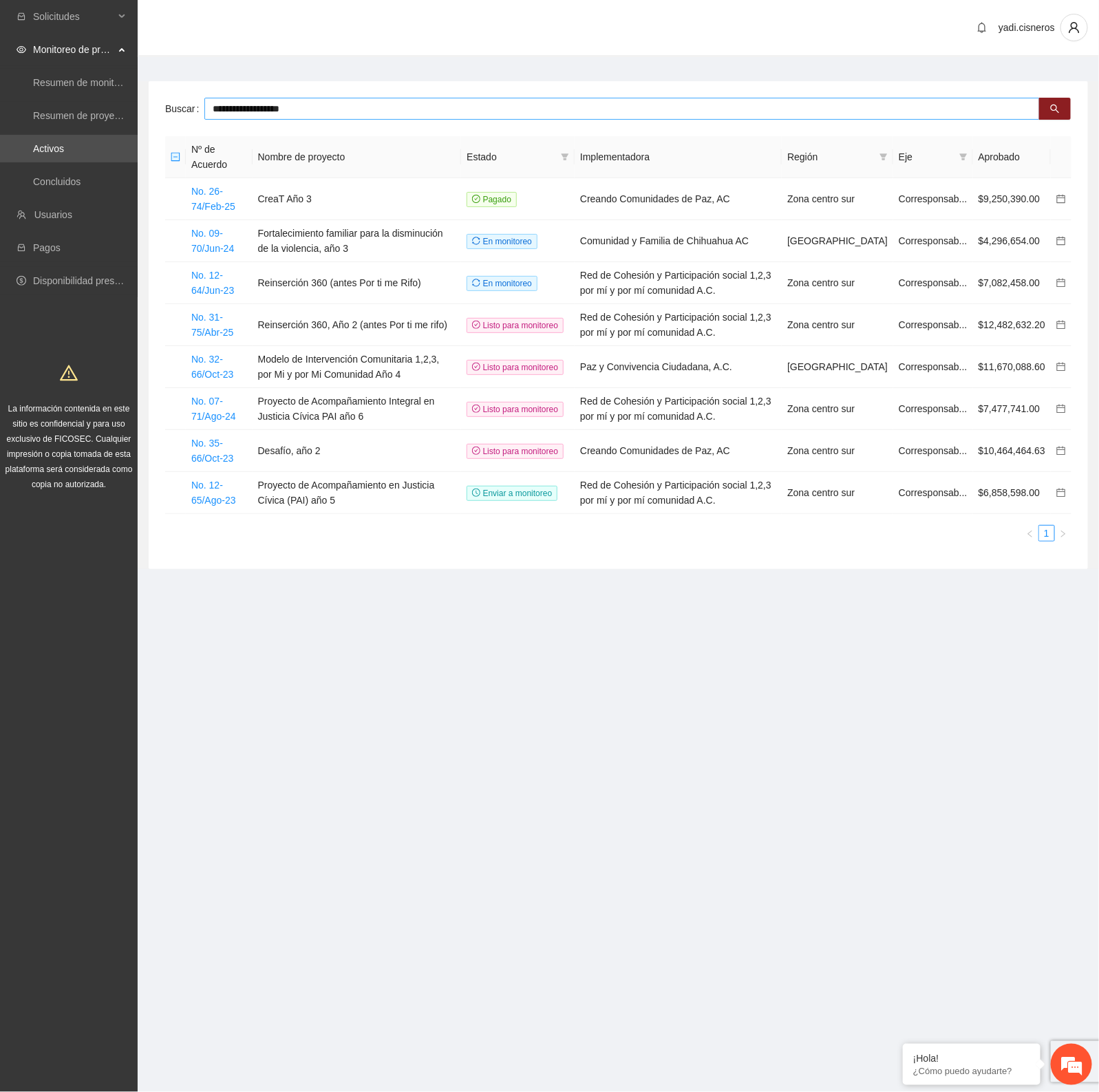
type input "**********"
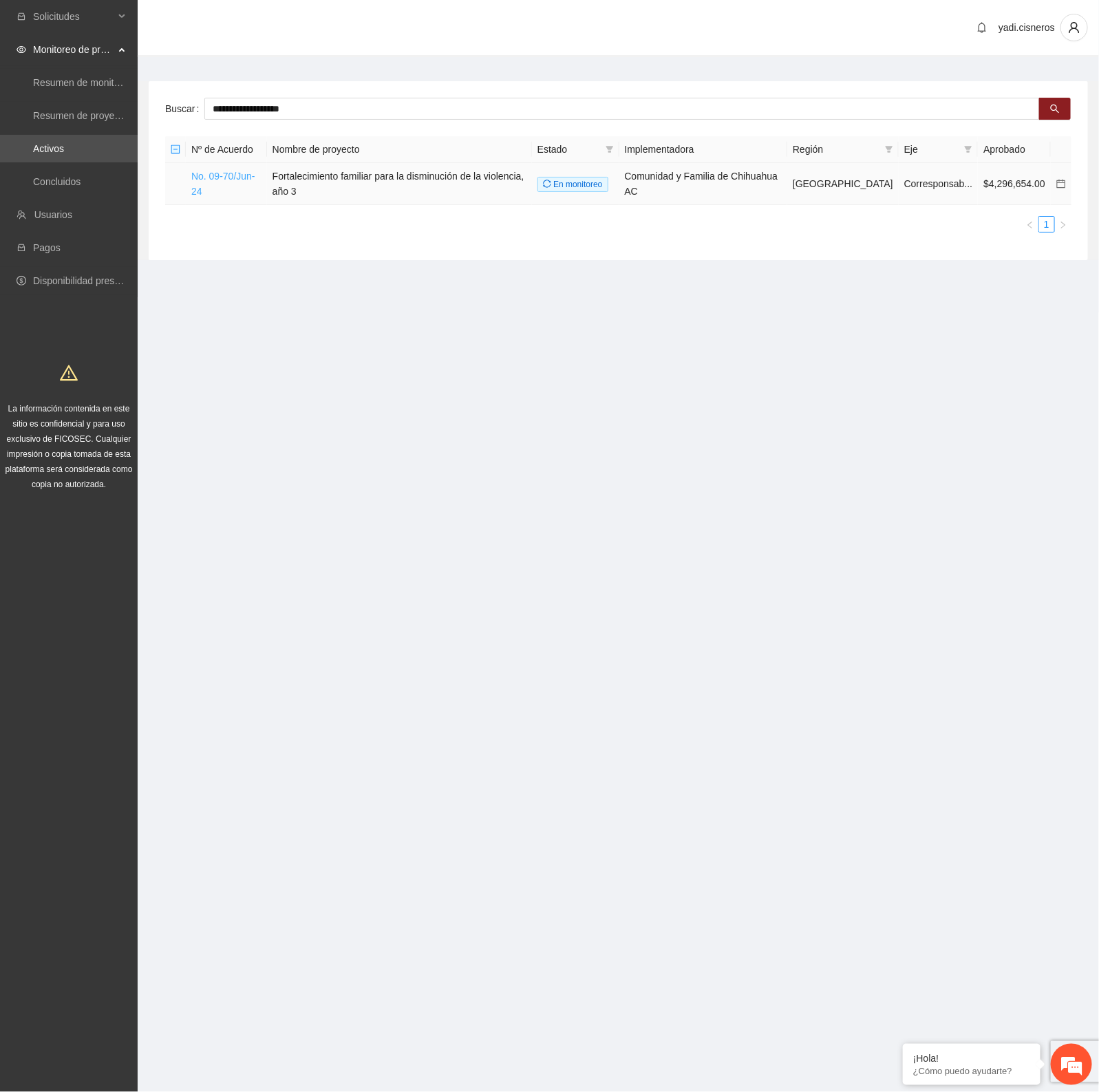
click at [251, 172] on link "No. 09-70/Jun-24" at bounding box center [224, 183] width 64 height 26
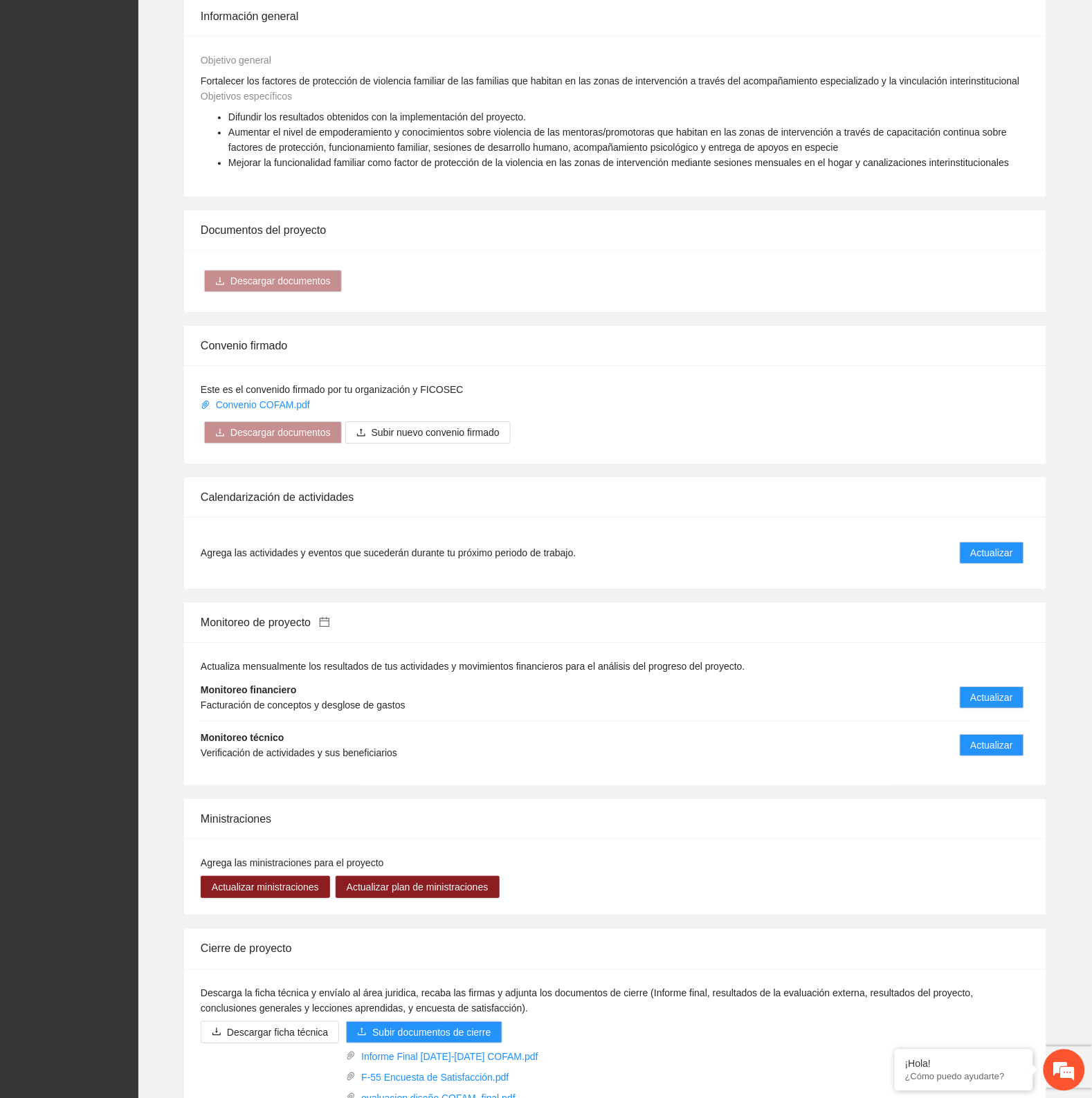
scroll to position [1038, 0]
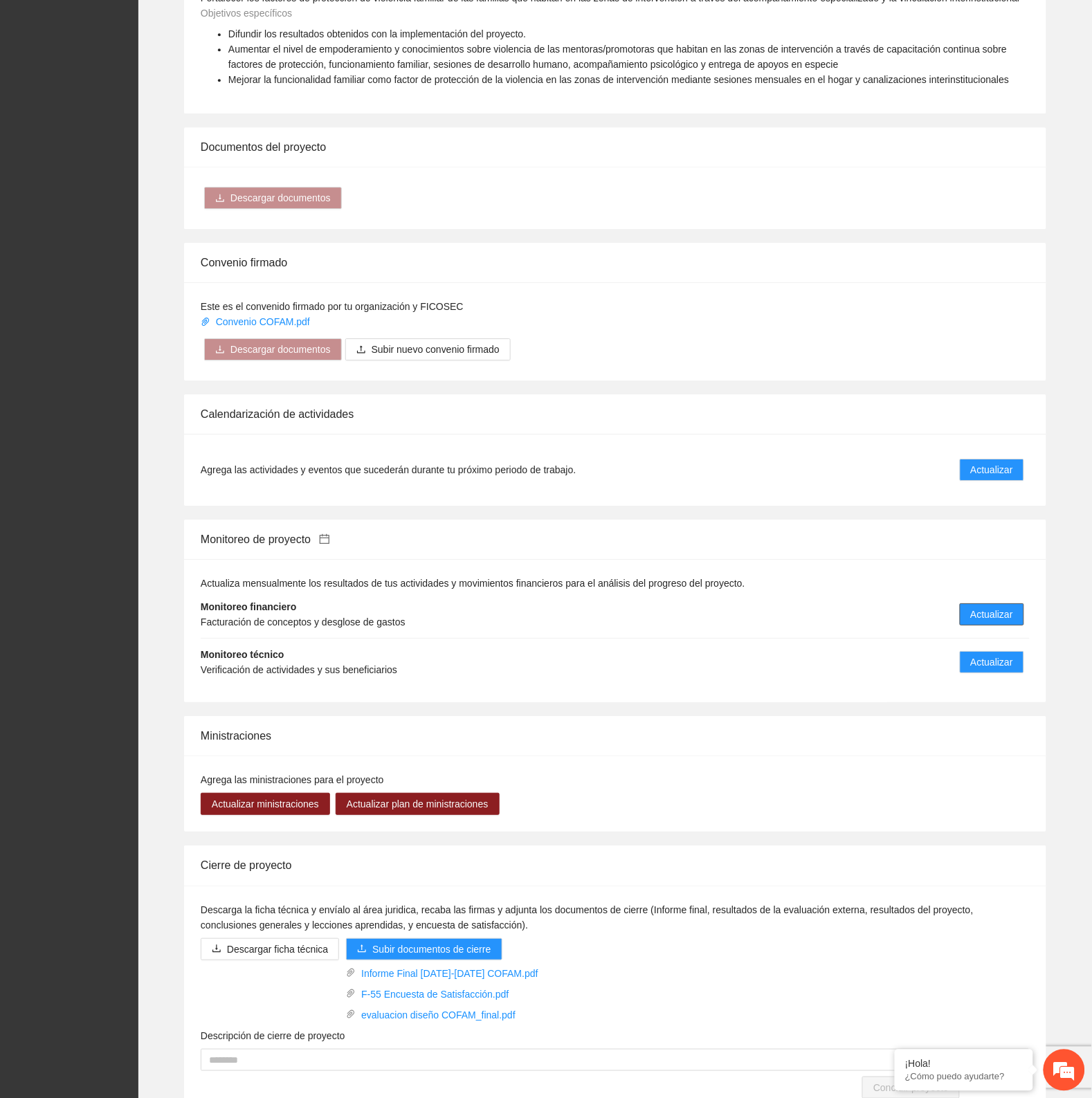
click at [964, 605] on button "Actualizar" at bounding box center [992, 615] width 64 height 22
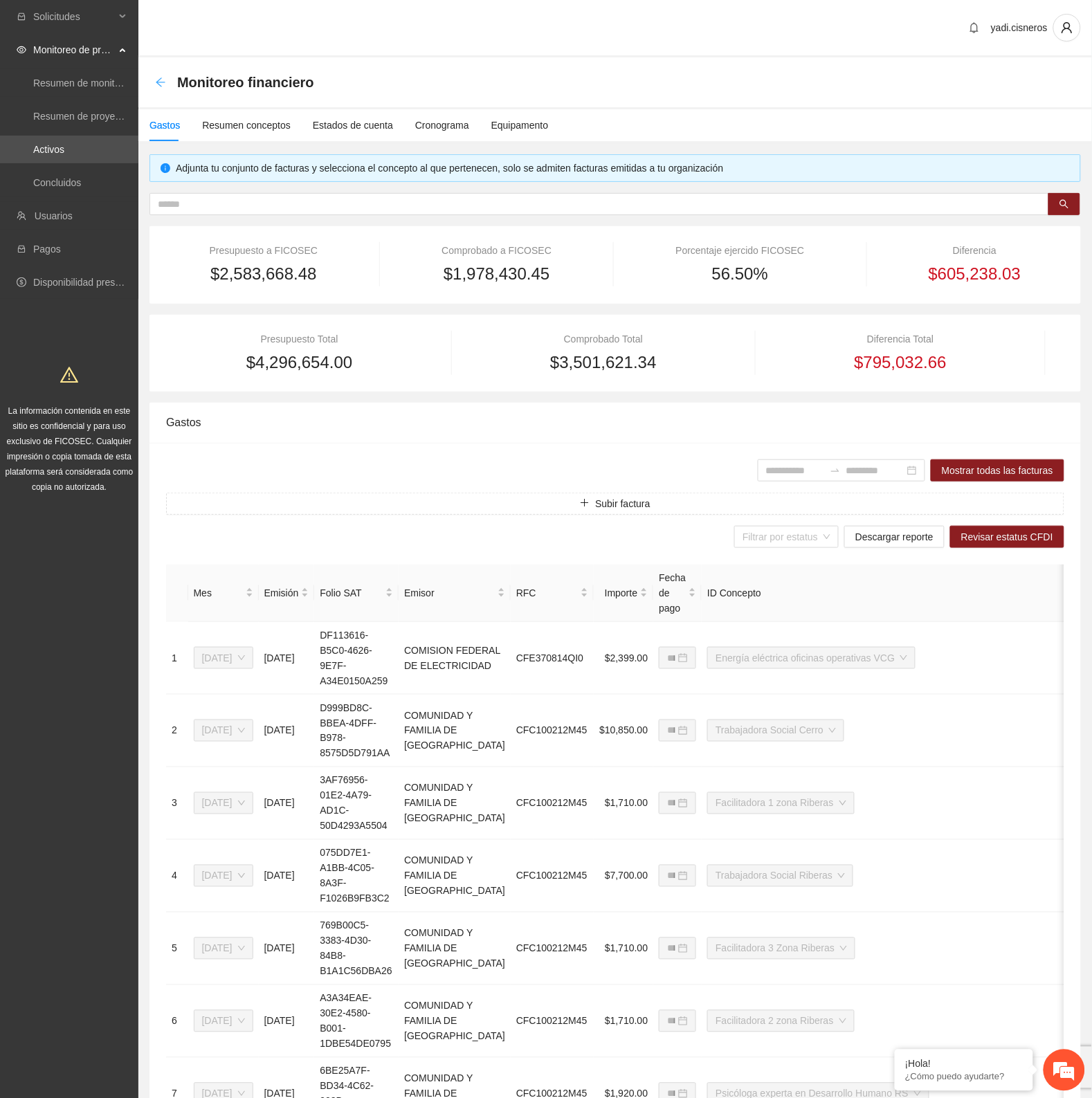
click at [159, 81] on icon "arrow-left" at bounding box center [160, 82] width 11 height 11
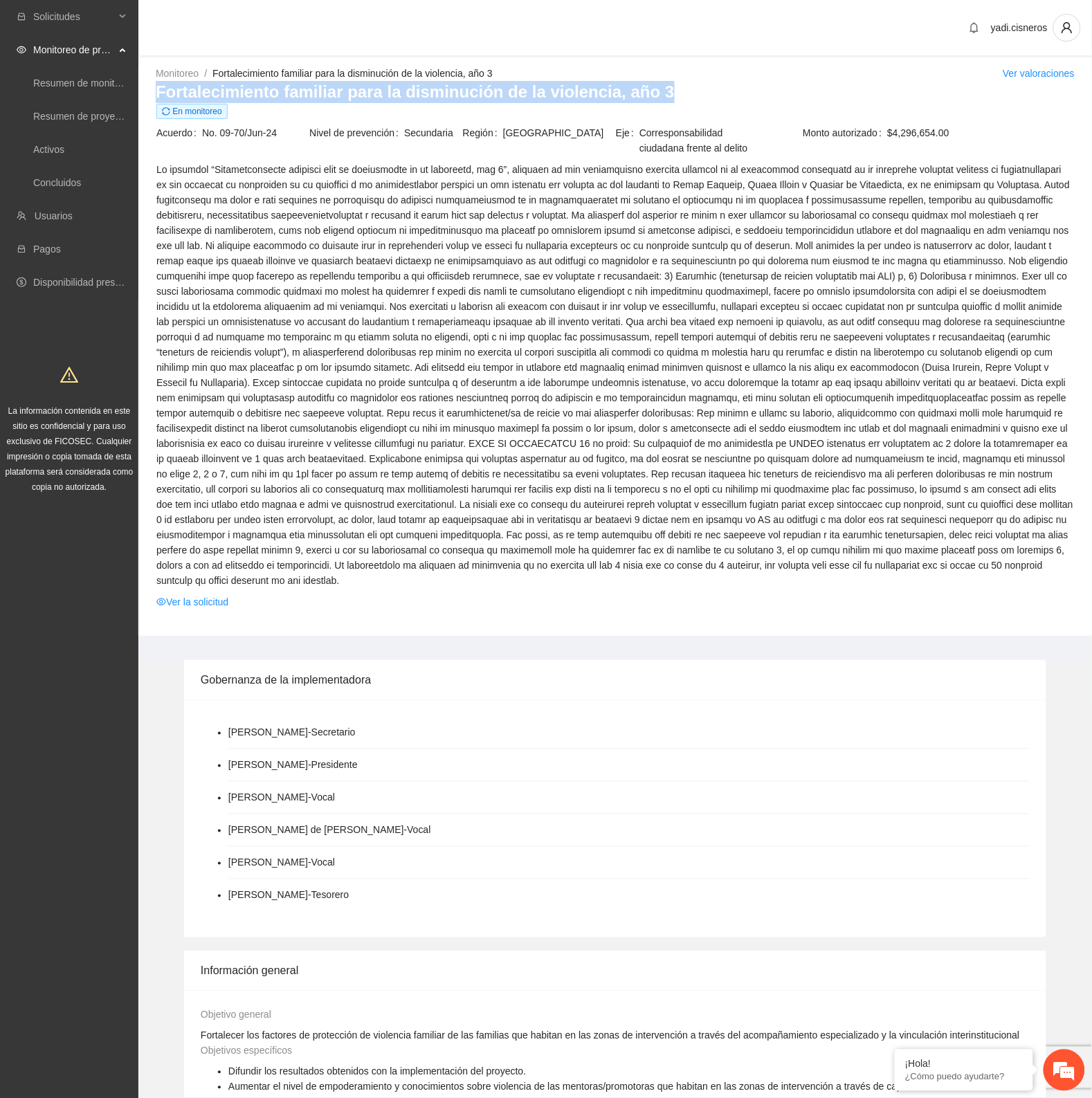
drag, startPoint x: 655, startPoint y: 92, endPoint x: 156, endPoint y: 92, distance: 499.0
click at [156, 92] on h3 "Fortalecimiento familiar para la disminución de la violencia, año 3" at bounding box center [616, 92] width 919 height 22
copy h3 "Fortalecimiento familiar para la disminución de la violencia, año 3"
click at [593, 251] on span at bounding box center [615, 375] width 917 height 426
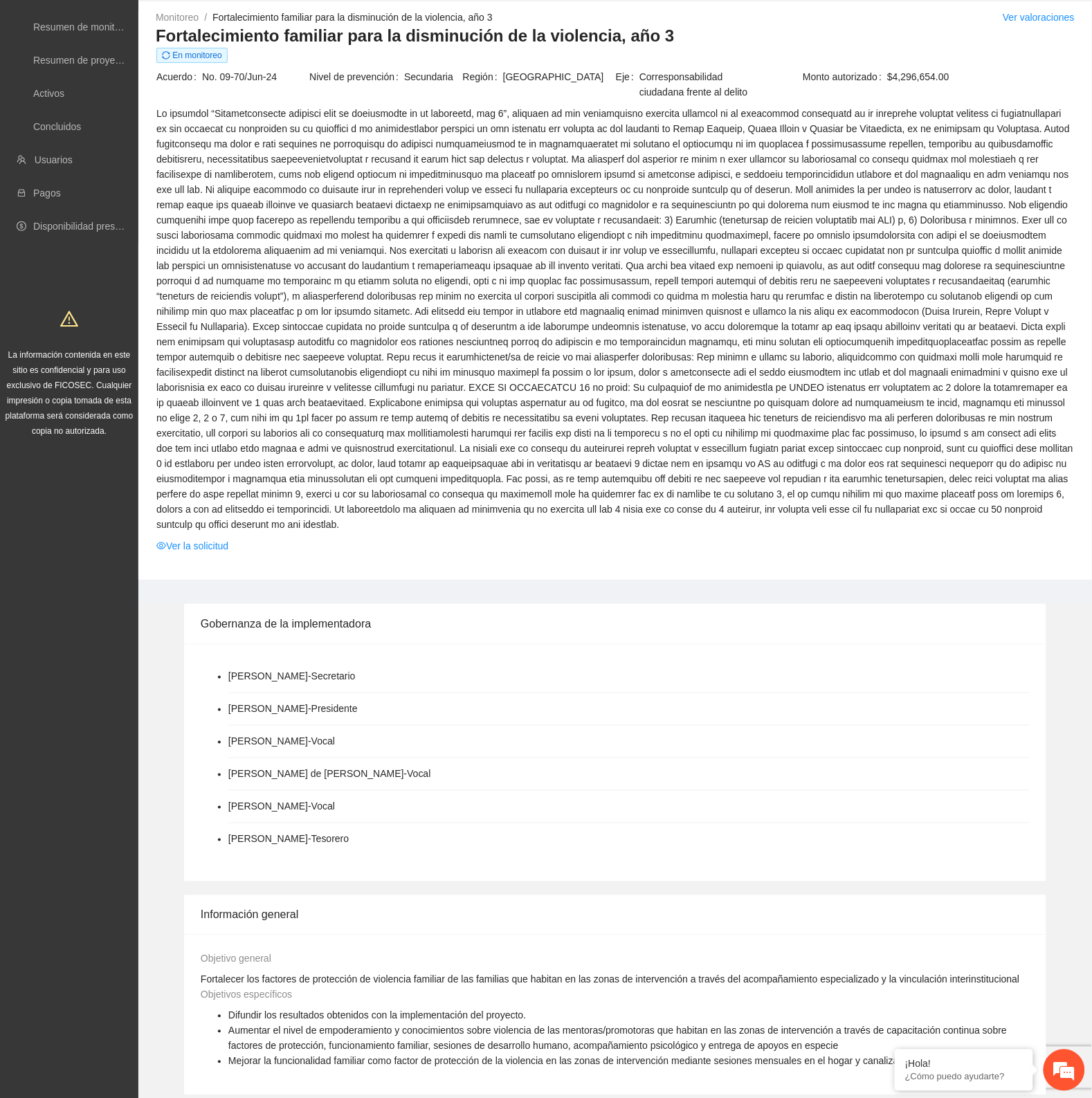
scroll to position [86, 0]
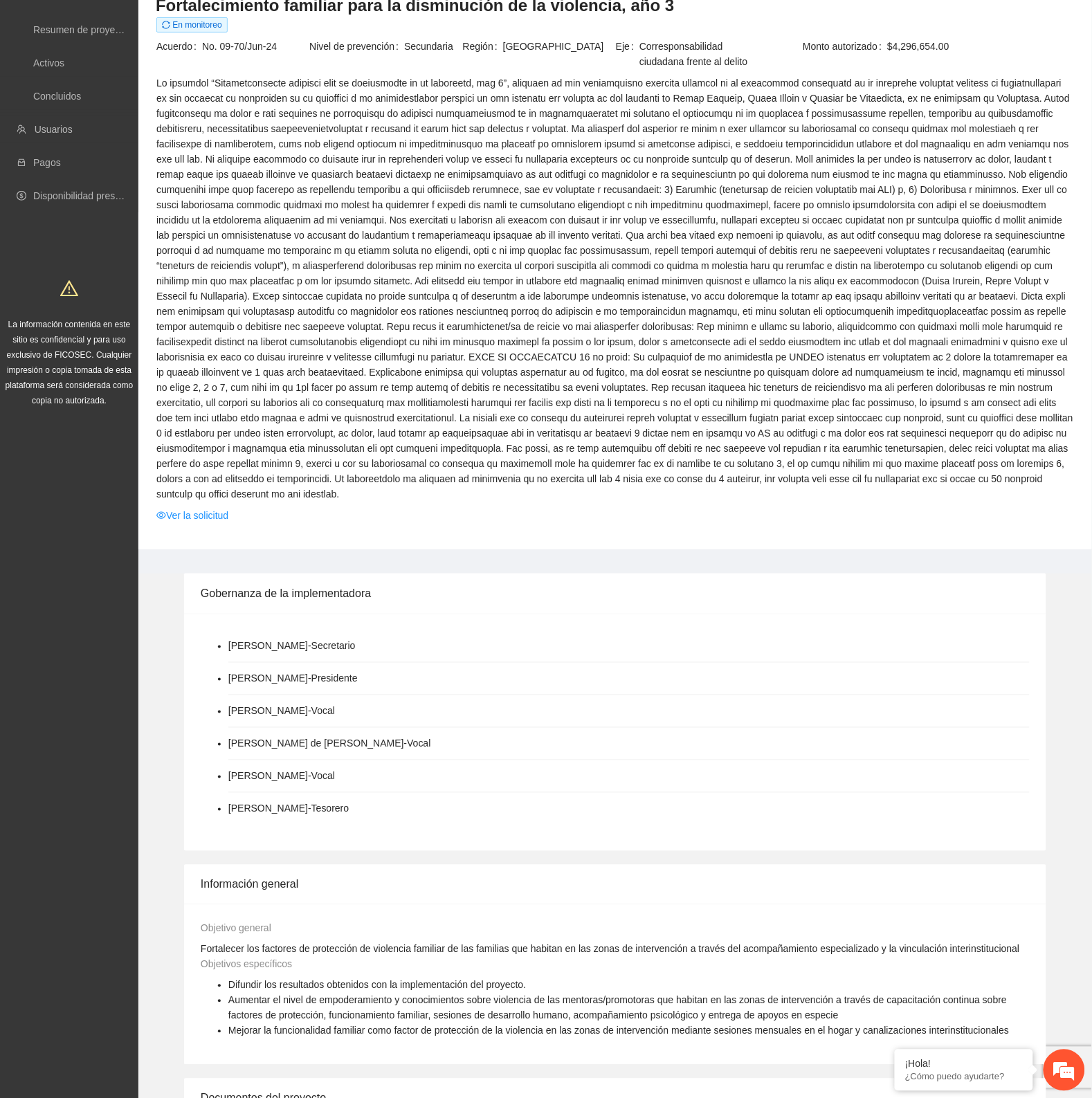
click at [370, 43] on span "Nivel de prevención" at bounding box center [357, 47] width 95 height 15
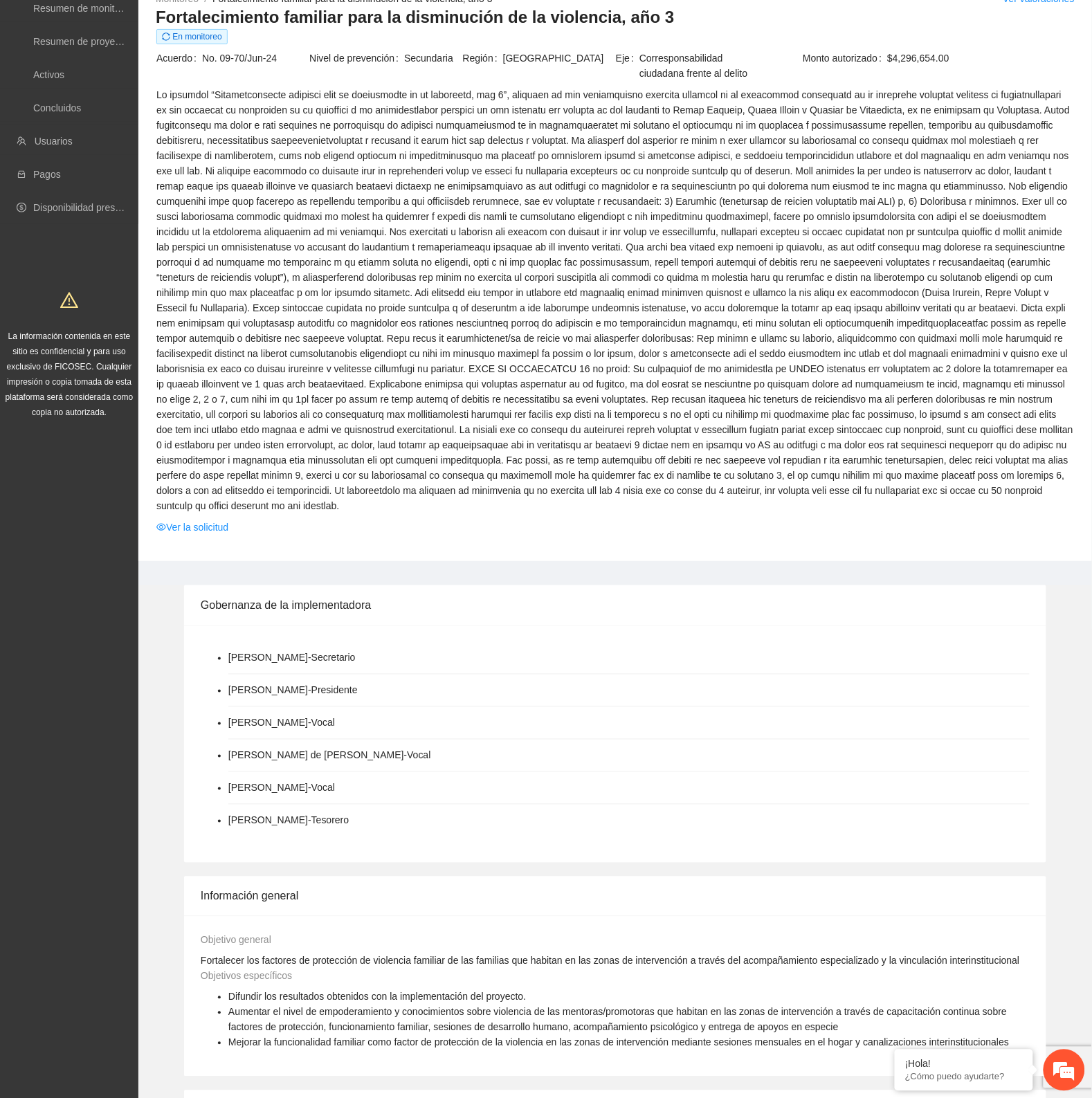
scroll to position [0, 0]
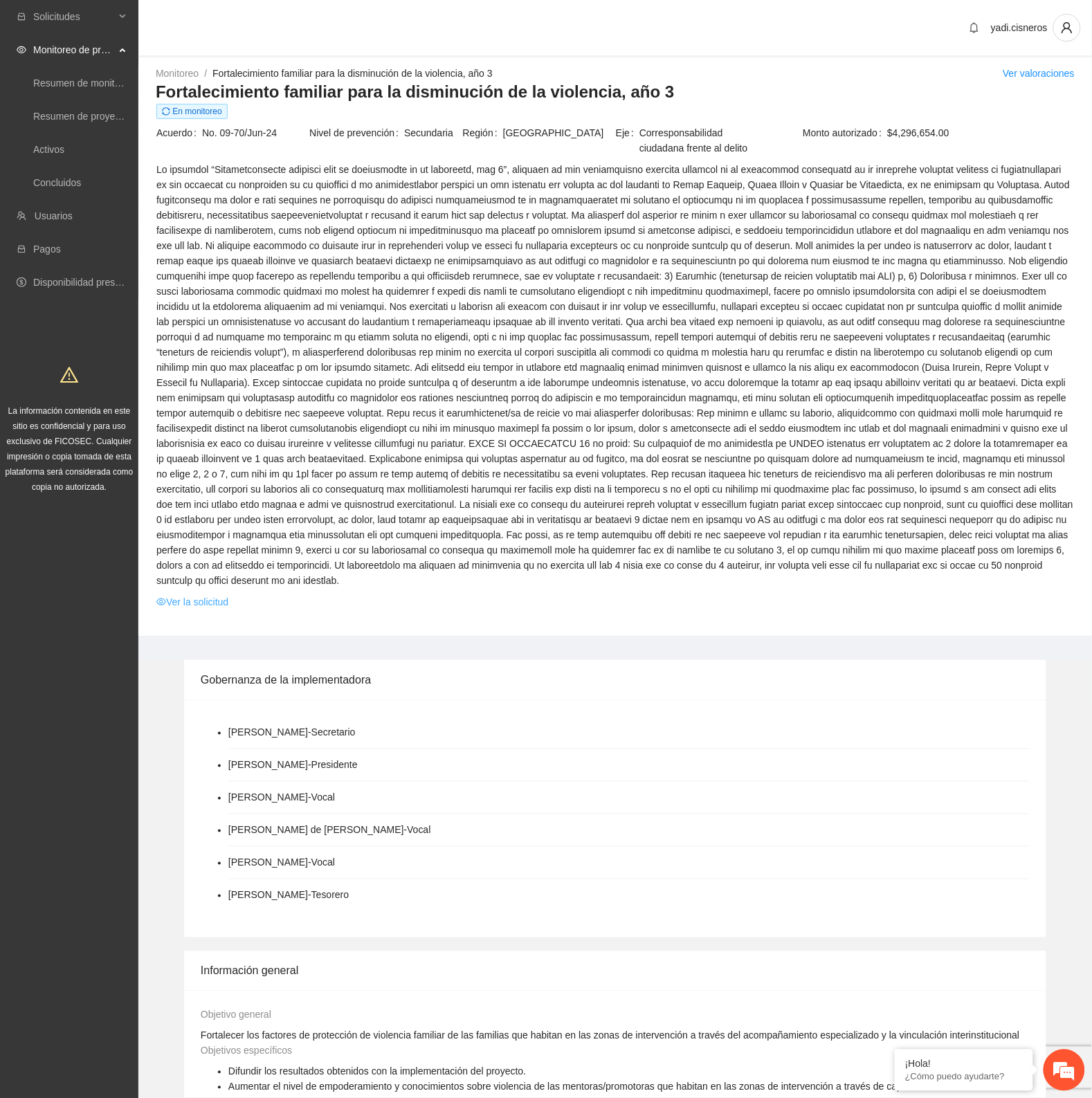
click at [188, 594] on link "Ver la solicitud" at bounding box center [192, 602] width 72 height 15
